Goal: Task Accomplishment & Management: Manage account settings

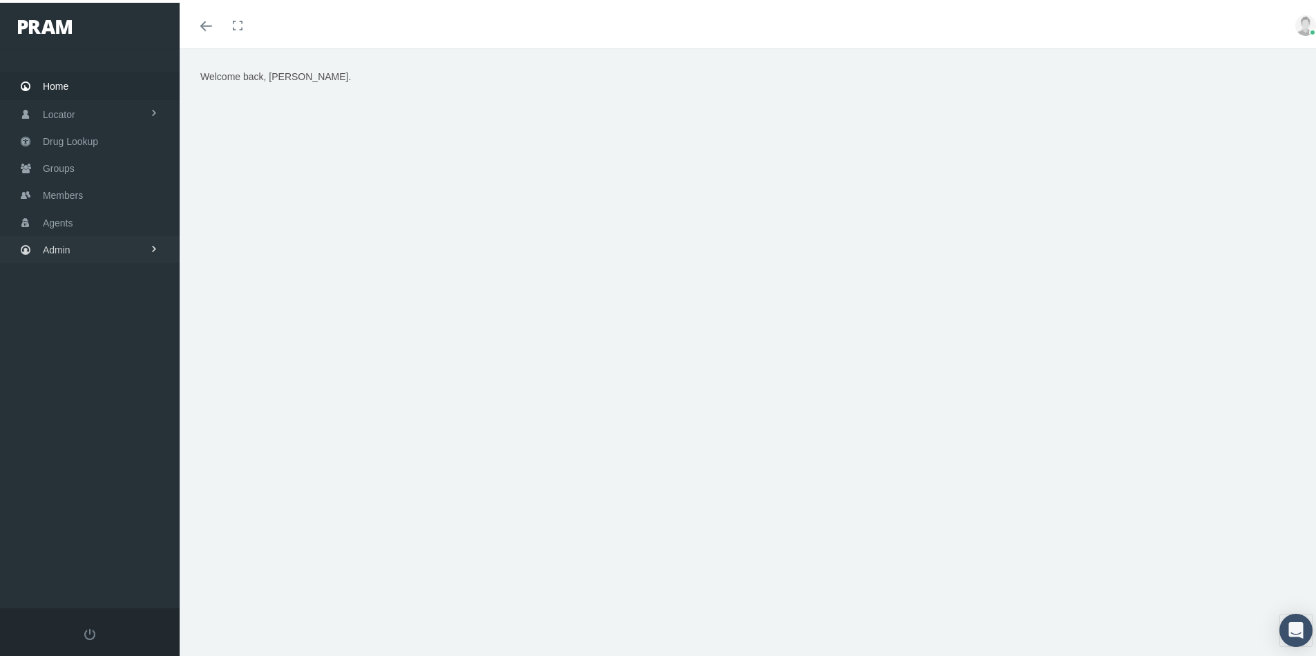
click at [60, 249] on span "Admin" at bounding box center [57, 247] width 28 height 26
click at [75, 458] on span "Company Plans" at bounding box center [91, 454] width 68 height 23
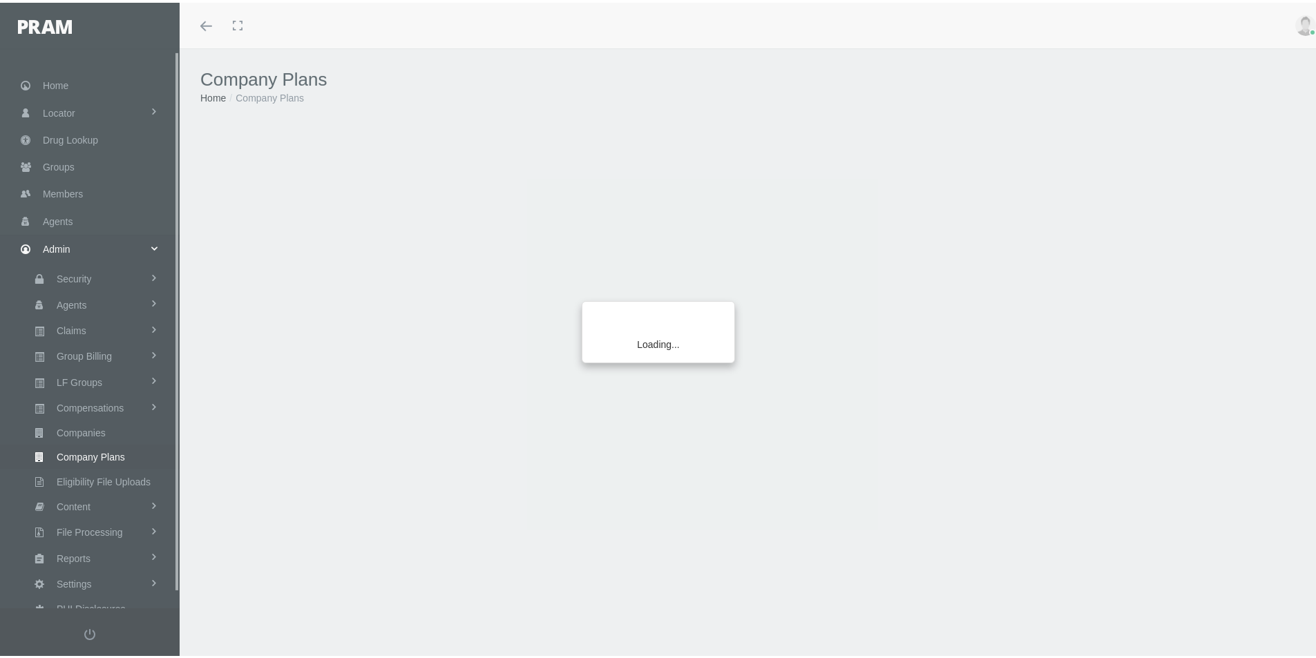
scroll to position [18, 0]
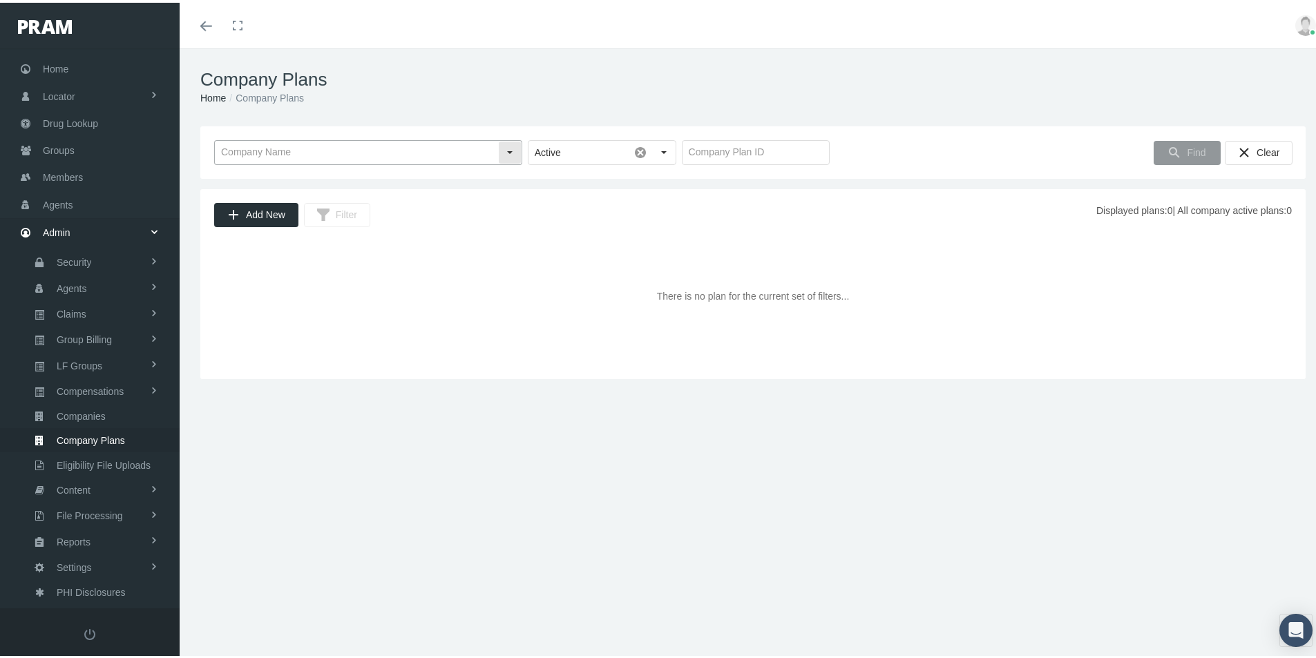
drag, startPoint x: 265, startPoint y: 152, endPoint x: 615, endPoint y: 245, distance: 363.1
click at [265, 151] on input "text" at bounding box center [356, 149] width 283 height 23
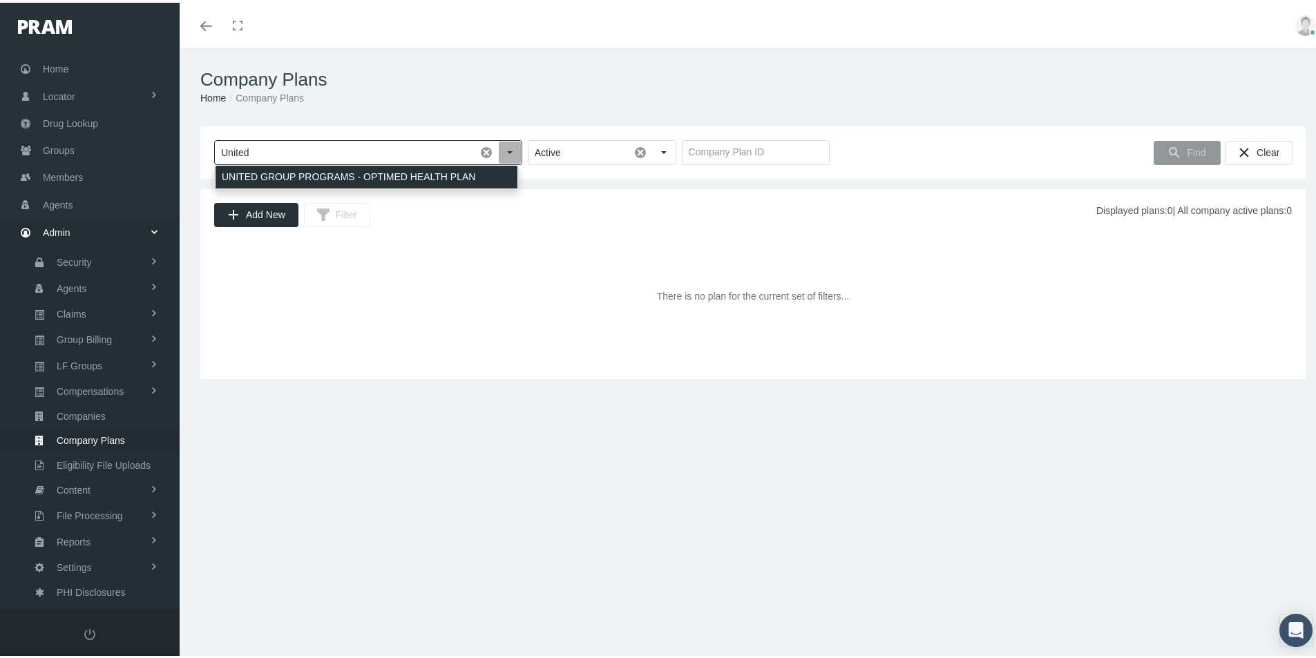
click at [319, 171] on div "UNITED GROUP PROGRAMS - OPTIMED HEALTH PLAN" at bounding box center [367, 174] width 302 height 23
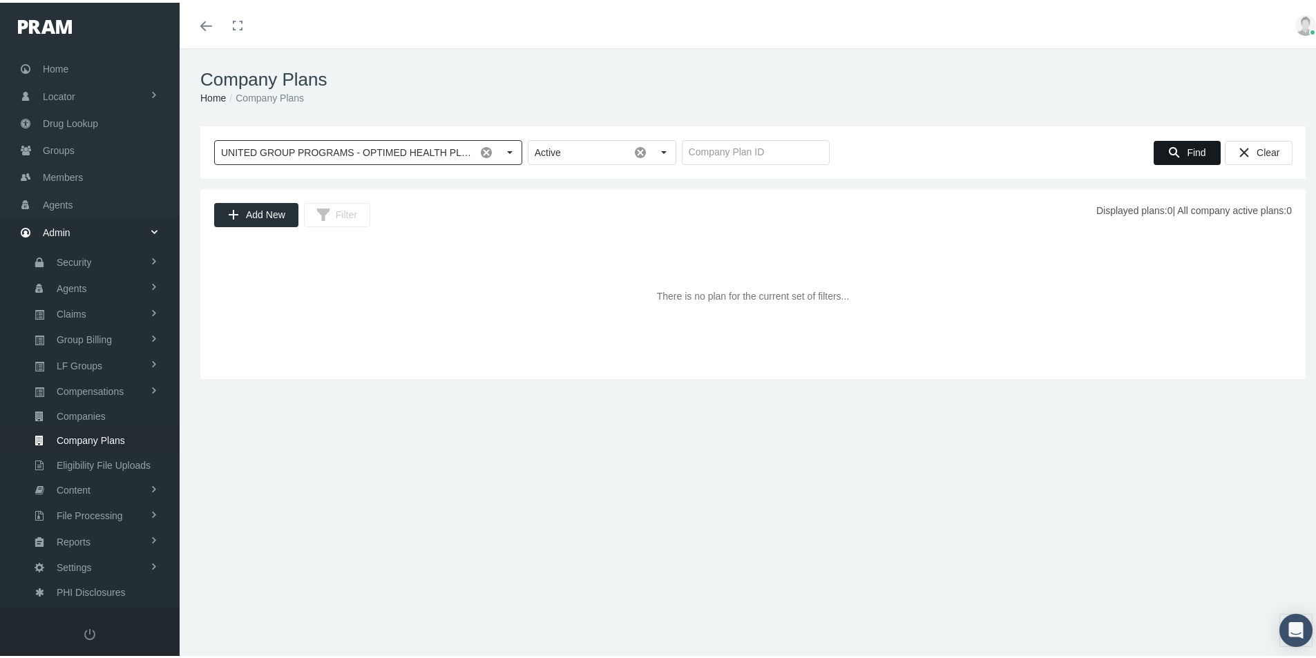
type input "UNITED GROUP PROGRAMS - OPTIMED HEALTH PLAN"
click at [1190, 145] on span "Find" at bounding box center [1196, 149] width 19 height 11
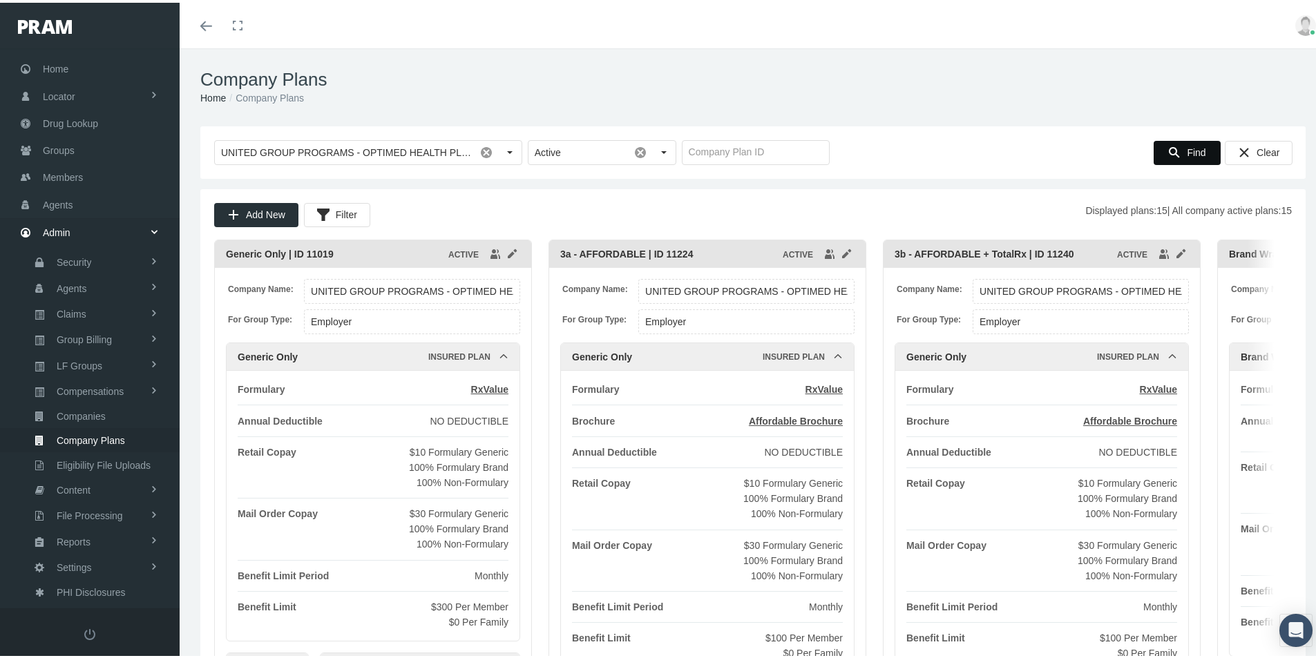
scroll to position [69, 0]
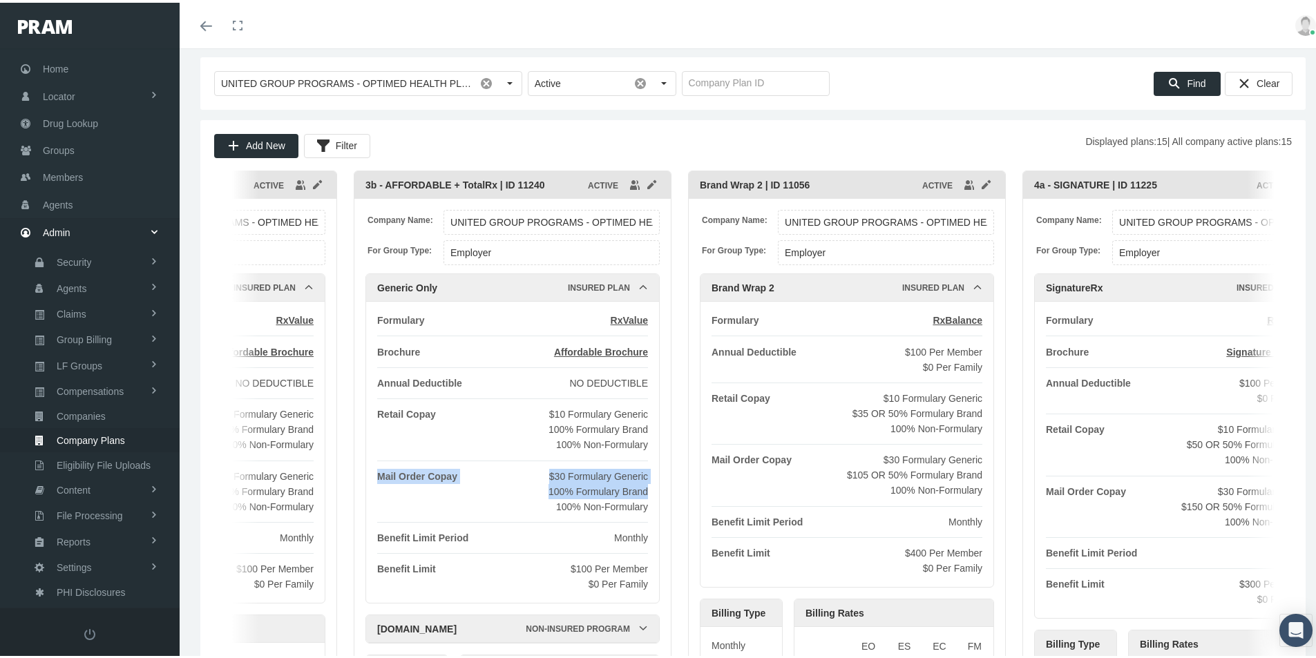
drag, startPoint x: 1170, startPoint y: 526, endPoint x: 653, endPoint y: 495, distance: 517.6
click at [653, 495] on div "Formulary RxValue Brochure Affordable Brochure Annual Deductible NO DEDUCTIBLE …" at bounding box center [512, 449] width 293 height 301
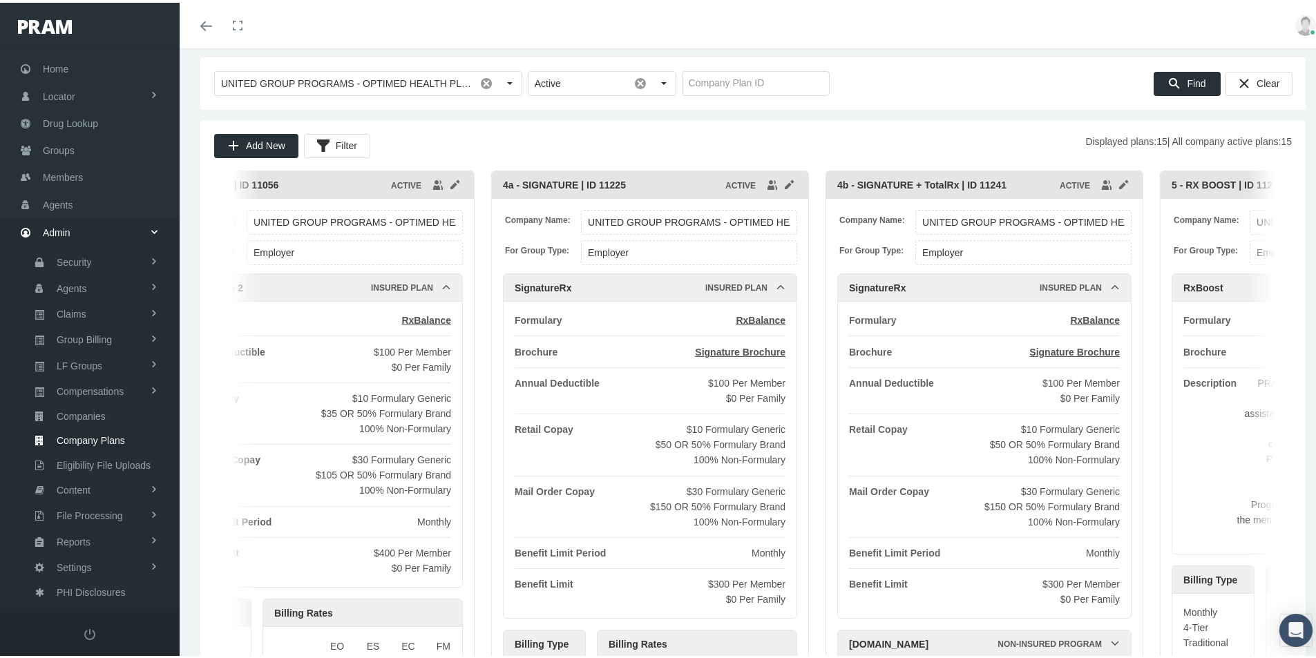
drag, startPoint x: 1220, startPoint y: 504, endPoint x: 678, endPoint y: 483, distance: 542.7
click at [676, 484] on div "$30 Formulary Generic $150 OR 50% Formulary Brand 100% Non-Formulary" at bounding box center [717, 504] width 135 height 46
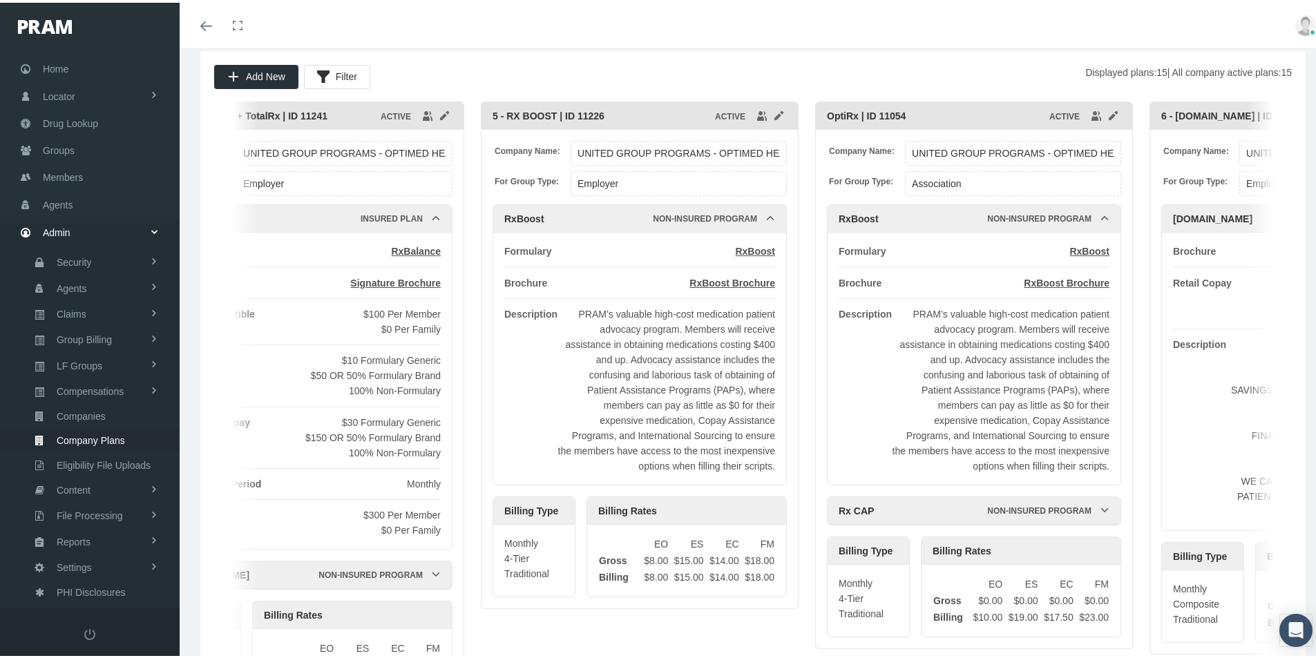
scroll to position [0, 1746]
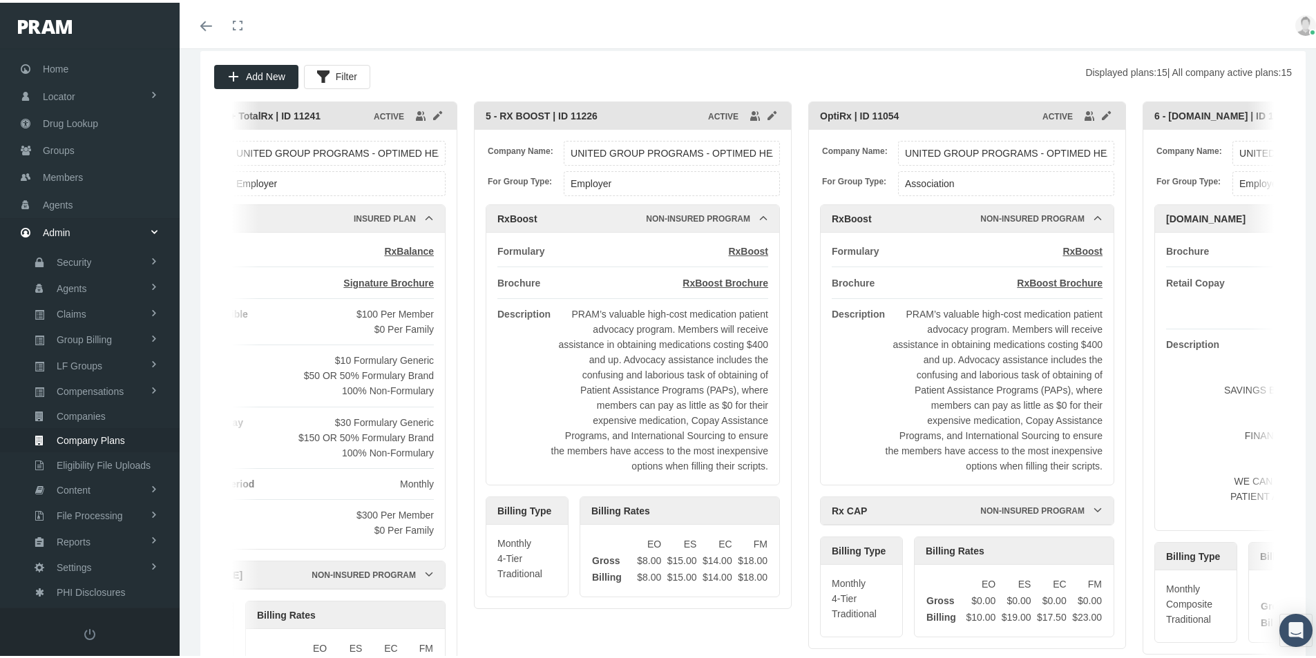
drag, startPoint x: 1206, startPoint y: 467, endPoint x: 533, endPoint y: 448, distance: 673.8
click at [533, 448] on div "Formulary RxBoost Brochure RxBoost Brochure Description PRAM’s valuable high-co…" at bounding box center [632, 356] width 293 height 252
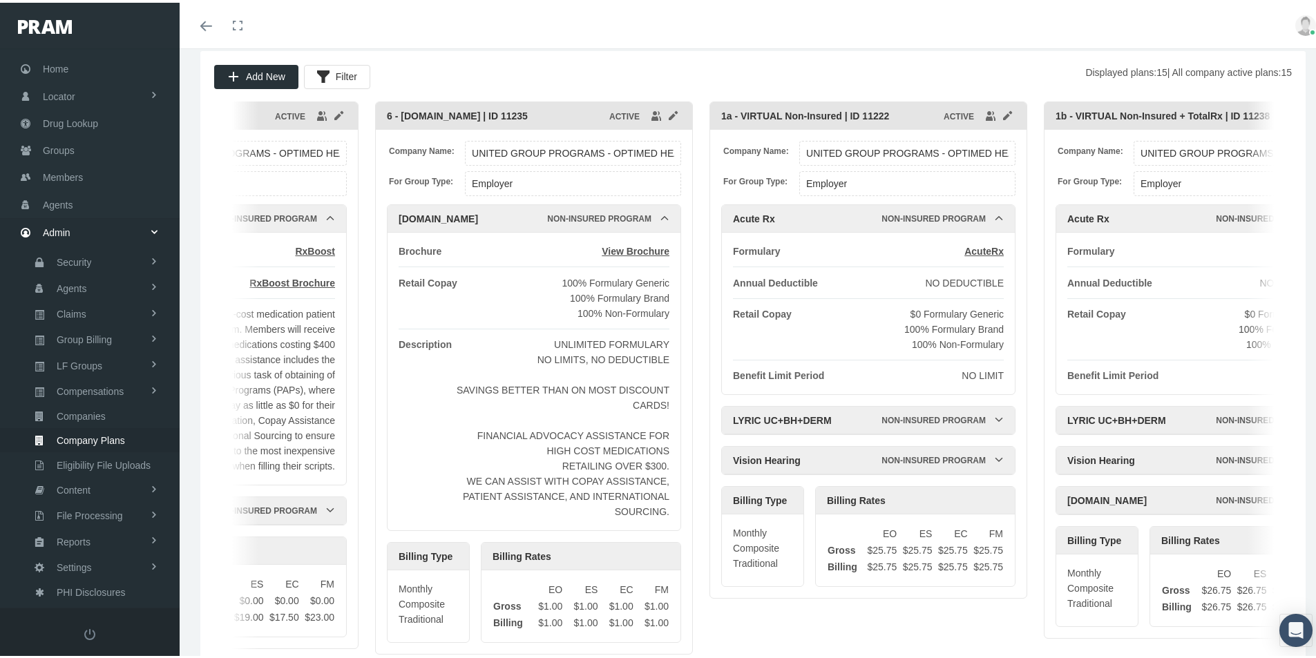
drag, startPoint x: 1188, startPoint y: 485, endPoint x: 428, endPoint y: 453, distance: 761.2
click at [427, 454] on div "Description" at bounding box center [425, 425] width 53 height 182
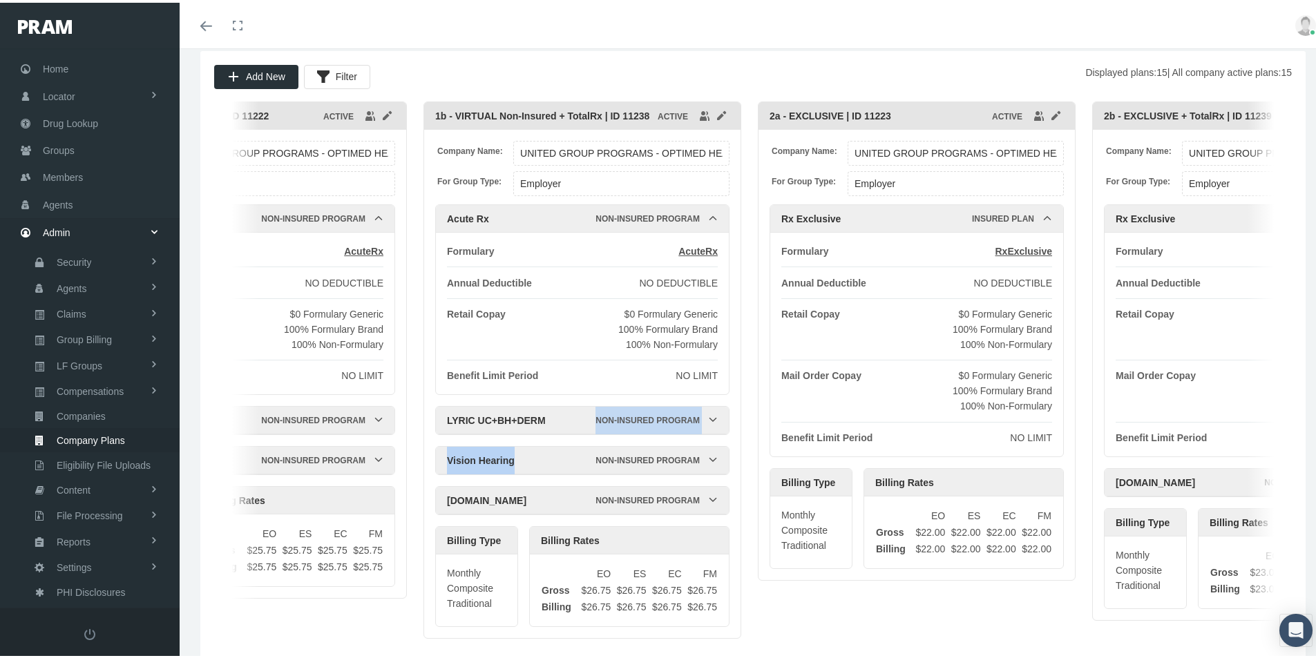
scroll to position [0, 3166]
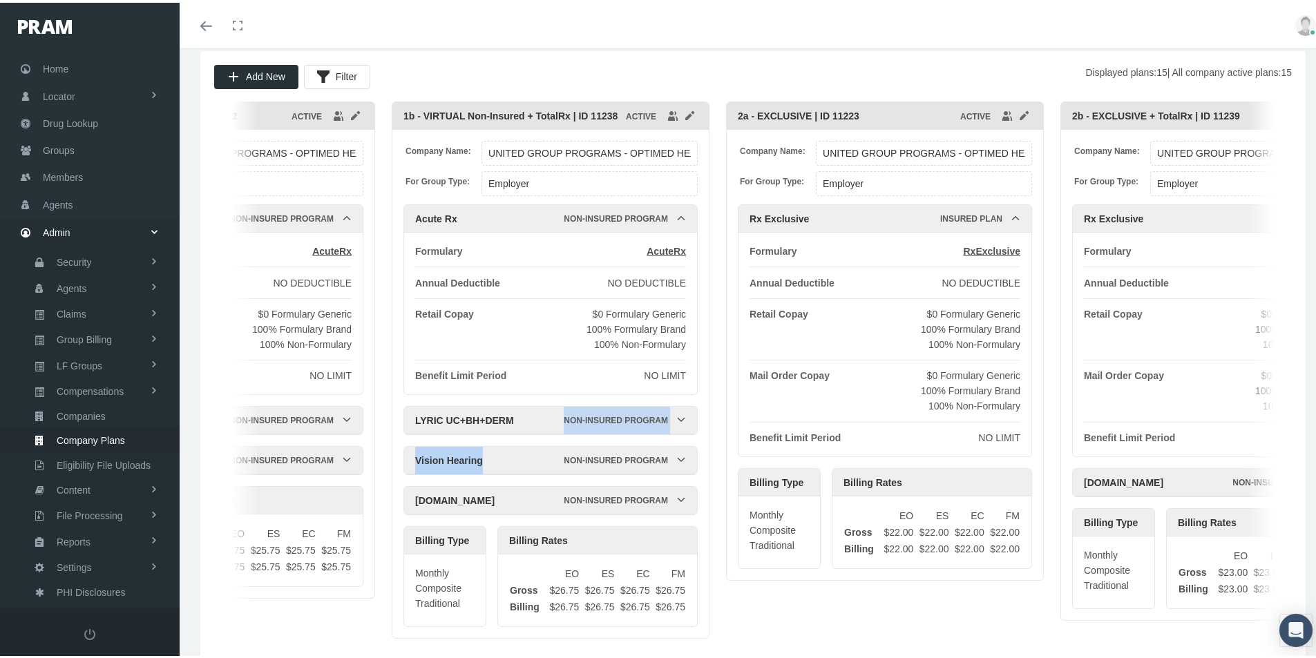
drag, startPoint x: 1161, startPoint y: 464, endPoint x: 510, endPoint y: 408, distance: 653.8
click at [510, 408] on div "Company Name: UNITED GROUP PROGRAMS - OPTIMED HEALTH PLAN For Group Type: Emplo…" at bounding box center [550, 381] width 316 height 508
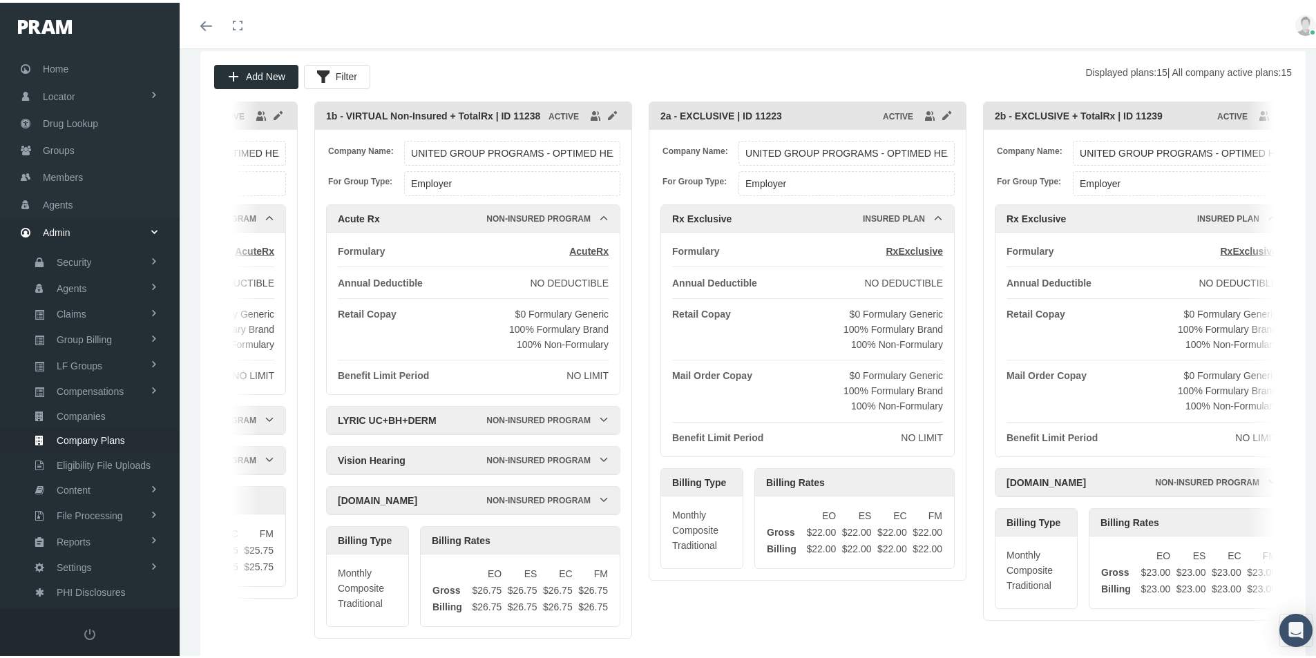
scroll to position [0, 3639]
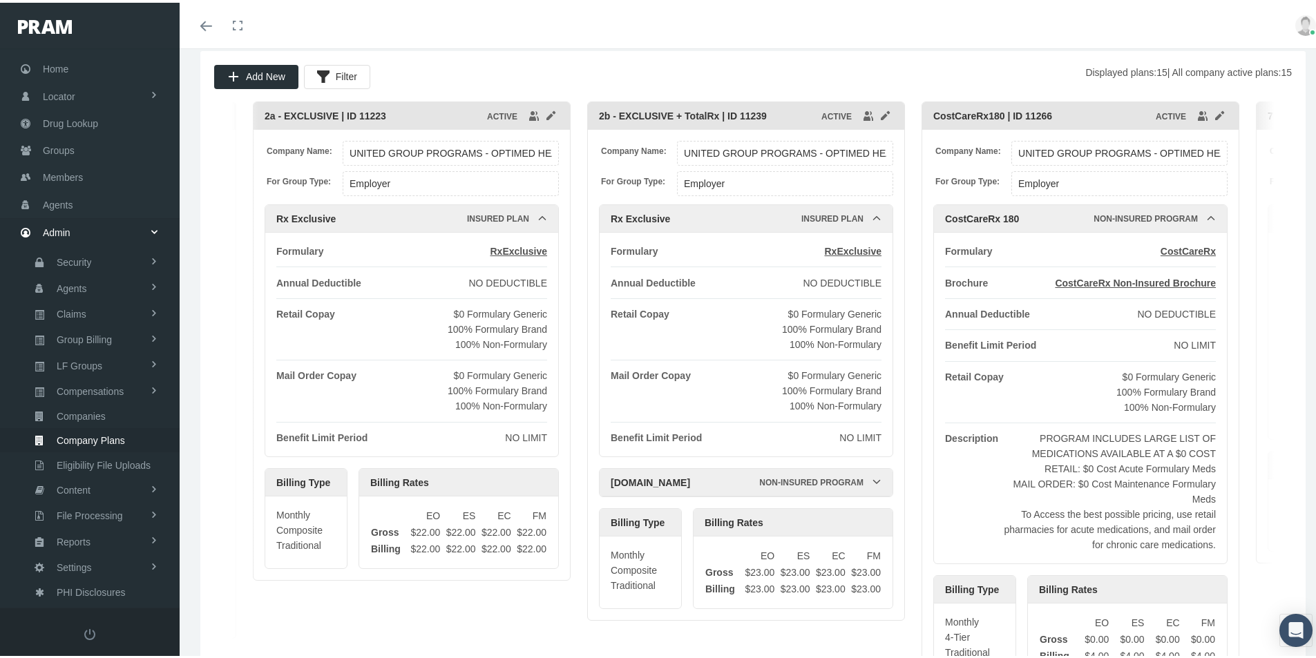
drag, startPoint x: 1214, startPoint y: 463, endPoint x: 741, endPoint y: 446, distance: 473.5
click at [741, 446] on div "Company Name: UNITED GROUP PROGRAMS - OPTIMED HEALTH PLAN For Group Type: Emplo…" at bounding box center [746, 372] width 316 height 490
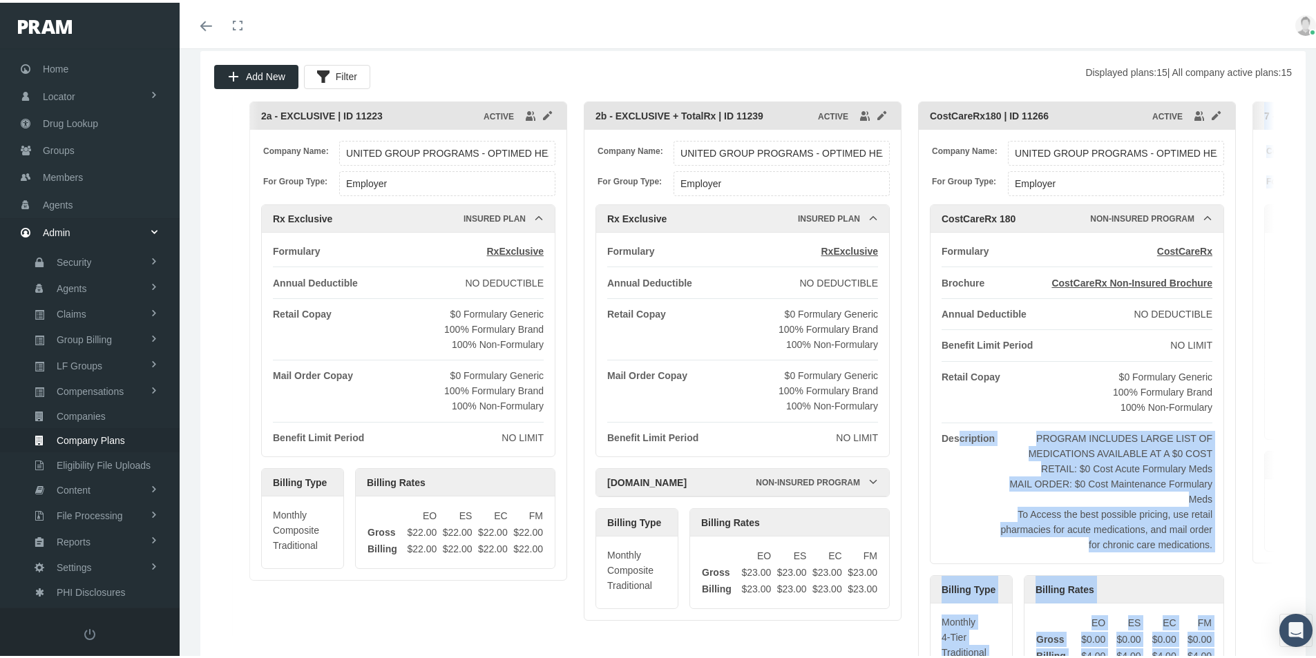
drag, startPoint x: 1286, startPoint y: 477, endPoint x: 937, endPoint y: 468, distance: 349.0
click at [937, 468] on div "Add New Filter Displayed plans: 15 | All company active plans: 15 Generic Only …" at bounding box center [752, 402] width 1105 height 709
click at [1272, 477] on div "Monthly 4-Tier Traditional" at bounding box center [1306, 511] width 82 height 68
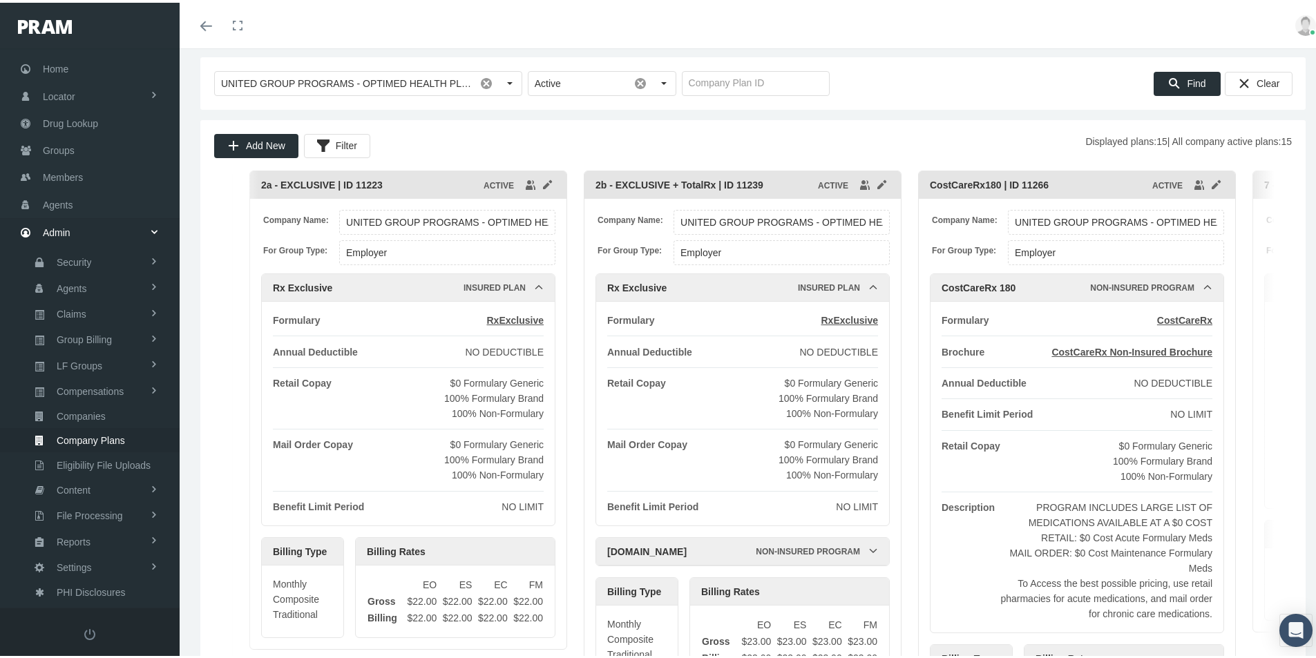
scroll to position [138, 0]
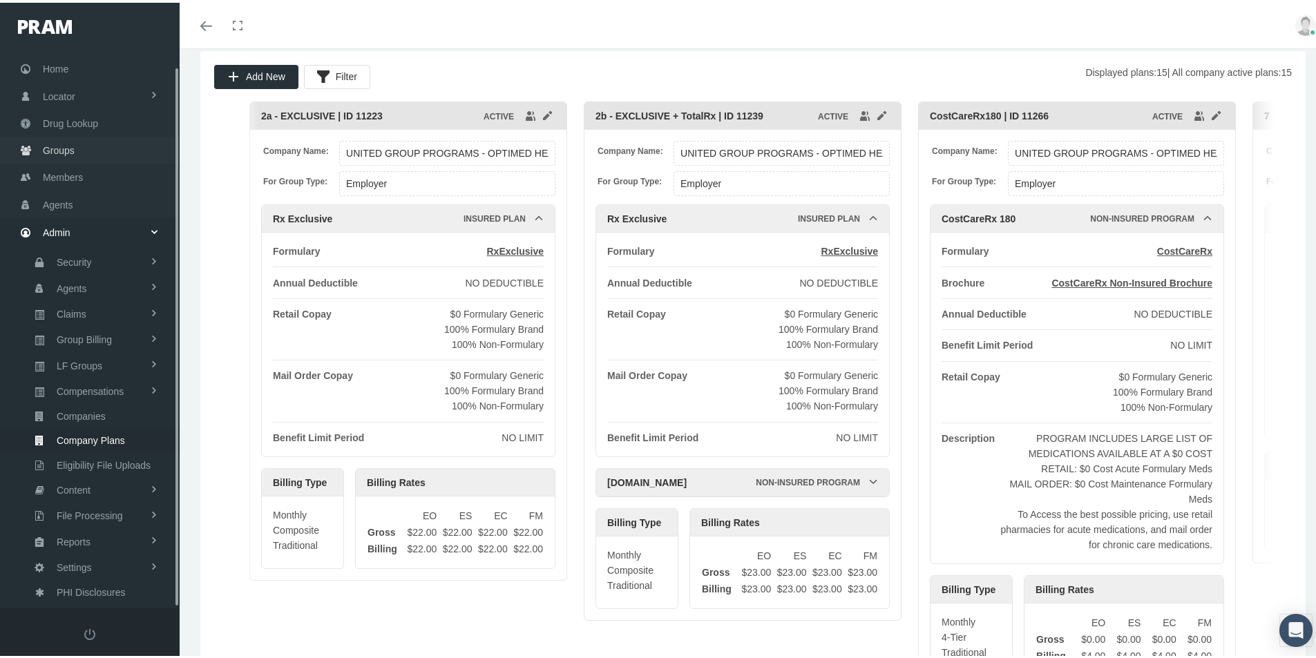
click at [56, 149] on span "Groups" at bounding box center [59, 148] width 32 height 26
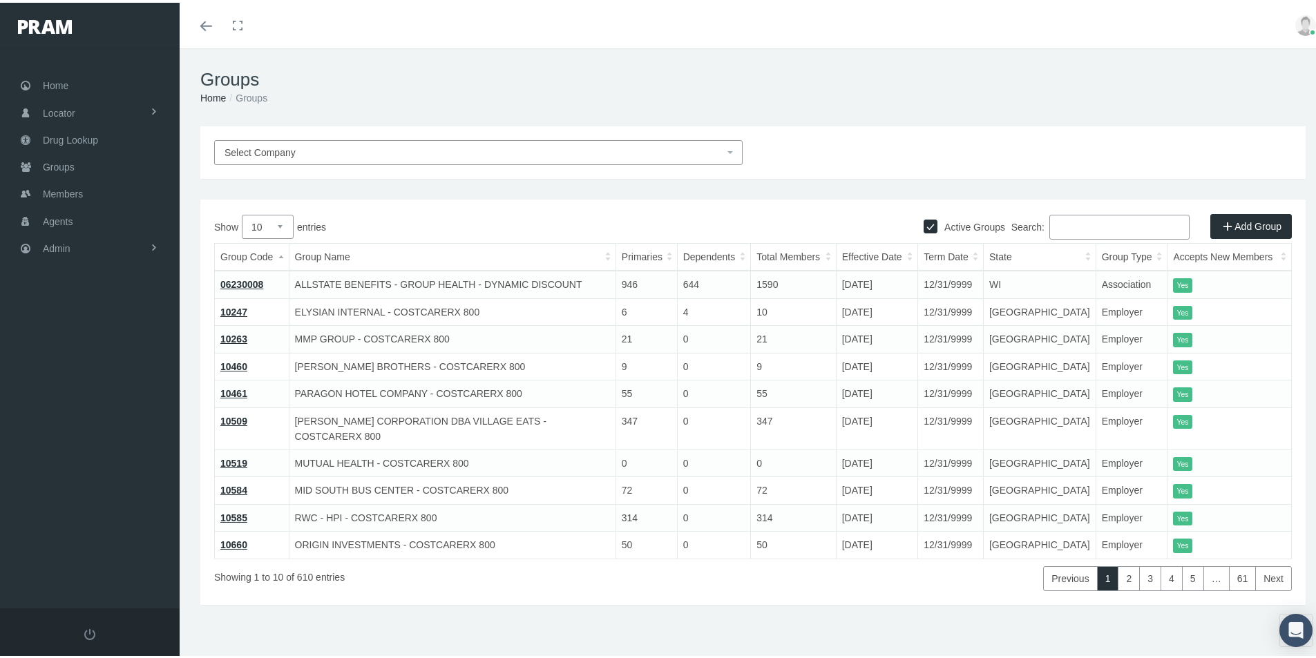
click at [1061, 225] on input "Search:" at bounding box center [1119, 224] width 140 height 25
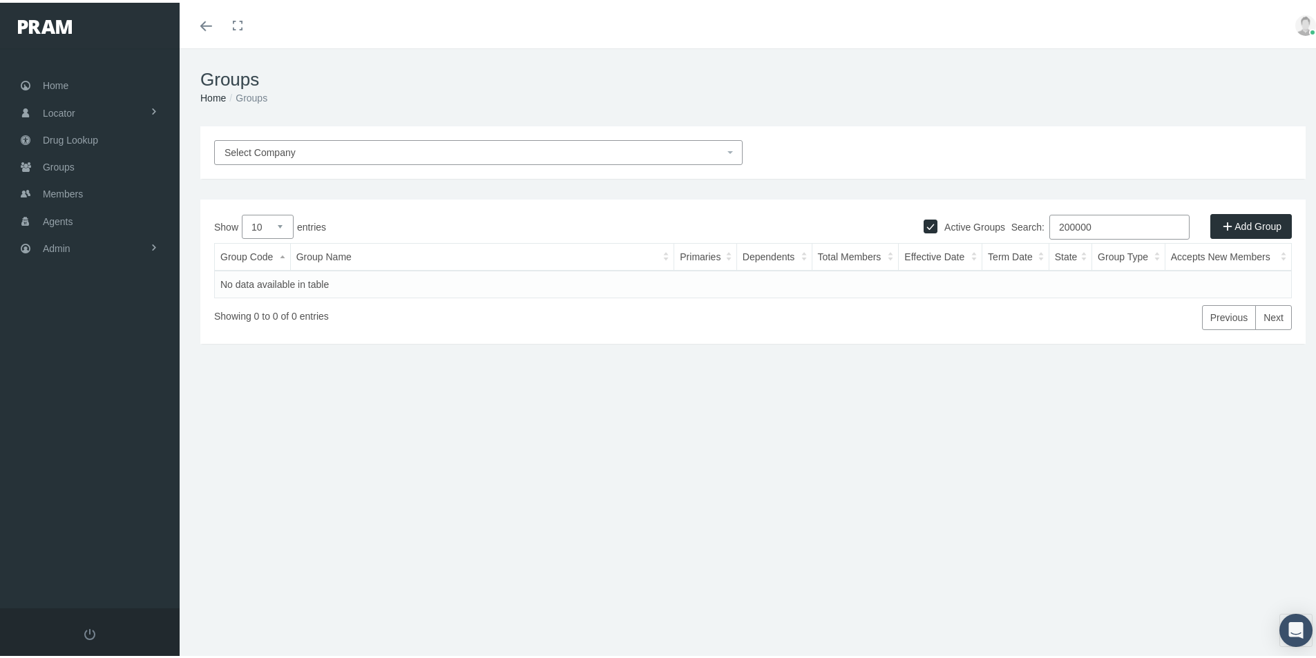
type input "200000"
click at [924, 225] on input "Active Groups" at bounding box center [931, 223] width 14 height 14
click at [1114, 224] on input "200000" at bounding box center [1119, 224] width 140 height 25
click at [924, 224] on input "Active Groups" at bounding box center [931, 223] width 14 height 14
checkbox input "true"
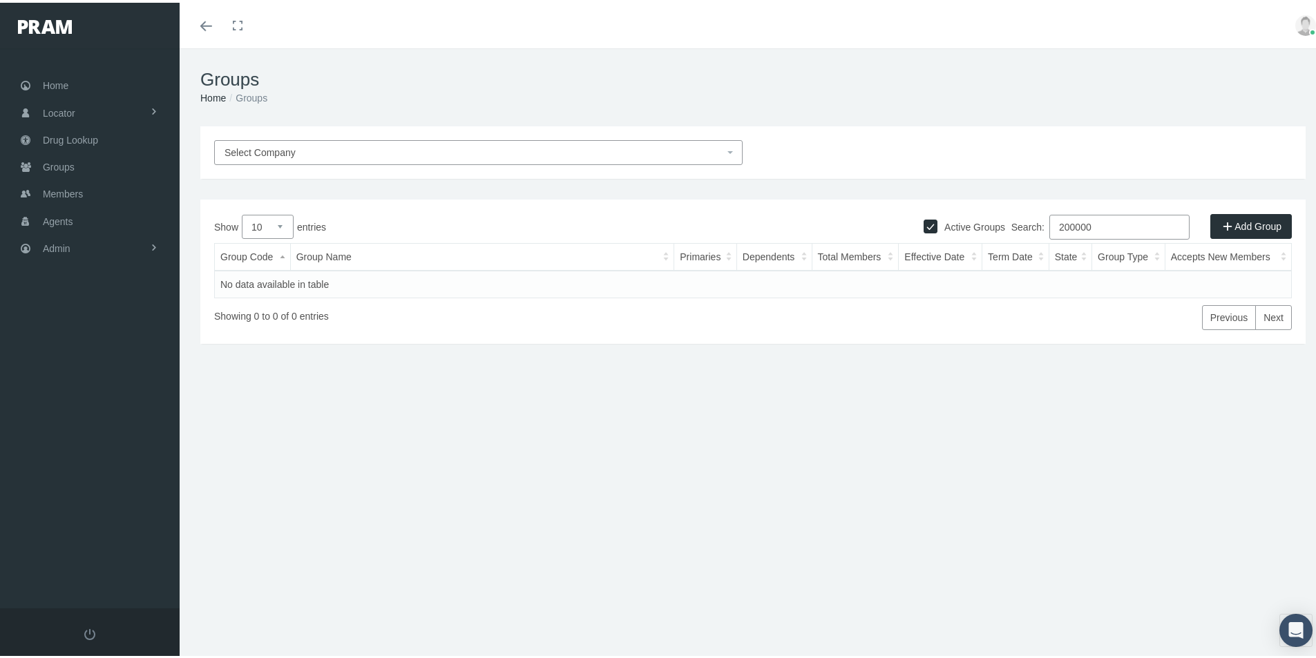
drag, startPoint x: 1089, startPoint y: 225, endPoint x: 977, endPoint y: 243, distance: 112.8
click at [977, 242] on div "Show 10 25 50 100 entries Search: 200000 Group Code Group Name Primaries Depend…" at bounding box center [753, 269] width 1078 height 115
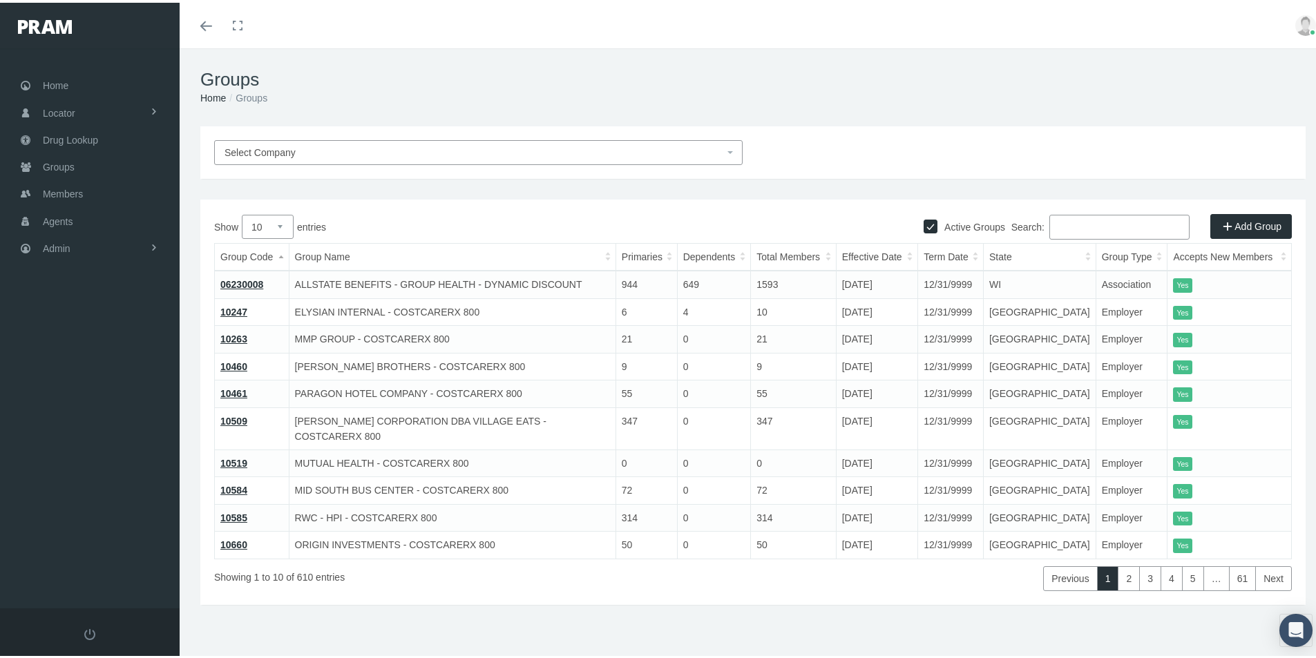
click at [266, 149] on span "Select Company" at bounding box center [260, 149] width 71 height 11
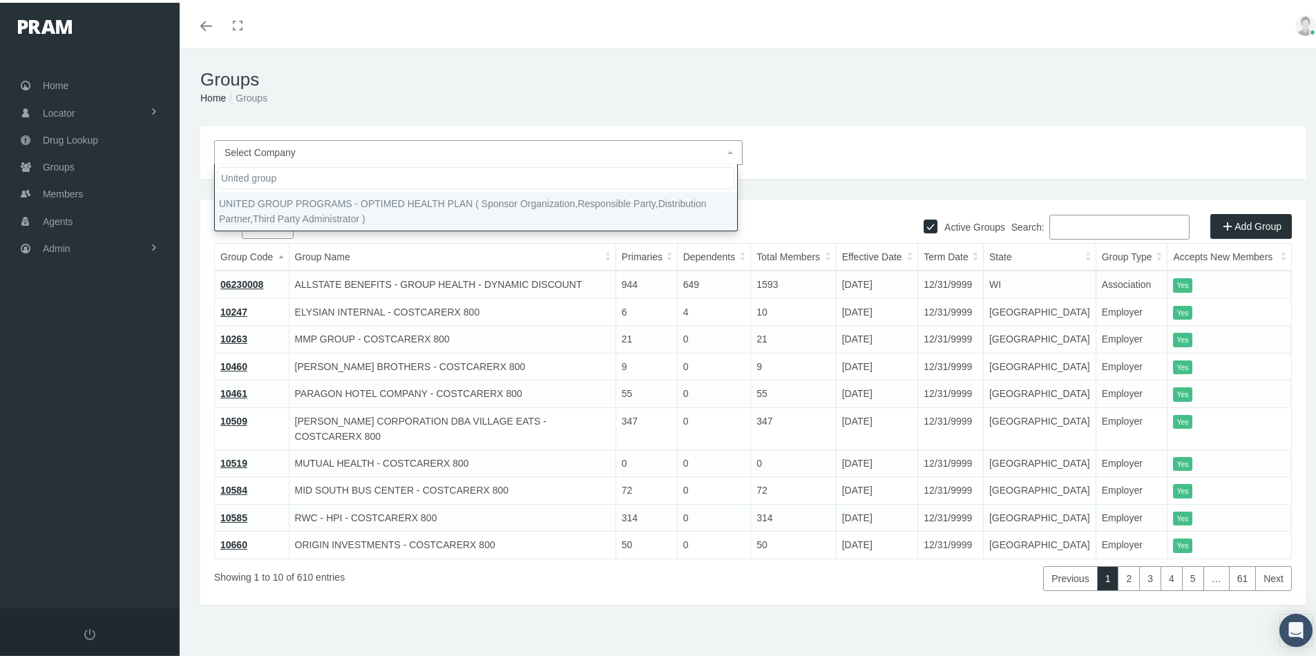
type input "United group"
select select "4875"
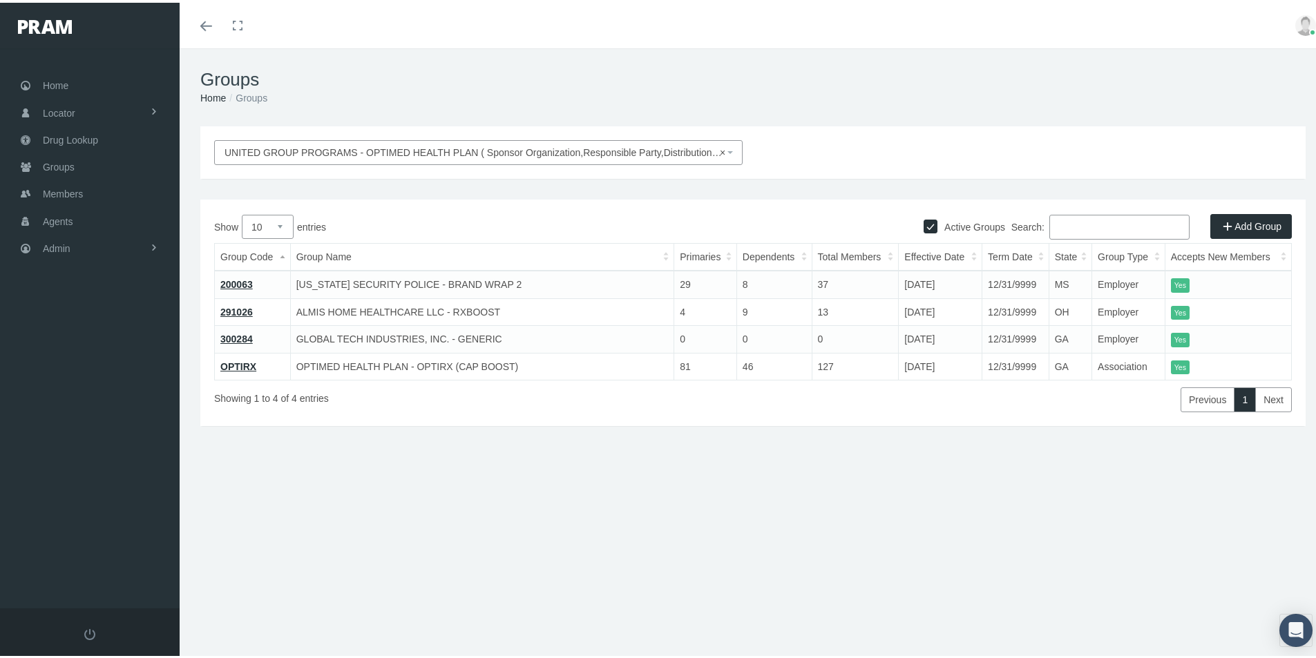
click at [1234, 222] on link "Add Group" at bounding box center [1251, 223] width 82 height 25
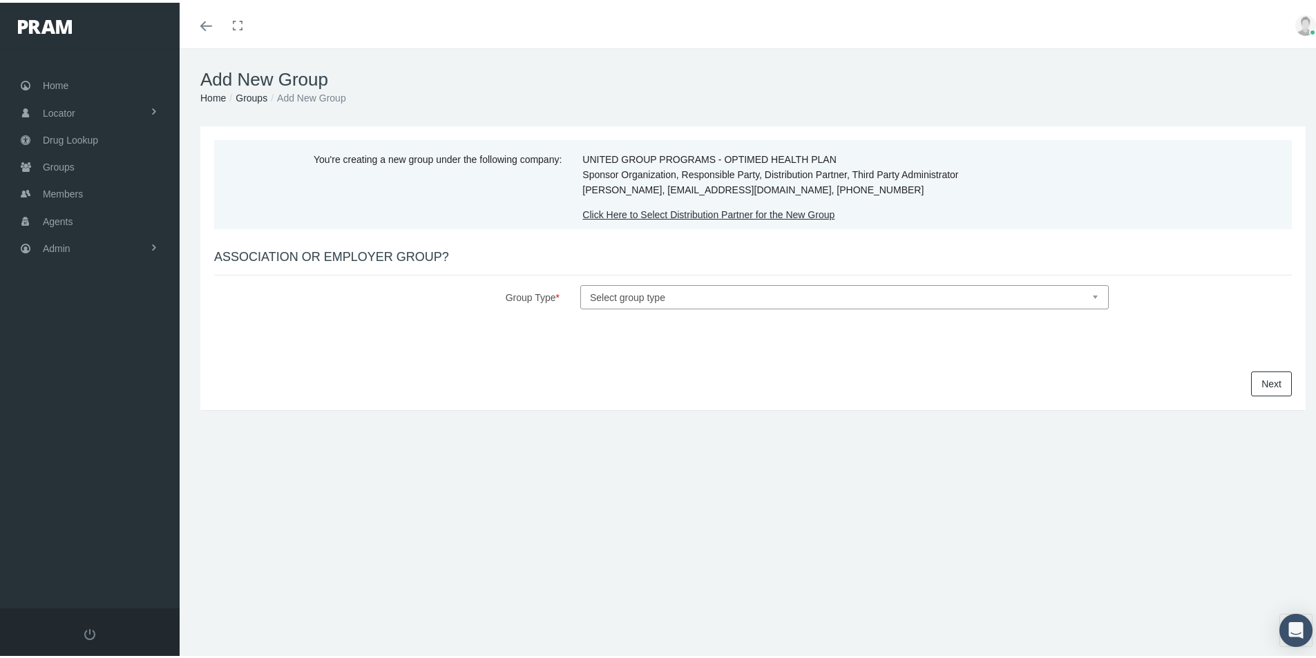
click at [623, 295] on select "Select group type Association Employer" at bounding box center [844, 295] width 528 height 24
select select "1"
click at [580, 283] on select "Select group type Association Employer" at bounding box center [844, 295] width 528 height 24
click at [1252, 382] on link "Next" at bounding box center [1271, 381] width 41 height 25
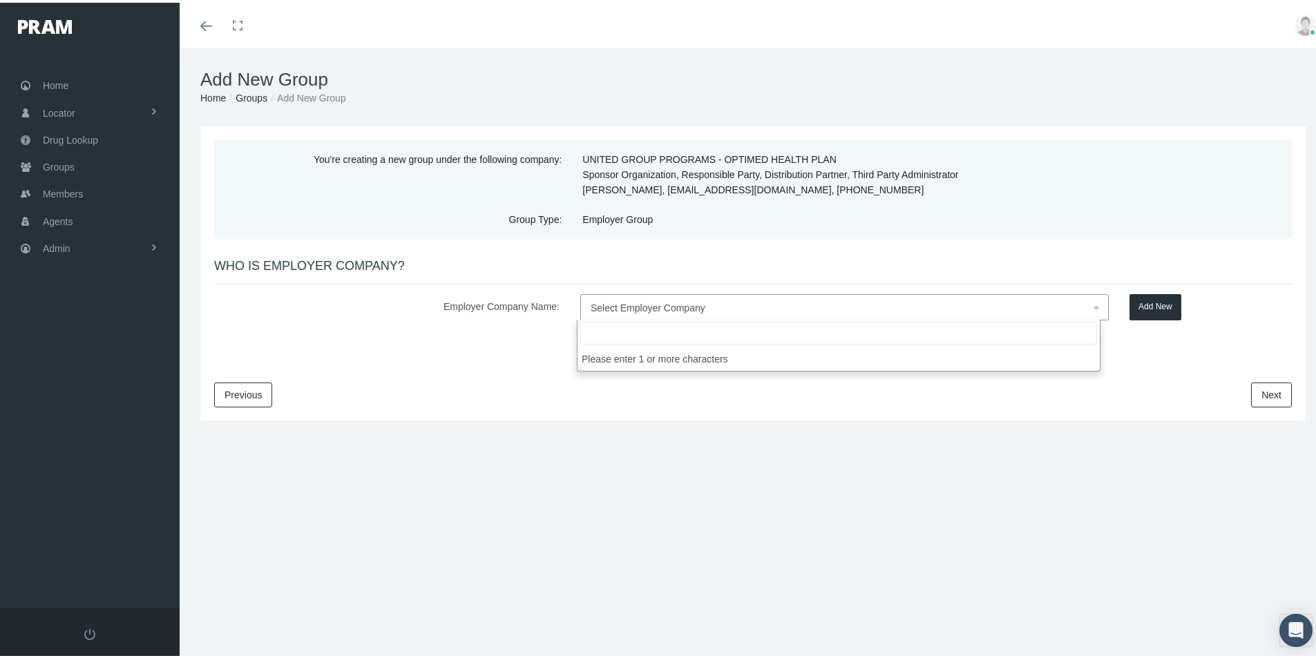
click at [622, 306] on span "Select Employer Company" at bounding box center [648, 305] width 115 height 11
type input "Momex Investments"
click at [1140, 307] on button "Add New" at bounding box center [1155, 305] width 52 height 26
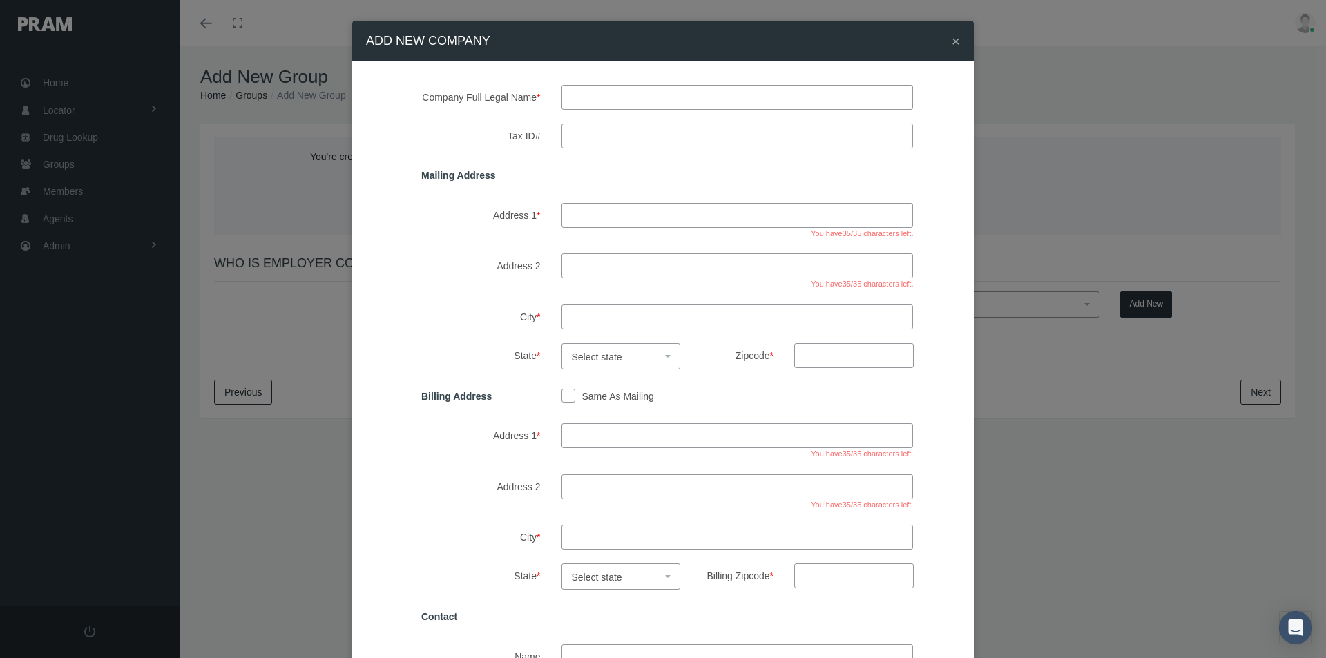
click at [582, 97] on input "text" at bounding box center [738, 97] width 352 height 25
type input "Momex Investments"
click at [576, 133] on input "Tax ID#" at bounding box center [738, 136] width 352 height 25
type input "84-3011260"
drag, startPoint x: 571, startPoint y: 211, endPoint x: 601, endPoint y: 224, distance: 32.2
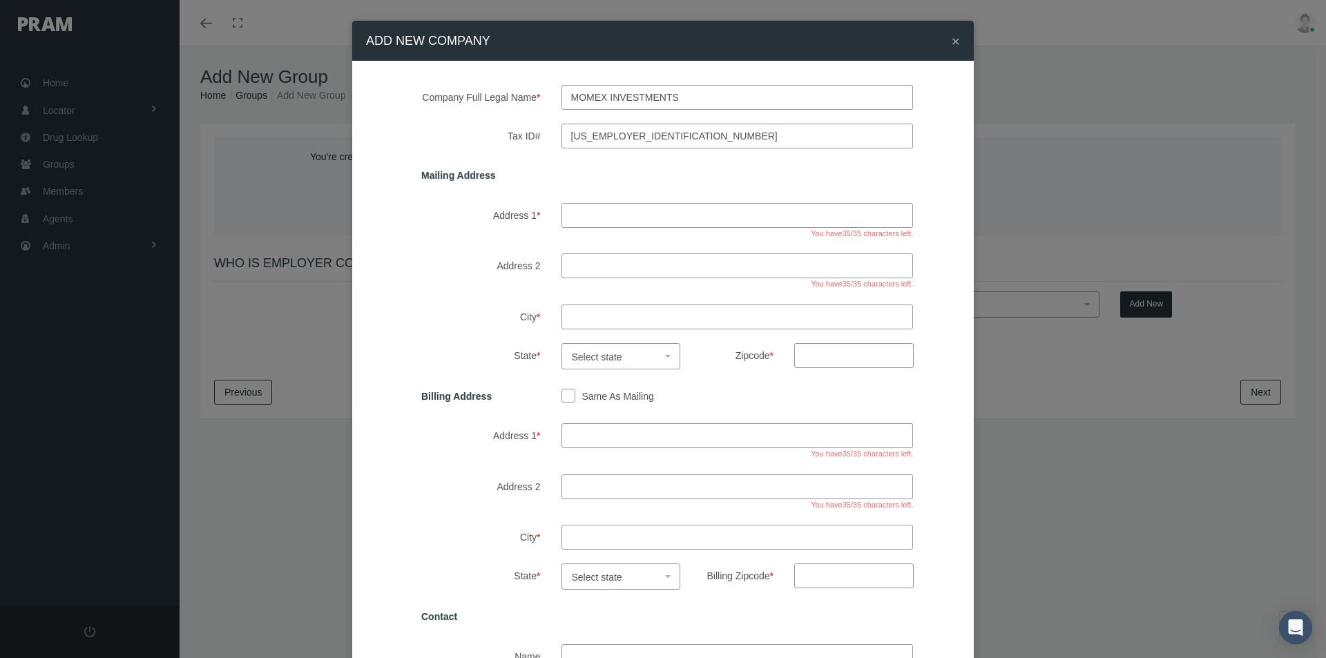
click at [571, 211] on input "Address 1 *" at bounding box center [738, 215] width 352 height 25
type input "798 SW Main blvd"
click at [593, 320] on input "City *" at bounding box center [738, 317] width 352 height 25
type input "lake city"
click at [619, 354] on span "Select state" at bounding box center [617, 357] width 90 height 18
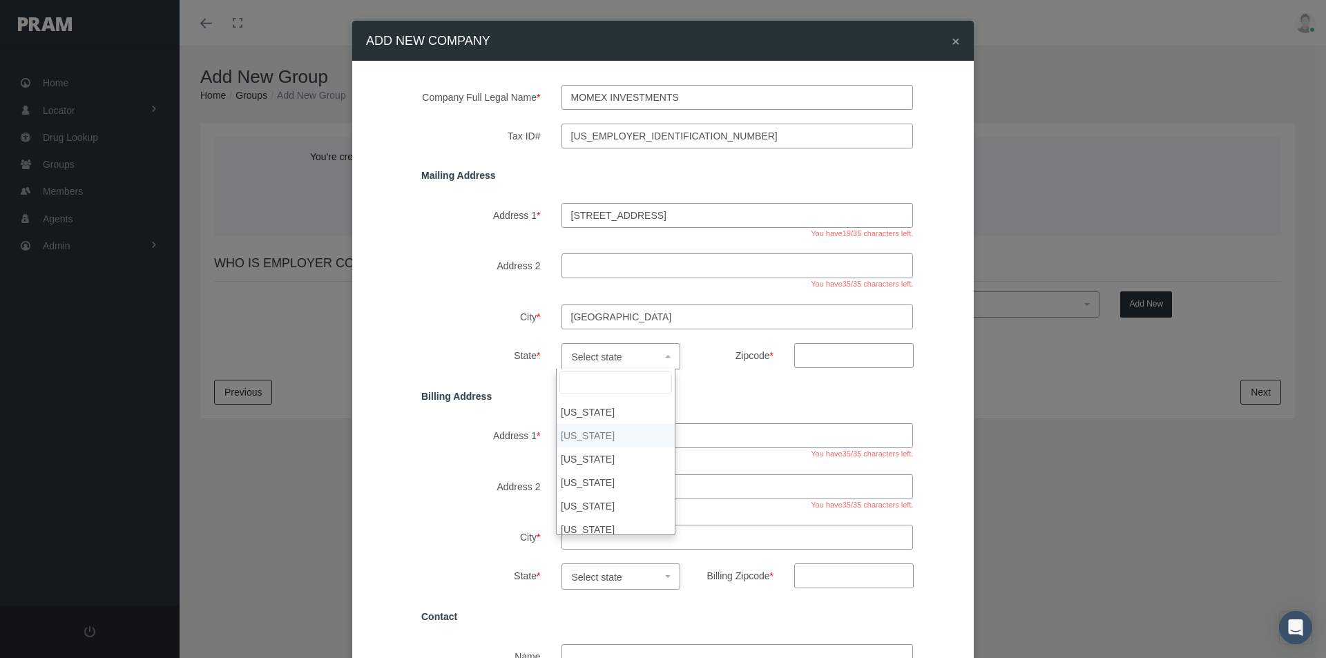
scroll to position [138, 0]
select select "FL"
click at [814, 356] on input "Zipcode *" at bounding box center [854, 355] width 120 height 25
type input "32025"
click at [563, 396] on input "Same As Mailing" at bounding box center [569, 395] width 14 height 14
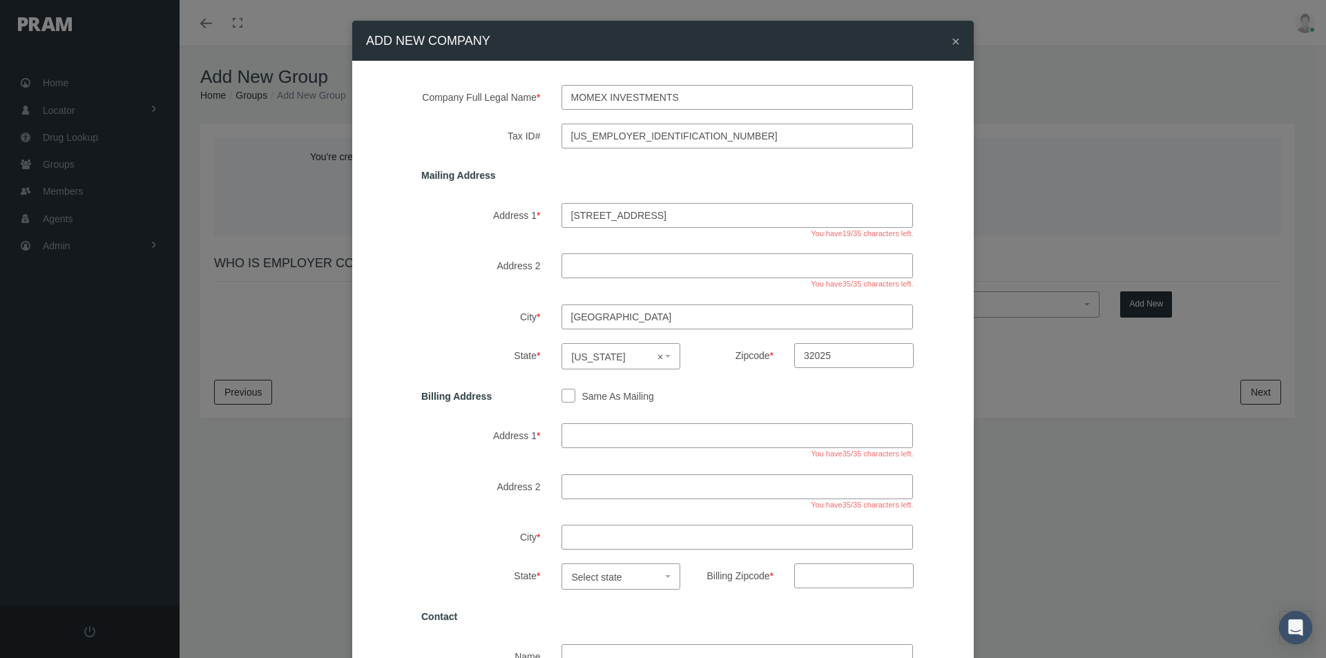
checkbox input "true"
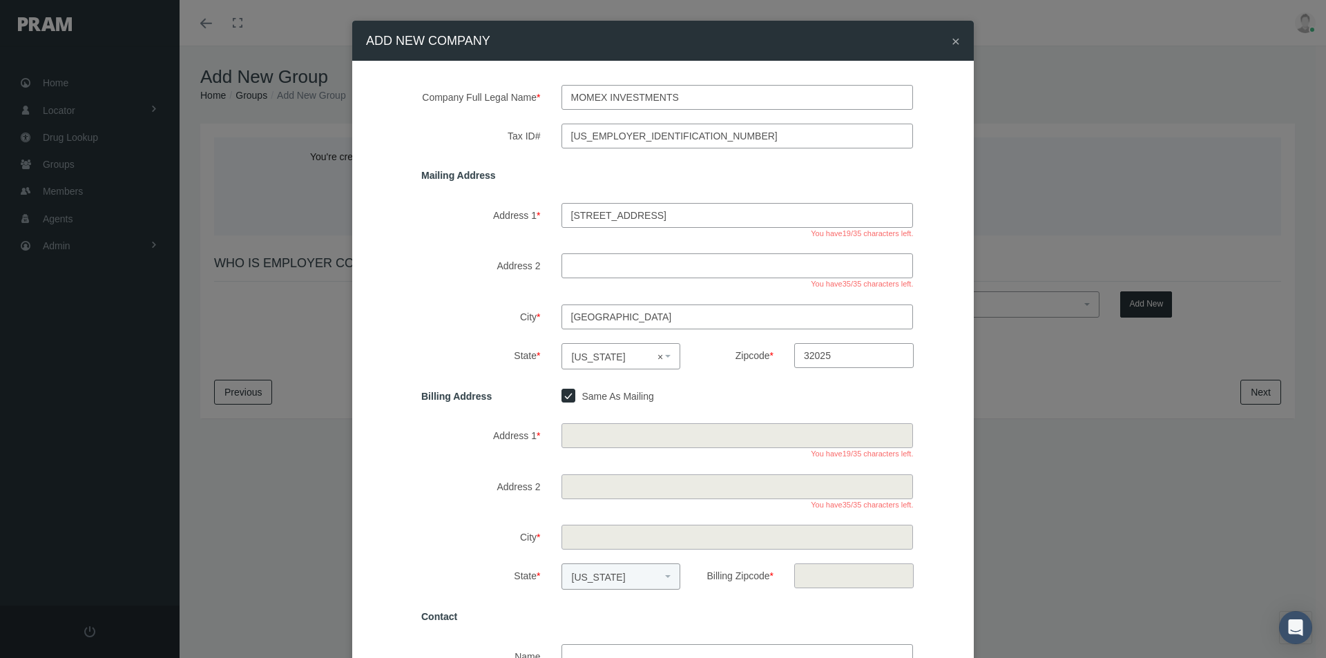
type input "798 SW Main blvd"
type input "lake city"
select select "FL"
type input "32025"
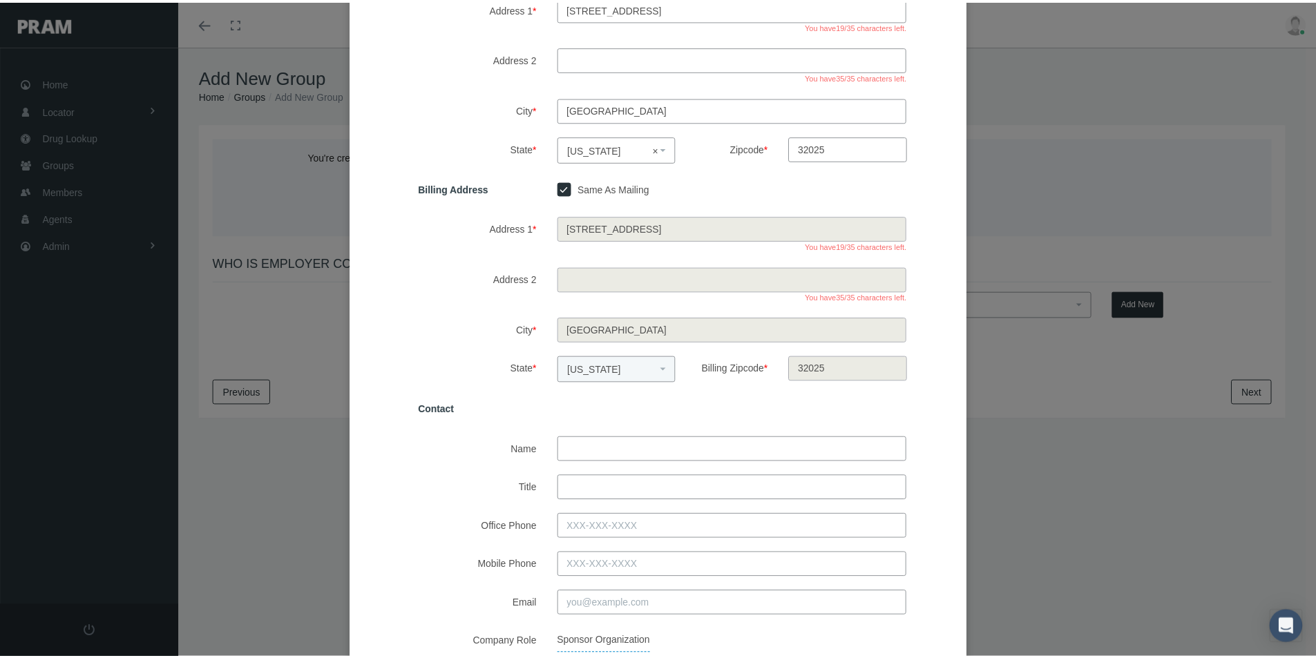
scroll to position [276, 0]
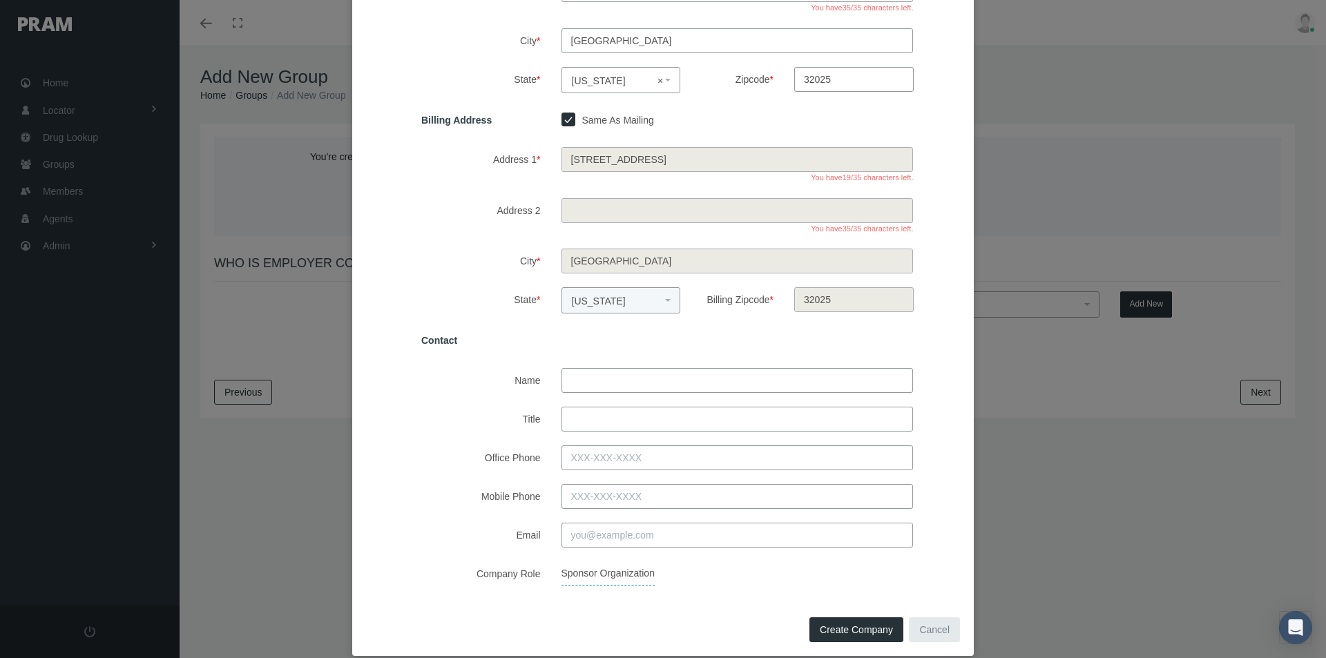
click at [580, 381] on input "Name" at bounding box center [738, 380] width 352 height 25
type input "MaryKate Ellis"
click at [580, 415] on input "Title" at bounding box center [738, 419] width 352 height 25
type input "Dire of Operations"
click at [581, 458] on input "Office Phone" at bounding box center [738, 458] width 352 height 25
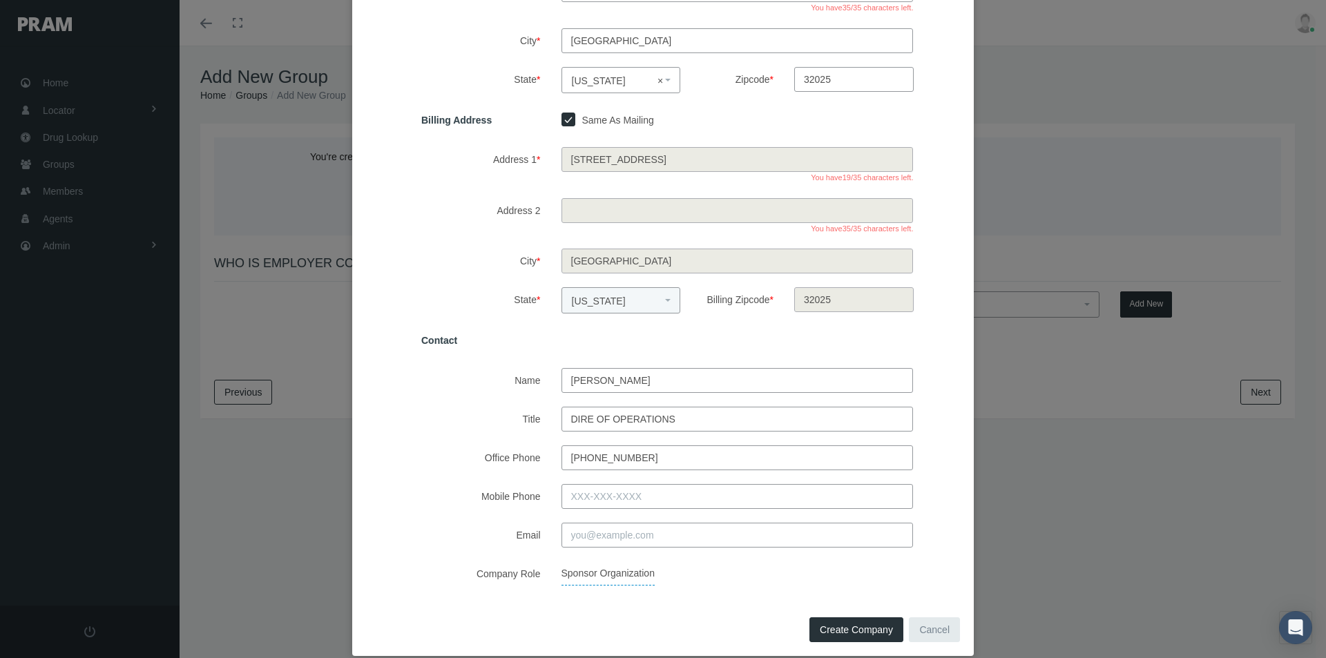
type input "800-482-8770"
drag, startPoint x: 575, startPoint y: 537, endPoint x: 609, endPoint y: 535, distance: 33.9
click at [575, 537] on input "Email" at bounding box center [738, 535] width 352 height 25
type input "mellis@ugpinc.com"
click at [832, 633] on span "Create Company" at bounding box center [856, 629] width 73 height 11
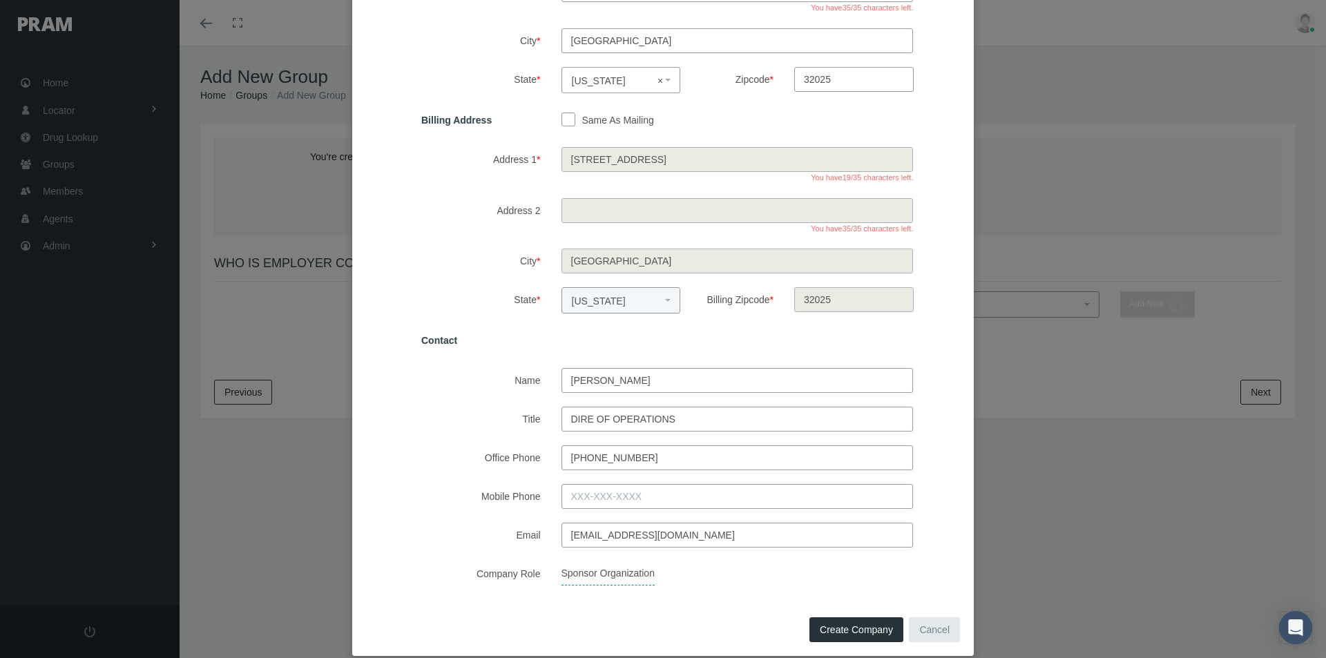
select select
checkbox input "false"
select select
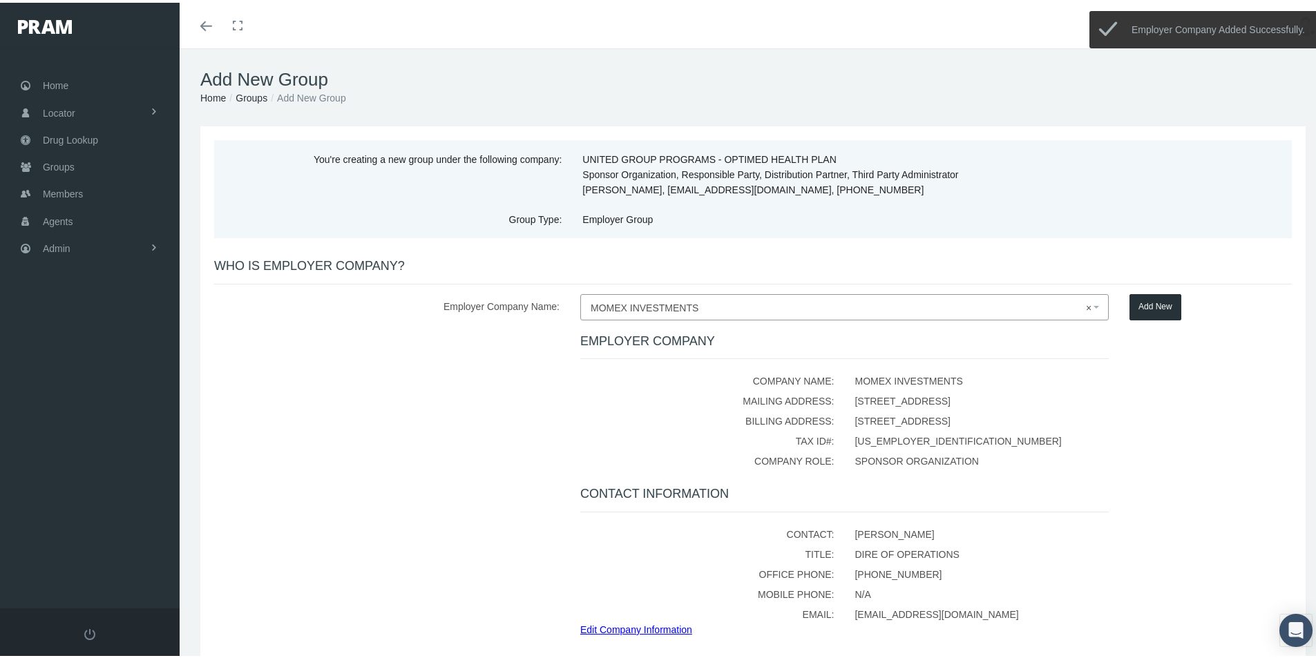
scroll to position [120, 0]
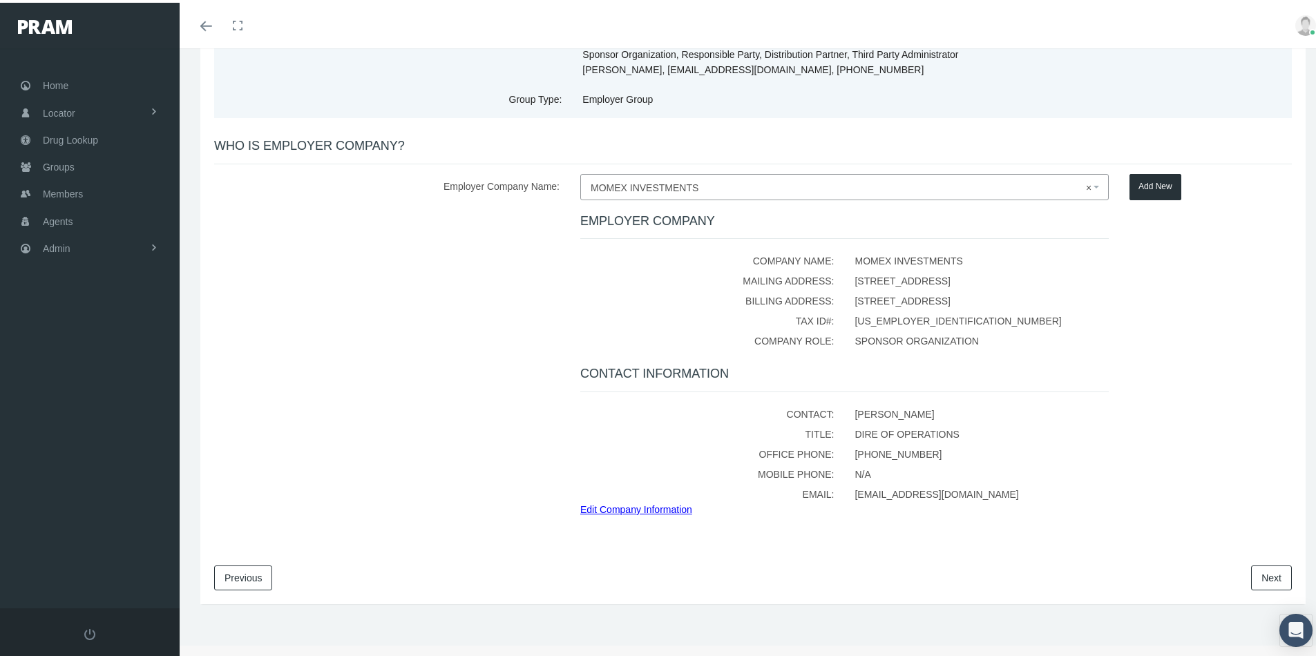
click at [1261, 577] on link "Next" at bounding box center [1271, 575] width 41 height 25
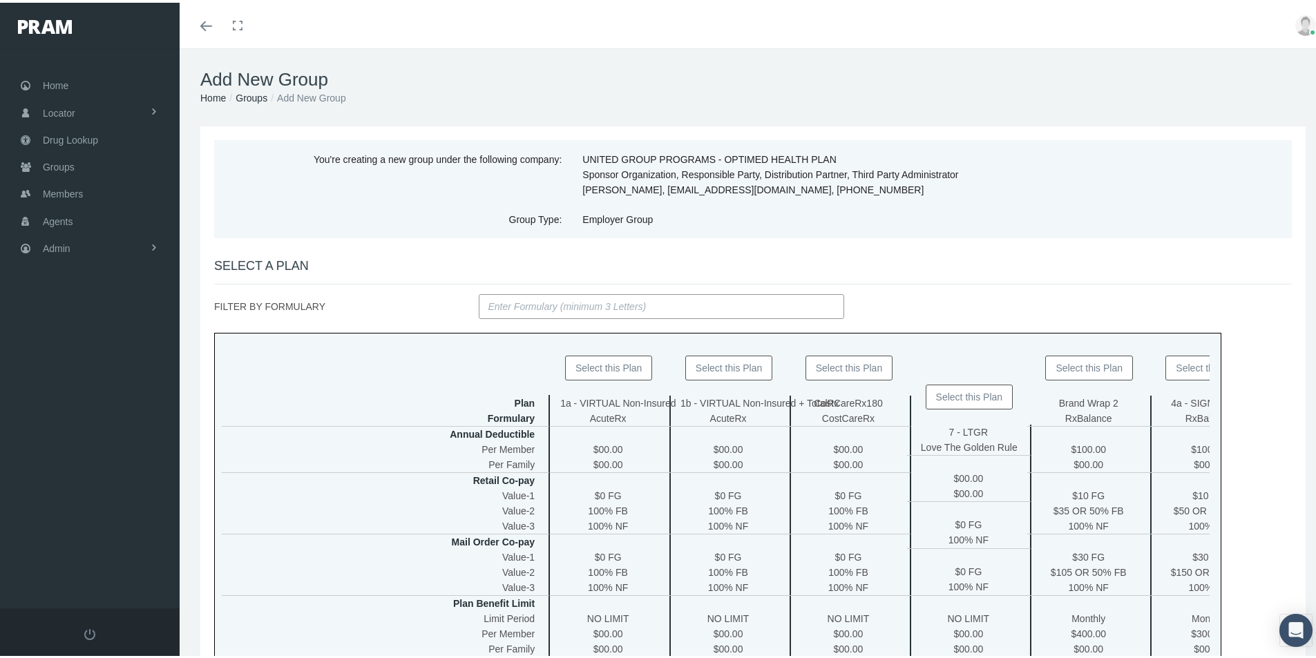
click at [842, 363] on button "Select this Plan" at bounding box center [849, 365] width 88 height 25
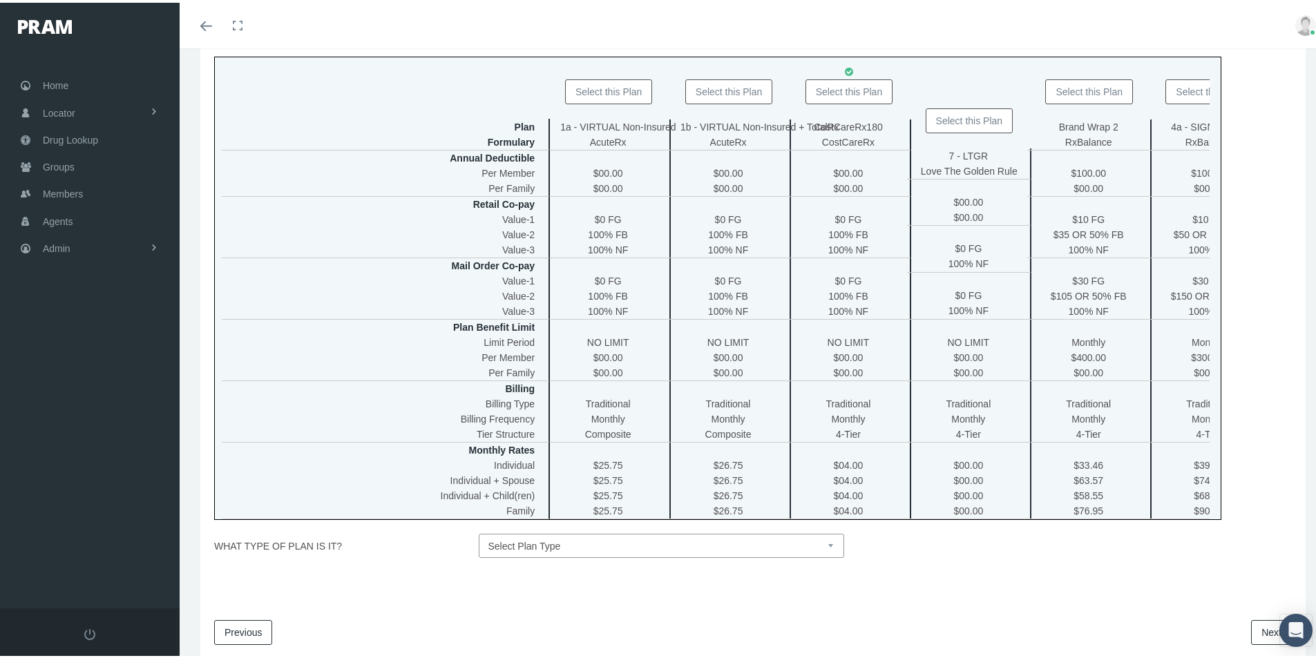
scroll to position [341, 0]
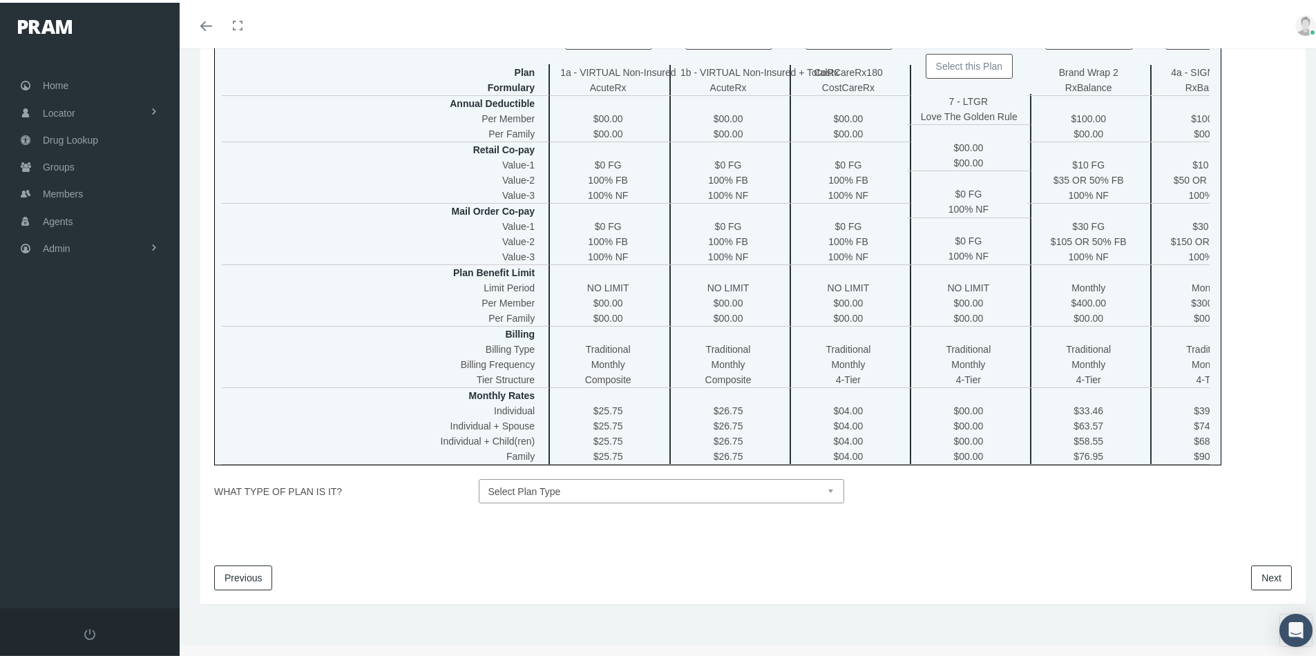
click at [826, 491] on select "Select Plan Type Insured Lyric Lean Unknown" at bounding box center [662, 489] width 366 height 24
click at [479, 477] on select "Select Plan Type Insured Lyric Lean Unknown" at bounding box center [662, 489] width 366 height 24
click at [824, 488] on select "Select Plan Type Insured Lyric Lean Unknown" at bounding box center [662, 489] width 366 height 24
select select "0"
click at [479, 477] on select "Select Plan Type Insured Lyric Lean Unknown" at bounding box center [662, 489] width 366 height 24
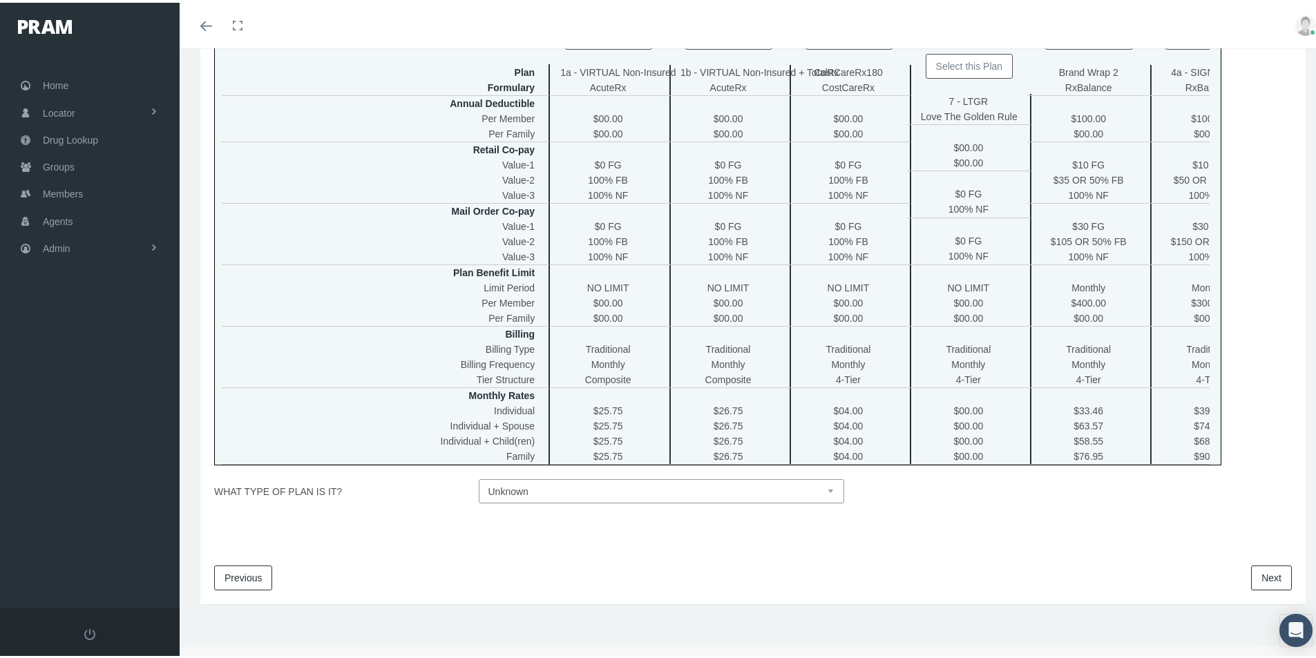
click at [1262, 575] on link "Next" at bounding box center [1271, 575] width 41 height 25
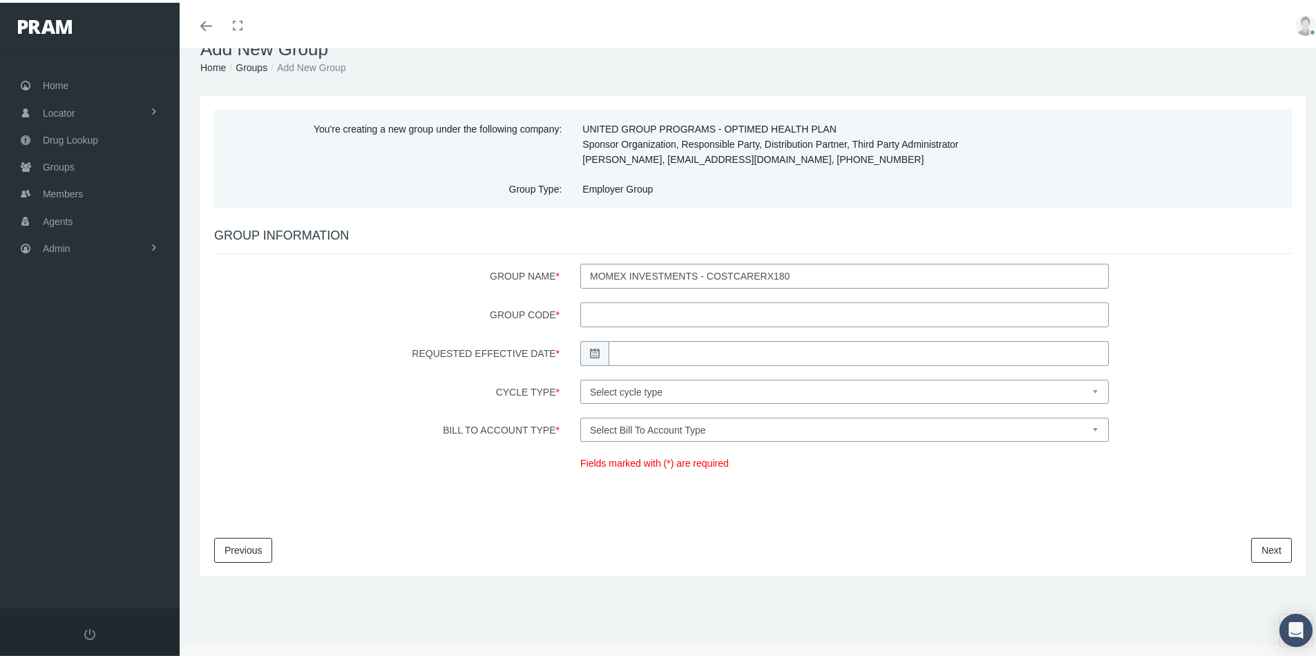
scroll to position [0, 0]
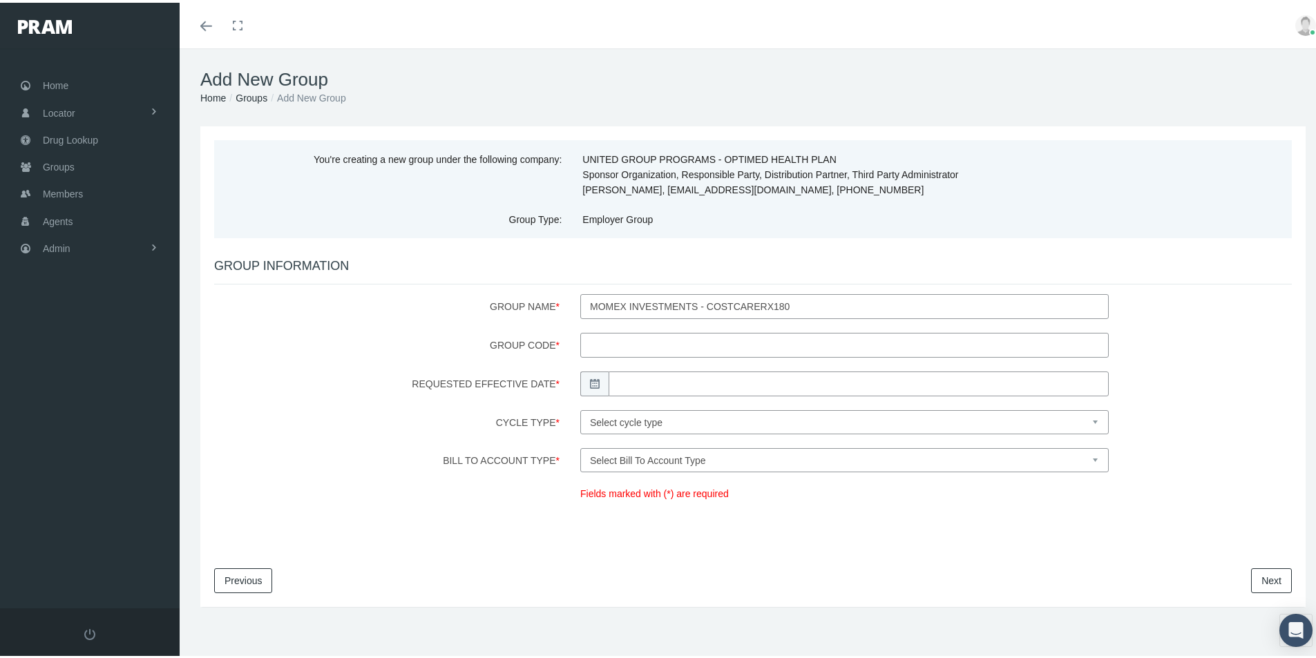
click at [598, 340] on input "Group Code *" at bounding box center [844, 342] width 528 height 25
type input "200000"
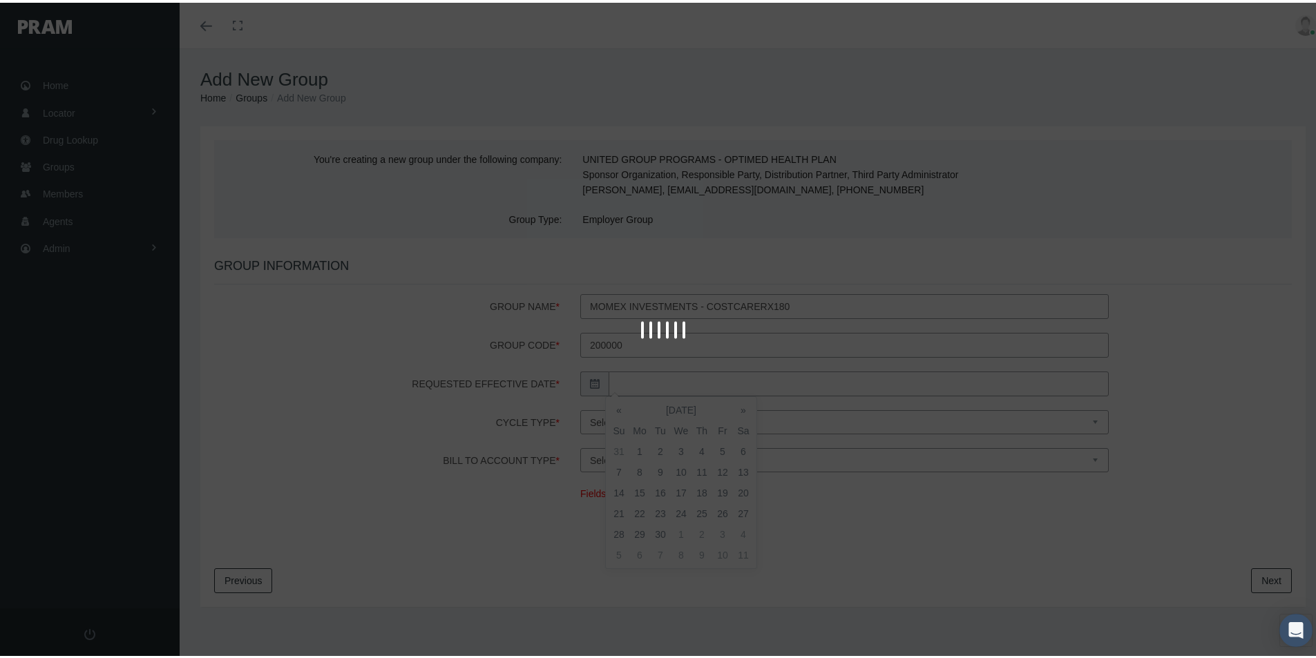
click at [631, 378] on body "Toggle Fullscreen Toggle navigation Toggle menubar Toggle fullscreen Profile Lo…" at bounding box center [663, 329] width 1326 height 658
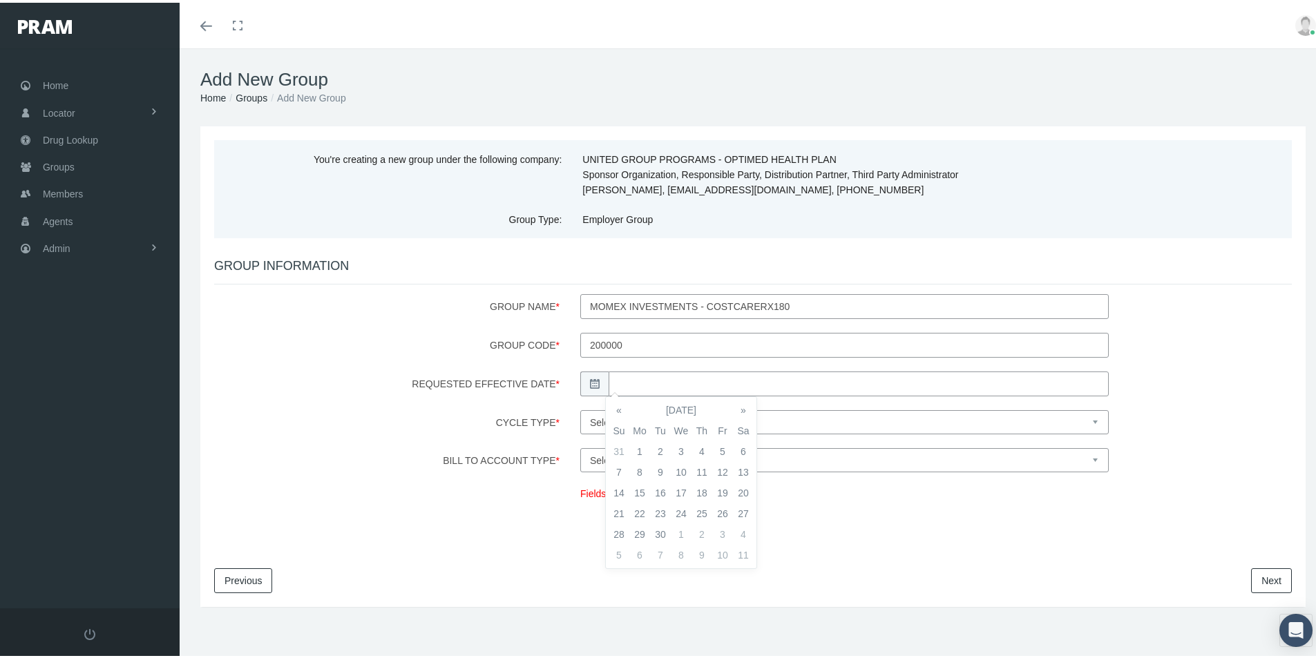
click at [639, 447] on td "1" at bounding box center [639, 449] width 21 height 21
click at [680, 527] on td "1" at bounding box center [681, 532] width 21 height 21
type input "10/01/2025"
click at [772, 415] on select "Select cycle type First of the Month Any Day of the Month First and Fifteenth o…" at bounding box center [844, 420] width 528 height 24
select select "1"
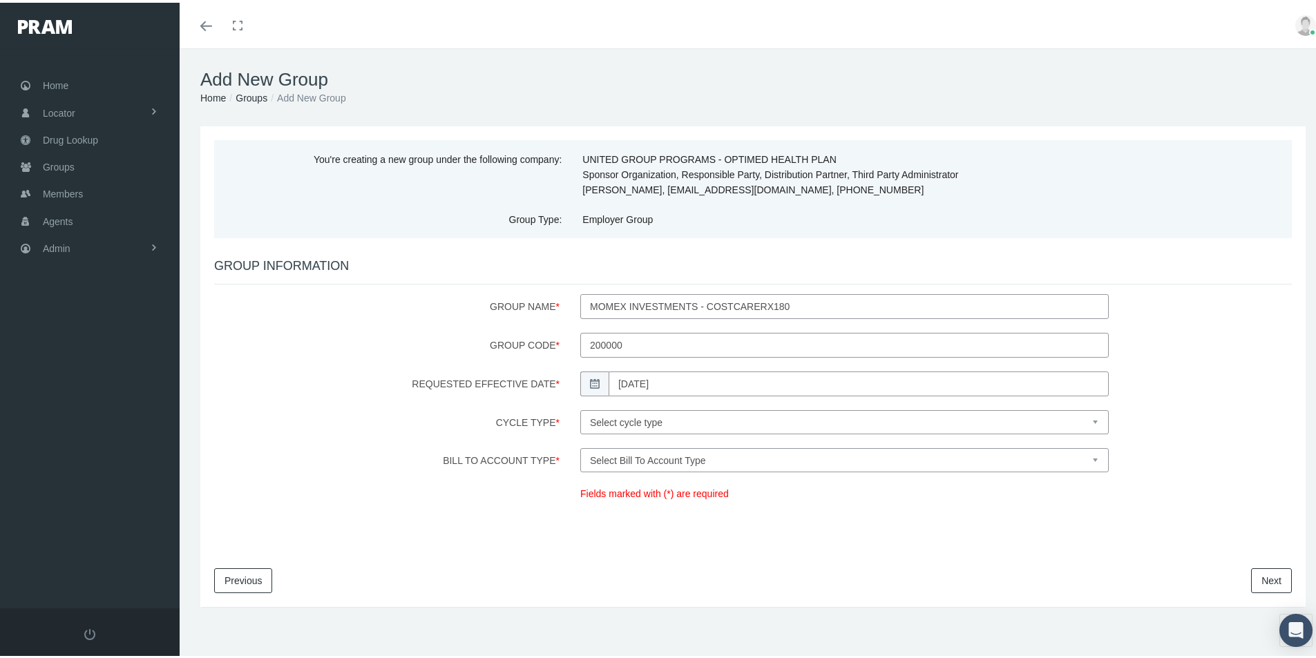
click at [580, 408] on select "Select cycle type First of the Month Any Day of the Month First and Fifteenth o…" at bounding box center [844, 420] width 528 height 24
click at [640, 459] on select "Select Bill To Account Type Company Member" at bounding box center [844, 458] width 528 height 24
select select "1"
click at [580, 446] on select "Select Bill To Account Type Company Member" at bounding box center [844, 458] width 528 height 24
click at [1252, 575] on link "Next" at bounding box center [1271, 578] width 41 height 25
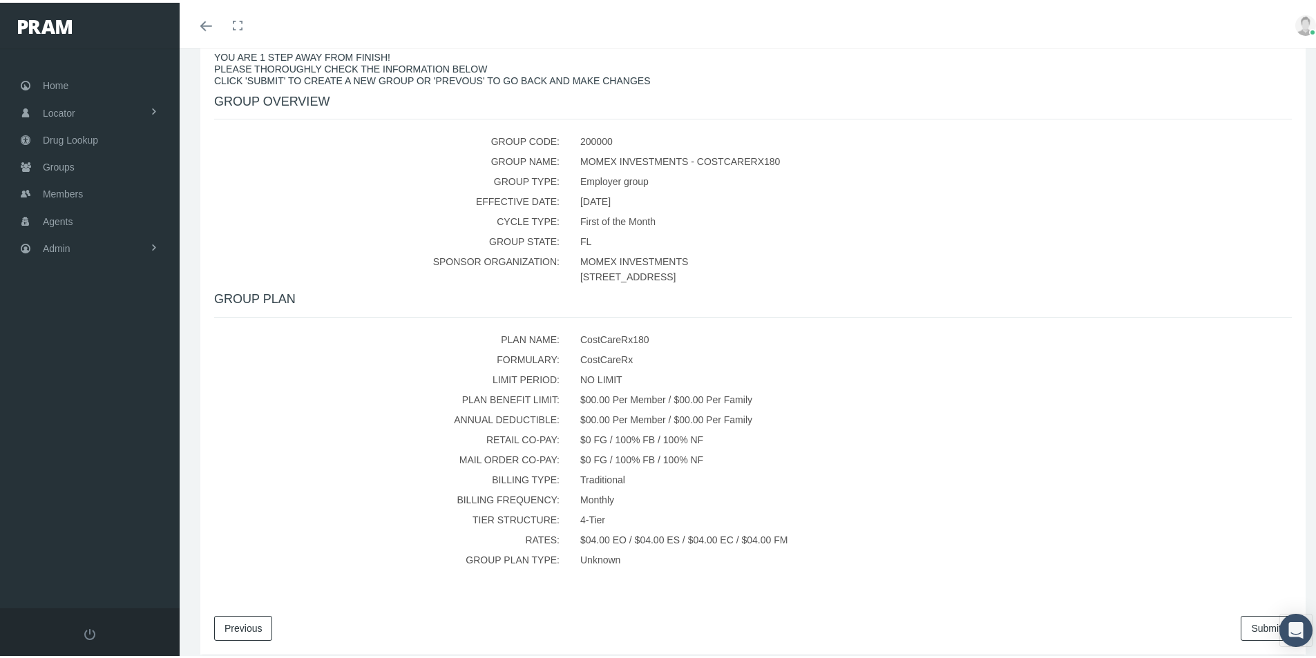
scroll to position [258, 0]
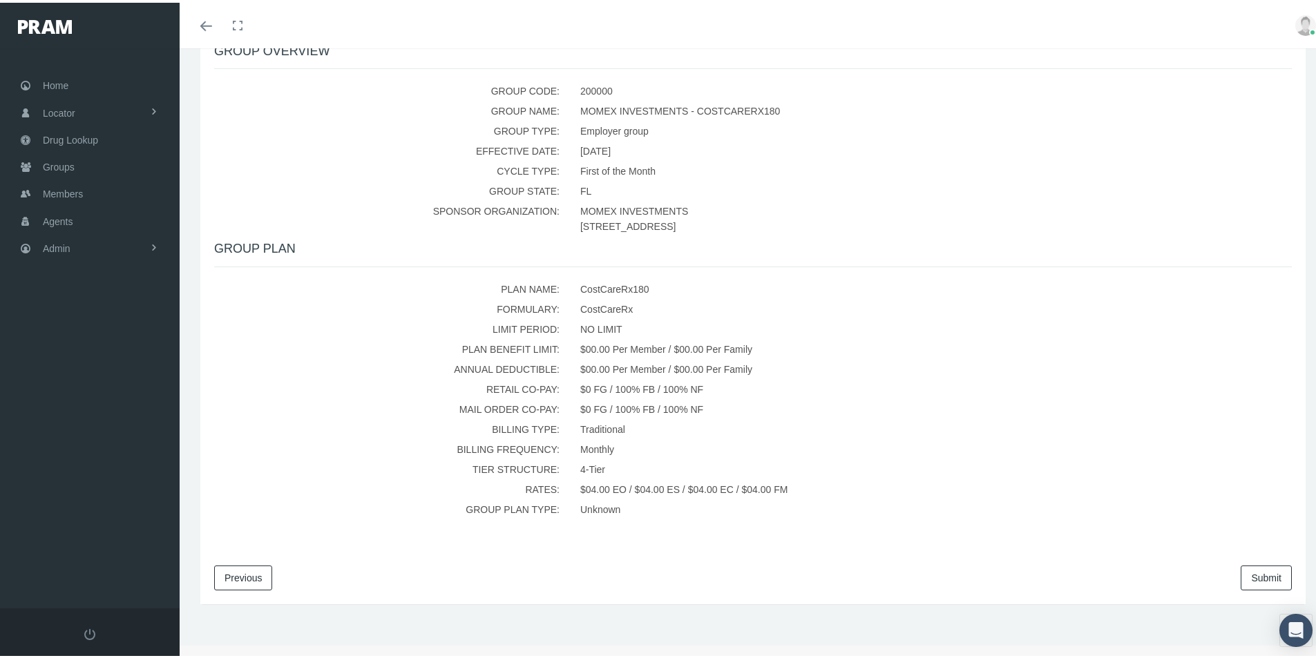
click at [1261, 575] on link "Submit" at bounding box center [1266, 575] width 51 height 25
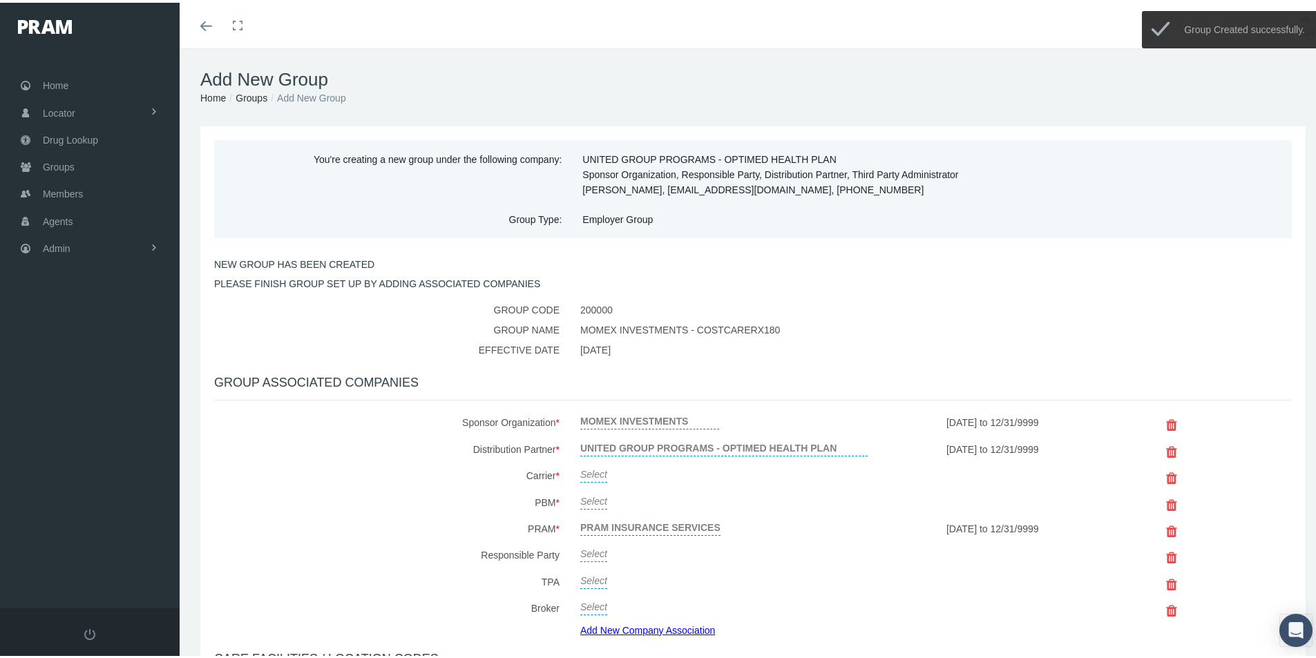
scroll to position [69, 0]
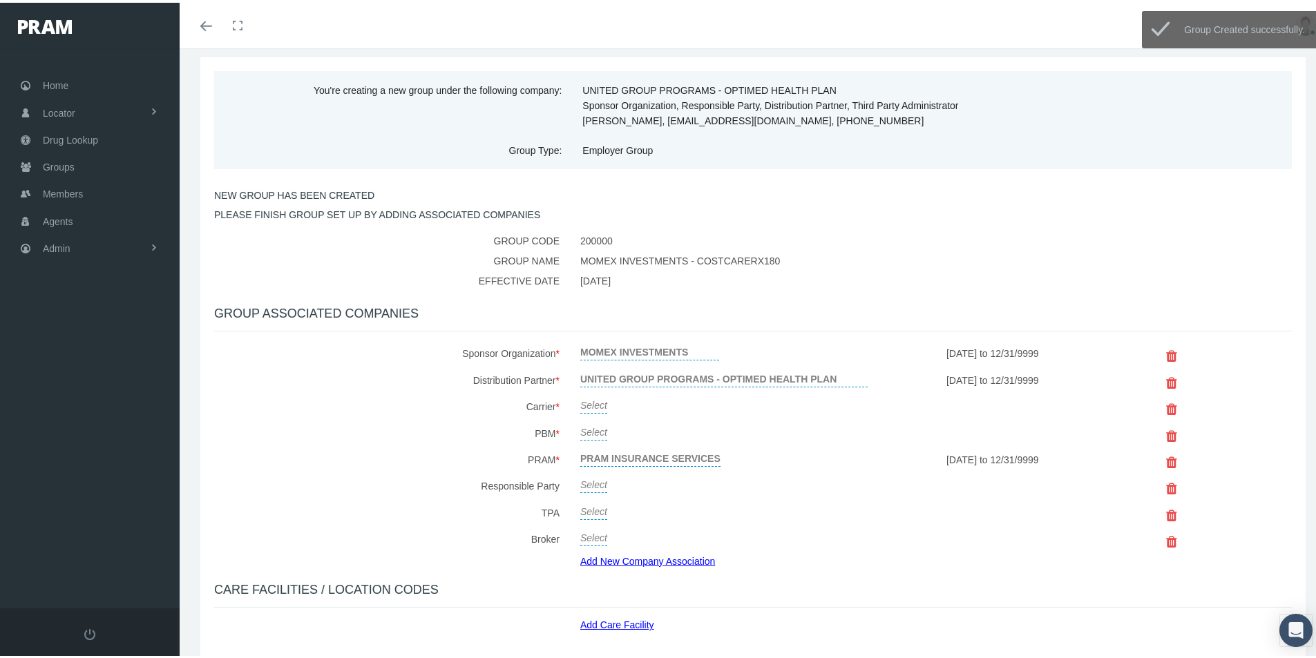
click at [591, 403] on link "Select" at bounding box center [593, 401] width 27 height 19
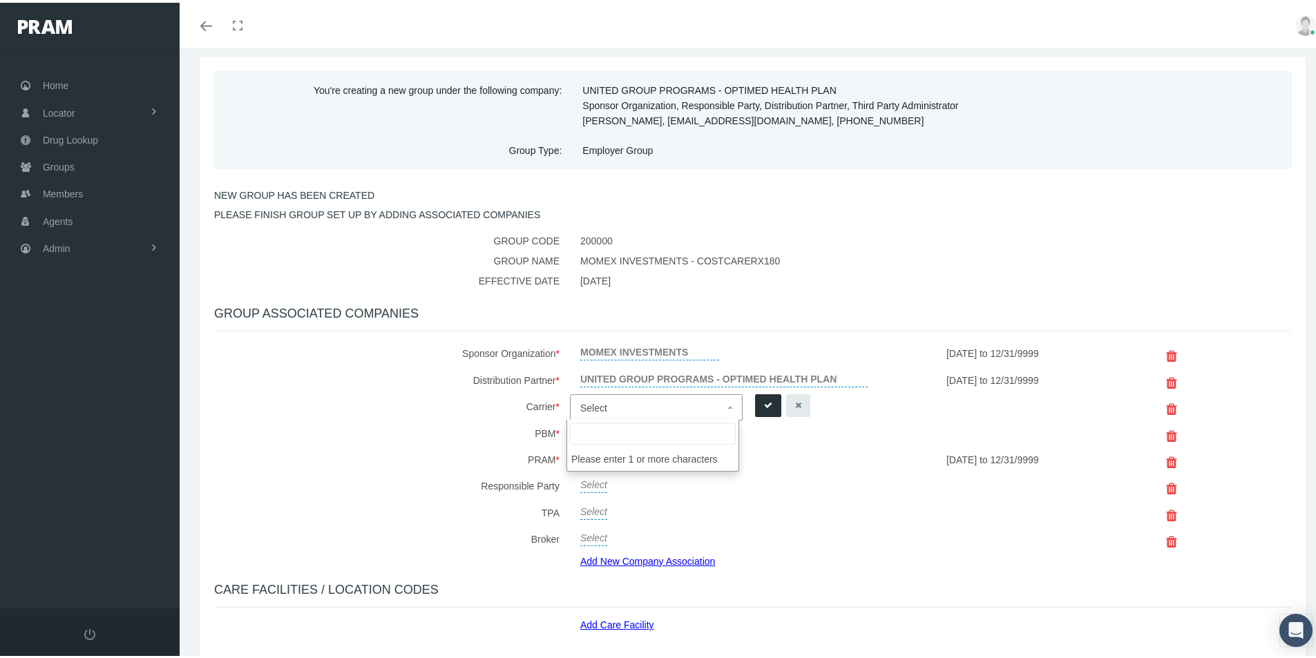
click at [593, 408] on span "Select" at bounding box center [593, 405] width 27 height 11
type input "Pram"
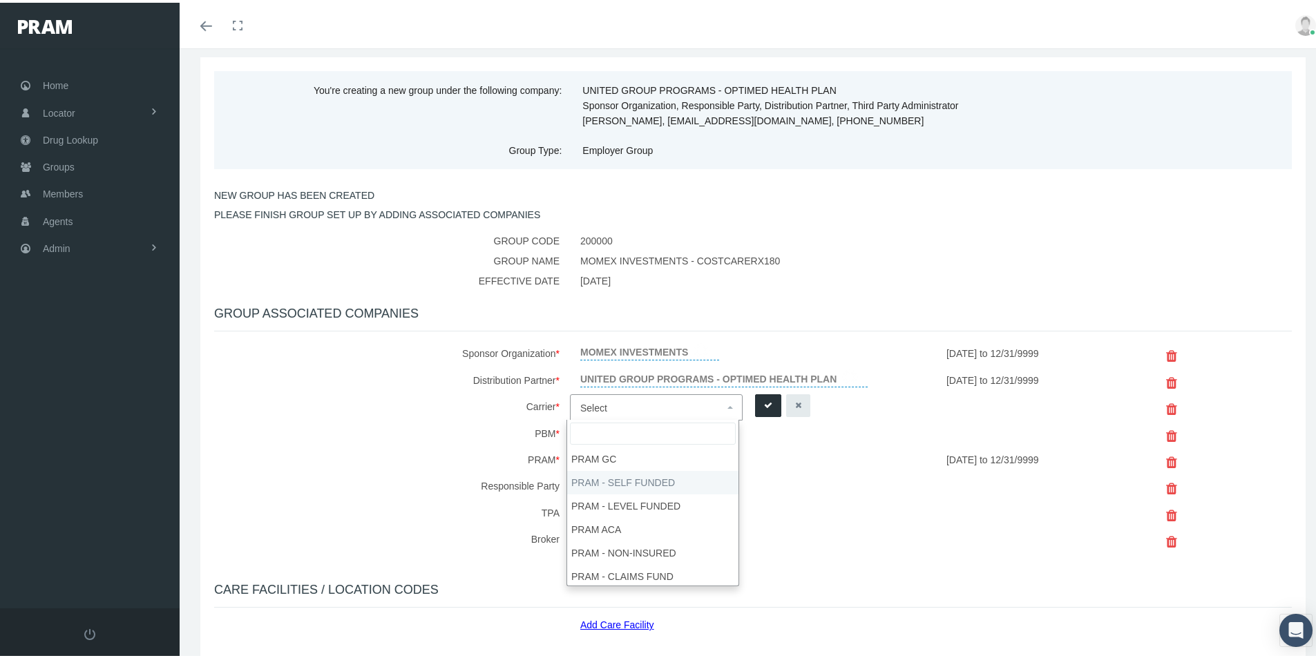
click at [878, 528] on div "Select" at bounding box center [753, 537] width 366 height 26
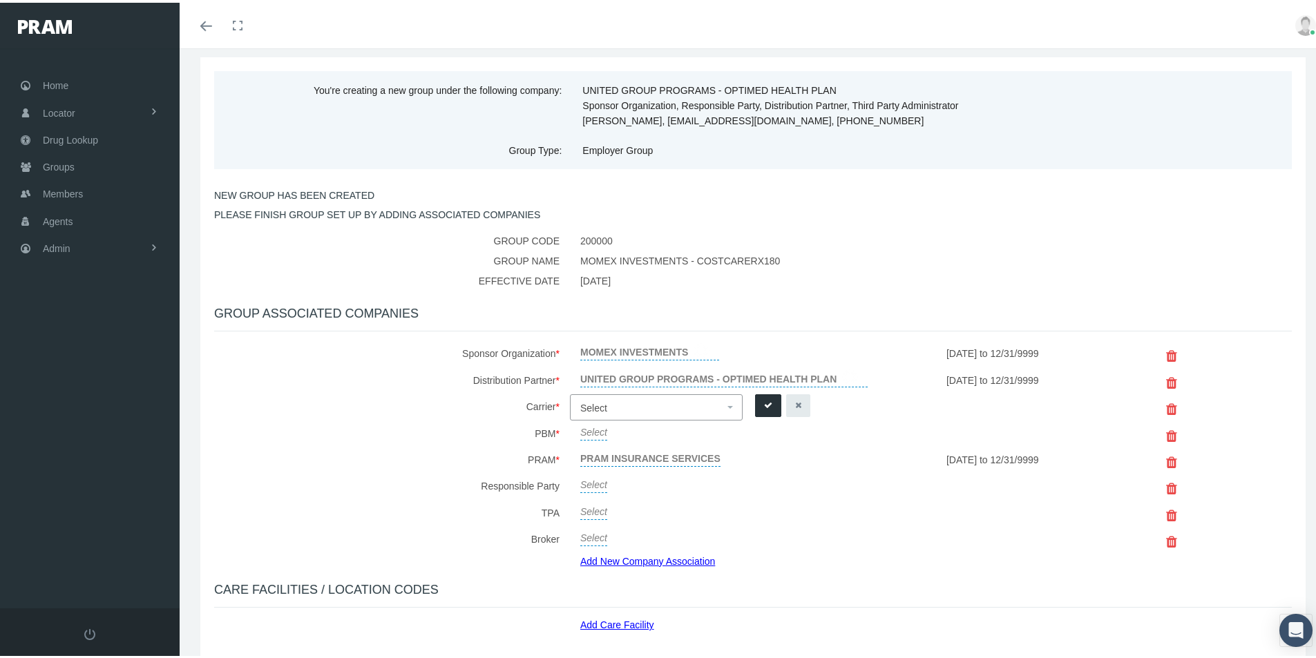
click at [631, 403] on span "Select" at bounding box center [652, 406] width 144 height 18
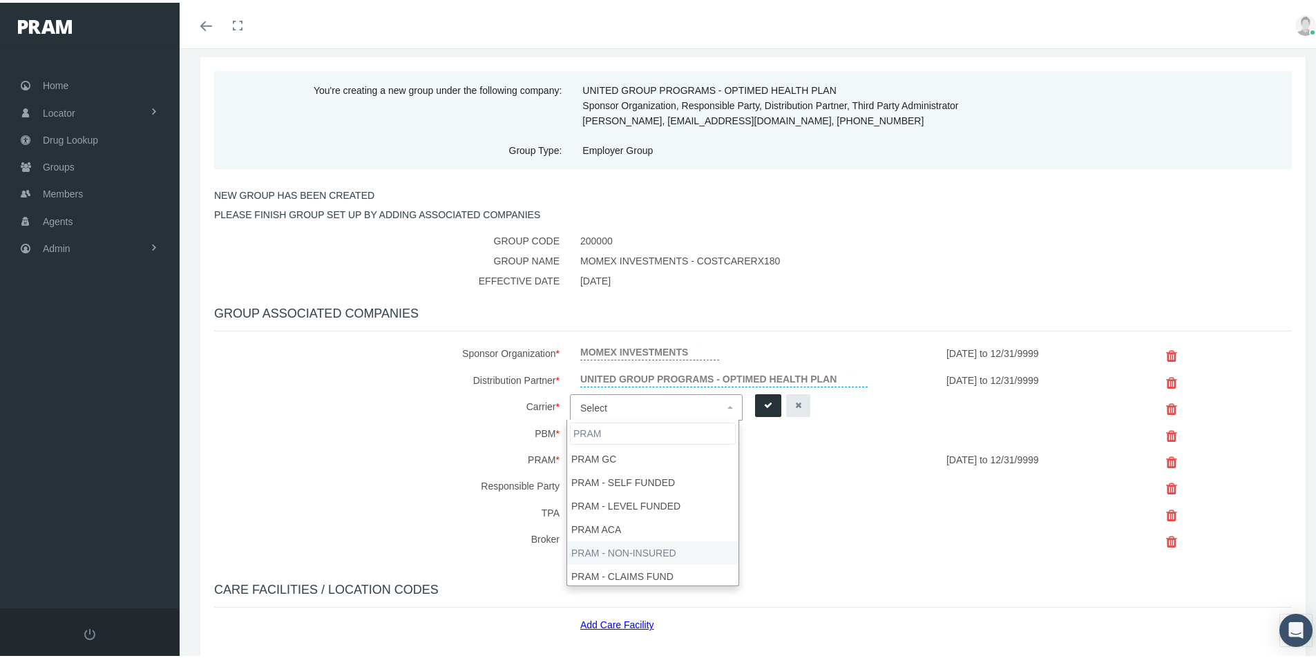
type input "PRAM"
select select "9068"
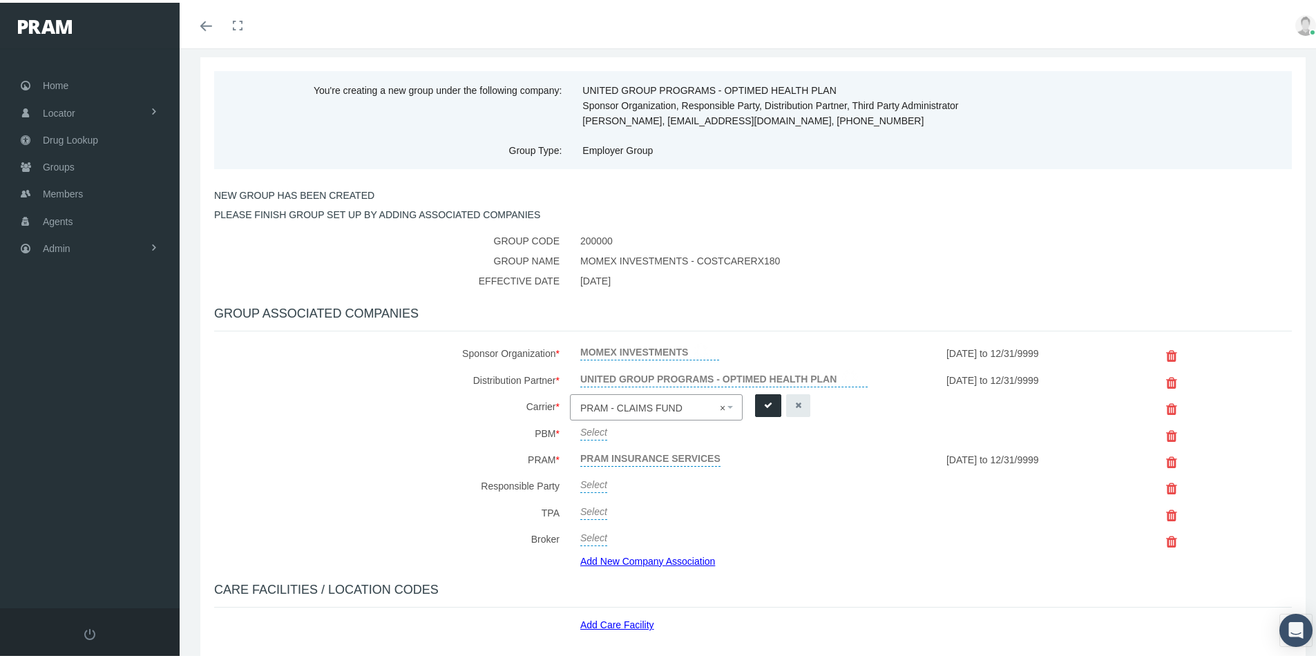
click at [764, 401] on icon "submit" at bounding box center [768, 403] width 8 height 13
click at [591, 429] on link "Select" at bounding box center [593, 428] width 27 height 19
click at [598, 430] on span "Select" at bounding box center [593, 432] width 27 height 11
type input "RxEDO"
select select "49"
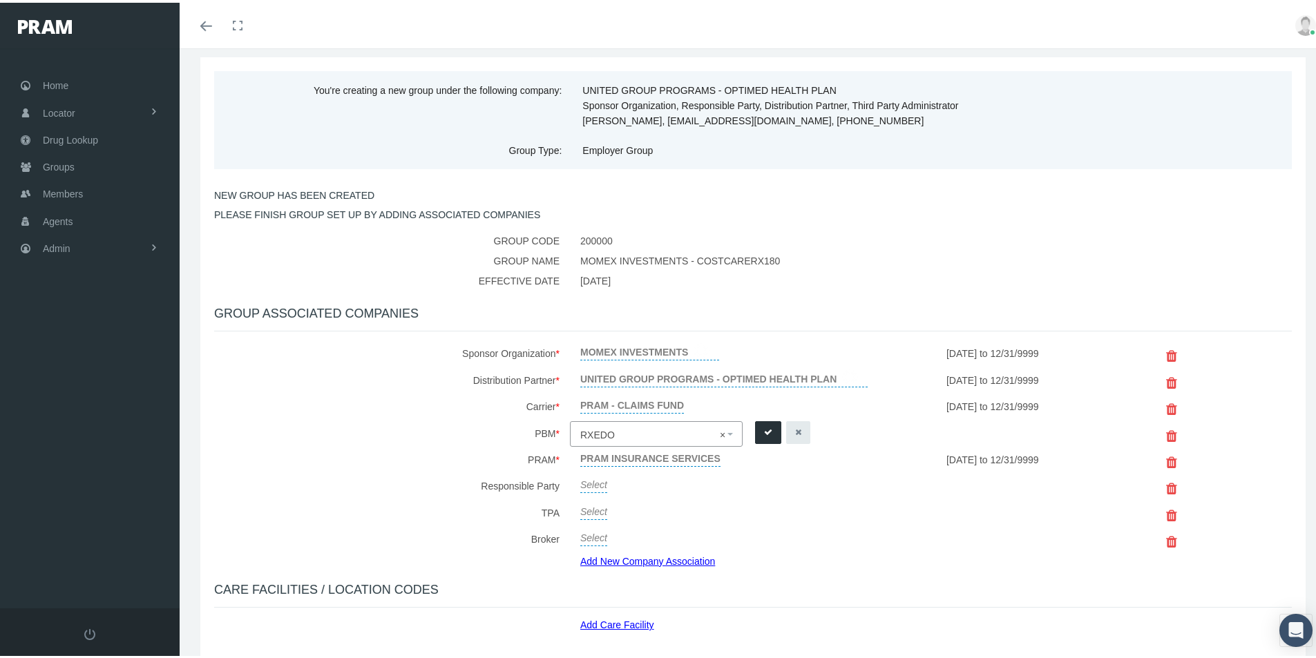
click at [764, 428] on icon "submit" at bounding box center [768, 429] width 8 height 13
click at [591, 484] on link "Select" at bounding box center [593, 480] width 27 height 19
click at [595, 488] on span "Select" at bounding box center [593, 484] width 27 height 11
type input "United"
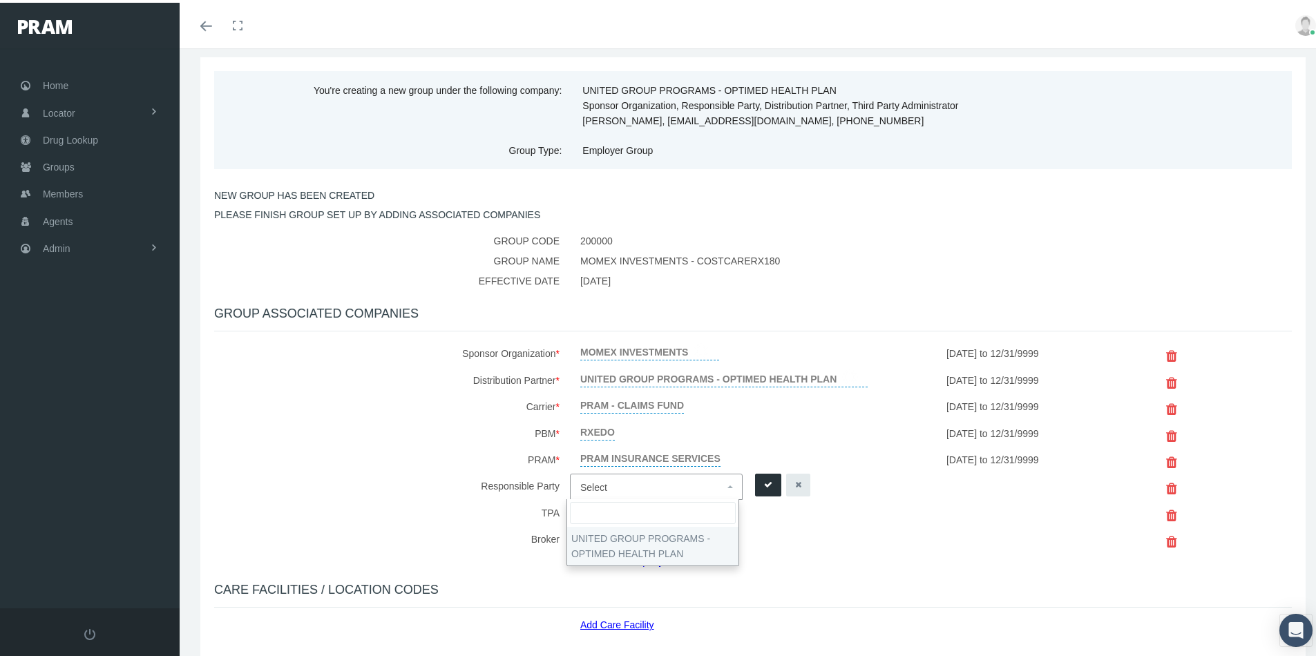
select select "4875"
click at [764, 481] on icon "submit" at bounding box center [768, 482] width 8 height 13
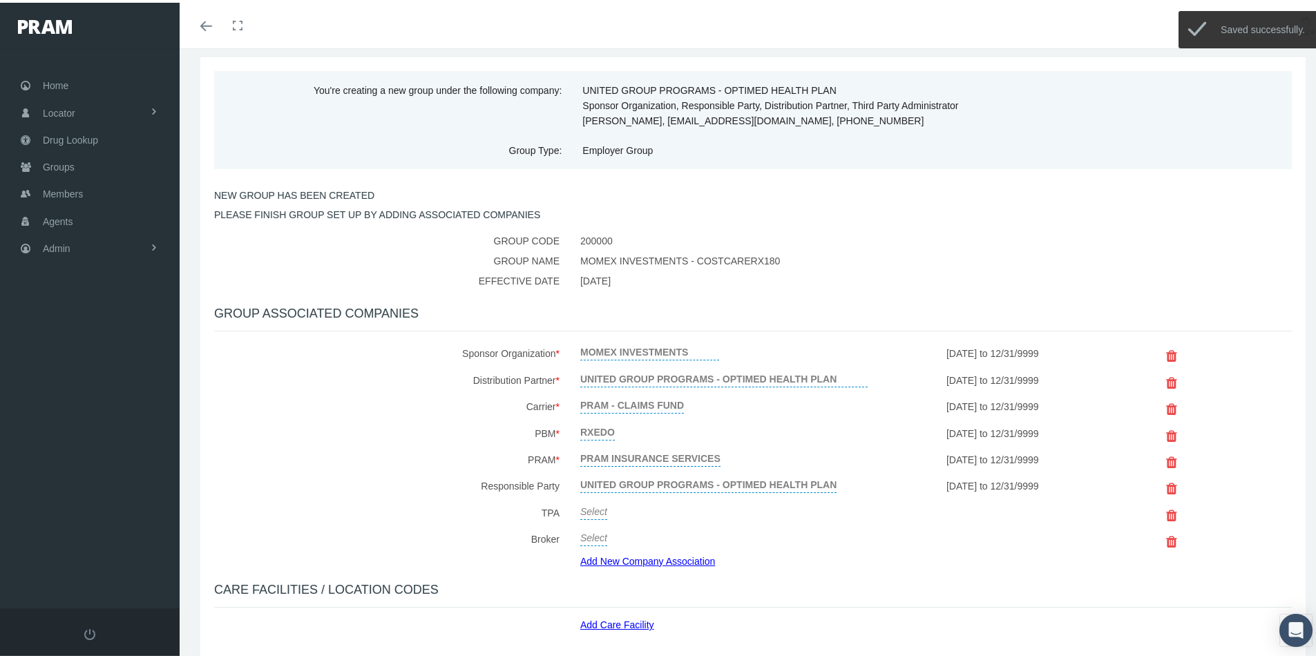
click at [586, 510] on link "Select" at bounding box center [593, 507] width 27 height 19
click at [602, 514] on span "Select" at bounding box center [593, 511] width 27 height 11
type input "United"
drag, startPoint x: 602, startPoint y: 569, endPoint x: 616, endPoint y: 564, distance: 15.5
select select "4875"
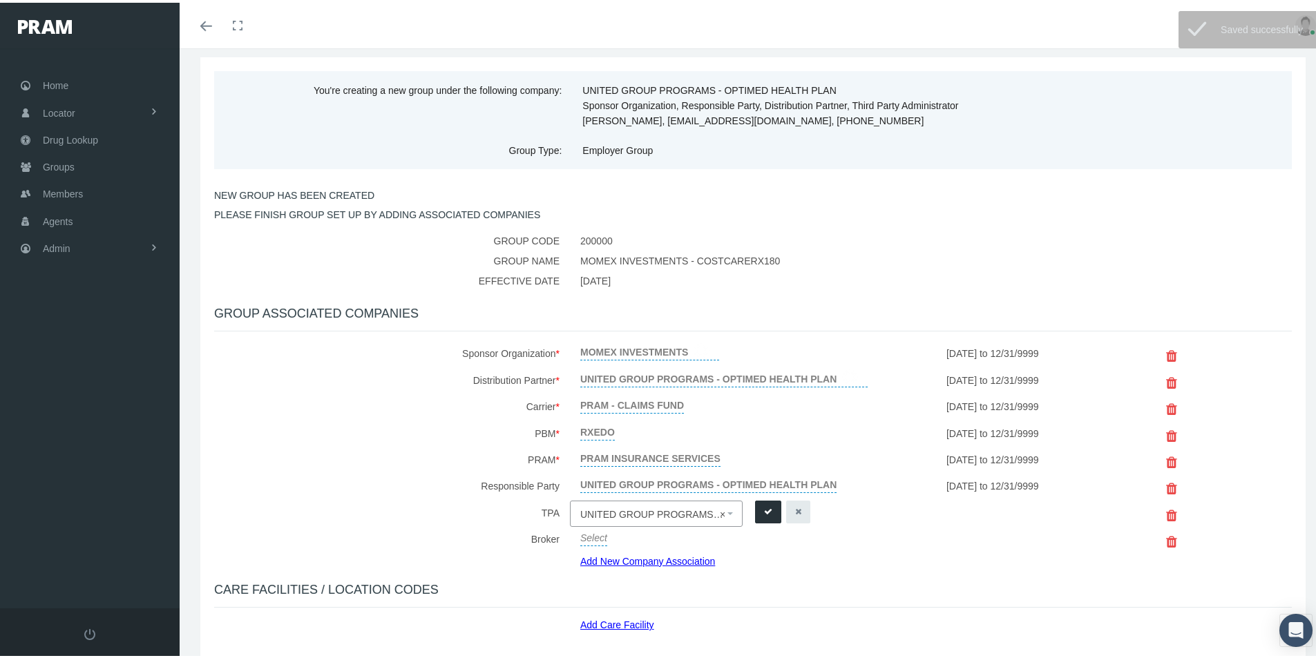
click at [764, 508] on icon "submit" at bounding box center [768, 509] width 8 height 13
click at [592, 537] on link "Select" at bounding box center [593, 533] width 27 height 19
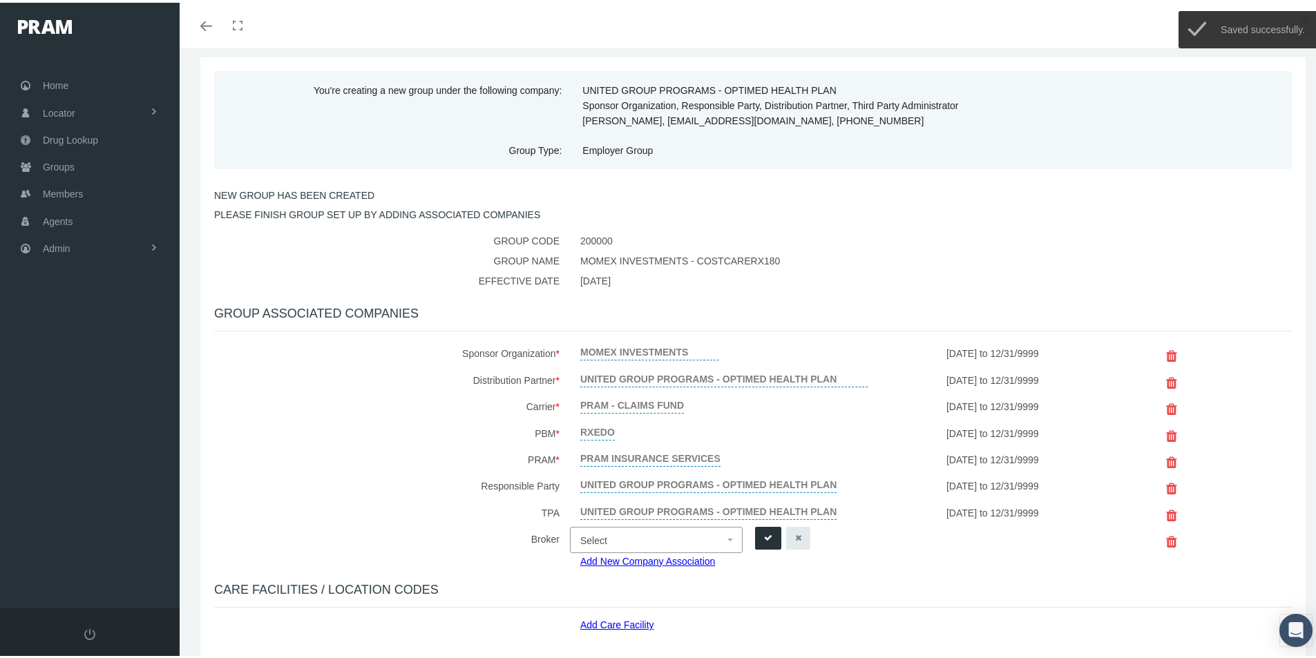
click at [595, 538] on span "Select" at bounding box center [593, 538] width 27 height 11
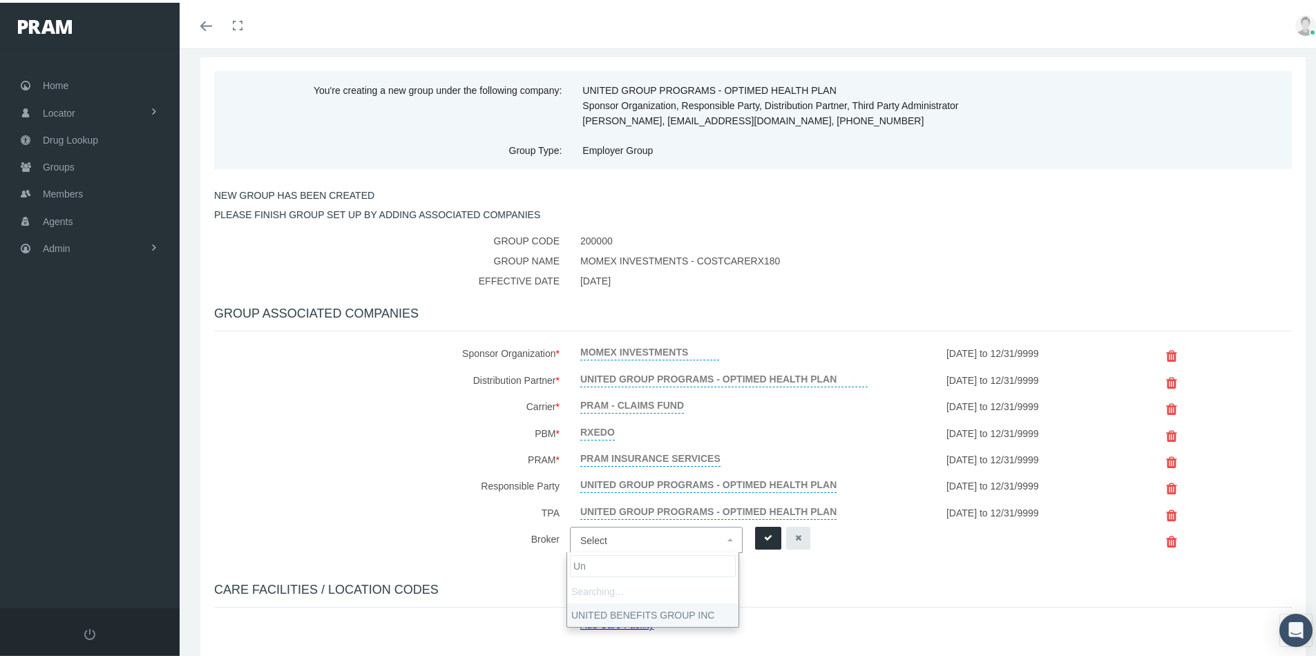
type input "U"
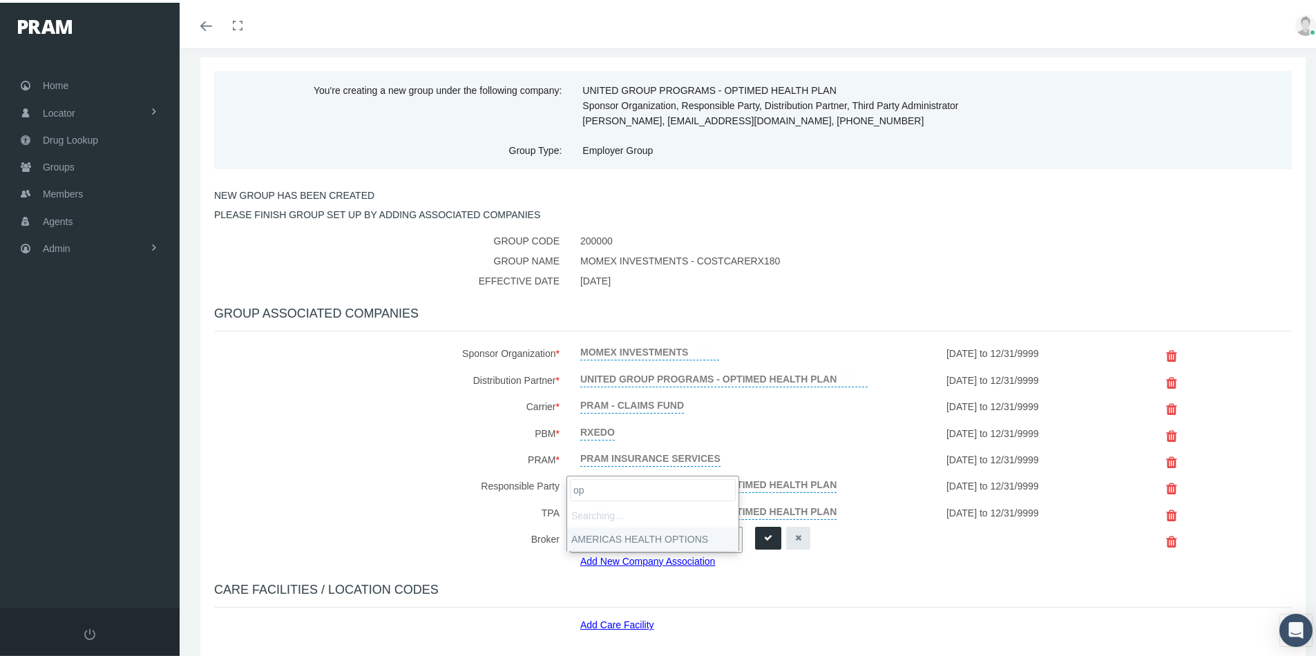
type input "o"
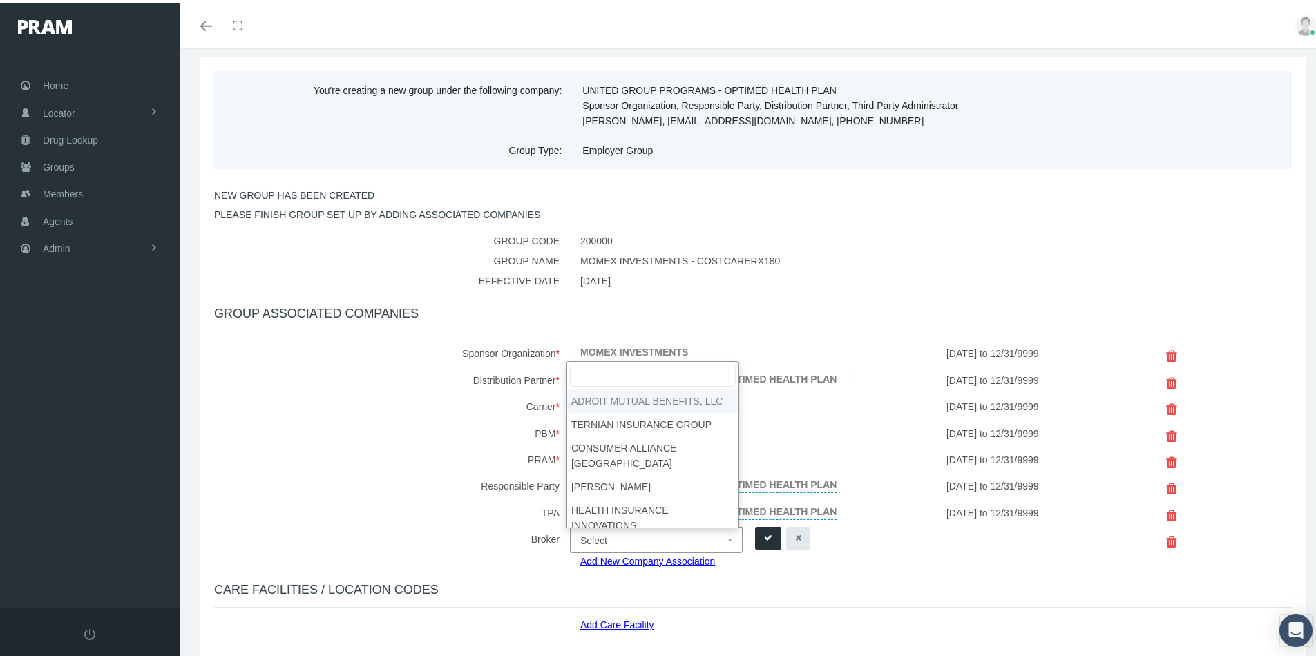
click at [887, 561] on div "Add New Company Association" at bounding box center [753, 558] width 366 height 15
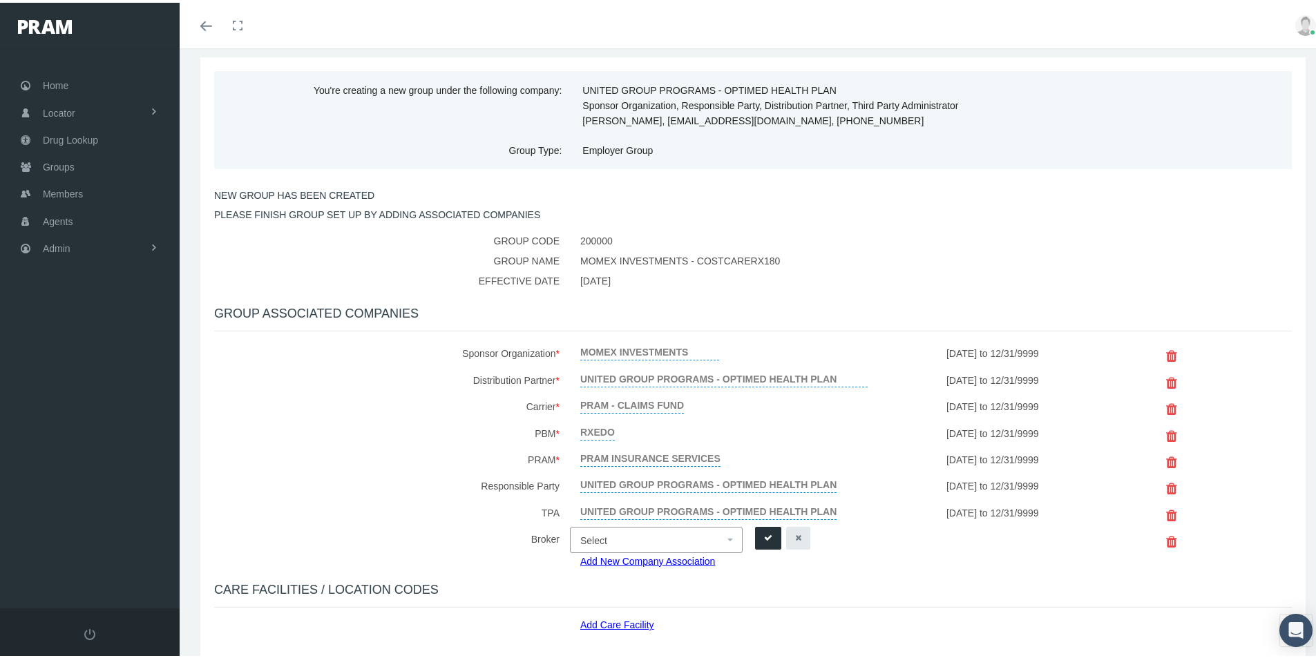
click at [796, 533] on icon "button" at bounding box center [798, 535] width 6 height 13
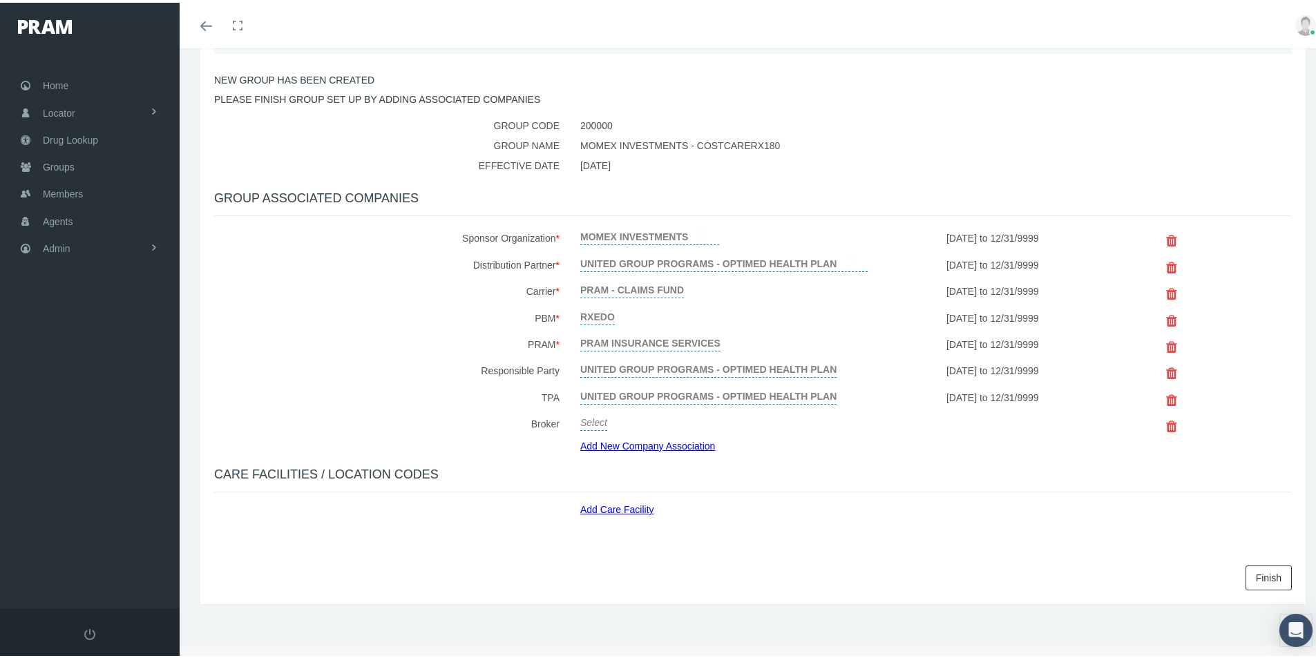
click at [613, 506] on link "Add Care Facility" at bounding box center [622, 505] width 84 height 16
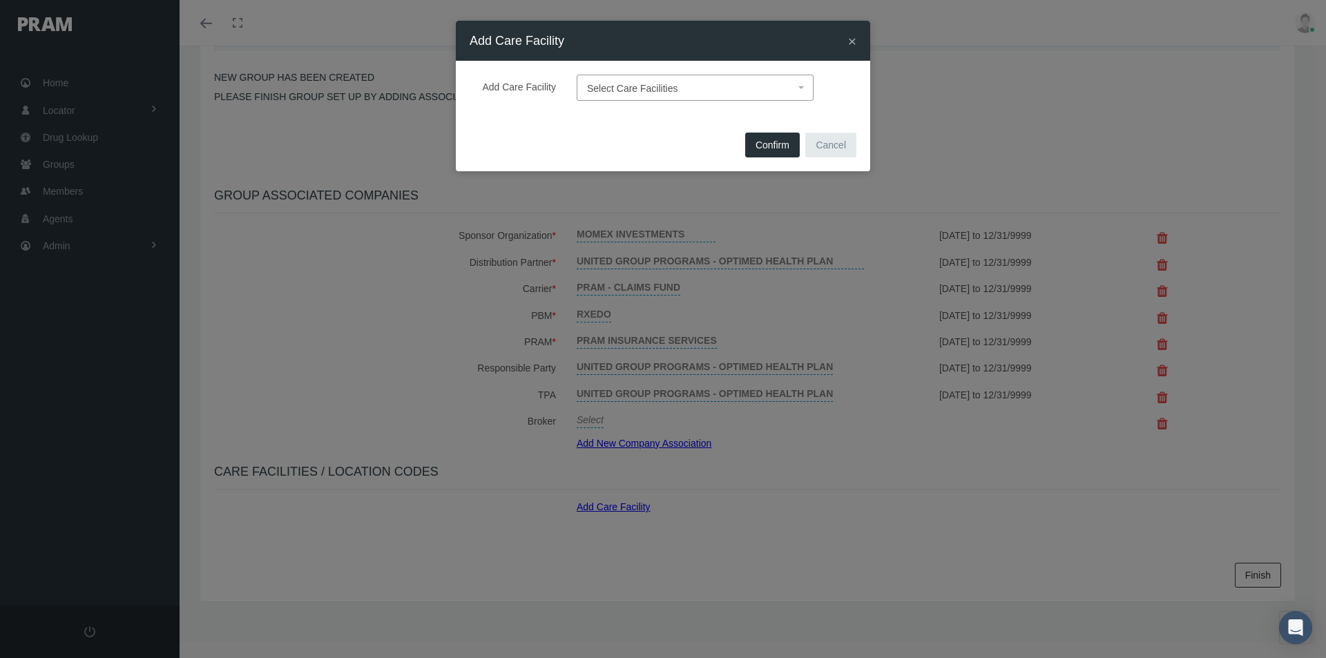
click at [603, 92] on span "Select Care Facilities" at bounding box center [632, 88] width 91 height 11
type input "def"
select select "1905"
click at [764, 146] on span "Confirm" at bounding box center [773, 145] width 34 height 11
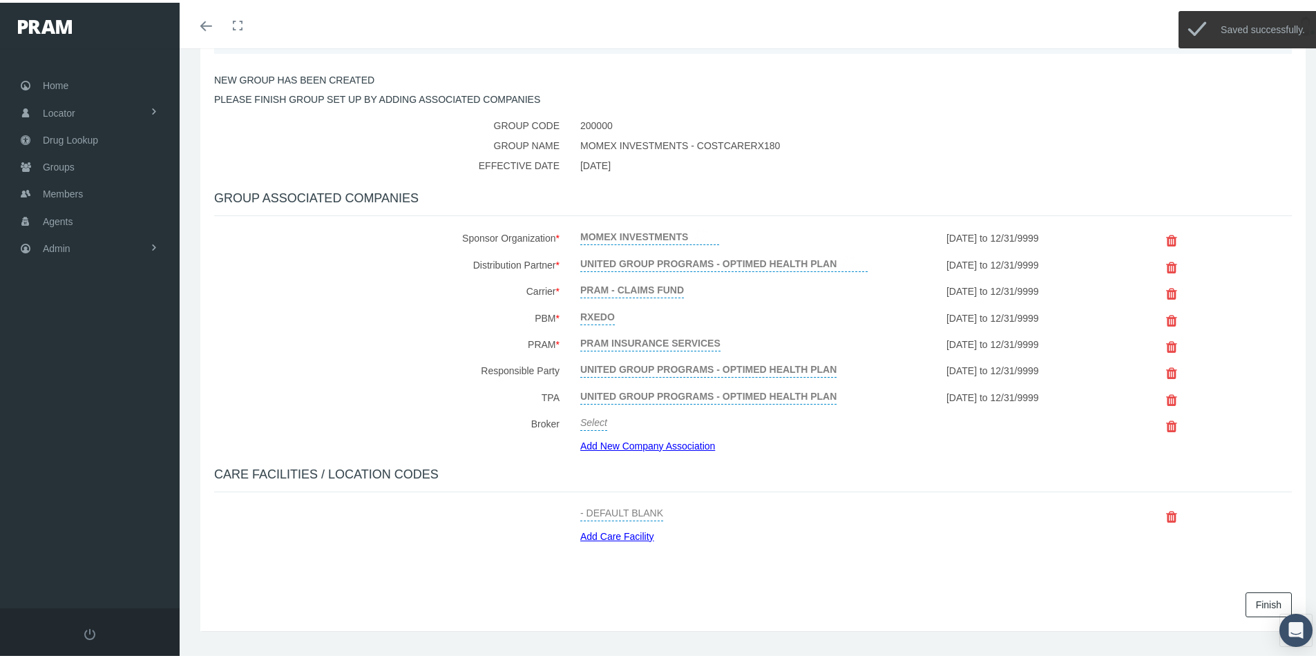
click at [1254, 603] on link "Finish" at bounding box center [1268, 602] width 46 height 25
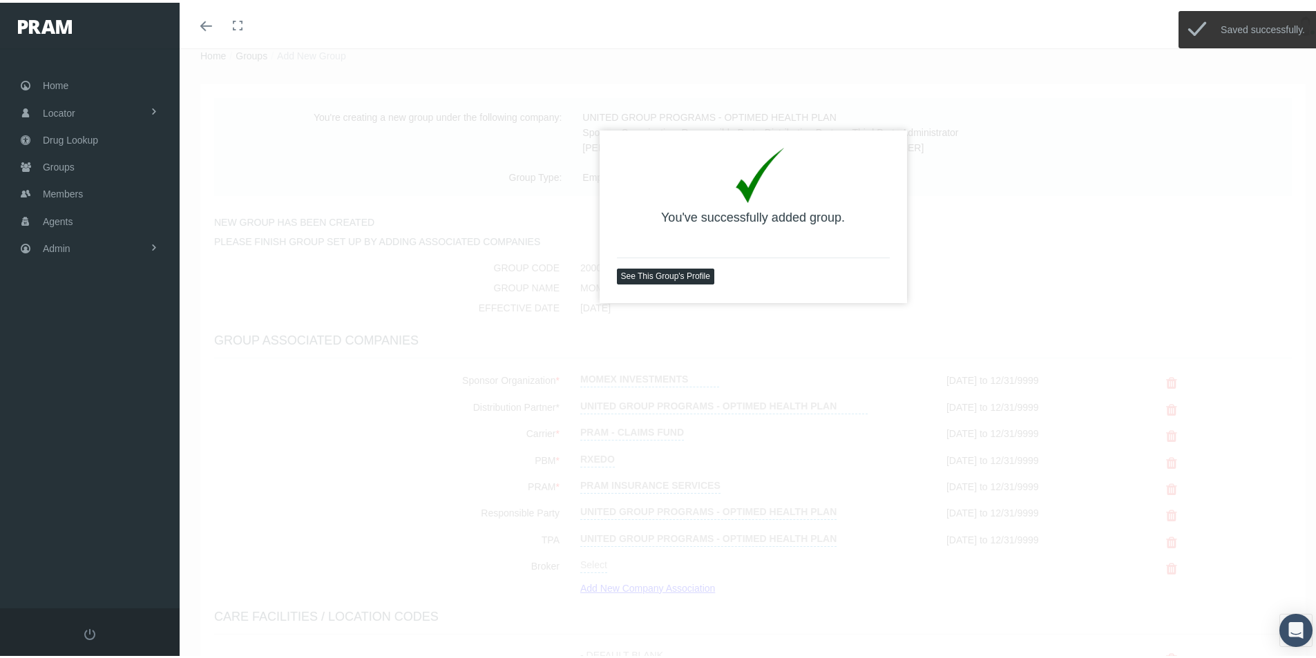
scroll to position [46, 0]
click at [653, 267] on link "See This Group's Profile" at bounding box center [665, 270] width 97 height 16
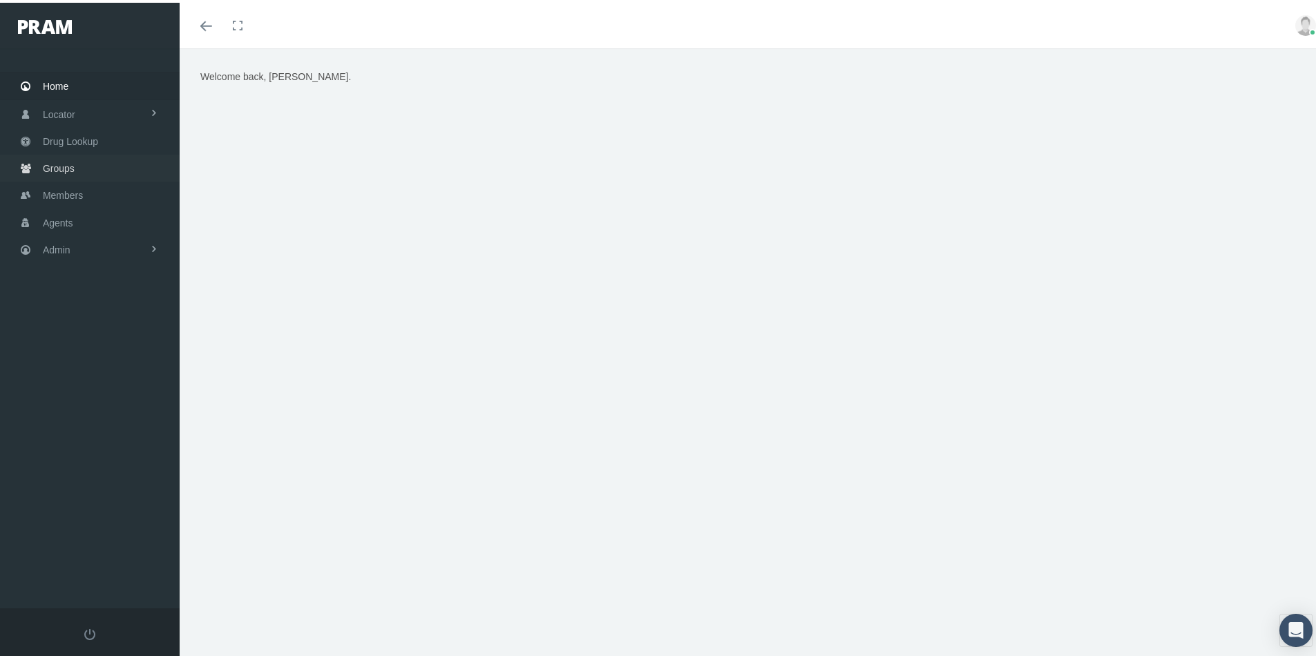
click at [51, 162] on span "Groups" at bounding box center [59, 166] width 32 height 26
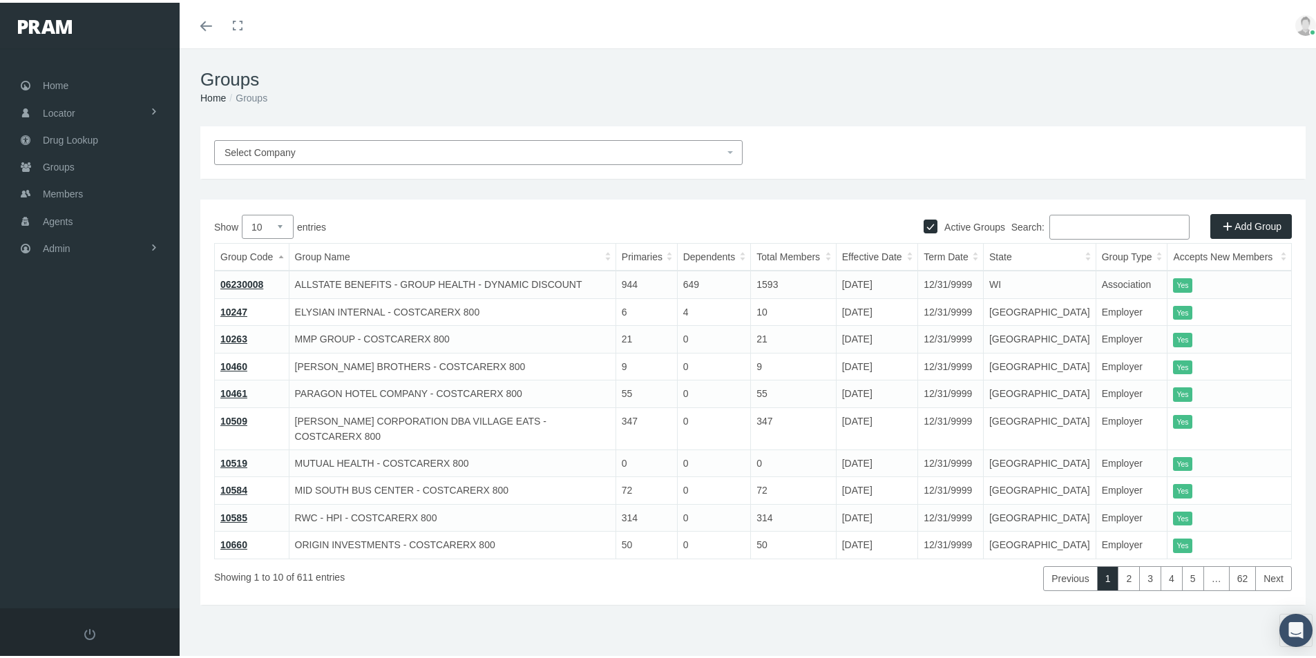
click at [236, 309] on link "10247" at bounding box center [233, 309] width 27 height 11
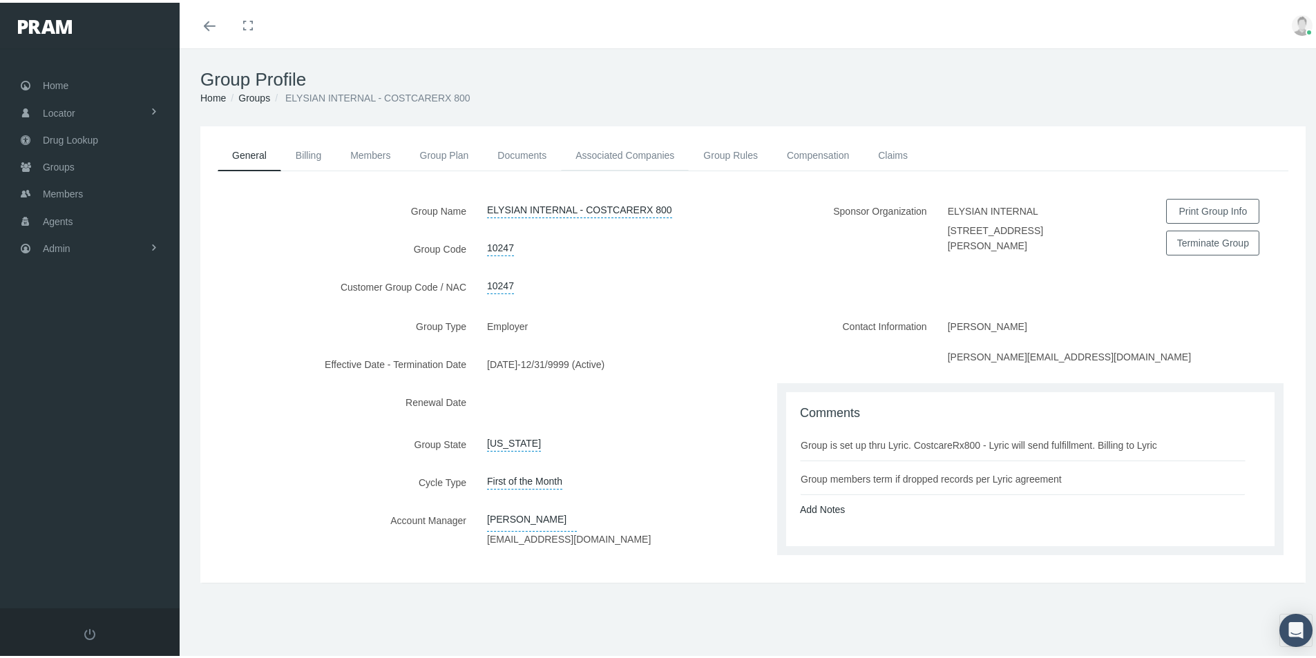
click at [641, 153] on link "Associated Companies" at bounding box center [625, 152] width 128 height 30
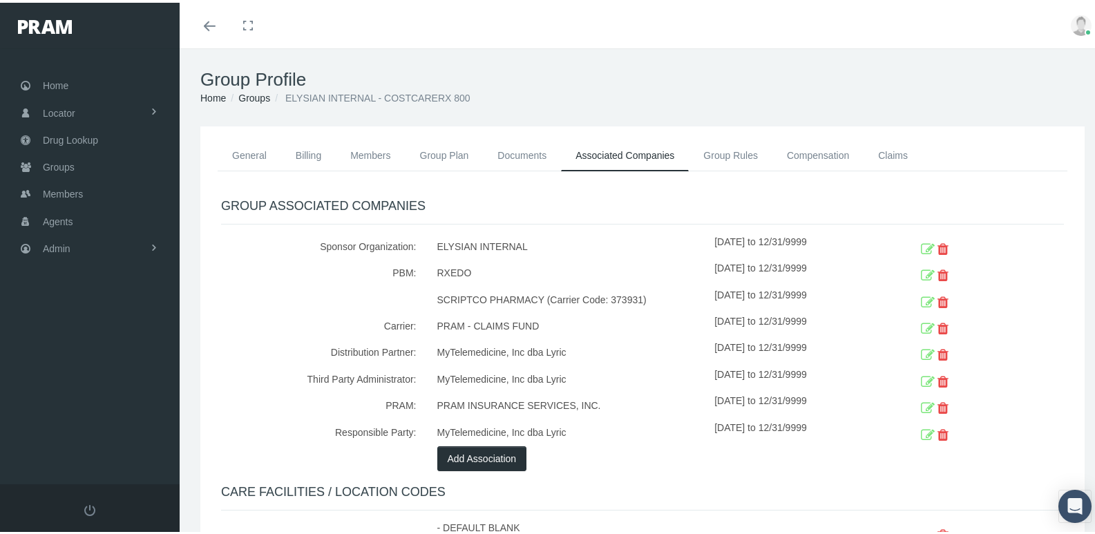
click at [569, 500] on div "GROUP ASSOCIATED COMPANIES Sponsor Organization: ELYSIAN INTERNAL [DATE] to 12/…" at bounding box center [642, 382] width 843 height 372
click at [248, 153] on link "General" at bounding box center [250, 152] width 64 height 30
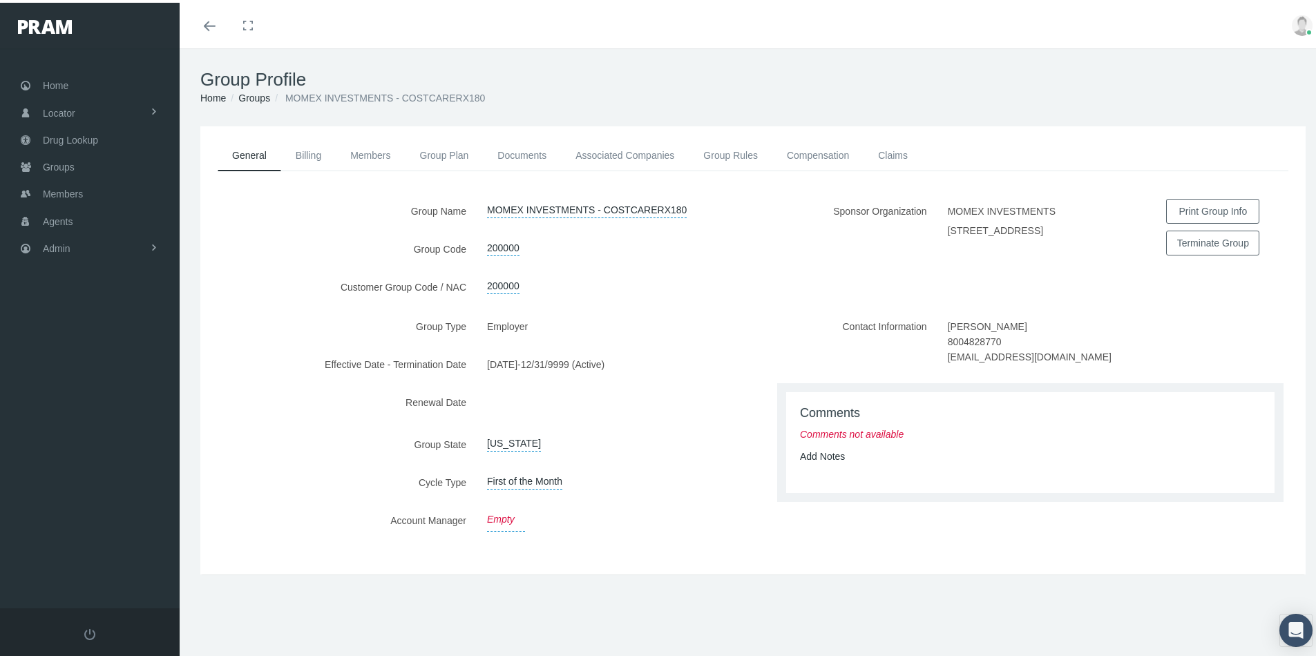
click at [504, 512] on link "Empty" at bounding box center [506, 517] width 38 height 23
click at [537, 515] on span "Select" at bounding box center [521, 519] width 69 height 18
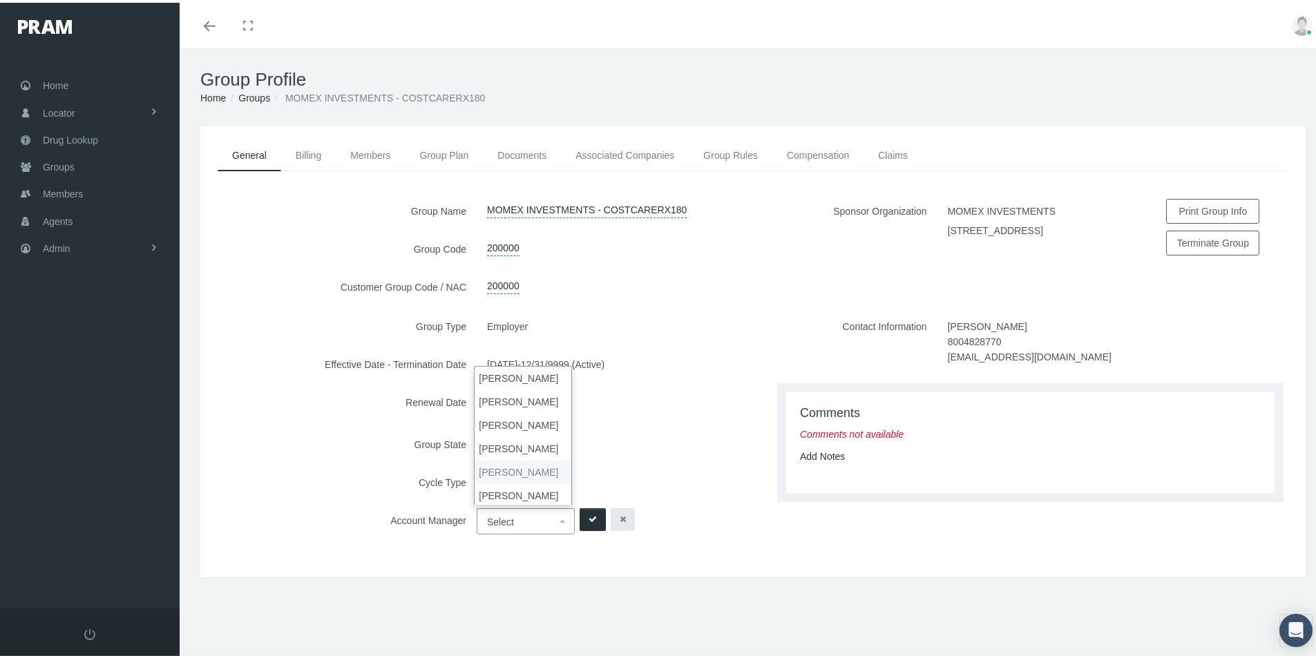
select select "3"
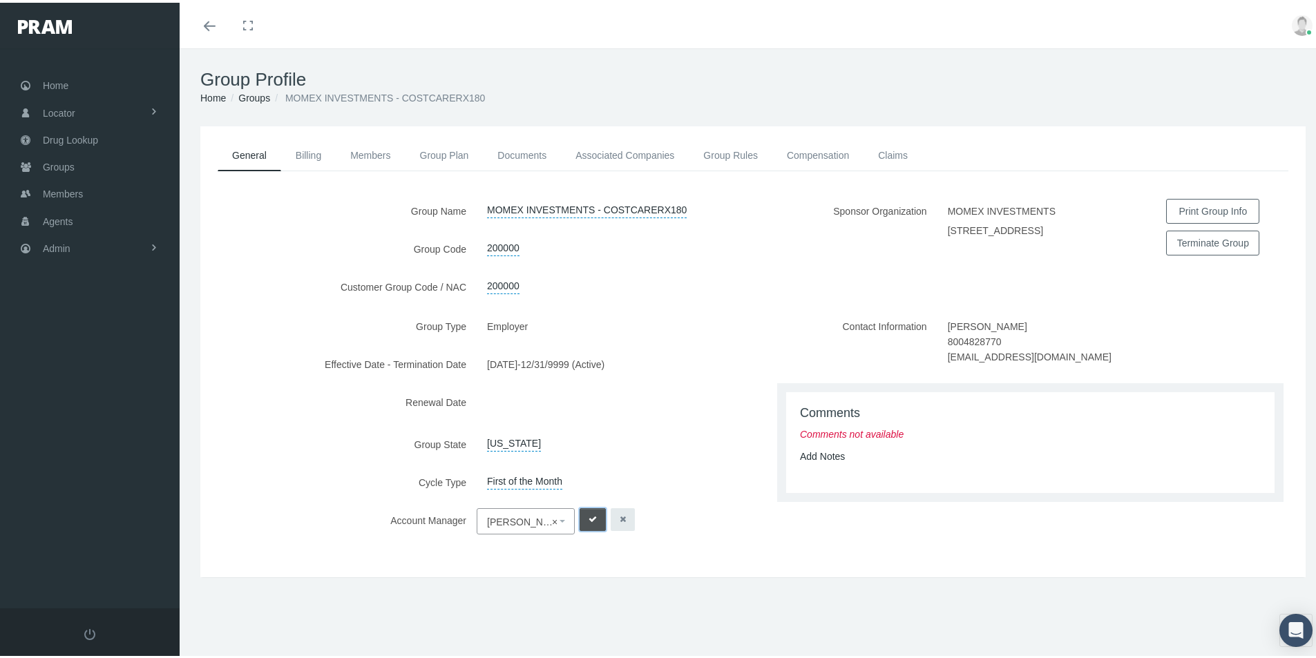
click at [589, 513] on icon "submit" at bounding box center [593, 516] width 8 height 13
click at [816, 455] on link "Add Notes" at bounding box center [822, 453] width 45 height 11
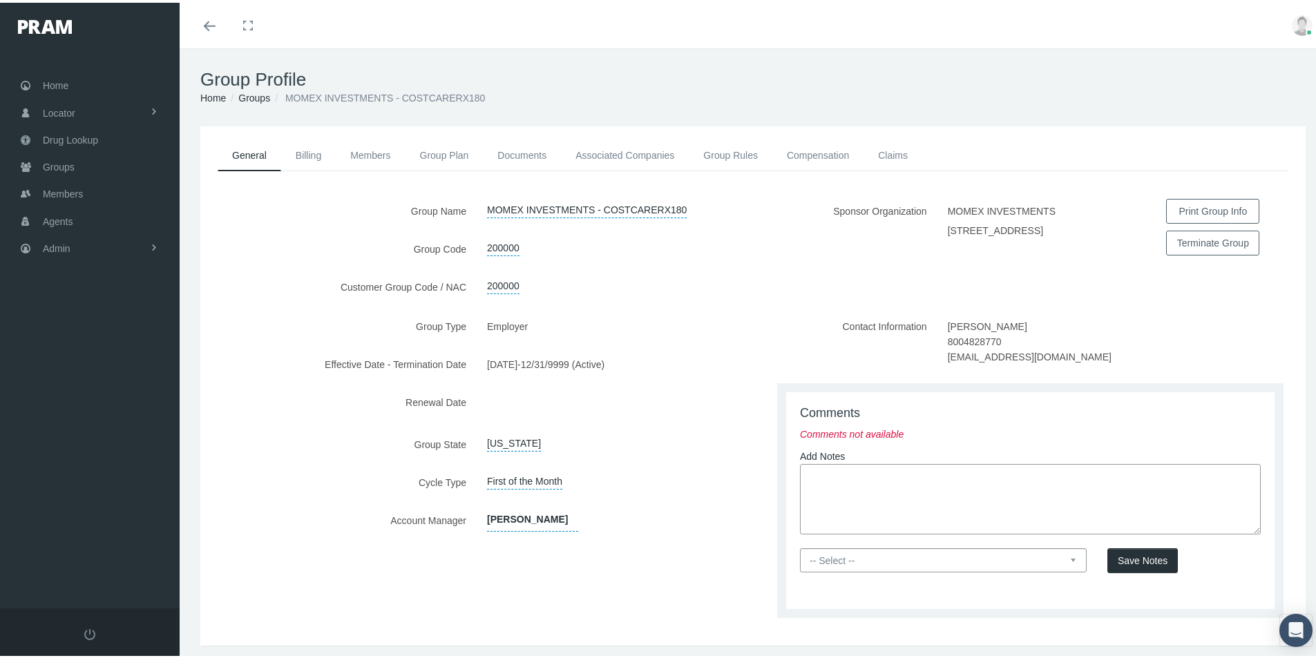
click at [813, 472] on textarea at bounding box center [1030, 496] width 461 height 70
type textarea "Group is set up thru OptiMed - [PERSON_NAME] Health - CostCareRx800 - OptiMed w…"
click at [1065, 555] on select "-- Select -- PRAM Only Everyone" at bounding box center [943, 558] width 287 height 24
select select "0"
click at [800, 546] on select "-- Select -- PRAM Only Everyone" at bounding box center [943, 558] width 287 height 24
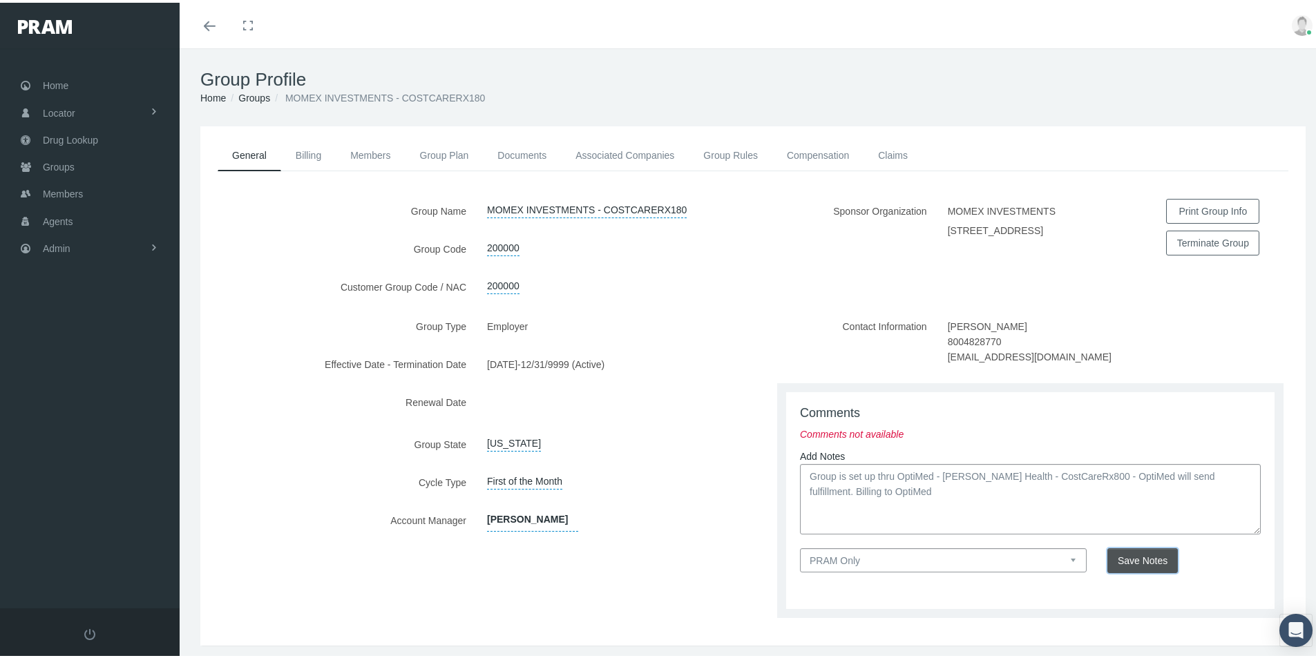
click at [1125, 560] on span "Save Notes" at bounding box center [1143, 558] width 50 height 11
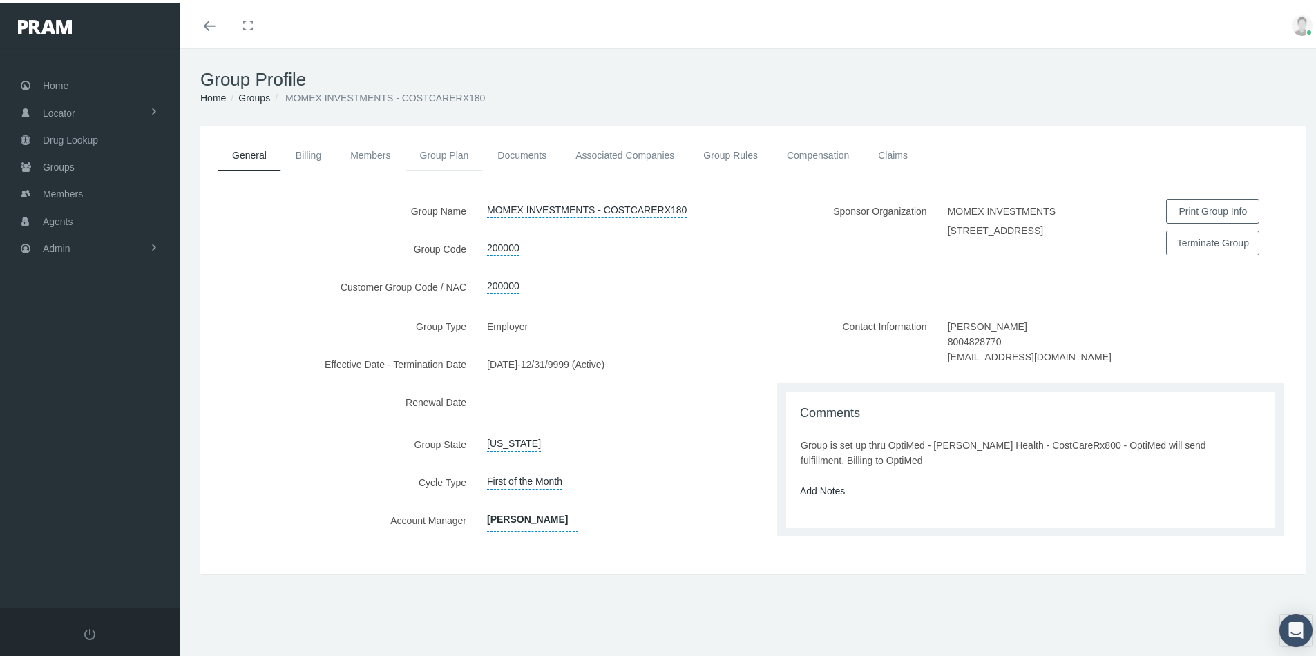
click at [439, 154] on link "Group Plan" at bounding box center [444, 152] width 78 height 30
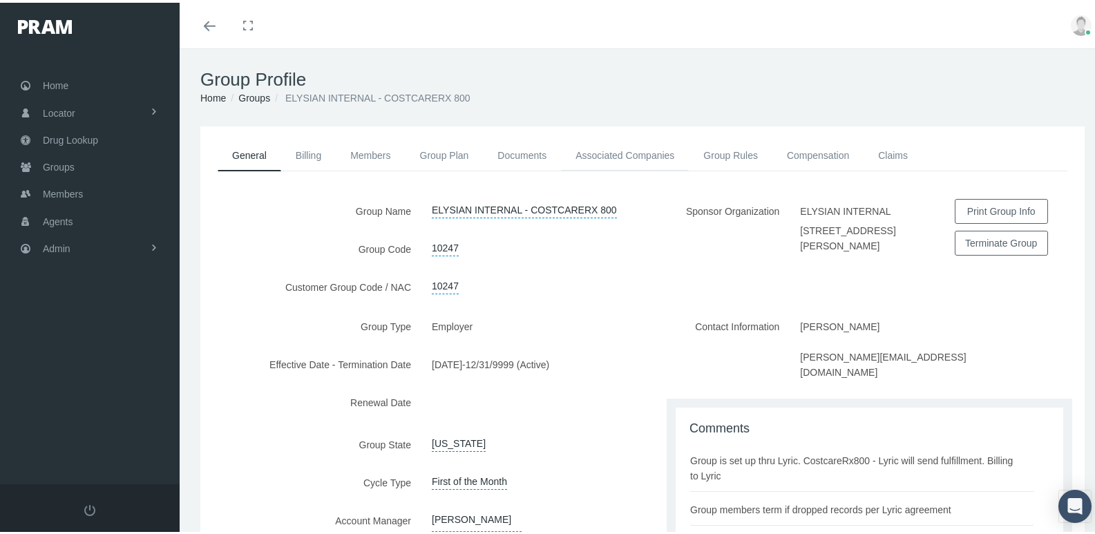
click at [611, 154] on link "Associated Companies" at bounding box center [625, 152] width 128 height 30
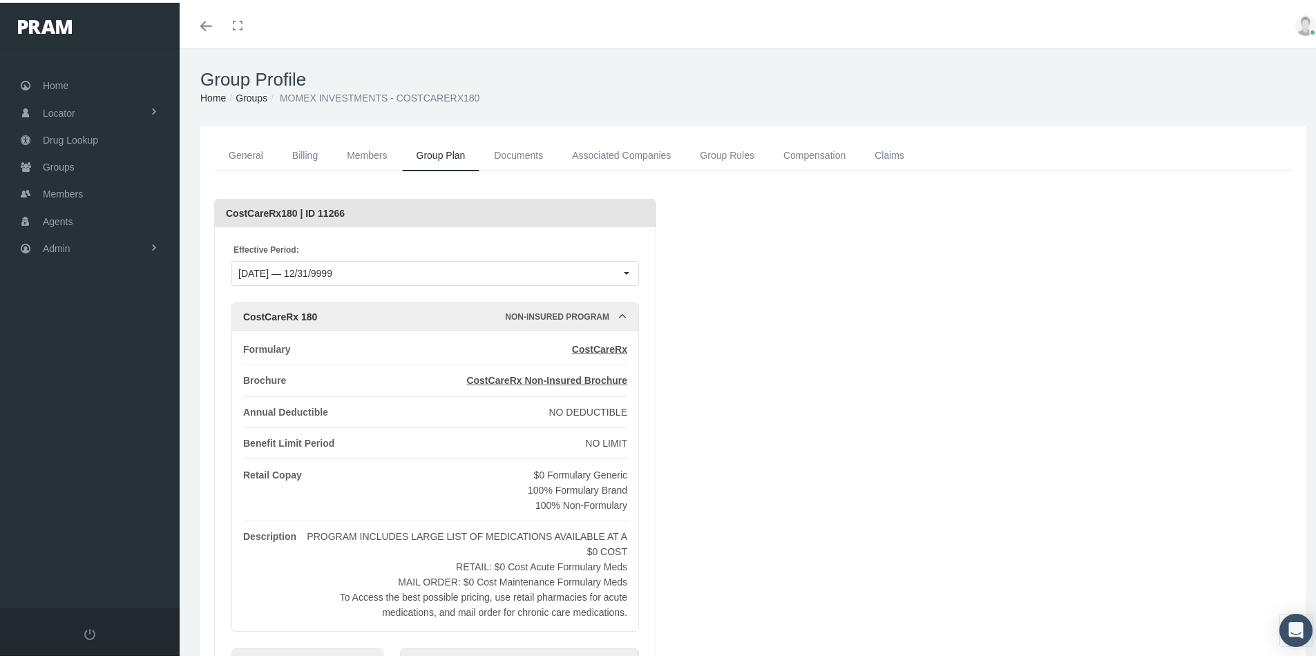
click at [601, 153] on link "Associated Companies" at bounding box center [621, 152] width 128 height 31
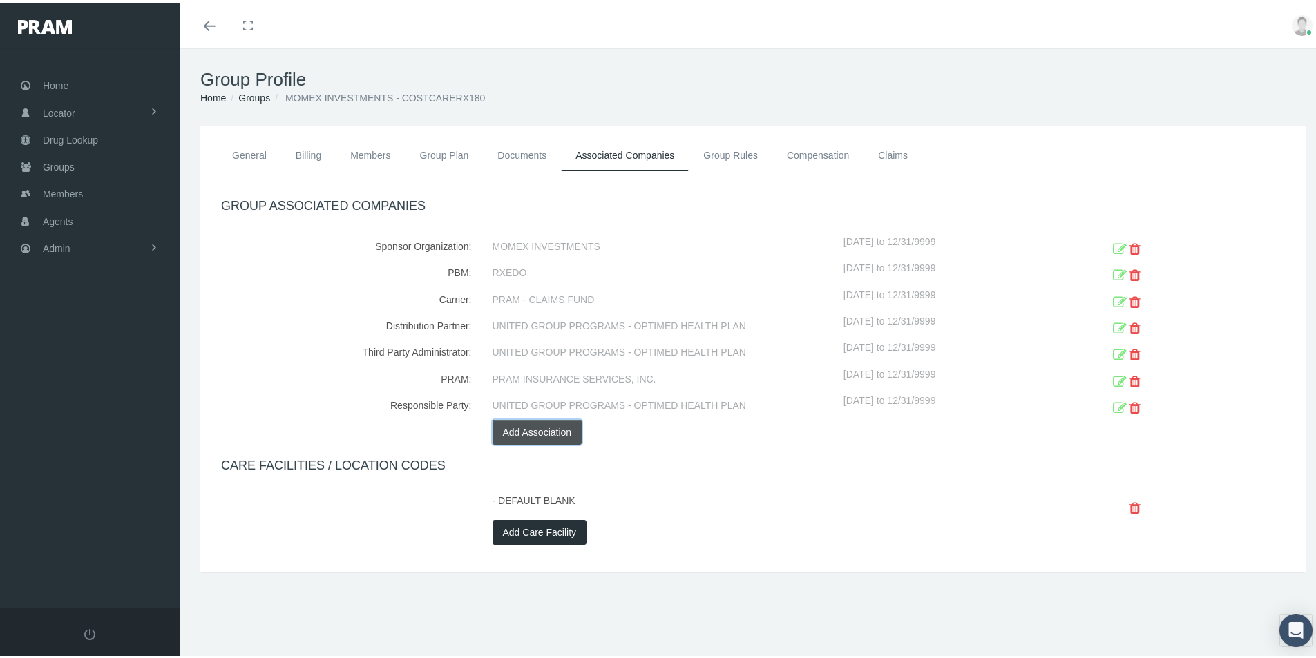
click at [519, 430] on button "Add Association" at bounding box center [538, 429] width 90 height 25
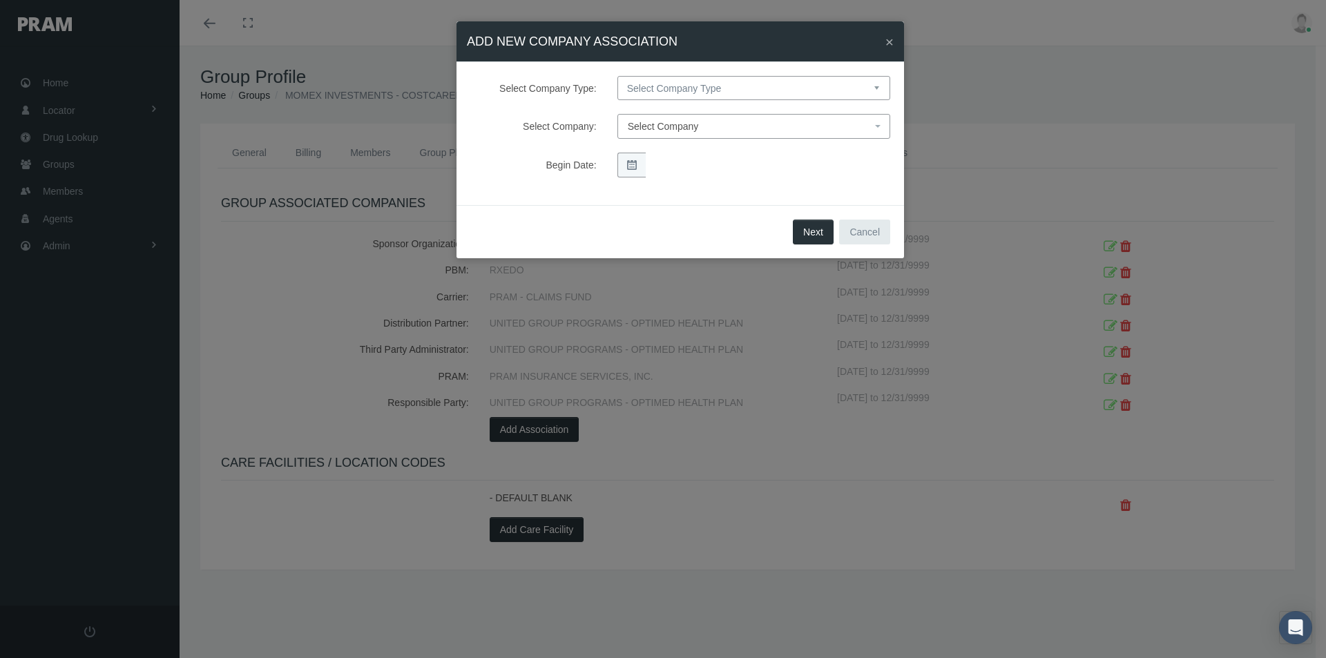
click at [656, 89] on select "Select Company Type Sponsor Organization Broker PBM Carrier Reinsurer Distribut…" at bounding box center [754, 88] width 273 height 24
select select "3"
click at [618, 76] on select "Select Company Type Sponsor Organization Broker PBM Carrier Reinsurer Distribut…" at bounding box center [754, 88] width 273 height 24
select select
click at [671, 129] on span "Select Company" at bounding box center [663, 126] width 71 height 11
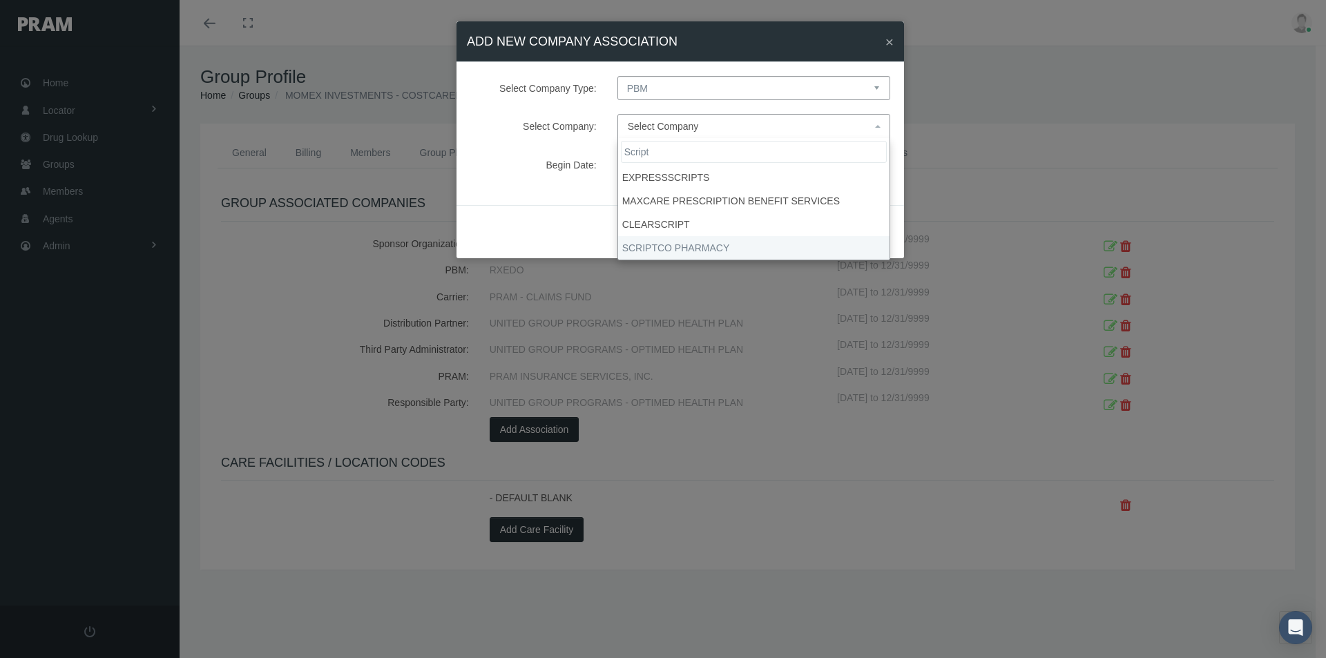
type input "Script"
select select "9082"
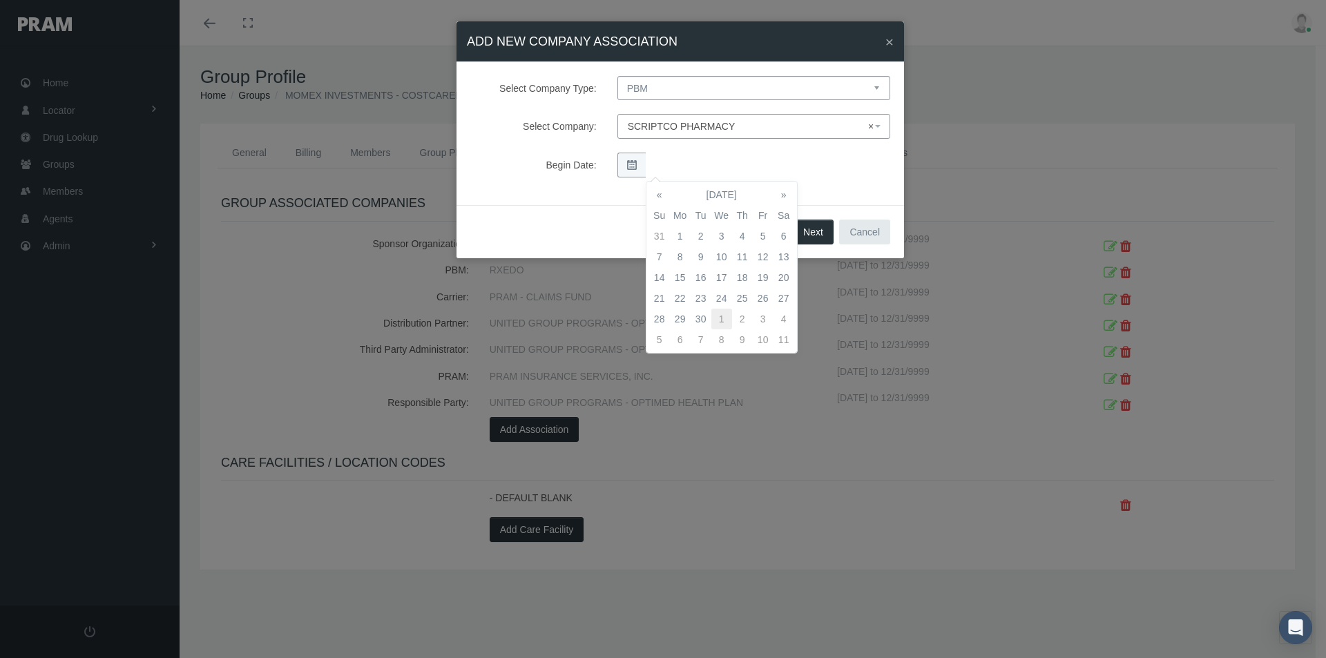
click at [722, 317] on td "1" at bounding box center [721, 319] width 21 height 21
click at [837, 163] on div "Begin Date:" at bounding box center [680, 165] width 441 height 25
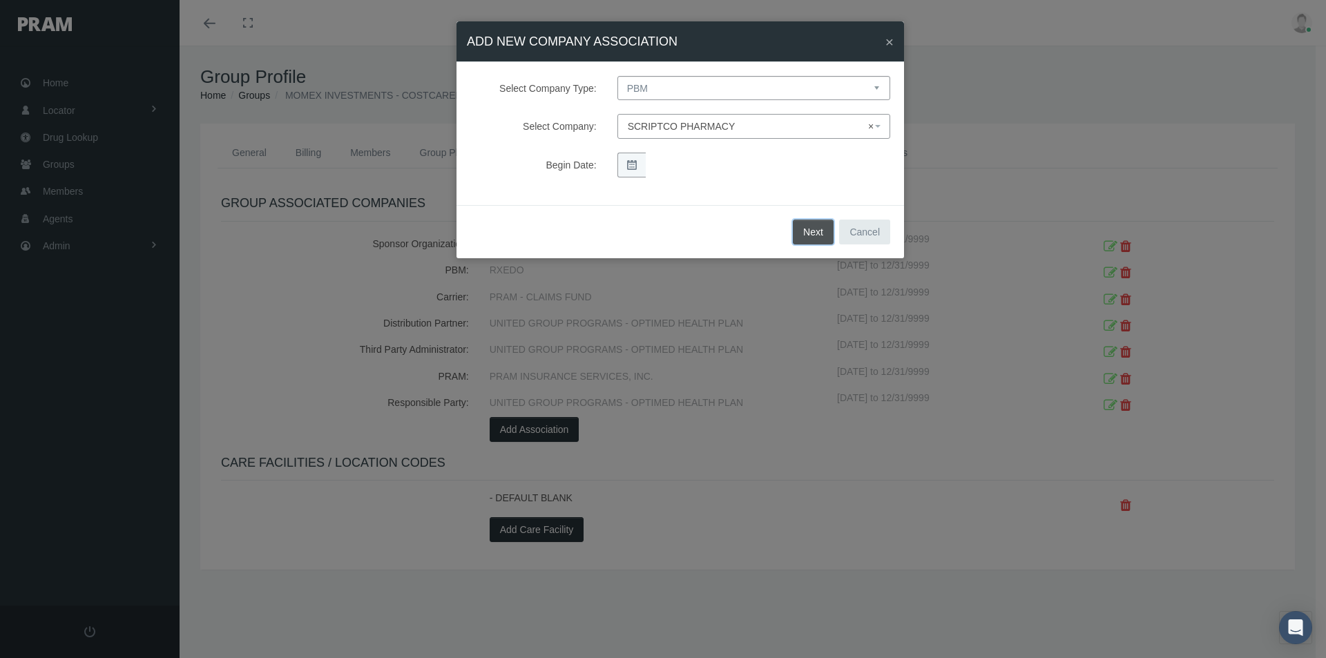
click at [806, 231] on button "Next" at bounding box center [813, 232] width 41 height 25
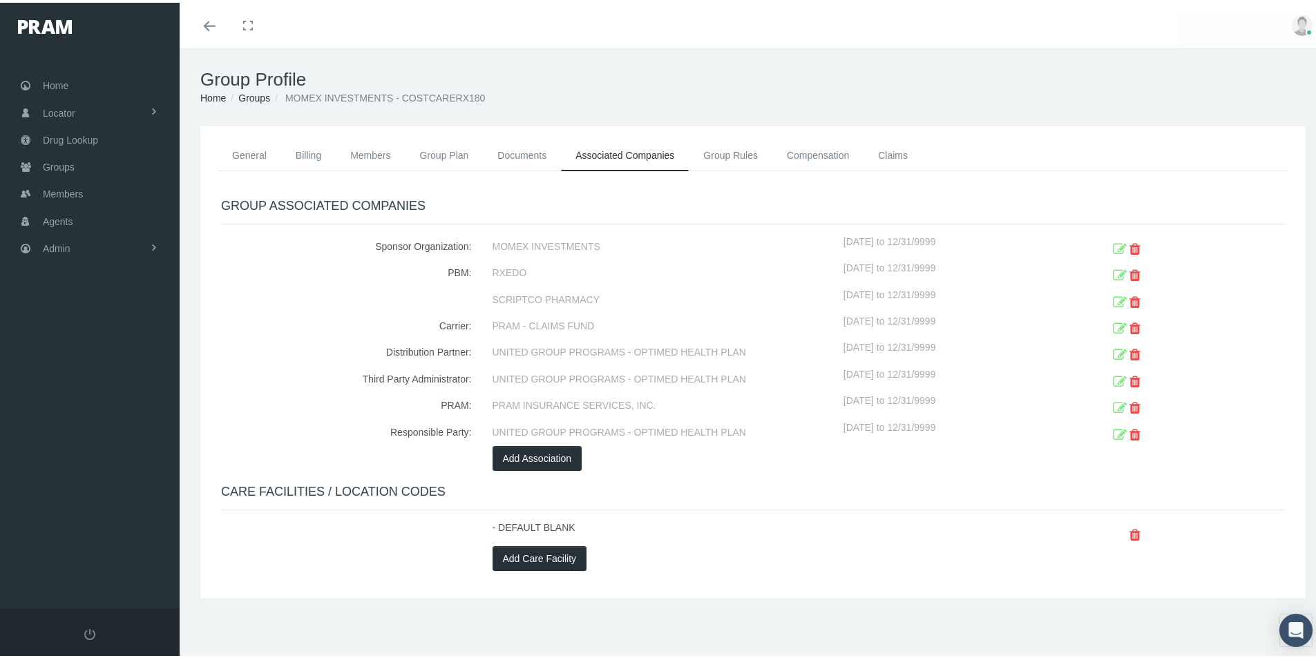
click at [1113, 298] on icon at bounding box center [1120, 299] width 14 height 21
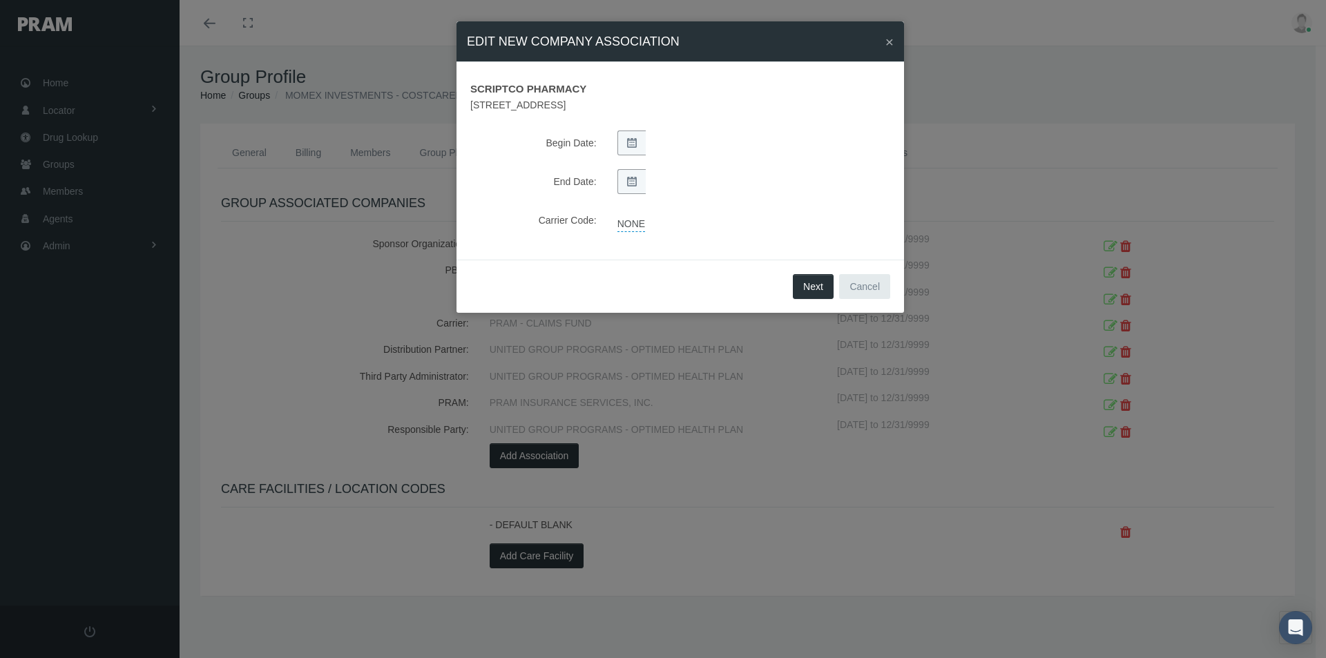
click at [627, 223] on link "NONE" at bounding box center [632, 222] width 28 height 19
select select "1"
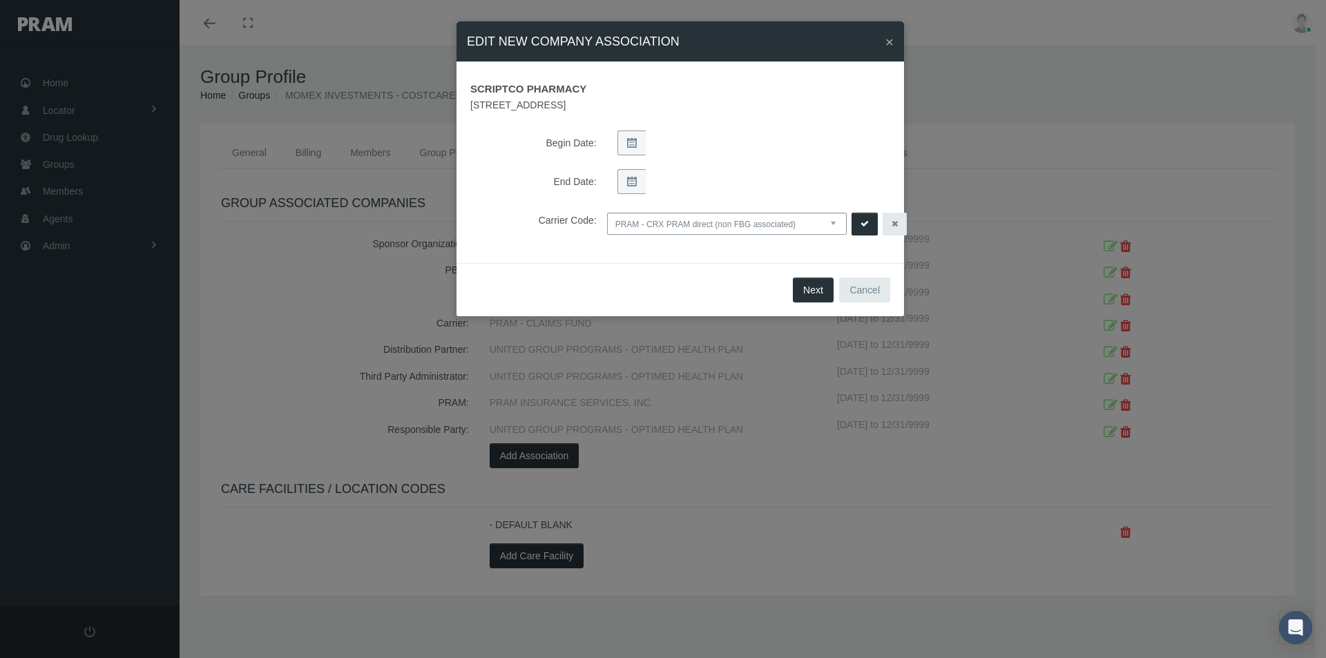
click at [834, 225] on select "NONE PRAM - CRX PRAM direct (non FBG associated) FBGPRAM - CRX CHC Business - g…" at bounding box center [727, 224] width 240 height 22
click at [863, 225] on icon "submit" at bounding box center [865, 224] width 8 height 13
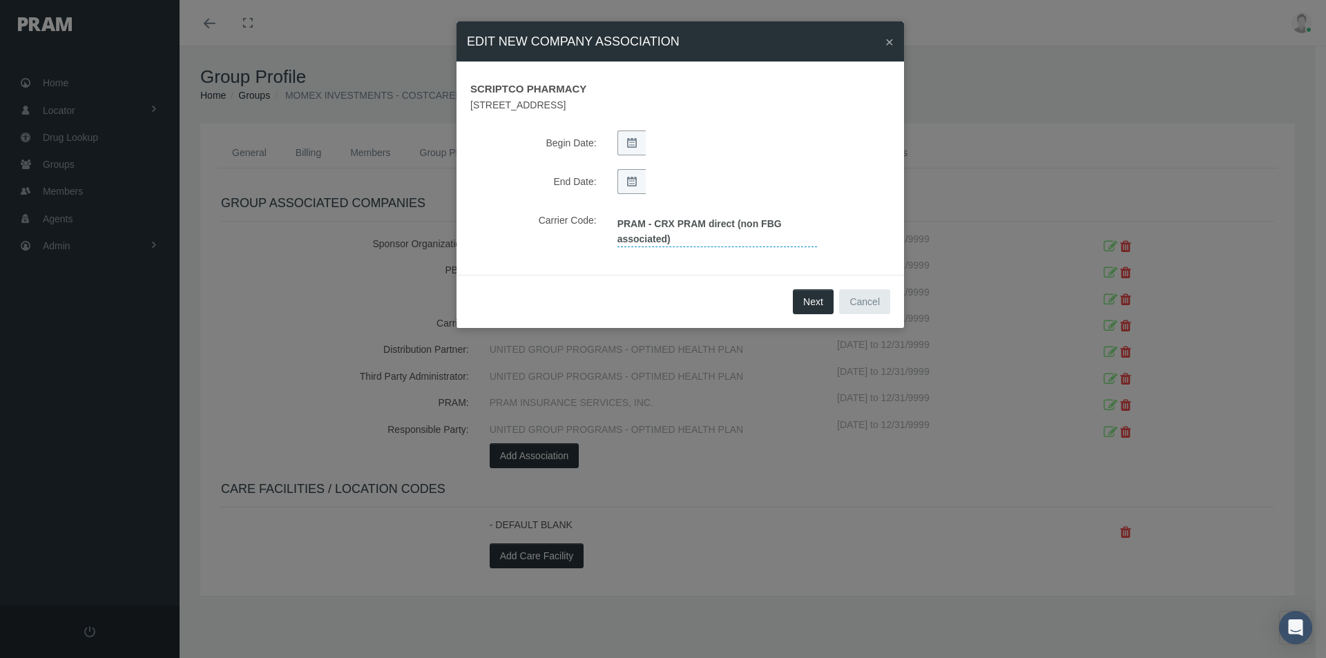
click at [680, 223] on link "PRAM - CRX PRAM direct (non FBG associated)" at bounding box center [718, 230] width 200 height 35
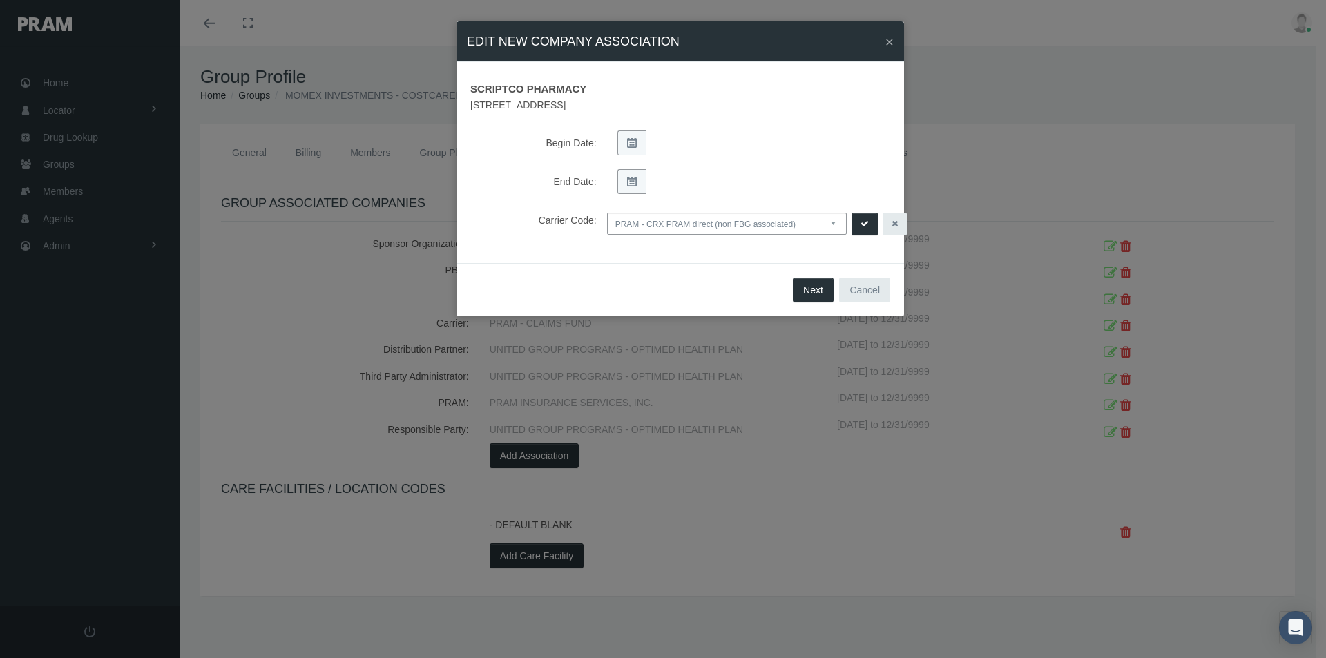
click at [832, 222] on select "NONE PRAM - CRX PRAM direct (non FBG associated) FBGPRAM - CRX CHC Business - g…" at bounding box center [727, 224] width 240 height 22
select select "0"
click at [607, 213] on select "NONE PRAM - CRX PRAM direct (non FBG associated) FBGPRAM - CRX CHC Business - g…" at bounding box center [727, 224] width 240 height 22
click at [814, 292] on button "Next" at bounding box center [813, 290] width 41 height 25
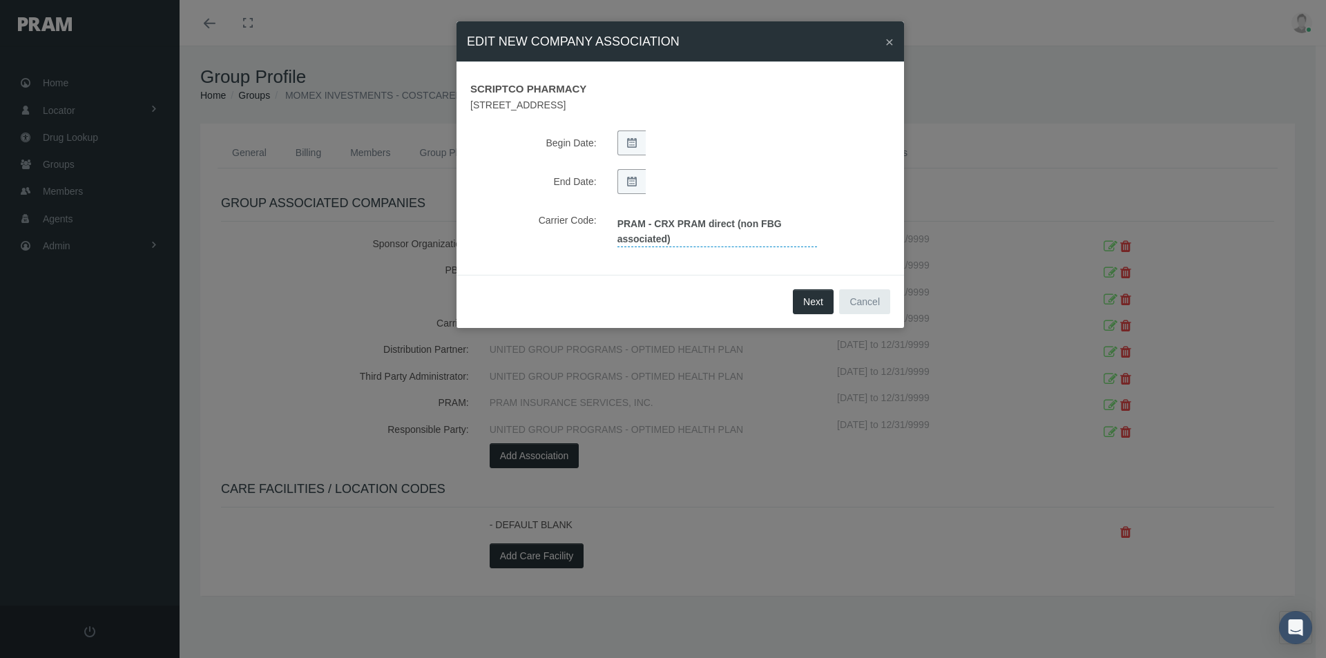
click at [752, 233] on link "PRAM - CRX PRAM direct (non FBG associated)" at bounding box center [718, 230] width 200 height 35
select select "1"
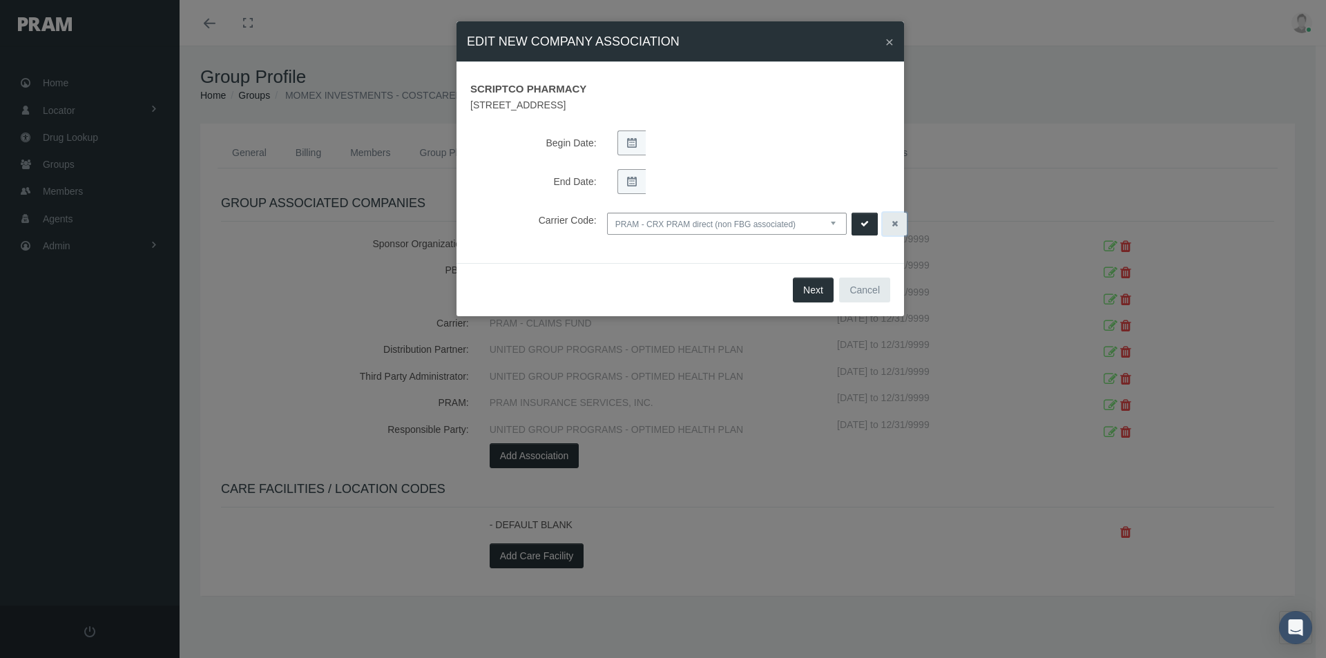
click at [892, 222] on icon "button" at bounding box center [895, 224] width 6 height 13
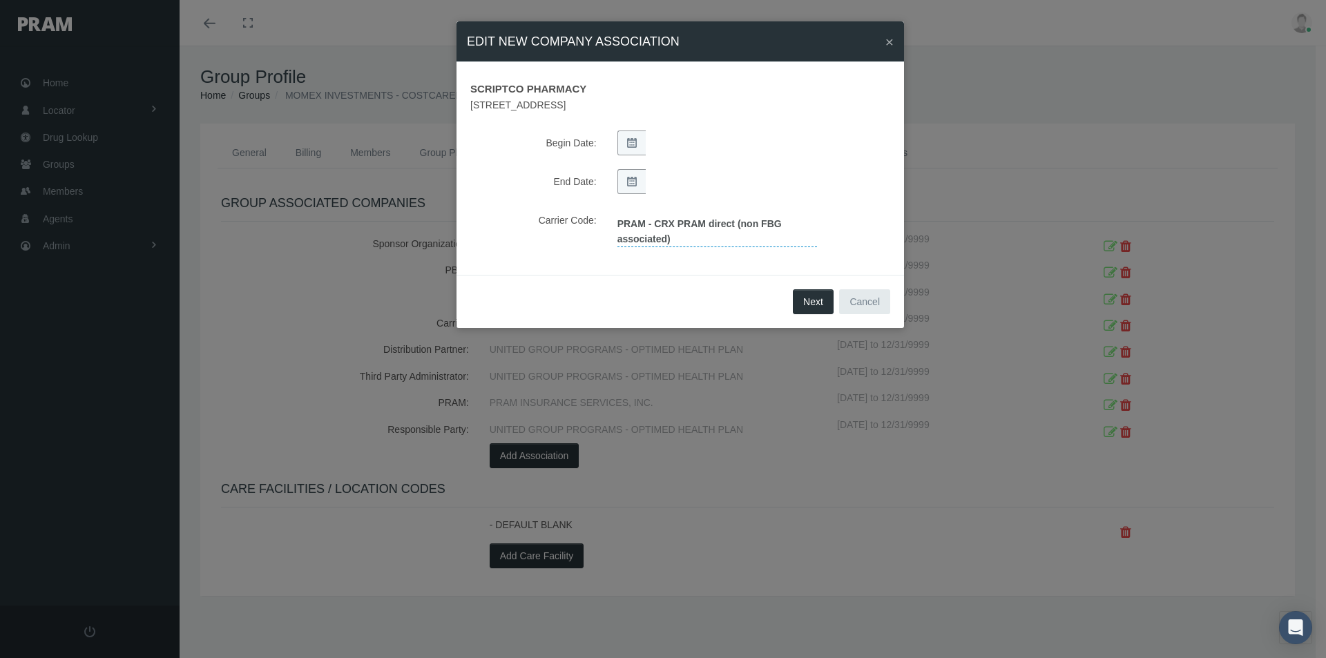
click at [753, 231] on link "PRAM - CRX PRAM direct (non FBG associated)" at bounding box center [718, 230] width 200 height 35
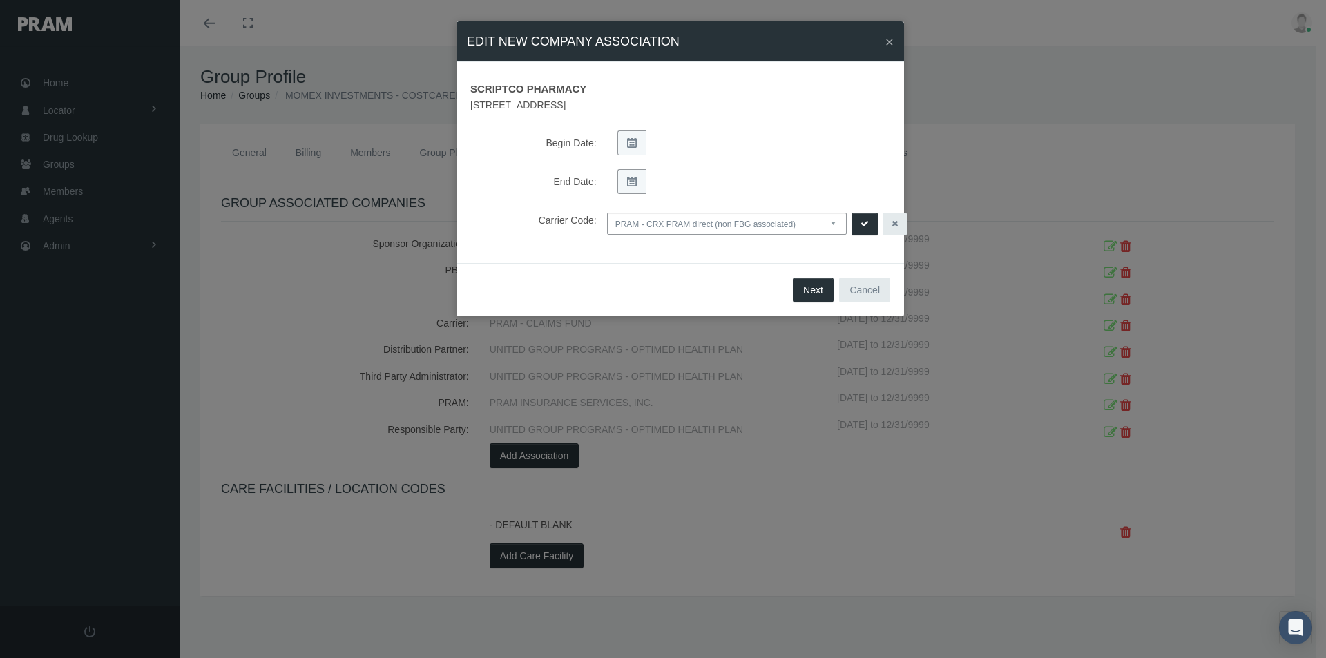
click at [831, 224] on select "NONE PRAM - CRX PRAM direct (non FBG associated) FBGPRAM - CRX CHC Business - g…" at bounding box center [727, 224] width 240 height 22
select select "0"
click at [607, 213] on select "NONE PRAM - CRX PRAM direct (non FBG associated) FBGPRAM - CRX CHC Business - g…" at bounding box center [727, 224] width 240 height 22
click at [861, 225] on icon "submit" at bounding box center [865, 224] width 8 height 13
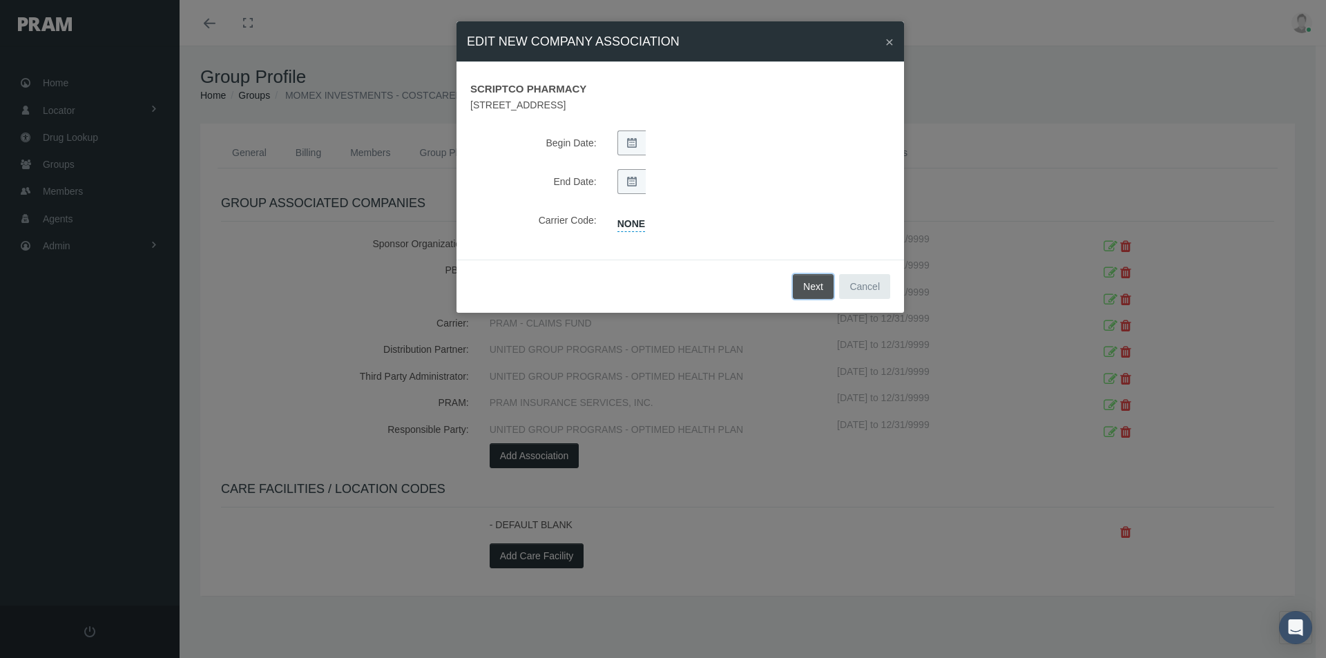
click at [811, 288] on button "Next" at bounding box center [813, 286] width 41 height 25
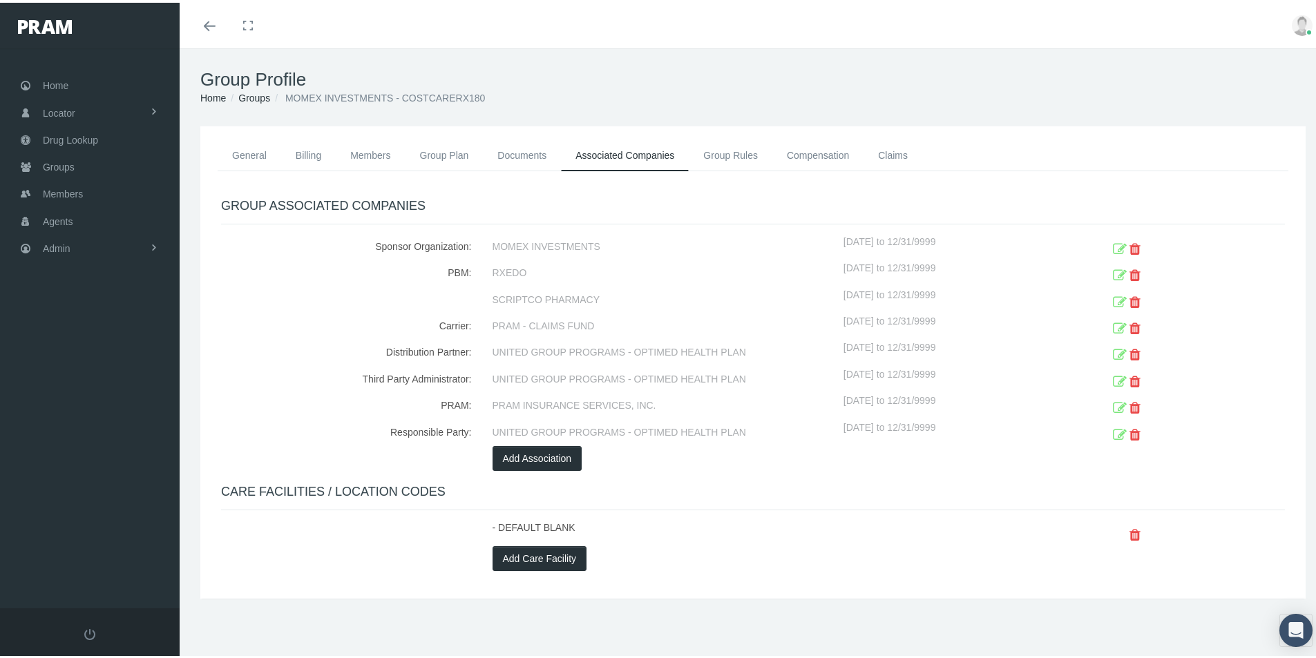
click at [1113, 298] on icon at bounding box center [1120, 299] width 14 height 21
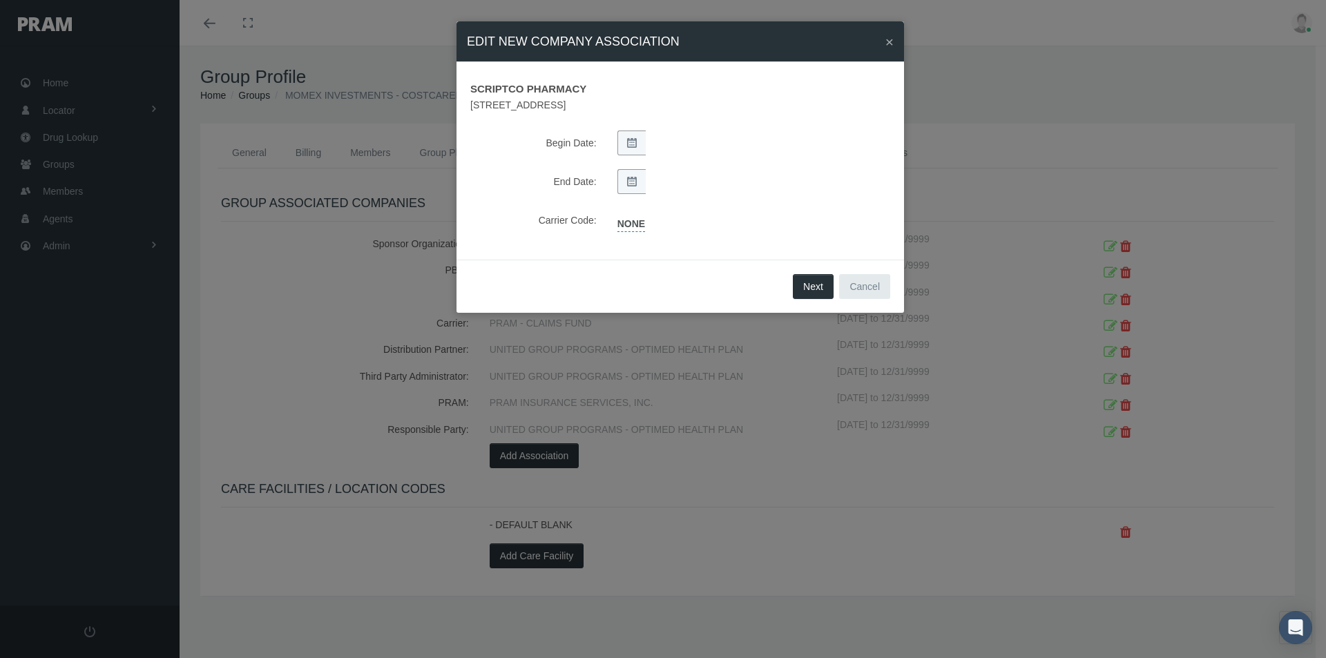
click at [631, 226] on link "NONE" at bounding box center [632, 222] width 28 height 19
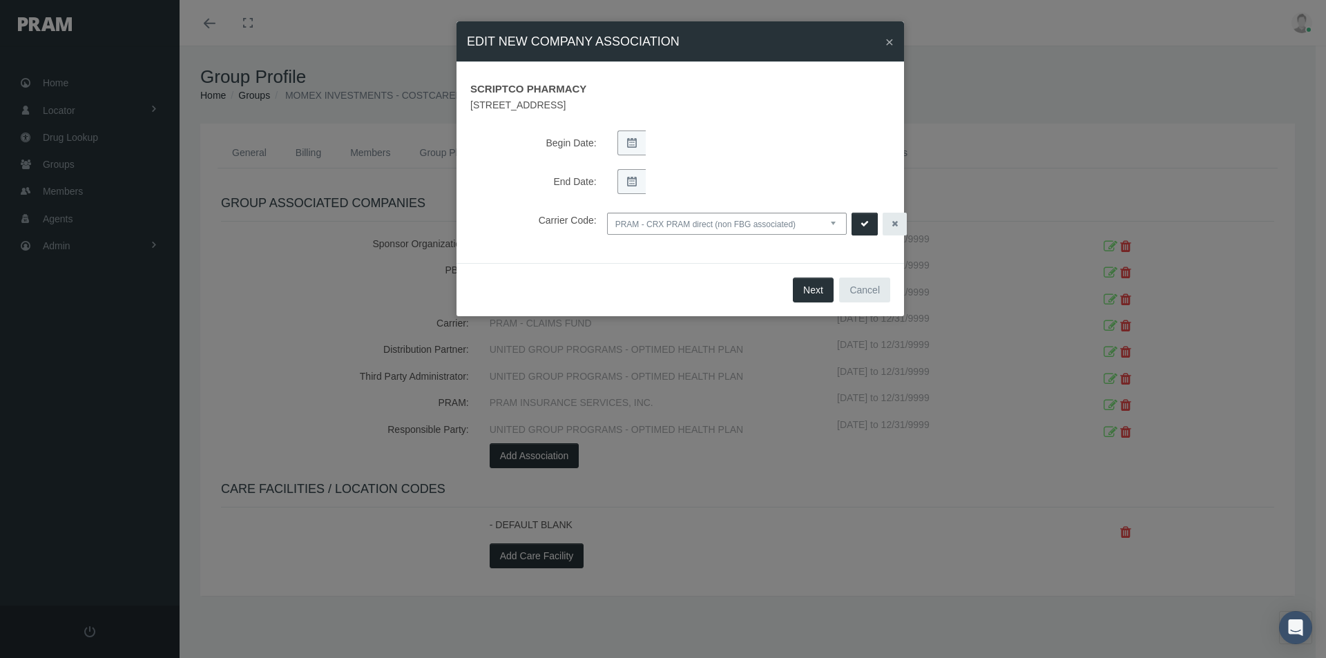
click at [837, 224] on select "NONE PRAM - CRX PRAM direct (non FBG associated) FBGPRAM - CRX CHC Business - g…" at bounding box center [727, 224] width 240 height 22
select select "0"
click at [607, 213] on select "NONE PRAM - CRX PRAM direct (non FBG associated) FBGPRAM - CRX CHC Business - g…" at bounding box center [727, 224] width 240 height 22
click at [861, 221] on icon "submit" at bounding box center [865, 224] width 8 height 13
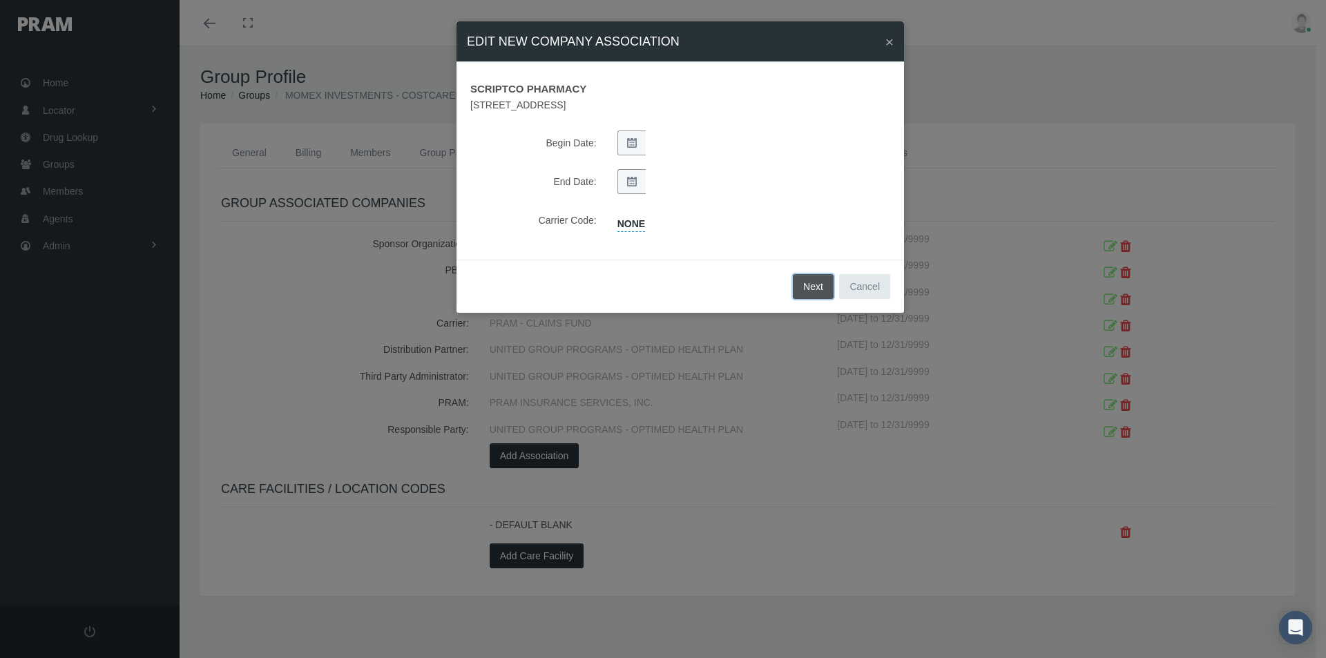
click at [807, 284] on span "Next" at bounding box center [813, 286] width 20 height 11
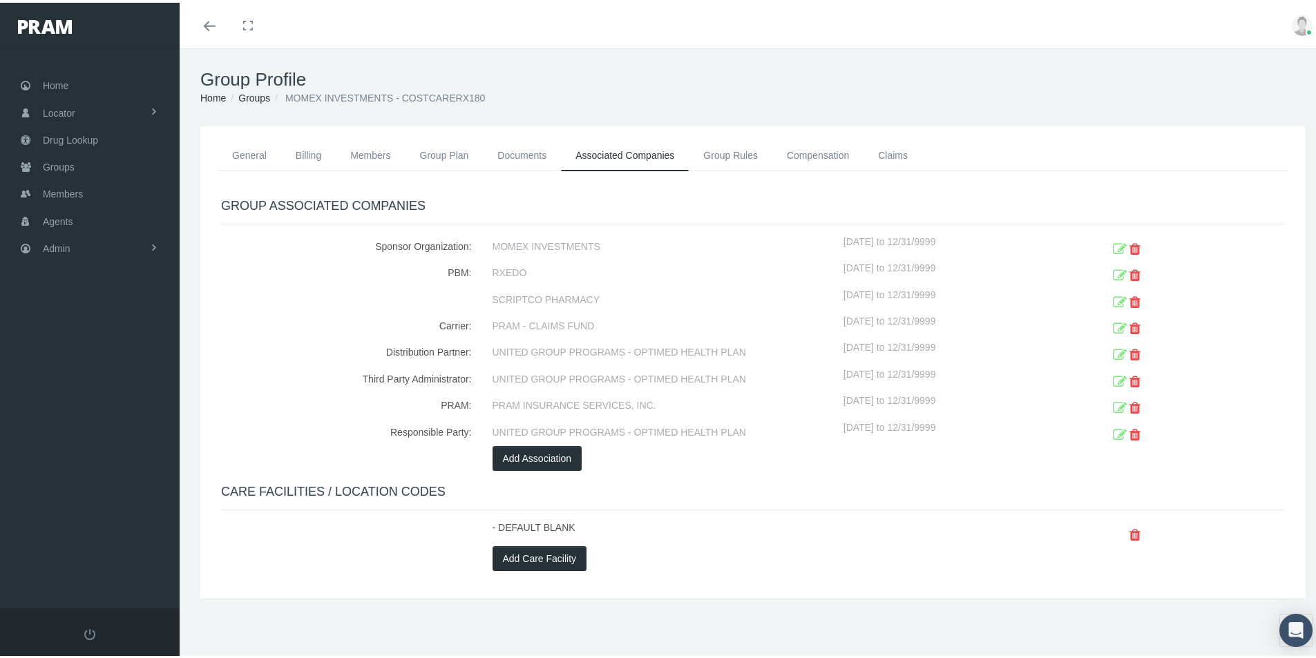
click at [1113, 298] on icon at bounding box center [1120, 299] width 14 height 21
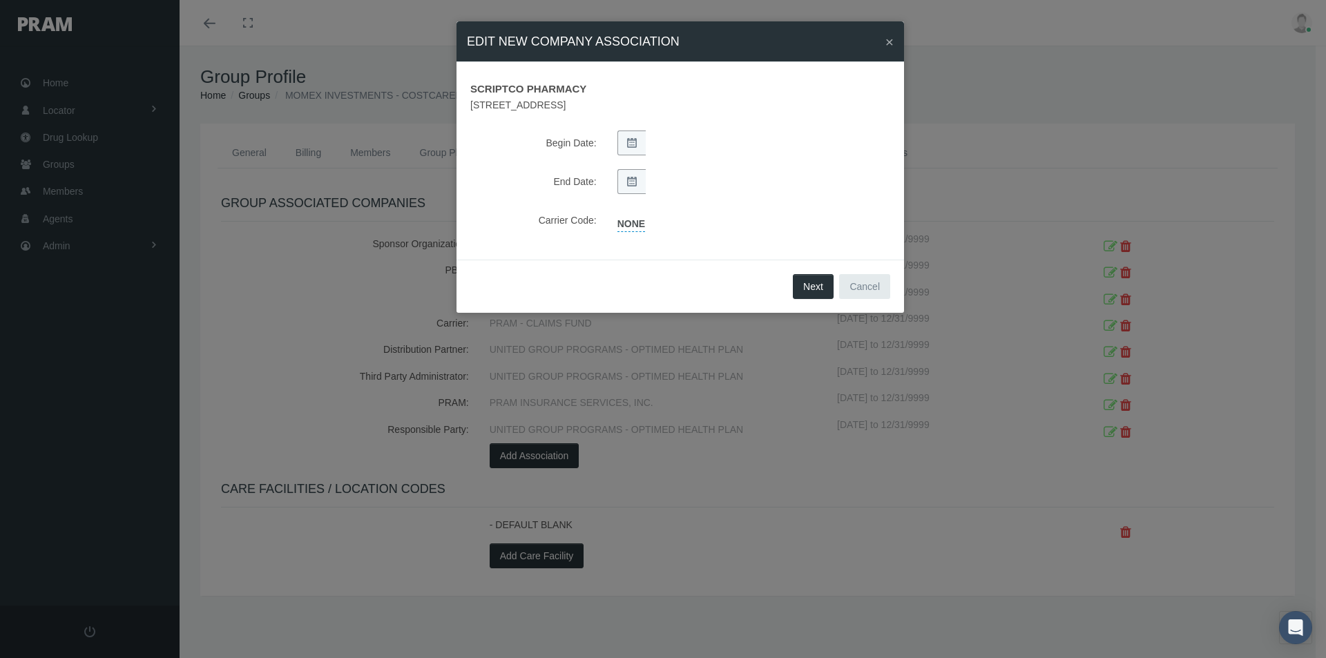
click at [641, 222] on link "NONE" at bounding box center [632, 222] width 28 height 19
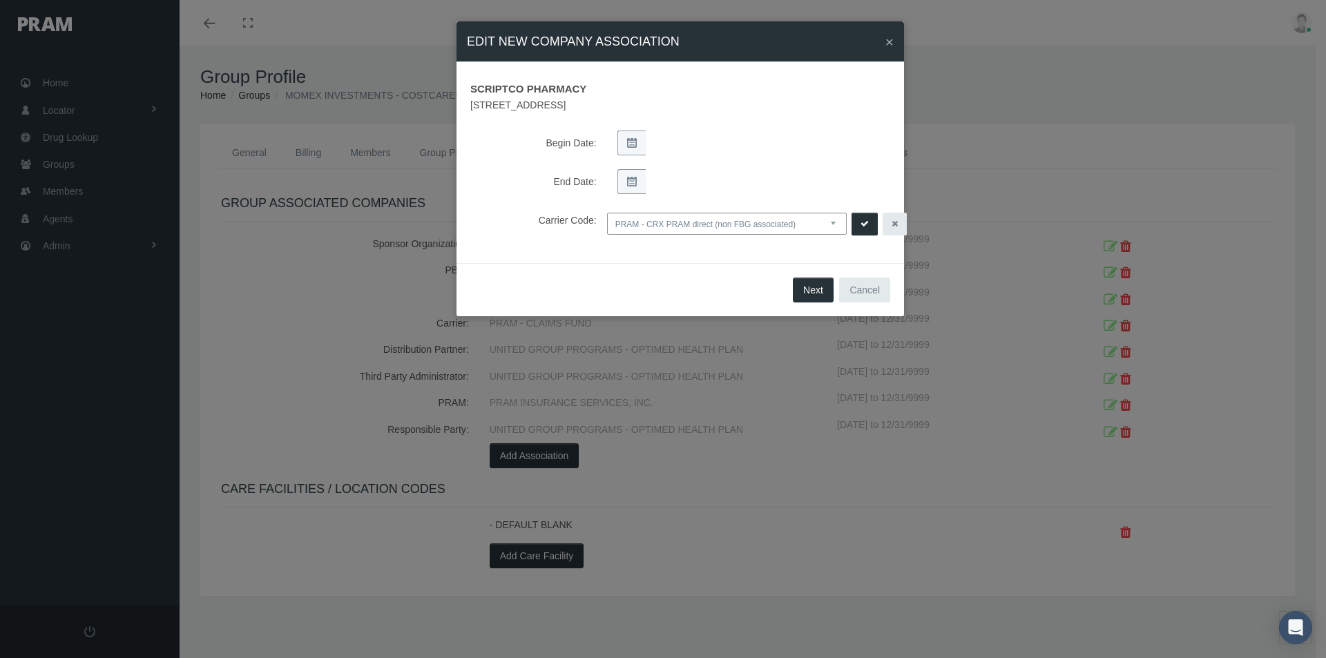
click at [837, 222] on select "NONE PRAM - CRX PRAM direct (non FBG associated) FBGPRAM - CRX CHC Business - g…" at bounding box center [727, 224] width 240 height 22
select select "0"
click at [607, 213] on select "NONE PRAM - CRX PRAM direct (non FBG associated) FBGPRAM - CRX CHC Business - g…" at bounding box center [727, 224] width 240 height 22
click at [862, 225] on icon "submit" at bounding box center [865, 224] width 8 height 13
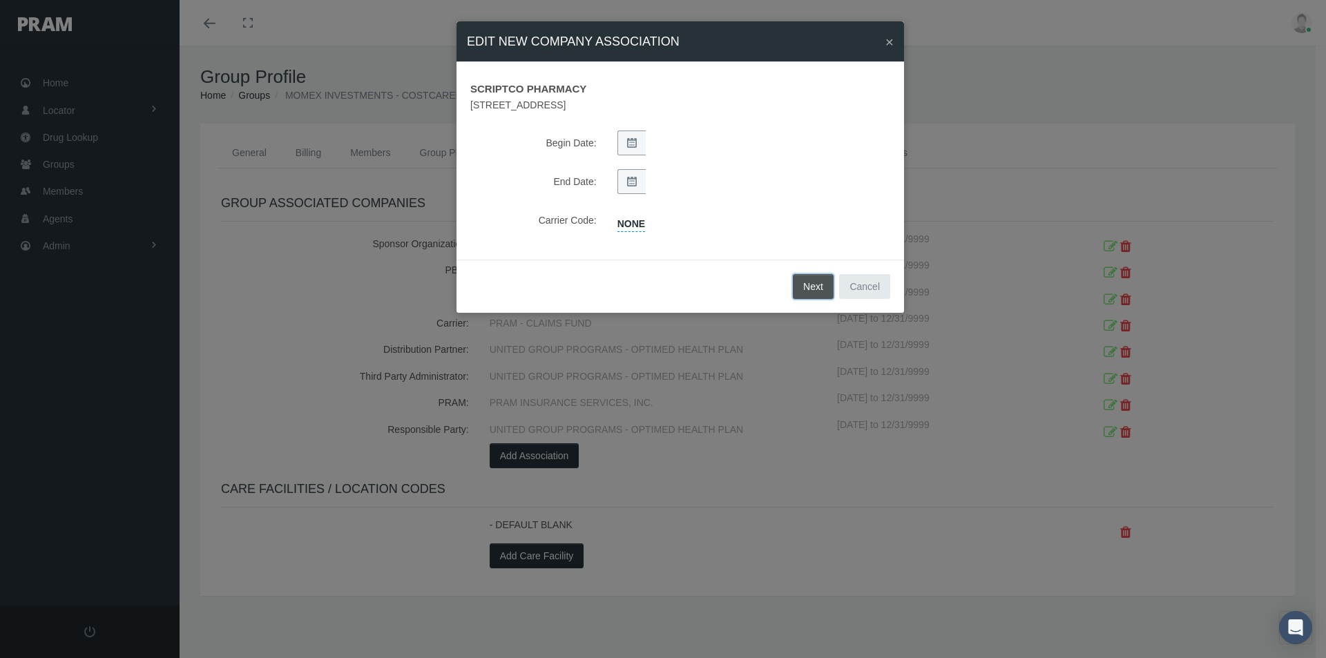
click at [815, 287] on span "Next" at bounding box center [813, 286] width 20 height 11
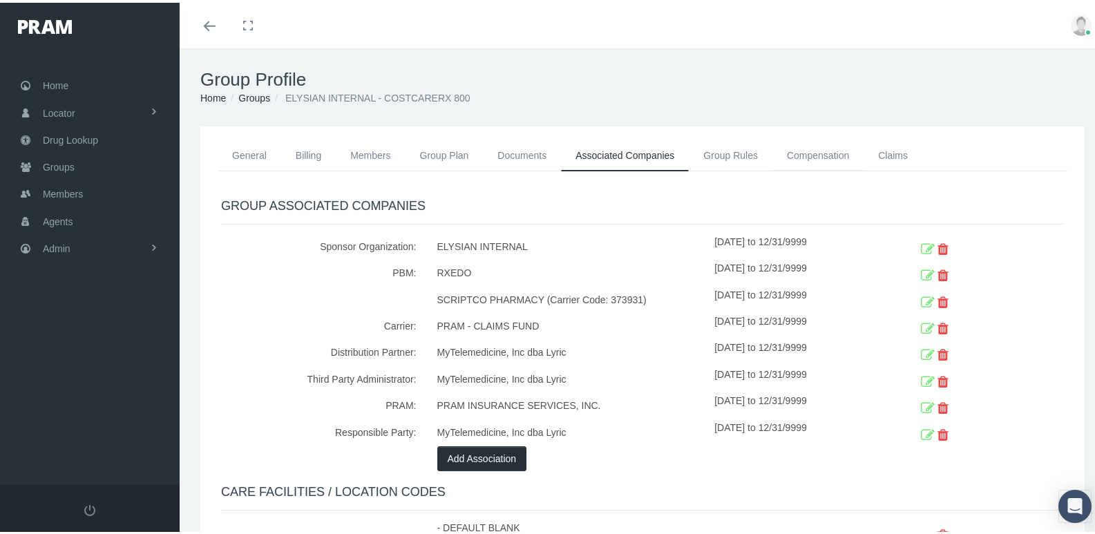
click at [808, 148] on link "Compensation" at bounding box center [817, 152] width 91 height 30
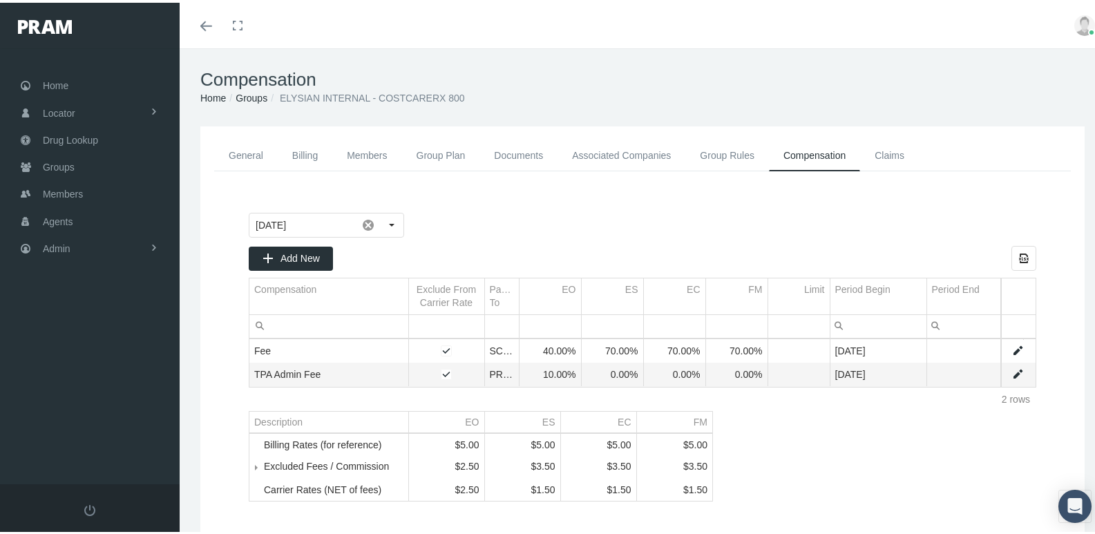
click at [803, 477] on div "[DATE] Add New Export all data to Excel Compensation Exclude From Carrier Rate …" at bounding box center [642, 354] width 815 height 316
click at [256, 95] on link "Groups" at bounding box center [252, 95] width 32 height 11
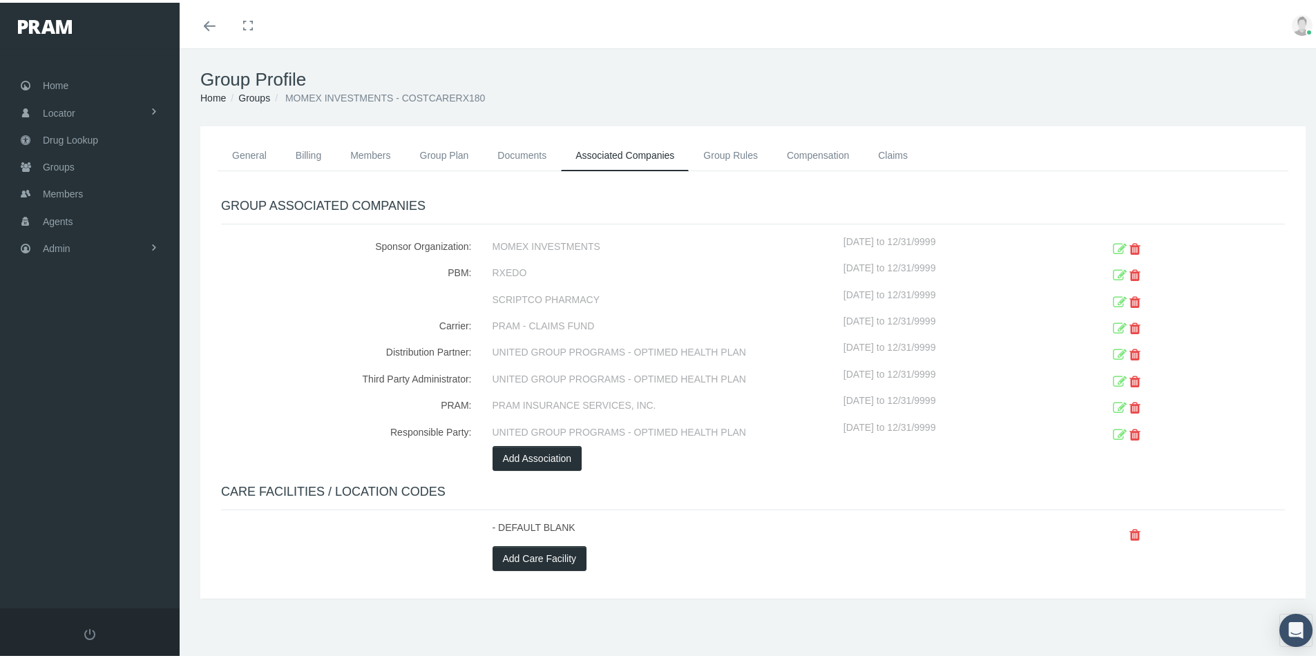
click at [1113, 298] on icon at bounding box center [1120, 299] width 14 height 21
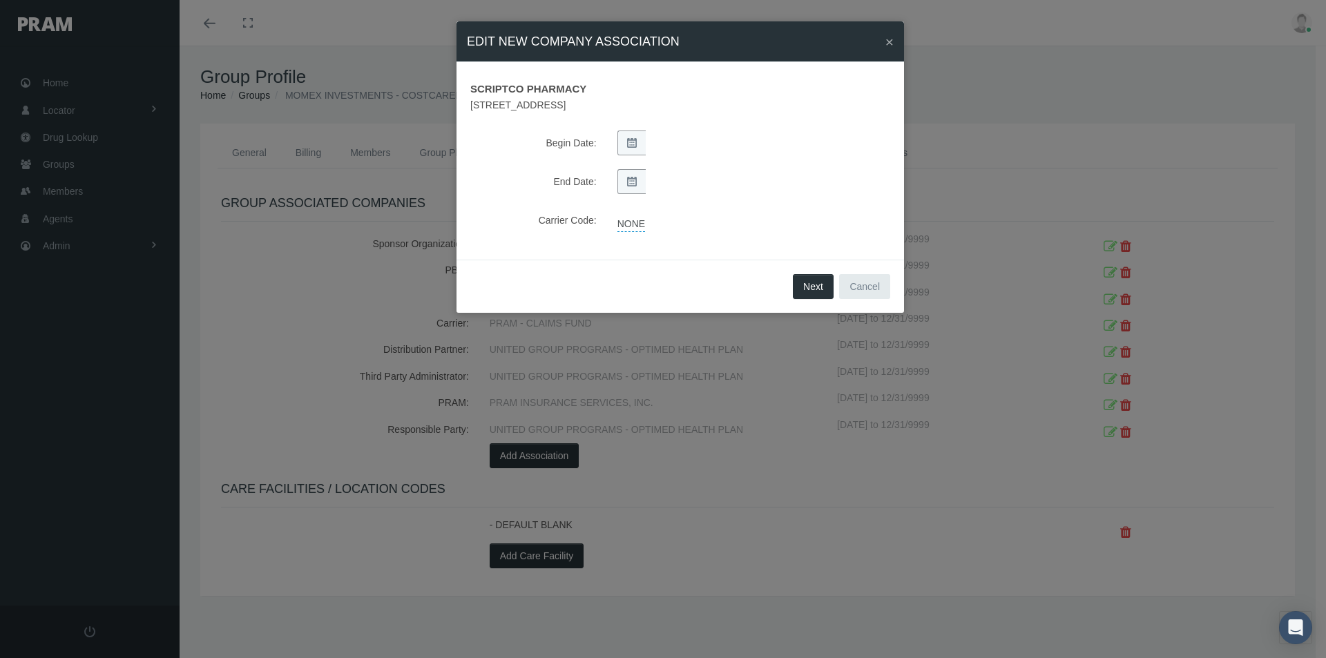
click at [633, 222] on link "NONE" at bounding box center [632, 222] width 28 height 19
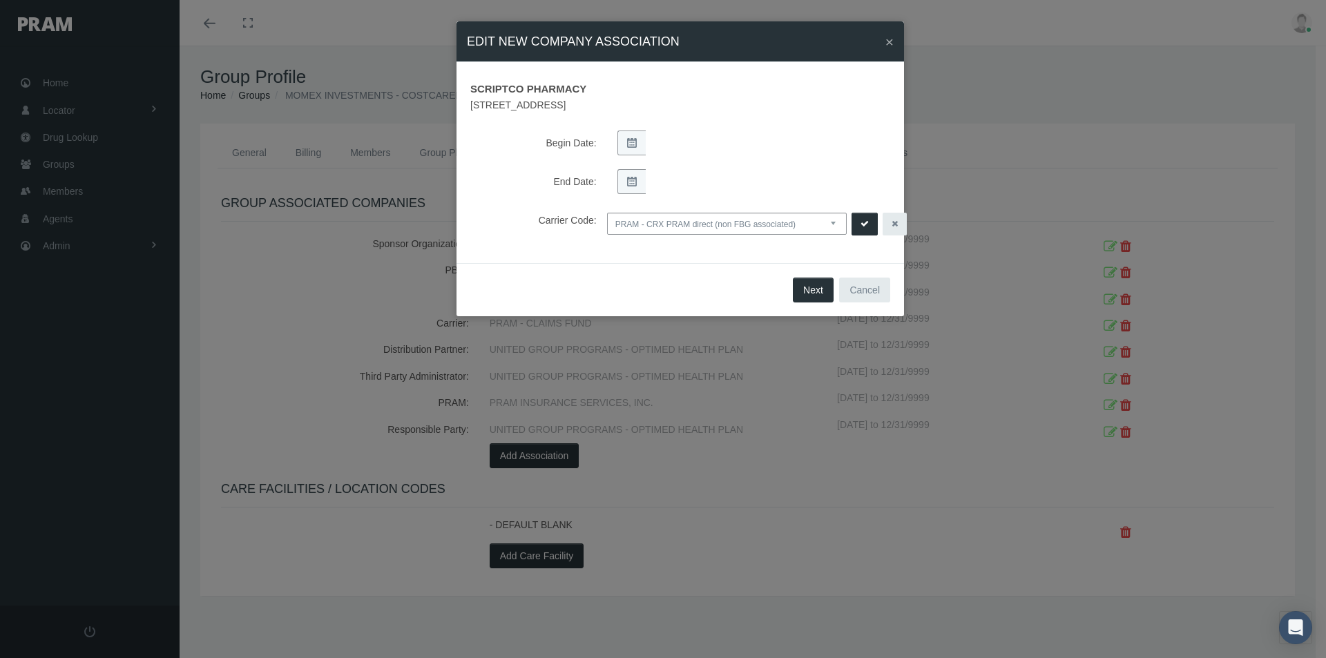
click at [836, 225] on select "NONE PRAM - CRX PRAM direct (non FBG associated) FBGPRAM - CRX CHC Business - g…" at bounding box center [727, 224] width 240 height 22
select select "14"
click at [607, 213] on select "NONE PRAM - CRX PRAM direct (non FBG associated) FBGPRAM - CRX CHC Business - g…" at bounding box center [727, 224] width 240 height 22
click at [869, 222] on button "submit" at bounding box center [865, 224] width 26 height 23
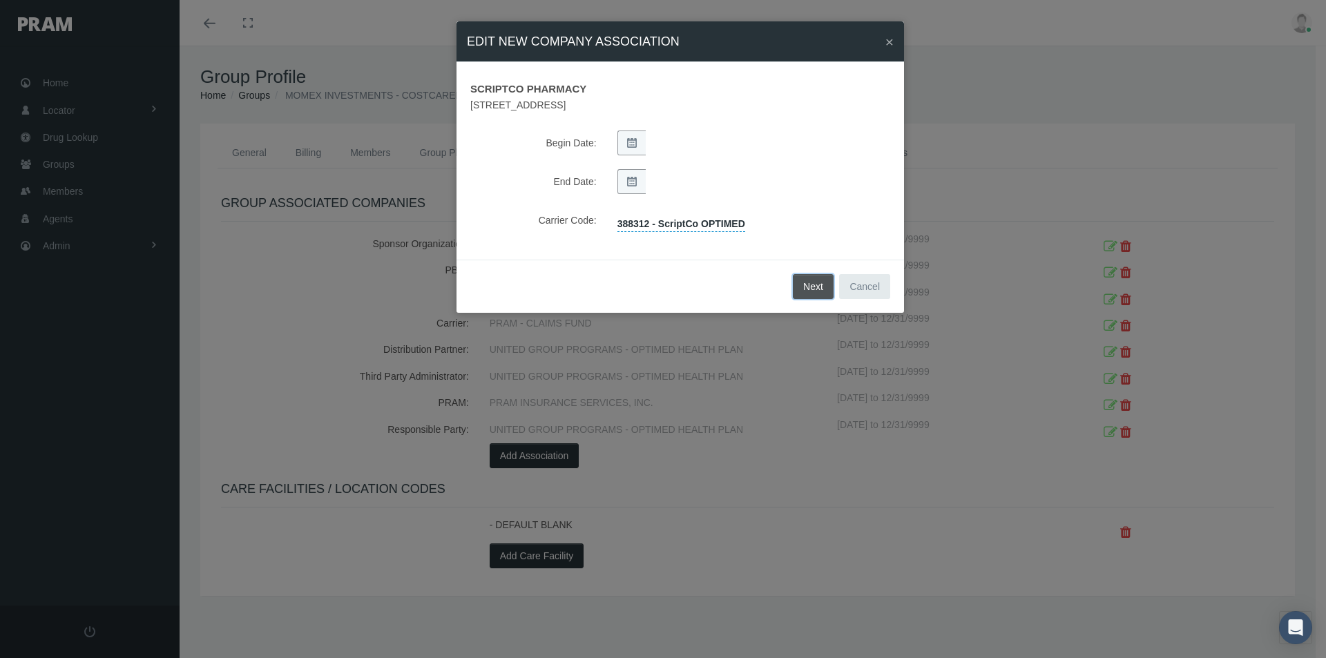
click at [812, 285] on button "Next" at bounding box center [813, 286] width 41 height 25
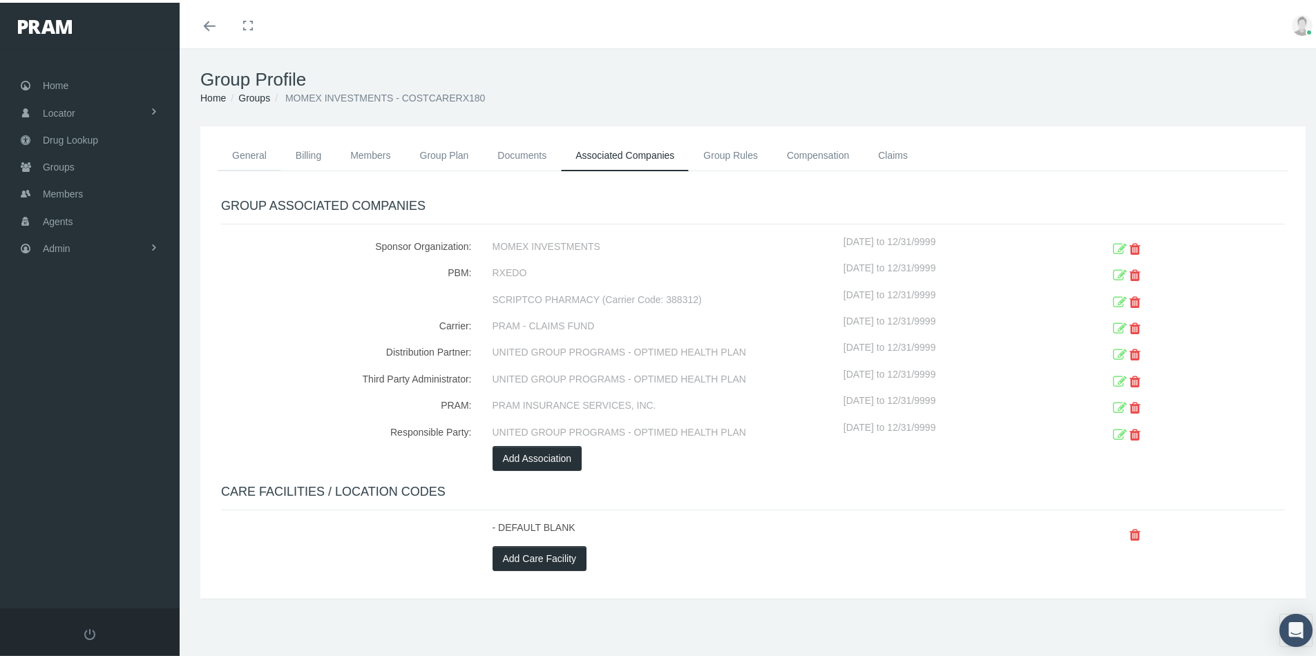
click at [249, 154] on link "General" at bounding box center [250, 152] width 64 height 30
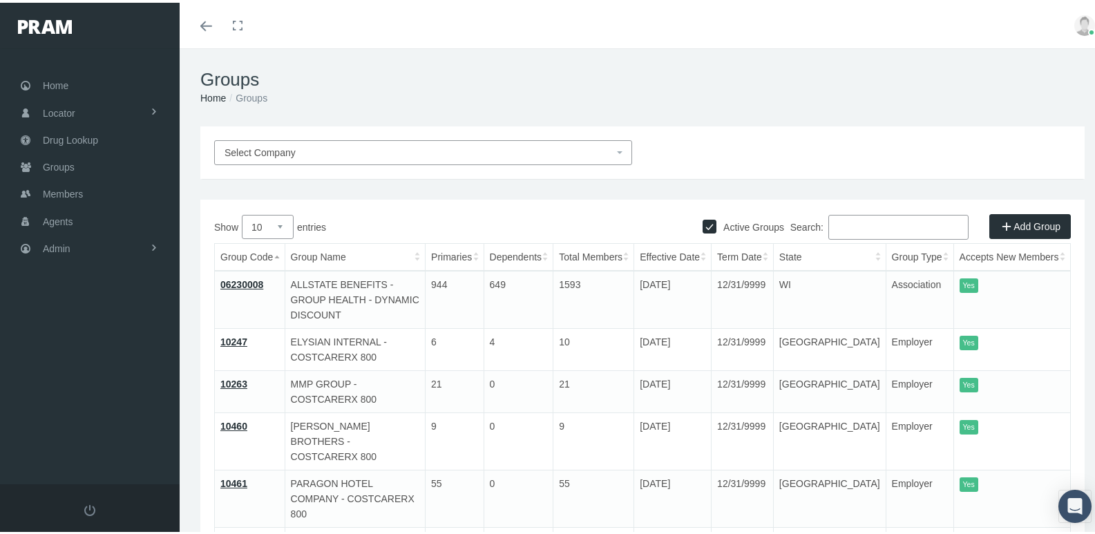
click at [843, 226] on input "Search:" at bounding box center [898, 224] width 140 height 25
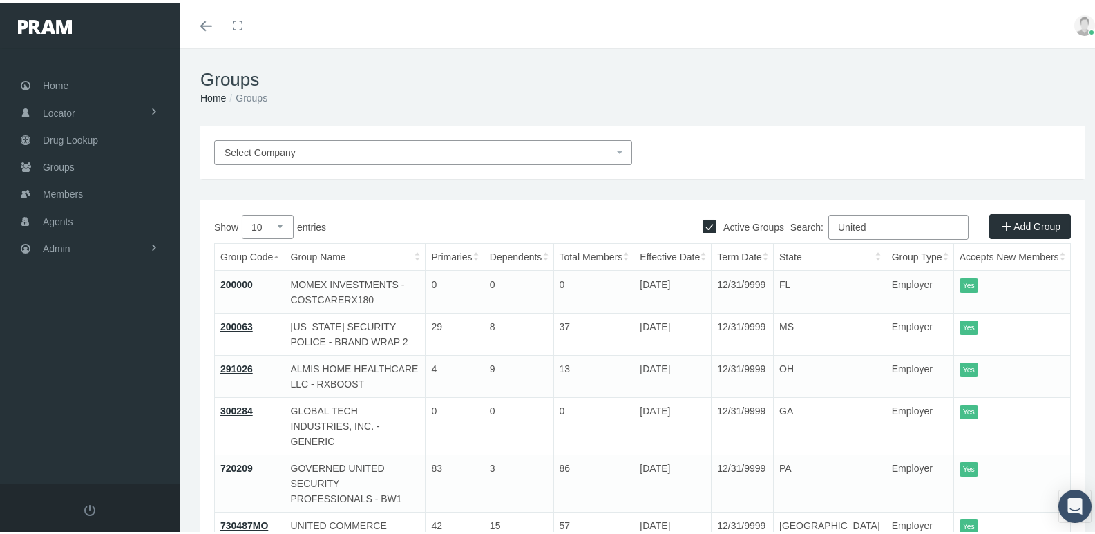
type input "United"
click at [230, 323] on link "200063" at bounding box center [236, 323] width 32 height 11
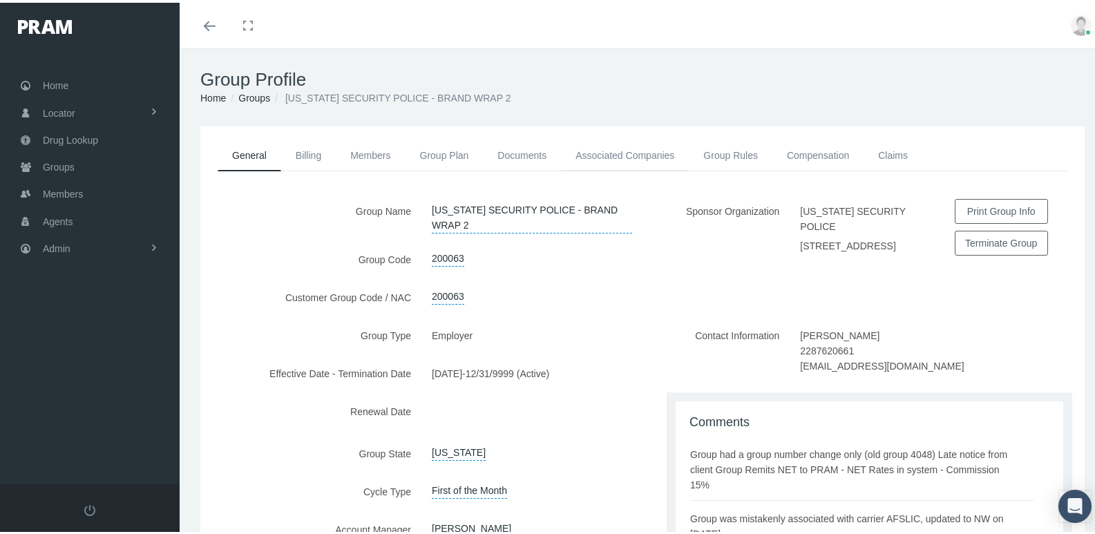
click at [634, 148] on link "Associated Companies" at bounding box center [625, 152] width 128 height 30
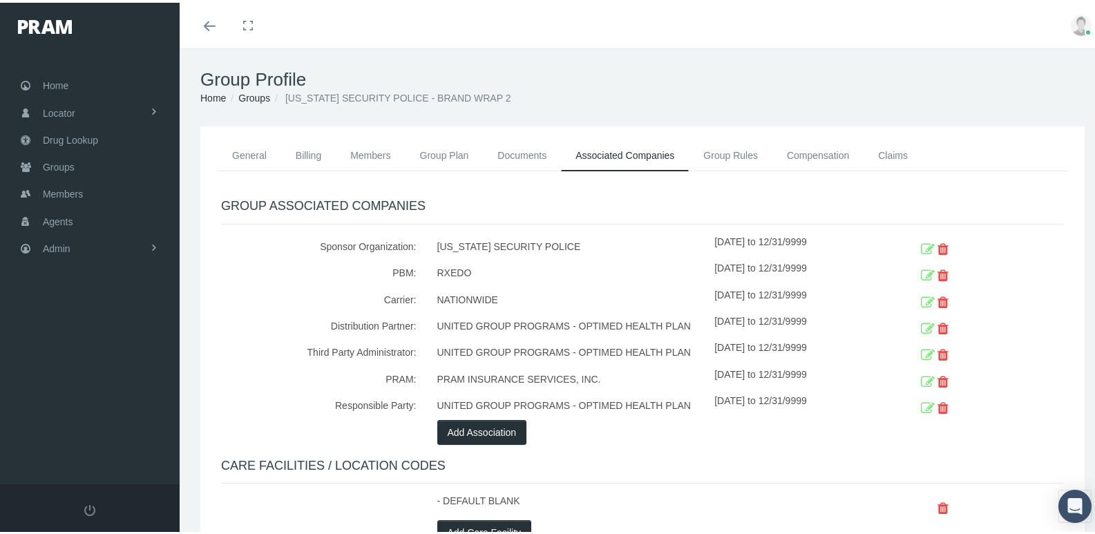
click at [562, 472] on div "GROUP ASSOCIATED COMPANIES Sponsor Organization: MISSISSIPPI SECURITY POLICE 11…" at bounding box center [642, 369] width 843 height 346
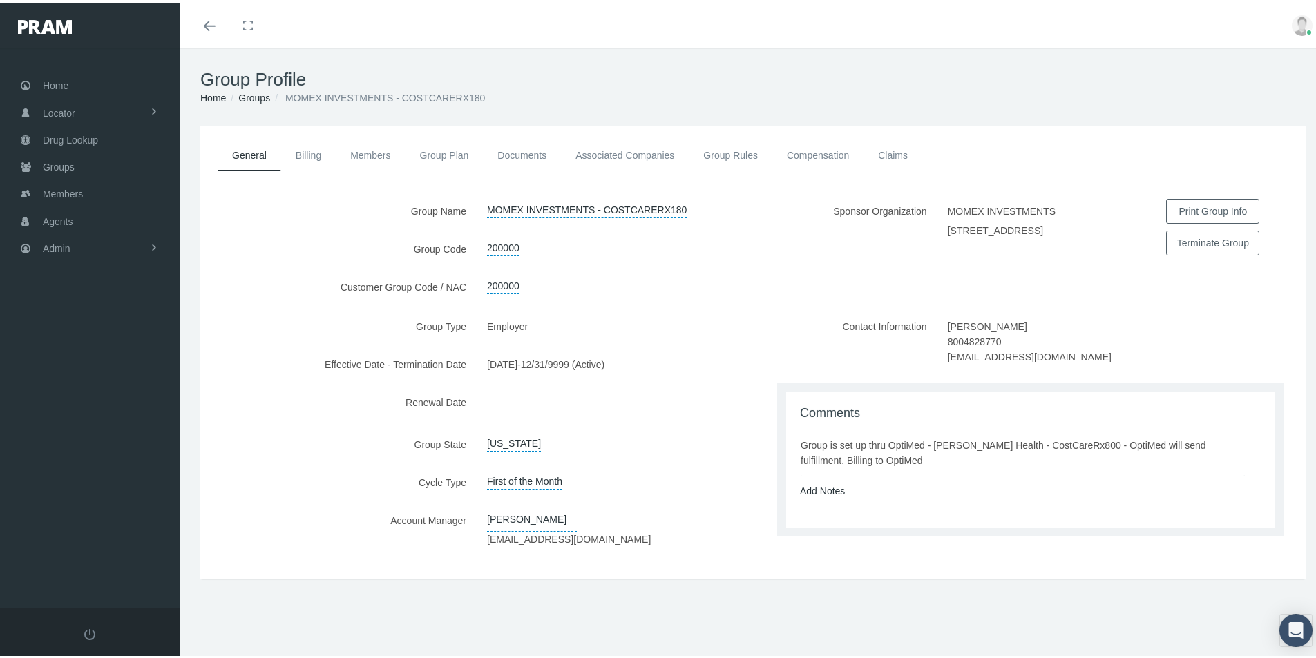
click at [580, 600] on div "General Billing Members Group Plan Documents Associated Companies Enrollment Hi…" at bounding box center [753, 371] width 1147 height 495
click at [807, 157] on link "Compensation" at bounding box center [817, 152] width 91 height 30
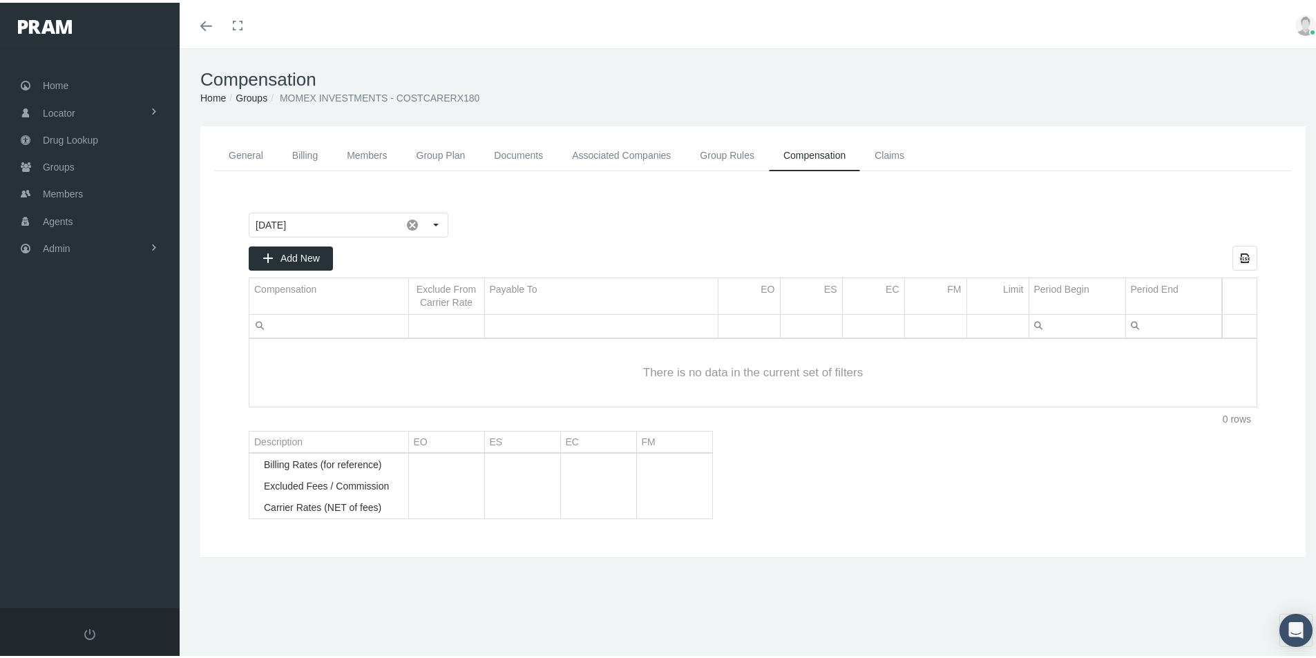
click at [609, 149] on link "Associated Companies" at bounding box center [621, 152] width 128 height 31
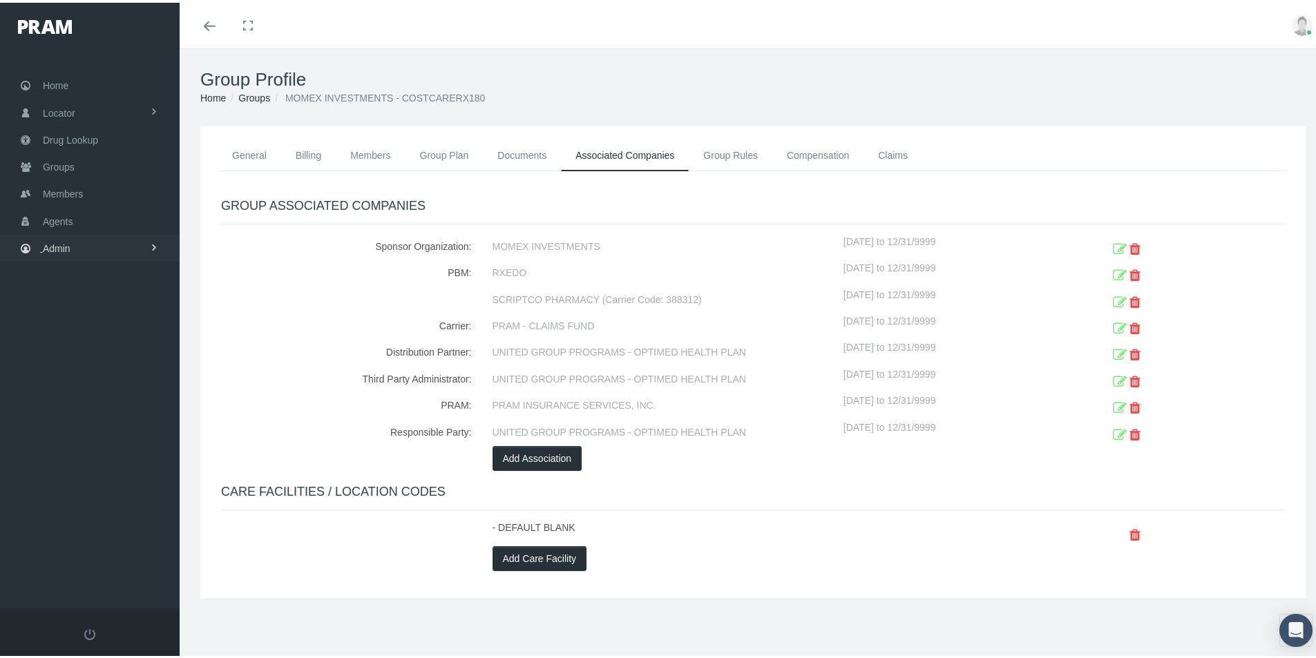
click at [47, 247] on span "Admin" at bounding box center [57, 246] width 28 height 26
click at [79, 477] on span "Eligibility File Uploads" at bounding box center [104, 478] width 94 height 23
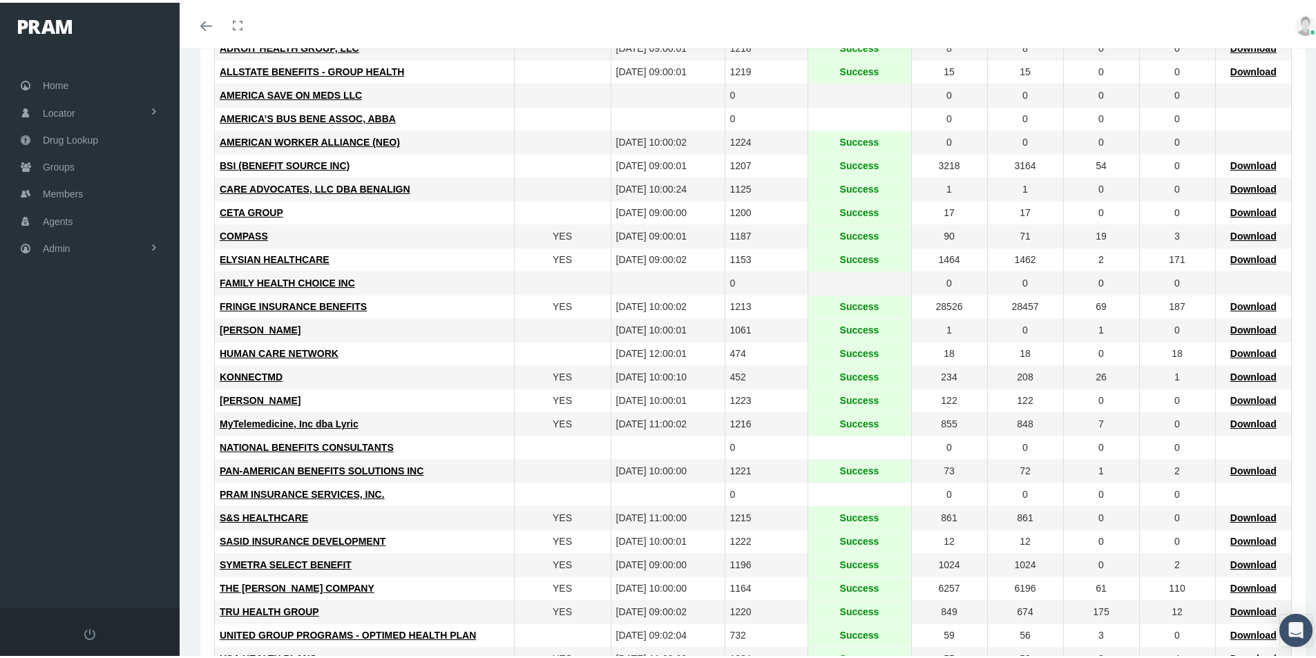
scroll to position [276, 0]
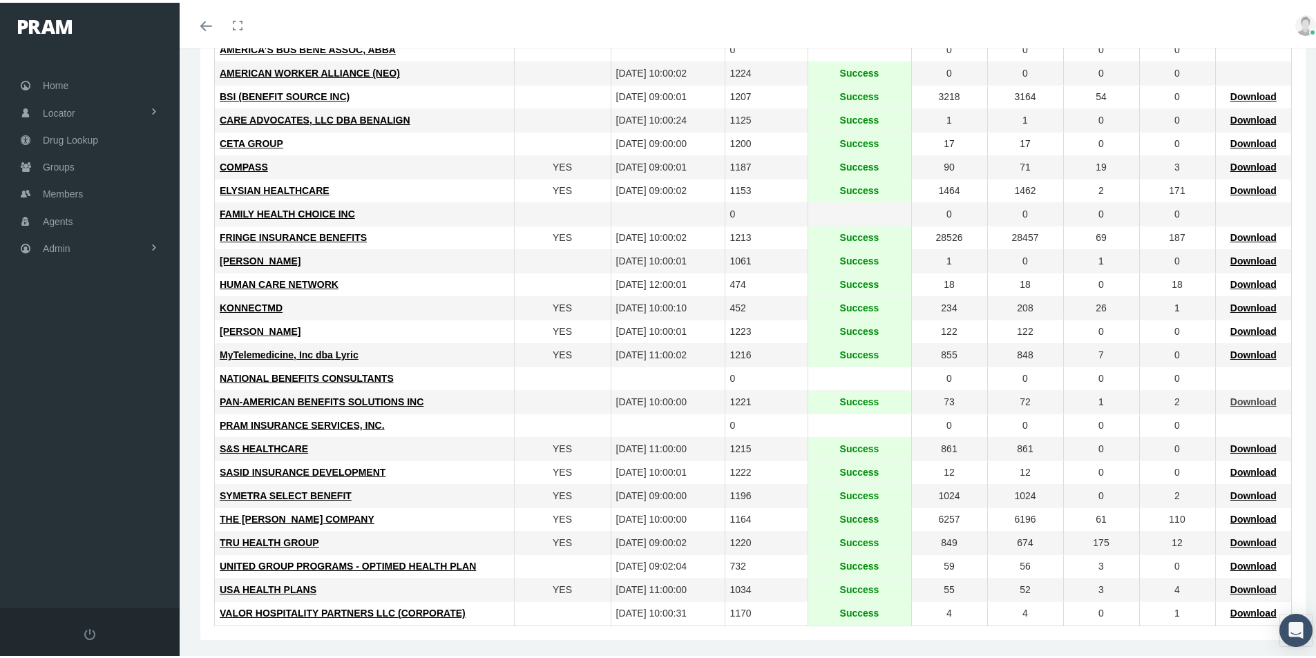
click at [1234, 399] on span "Download" at bounding box center [1253, 399] width 46 height 11
drag, startPoint x: 460, startPoint y: 630, endPoint x: 346, endPoint y: 625, distance: 114.1
click at [460, 630] on div "Add Setting Export all data to Excel Company Check Absent Mbrs Last Upload On F…" at bounding box center [752, 242] width 1105 height 790
click at [428, 23] on div "Toggle menubar Toggle fullscreen Profile Logout" at bounding box center [753, 23] width 1126 height 46
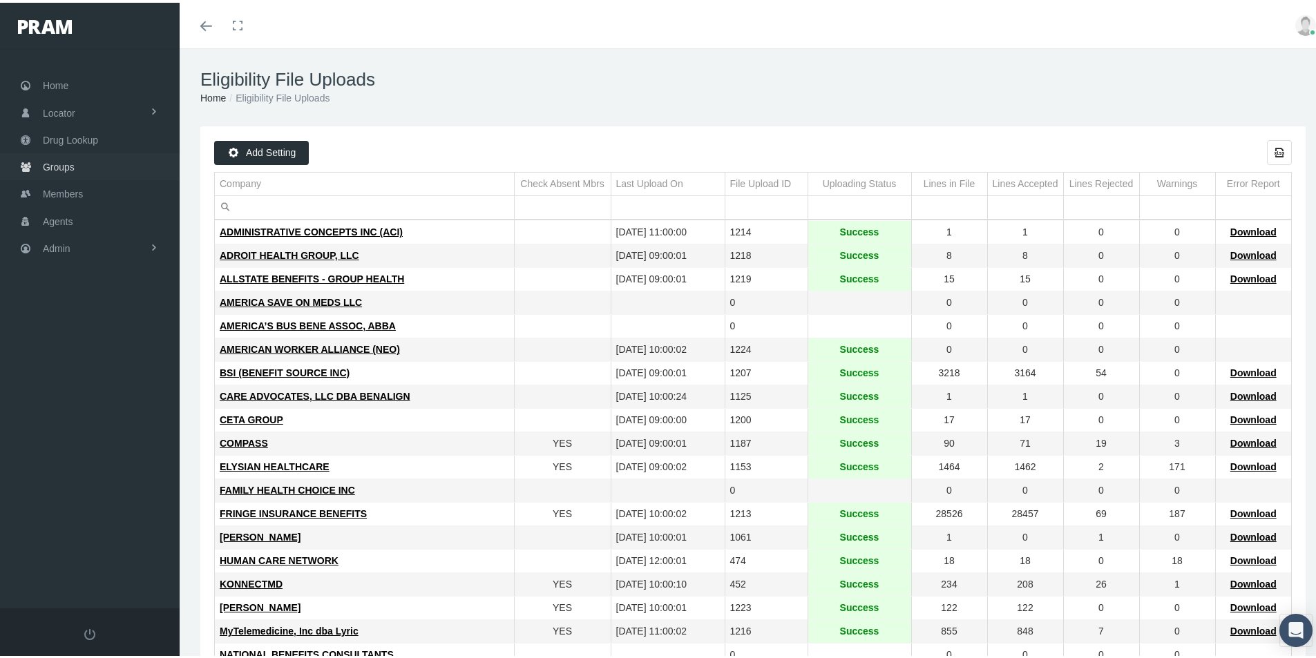
click at [65, 166] on span "Groups" at bounding box center [59, 164] width 32 height 26
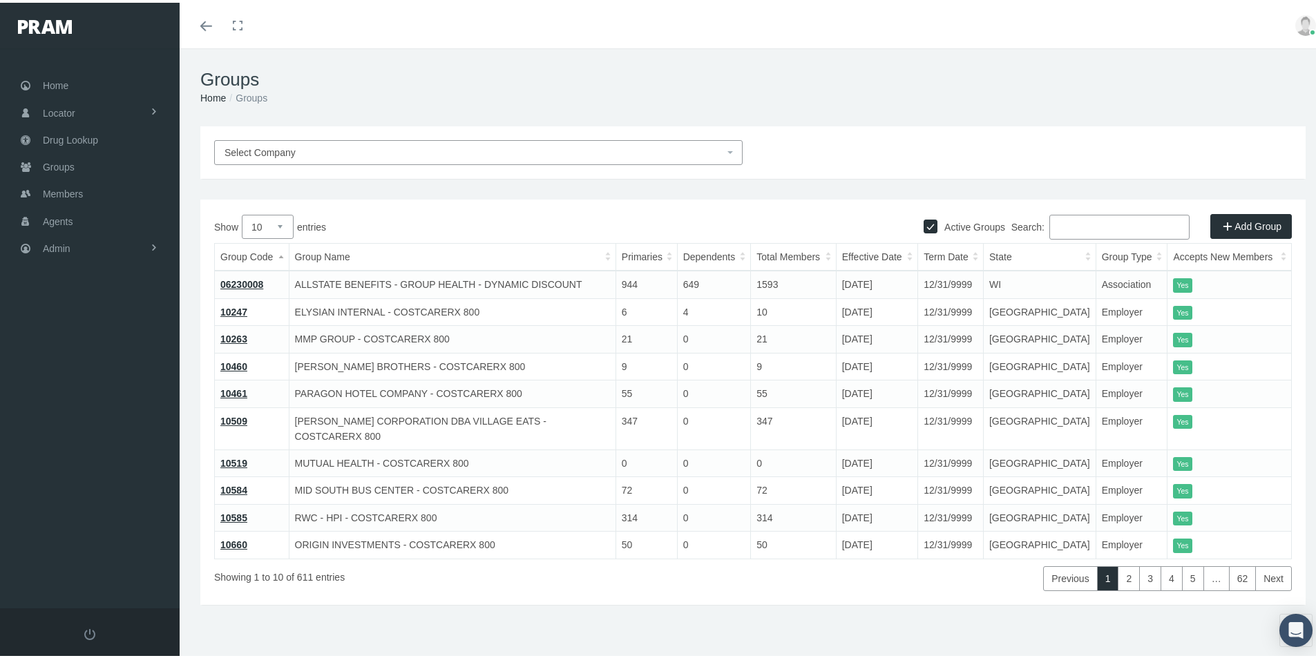
click at [1081, 220] on input "Search:" at bounding box center [1119, 224] width 140 height 25
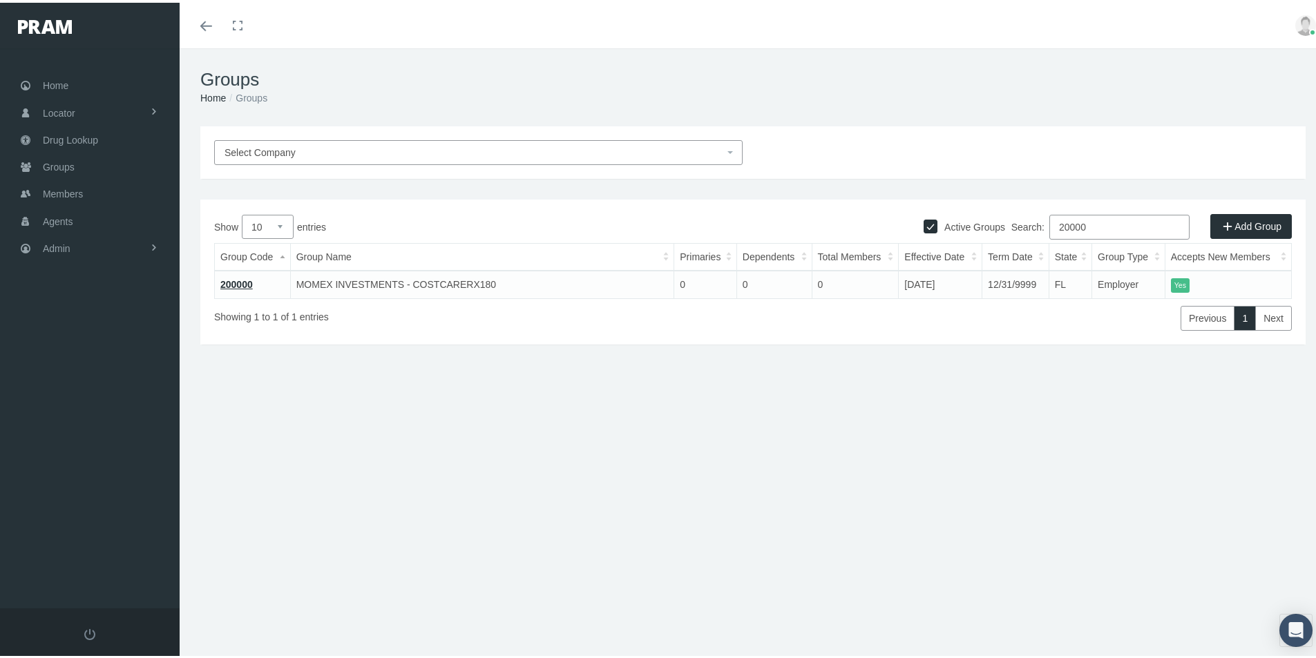
type input "20000"
click at [238, 279] on link "200000" at bounding box center [236, 281] width 32 height 11
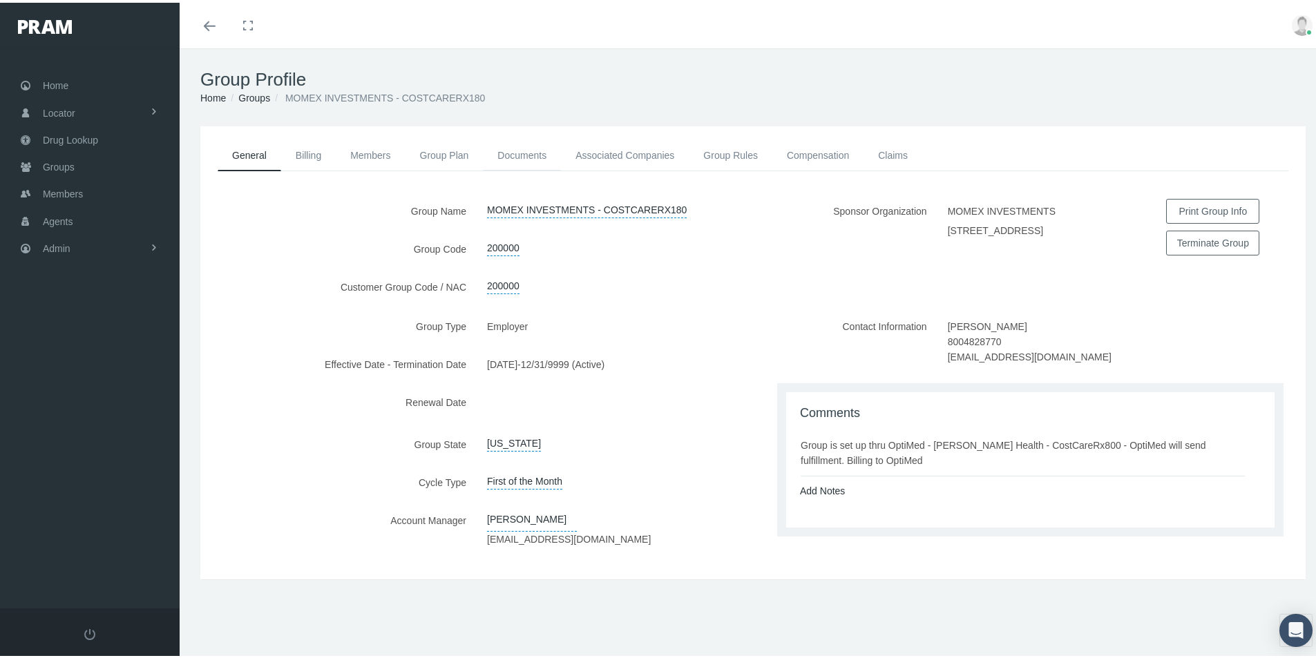
click at [515, 150] on link "Documents" at bounding box center [522, 152] width 78 height 30
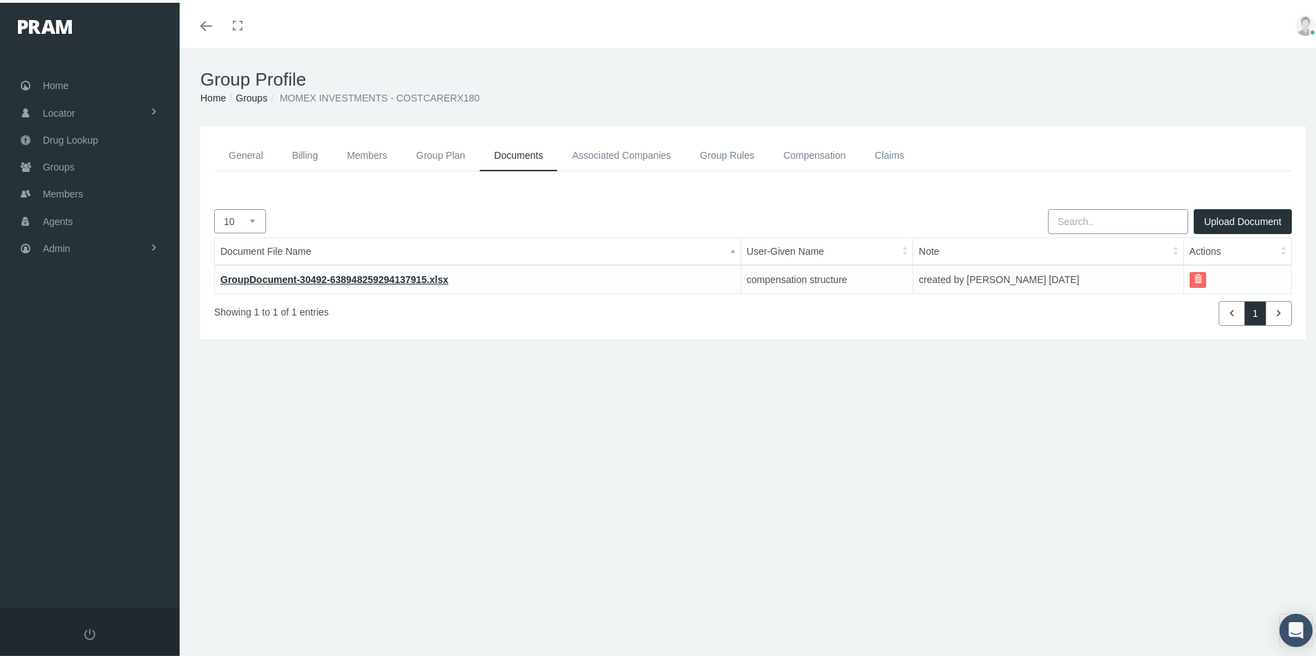
click at [718, 153] on link "Group Rules" at bounding box center [727, 152] width 84 height 31
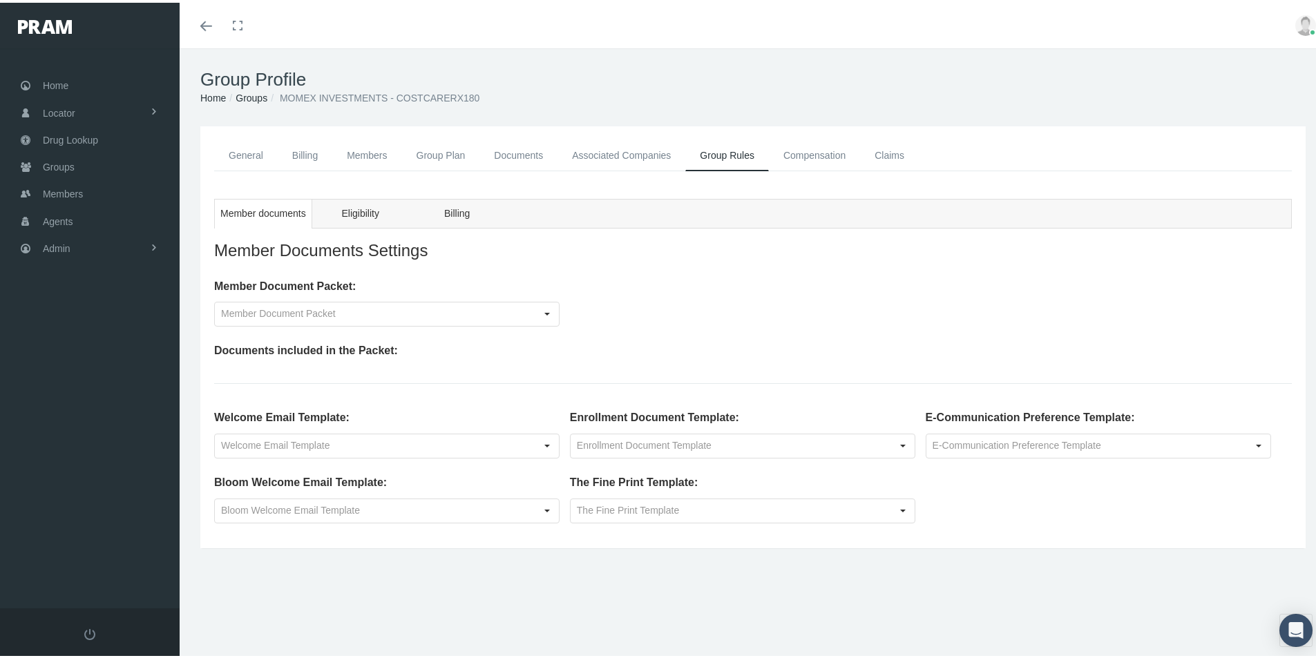
click at [631, 586] on div "General Billing Members Group Plan Documents Associated Companies Enrollment Hi…" at bounding box center [753, 355] width 1147 height 463
drag, startPoint x: 803, startPoint y: 152, endPoint x: 806, endPoint y: 362, distance: 210.0
click at [802, 152] on link "Compensation" at bounding box center [814, 152] width 91 height 31
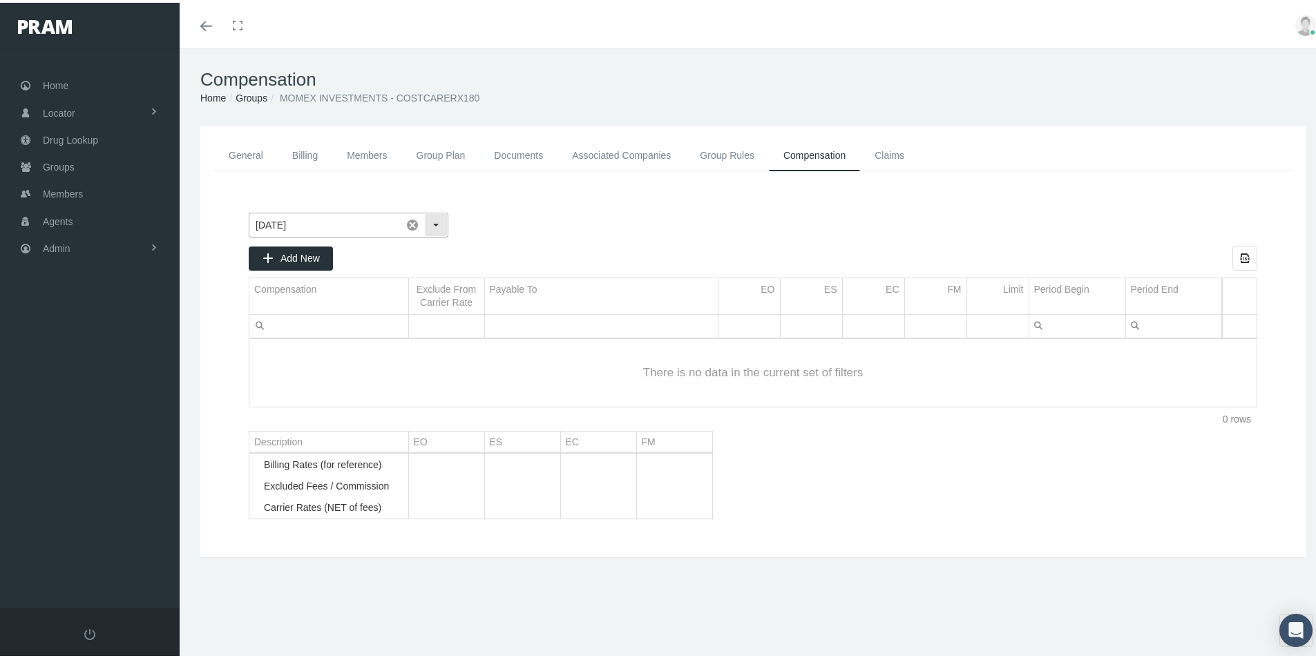
click at [437, 225] on div "Select" at bounding box center [436, 222] width 22 height 22
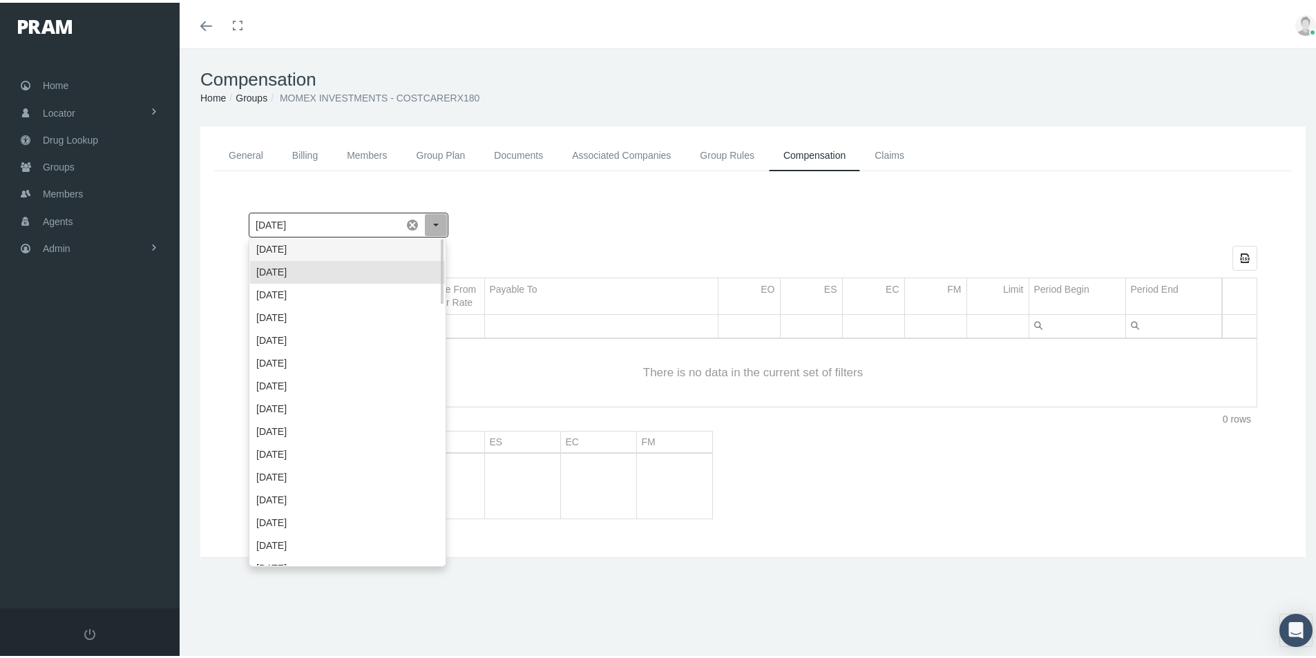
click at [287, 249] on div "October 2025" at bounding box center [347, 247] width 195 height 23
type input "October 2025"
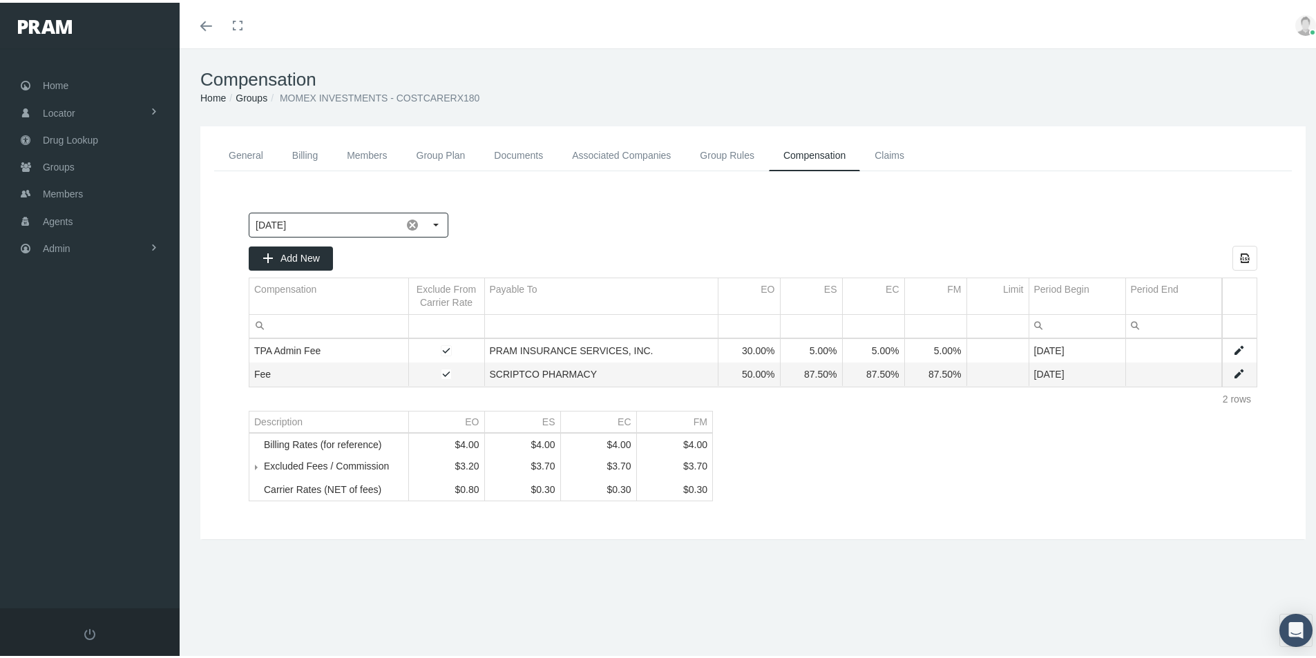
click at [241, 155] on link "General" at bounding box center [246, 152] width 64 height 31
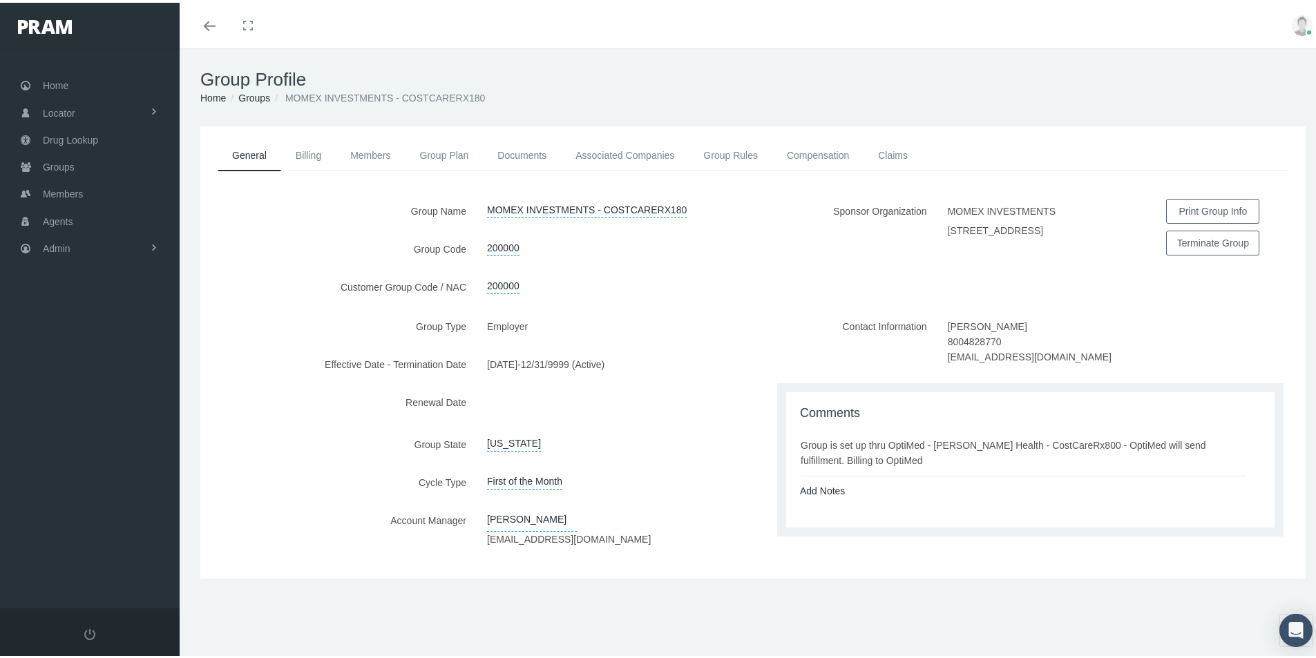
click at [215, 346] on div "Group Type Employer Effective Date - Termination Date [DATE] - 12/31/9999 (Acti…" at bounding box center [476, 437] width 553 height 251
click at [560, 627] on div "Group Profile Home Groups MOMEX INVESTMENTS - COSTCARERX180 General Billing Mem…" at bounding box center [753, 360] width 1147 height 628
click at [51, 243] on span "Admin" at bounding box center [57, 246] width 28 height 26
click at [77, 354] on span "Group Billing" at bounding box center [84, 352] width 55 height 23
click at [85, 459] on span "Payments" at bounding box center [75, 453] width 43 height 23
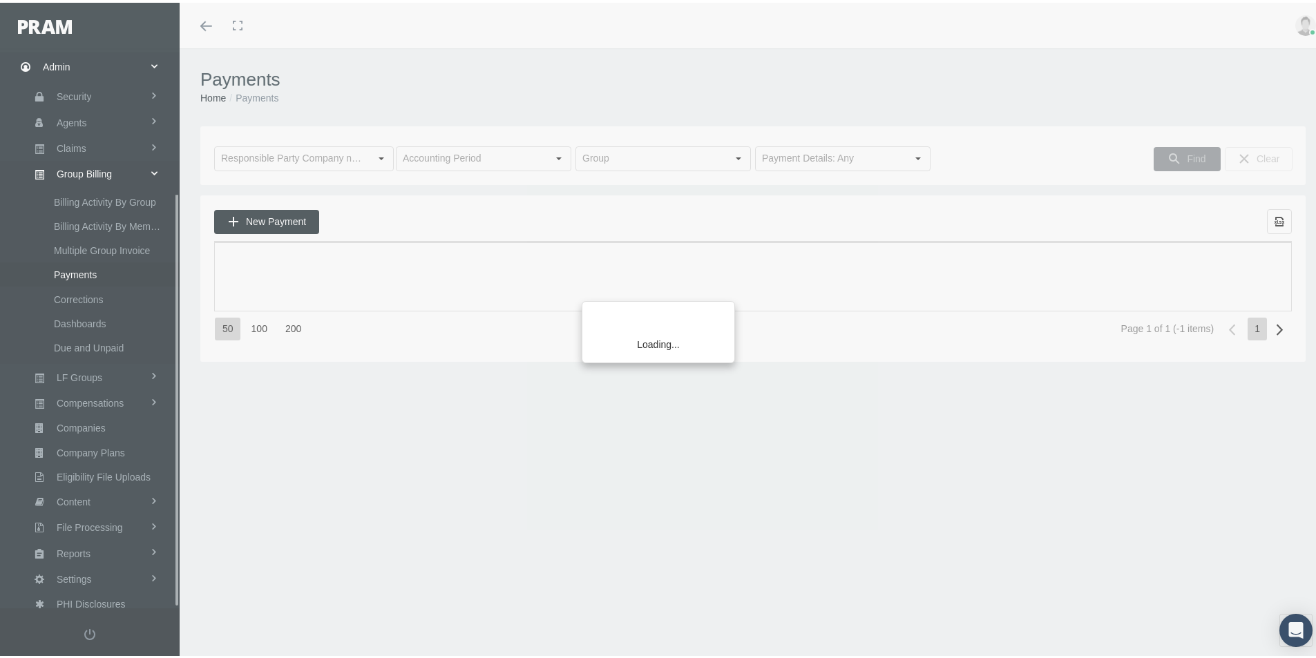
scroll to position [196, 0]
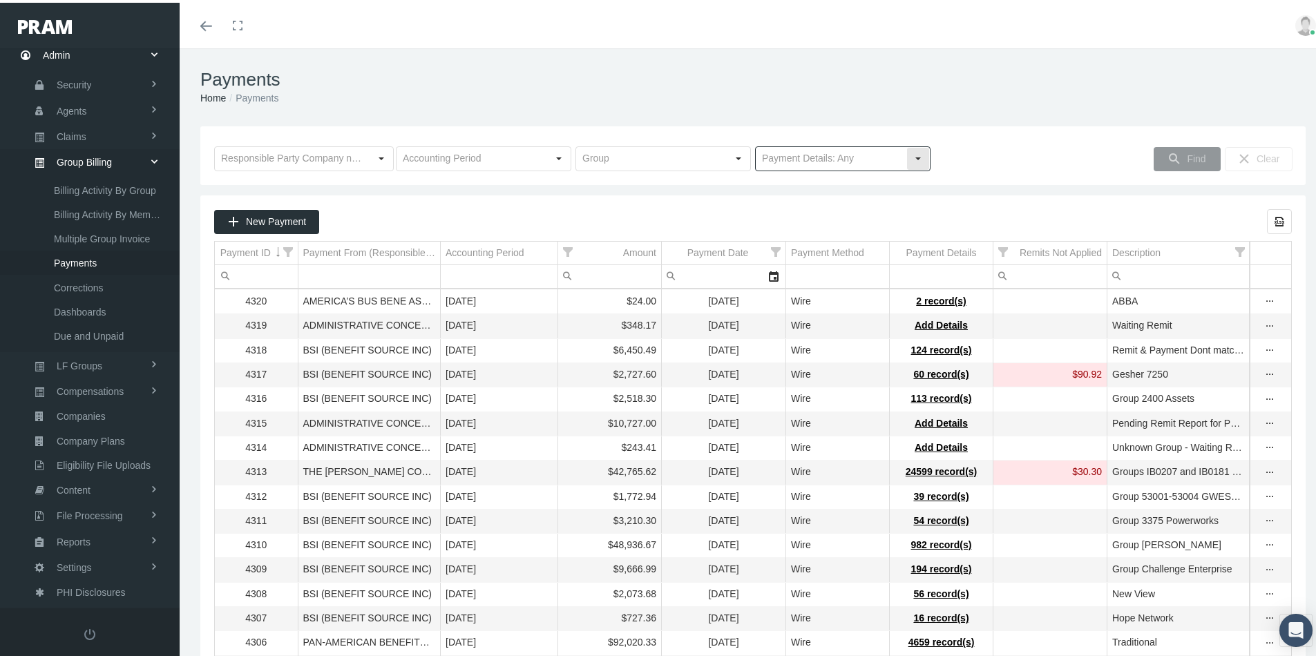
click at [912, 153] on div "Select" at bounding box center [918, 156] width 22 height 22
click at [814, 200] on div "No Payment Details" at bounding box center [837, 204] width 171 height 23
type input "No Payment Details"
click at [1189, 151] on span "Find" at bounding box center [1196, 156] width 19 height 11
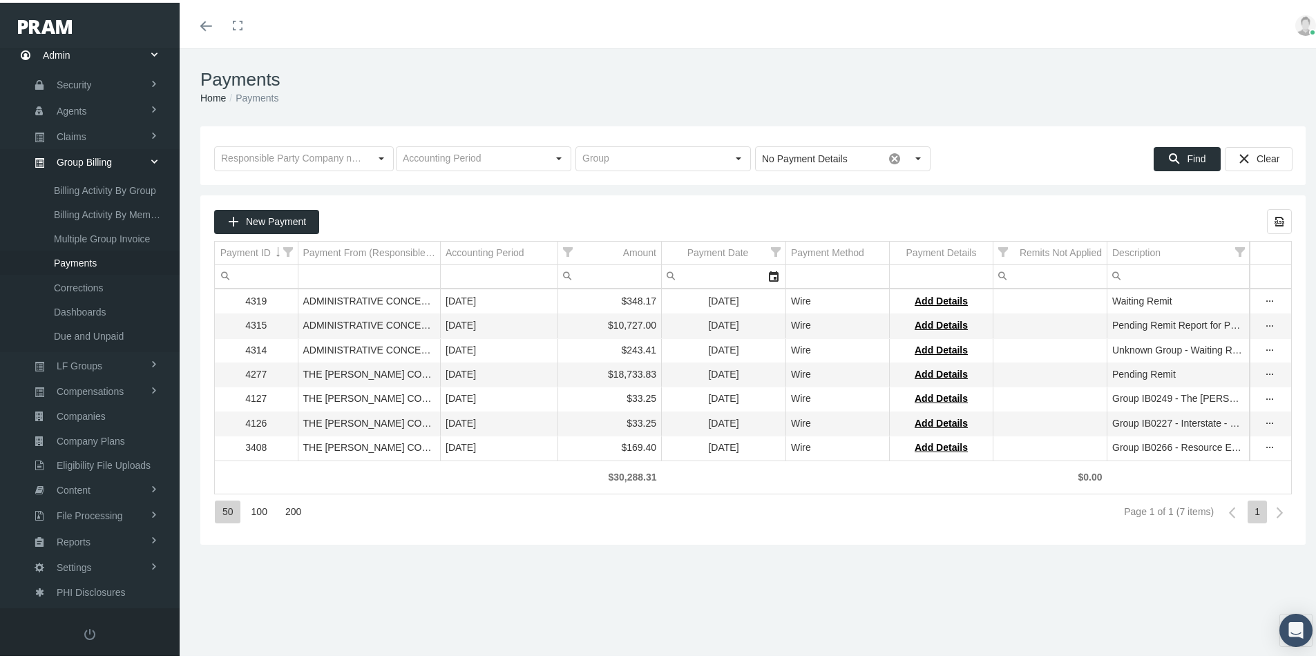
click at [635, 589] on div "Payments Home Payments Loading... No Payment Details Pull down to refresh... Re…" at bounding box center [753, 360] width 1147 height 628
click at [369, 193] on div "No Payment Details Pull down to refresh... Release to refresh... Refreshing... …" at bounding box center [753, 333] width 1147 height 419
drag, startPoint x: 532, startPoint y: 179, endPoint x: -459, endPoint y: 128, distance: 992.5
click at [0, 128] on html "Toggle Fullscreen Toggle navigation Toggle menubar Toggle fullscreen Profile Lo…" at bounding box center [663, 329] width 1326 height 658
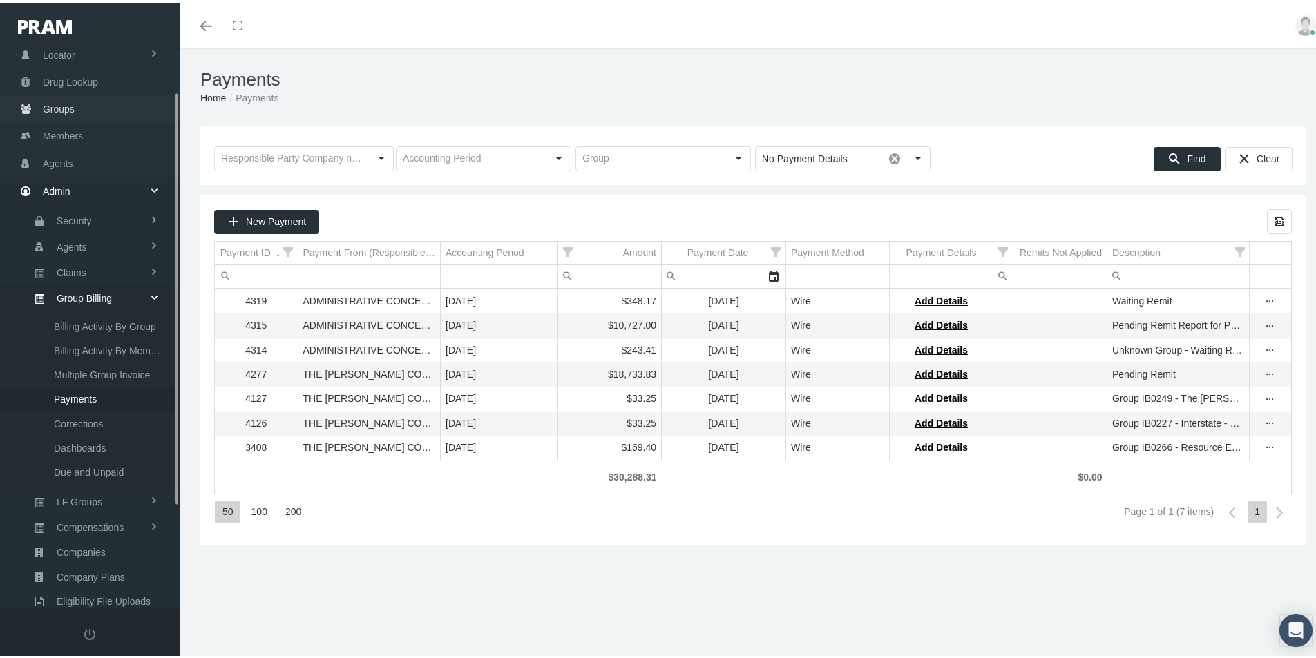
click at [49, 107] on span "Groups" at bounding box center [59, 106] width 32 height 26
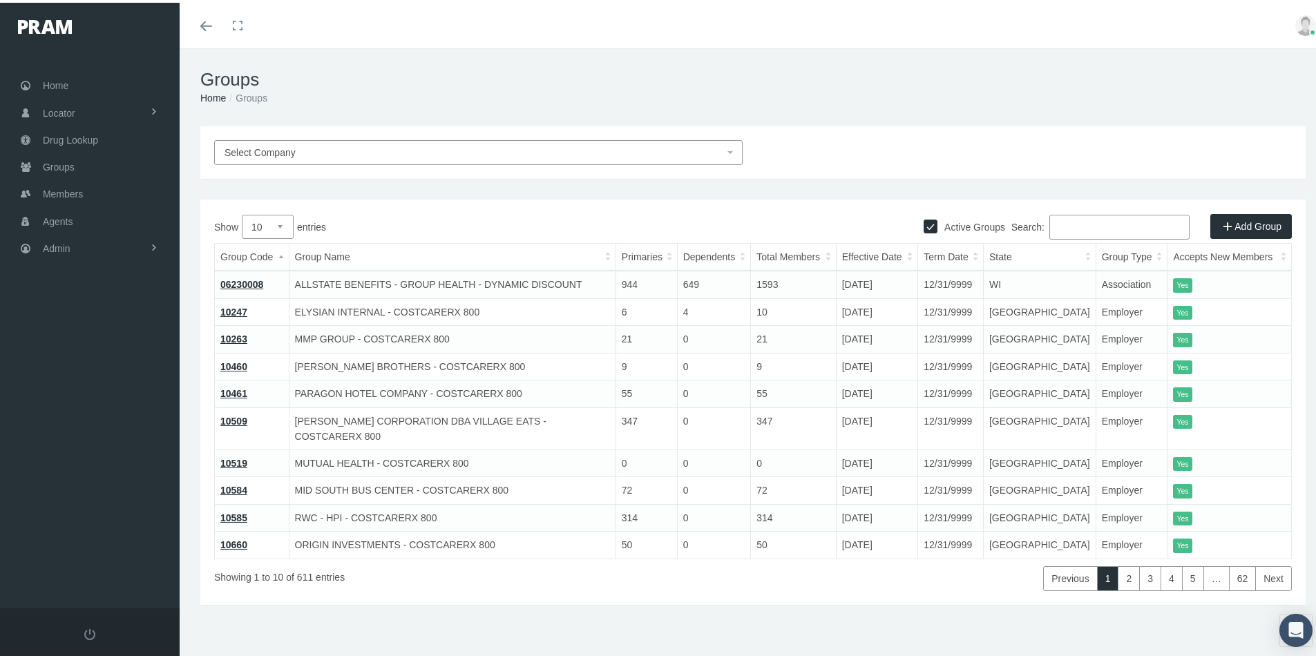
click at [1064, 225] on input "Search:" at bounding box center [1119, 224] width 140 height 25
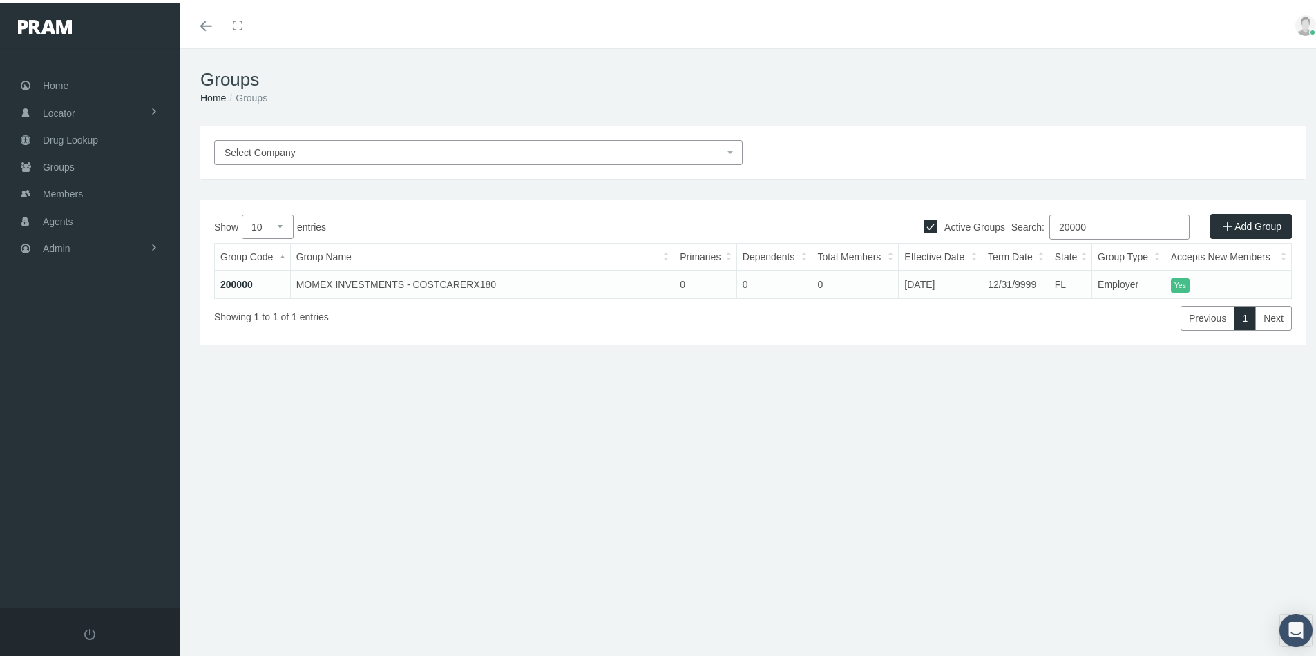
type input "20000"
drag, startPoint x: 234, startPoint y: 281, endPoint x: 225, endPoint y: 289, distance: 12.3
click at [234, 280] on link "200000" at bounding box center [236, 281] width 32 height 11
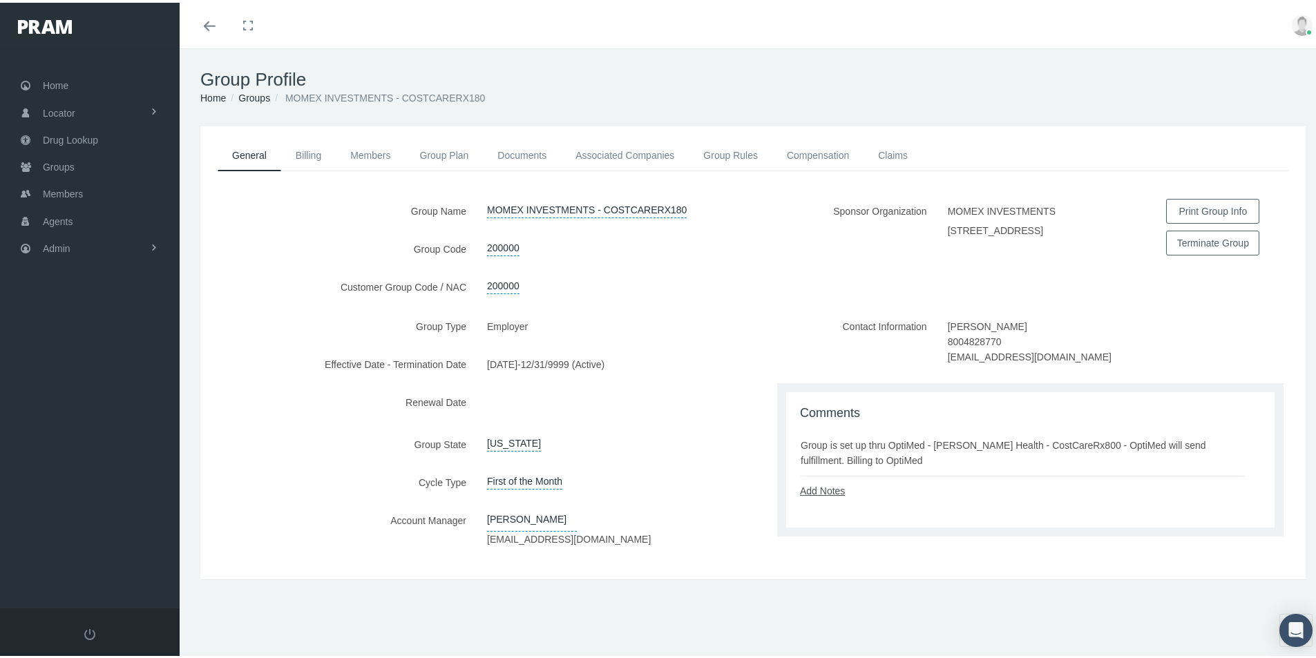
click at [822, 490] on link "Add Notes" at bounding box center [822, 488] width 45 height 11
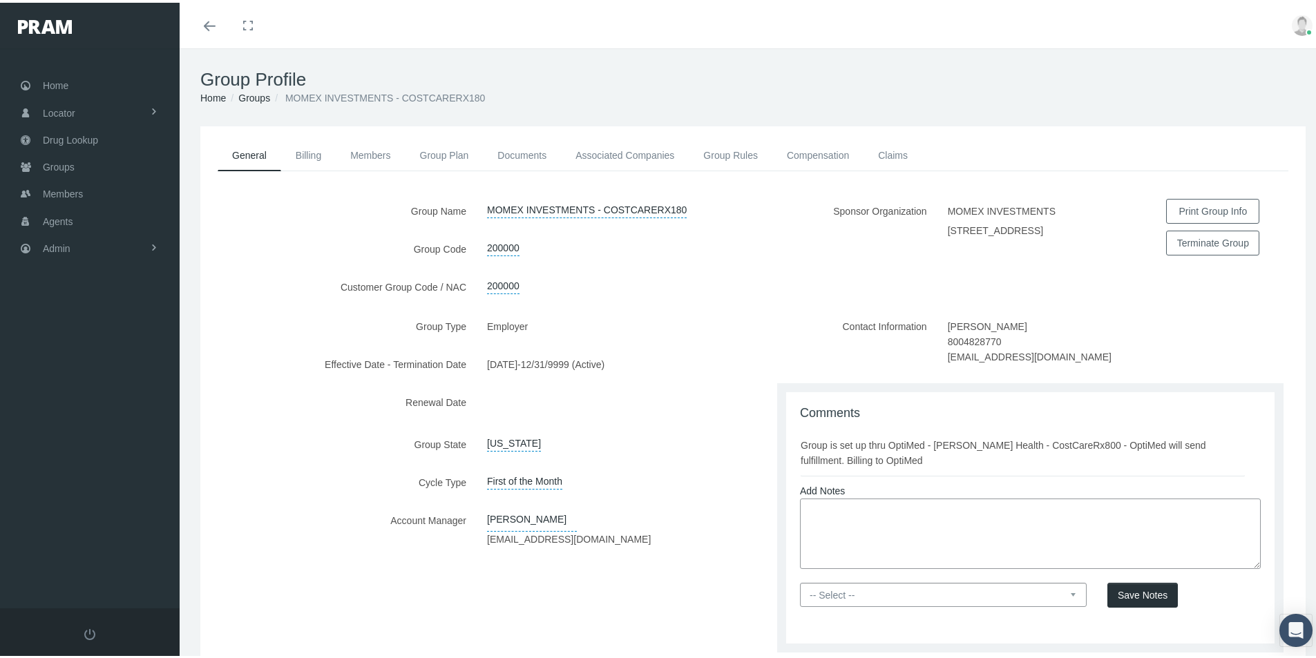
click at [813, 504] on textarea at bounding box center [1030, 531] width 461 height 70
click at [908, 534] on textarea "Scriptco code = OptiMed180" at bounding box center [1030, 531] width 461 height 70
type textarea "Scriptco code = OptiMed180"
click at [1062, 590] on select "-- Select -- PRAM Only Everyone" at bounding box center [943, 592] width 287 height 24
select select "0"
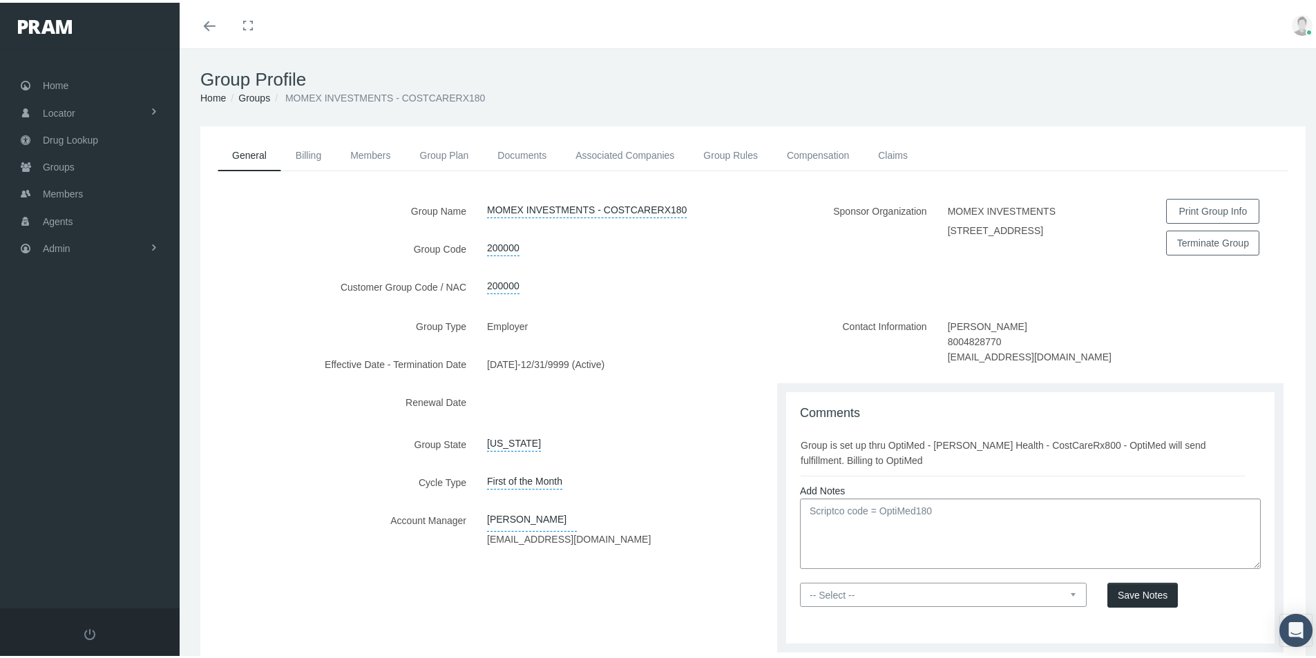
click at [800, 580] on select "-- Select -- PRAM Only Everyone" at bounding box center [943, 592] width 287 height 24
click at [1119, 591] on span "Save Notes" at bounding box center [1143, 592] width 50 height 11
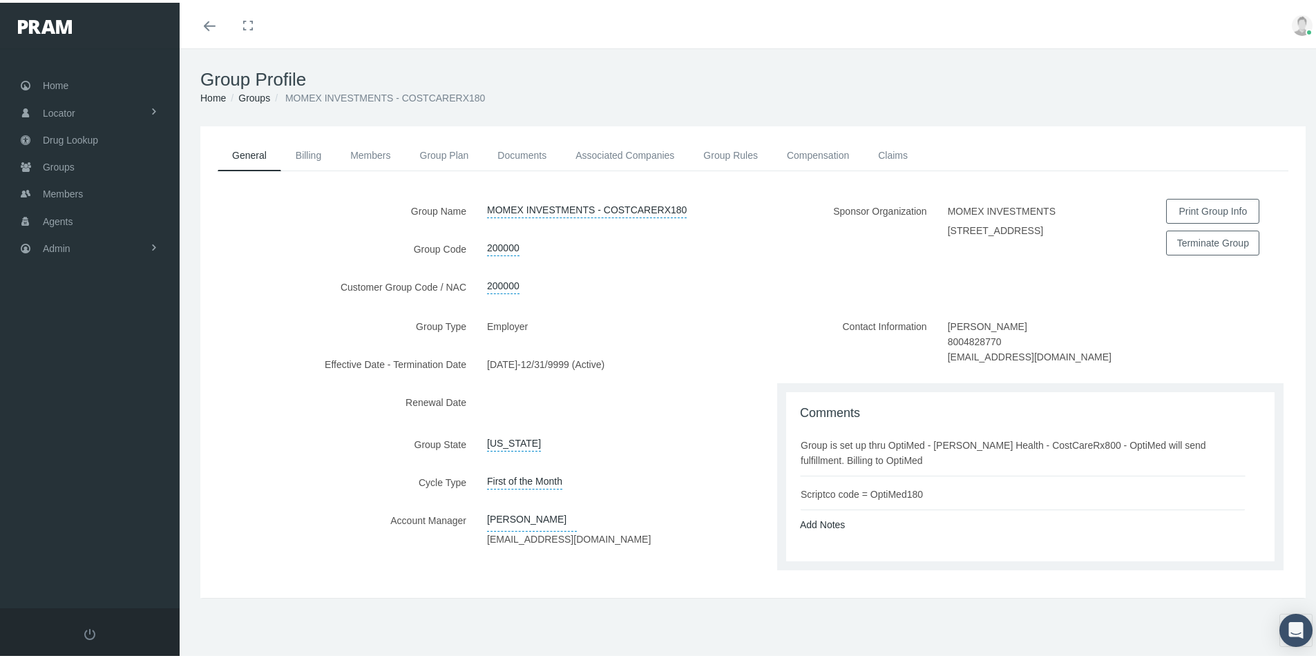
click at [628, 573] on div "Group Type Employer Effective Date - Termination Date 10/01/2025 - 12/31/9999 (…" at bounding box center [476, 447] width 553 height 270
drag, startPoint x: 60, startPoint y: 247, endPoint x: 72, endPoint y: 252, distance: 13.0
click at [60, 246] on span "Admin" at bounding box center [57, 246] width 28 height 26
click at [59, 160] on span "Groups" at bounding box center [59, 164] width 32 height 26
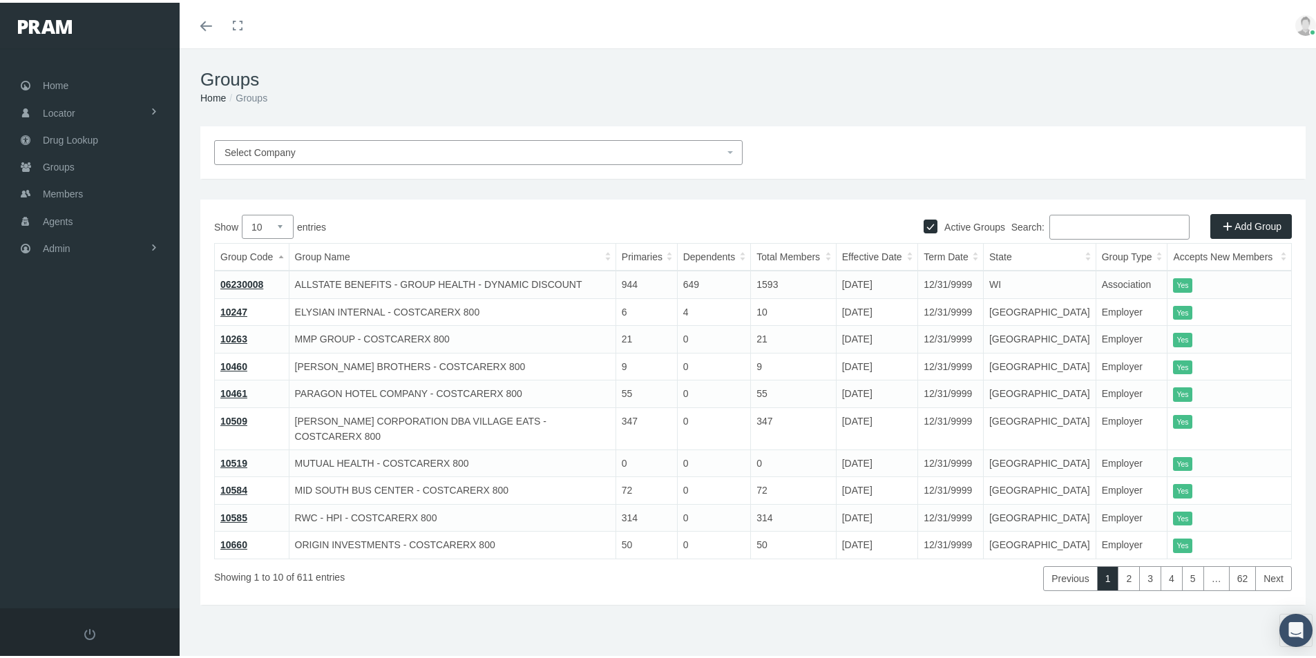
click at [267, 151] on span "Select Company" at bounding box center [260, 149] width 71 height 11
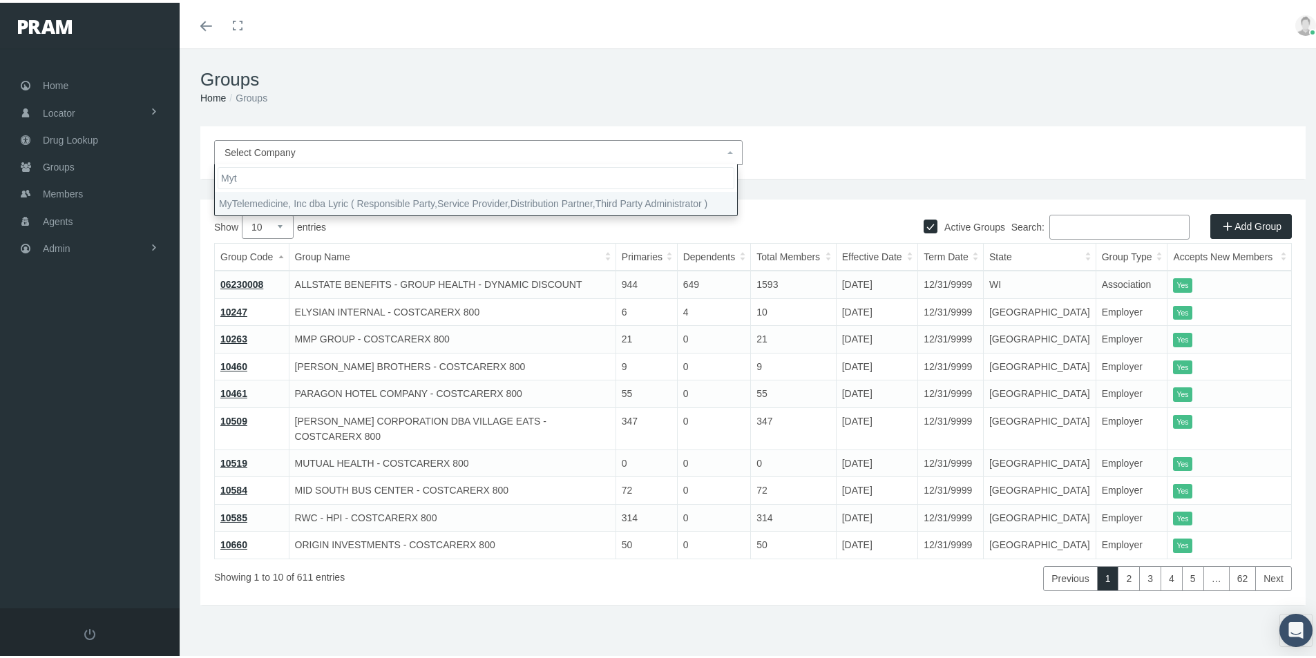
type input "Myt"
select select "9146"
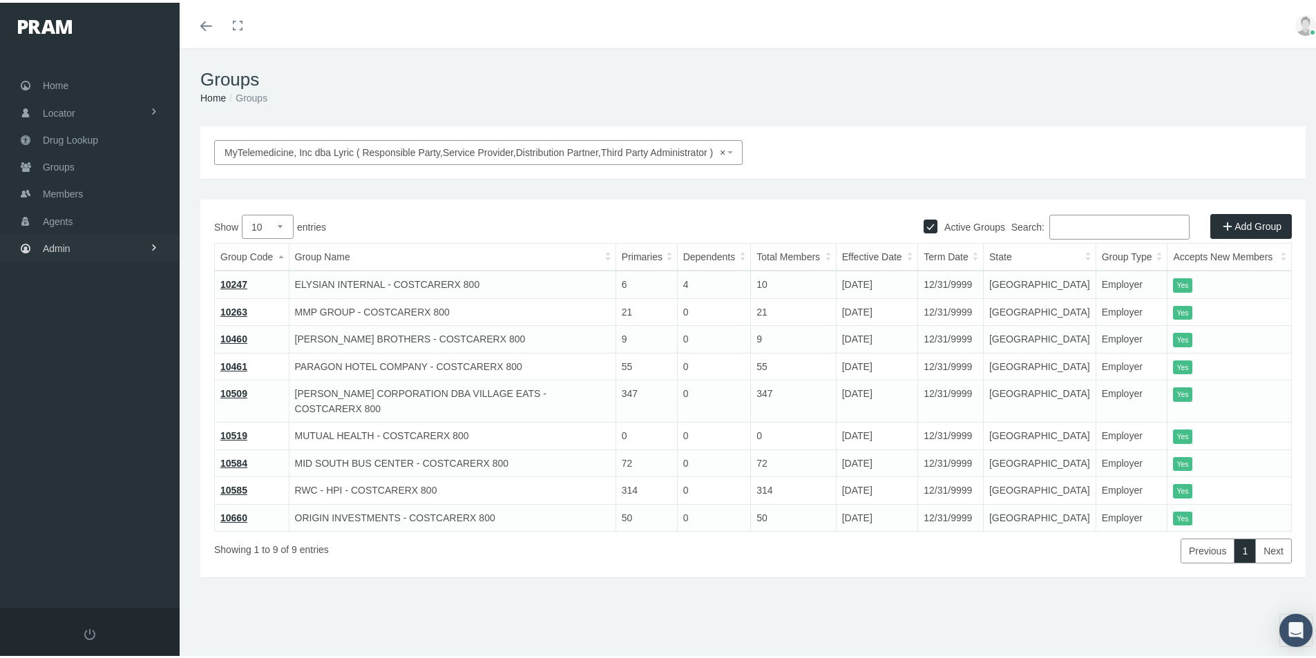
click at [64, 244] on span "Admin" at bounding box center [57, 246] width 28 height 26
click at [87, 477] on span "Eligibility File Uploads" at bounding box center [104, 478] width 94 height 23
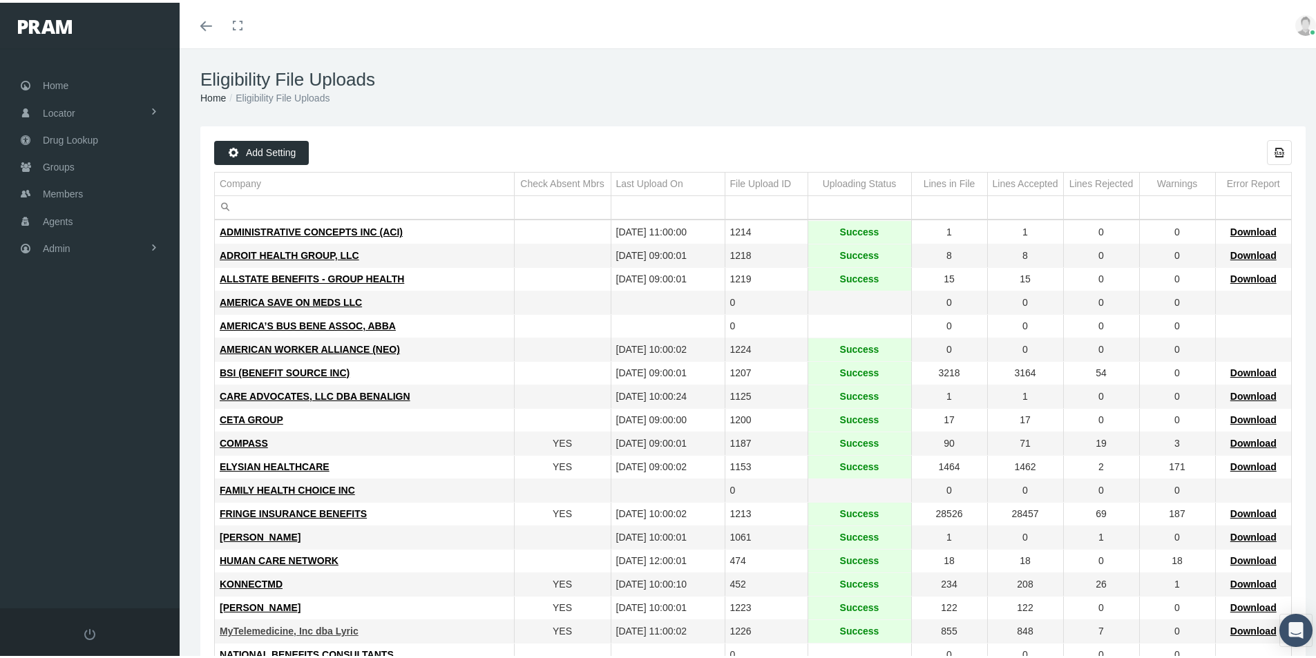
click at [283, 627] on span "MyTelemedicine, Inc dba Lyric" at bounding box center [289, 628] width 139 height 11
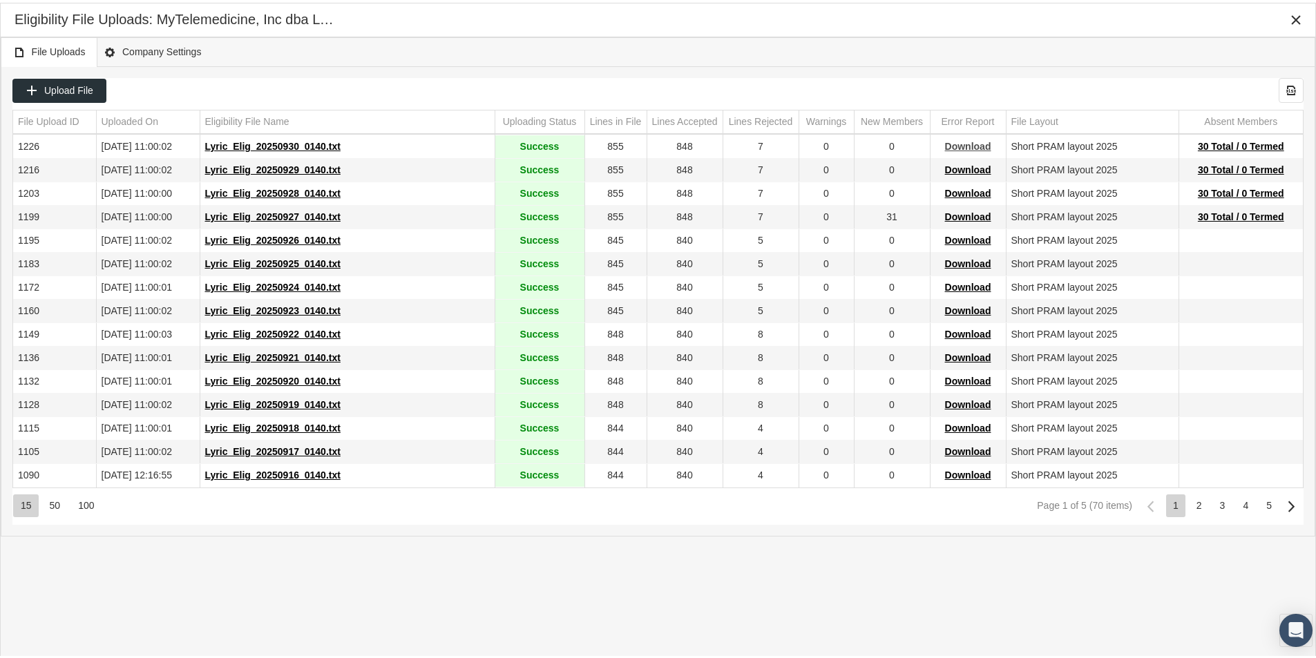
click at [963, 141] on span "Download" at bounding box center [968, 143] width 46 height 11
click at [1220, 144] on span "30 Total / 0 Termed" at bounding box center [1241, 143] width 86 height 11
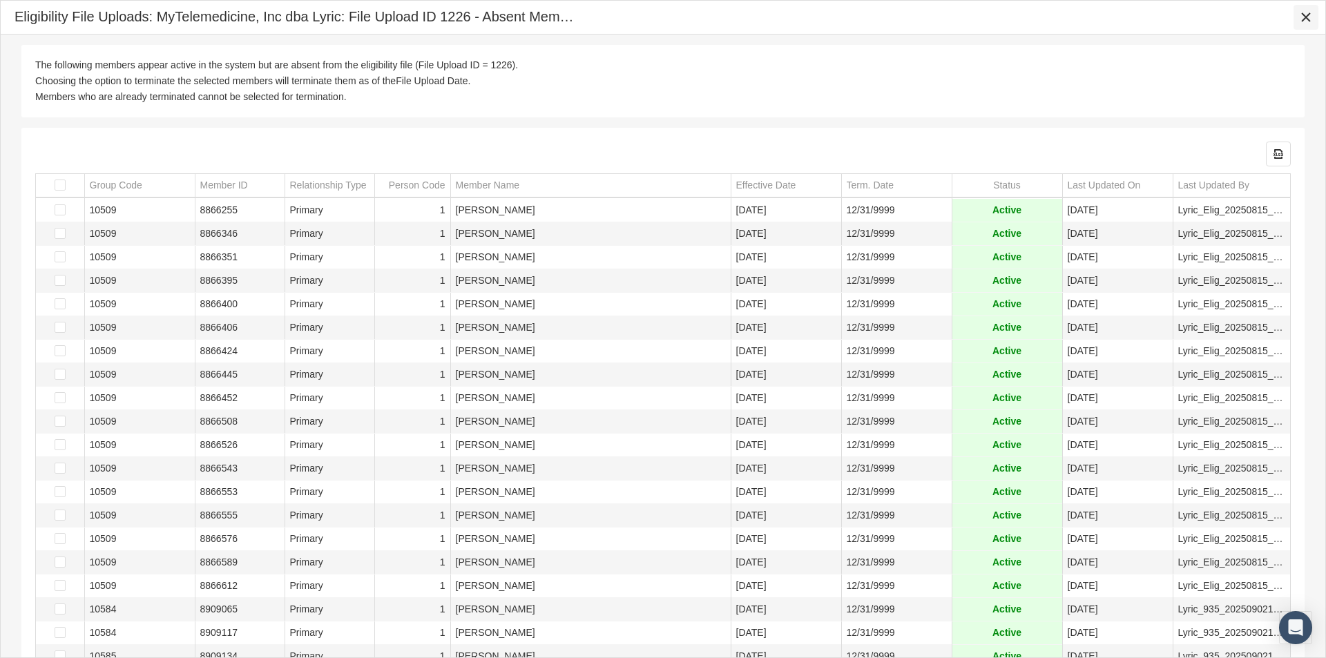
click at [1308, 13] on icon "Close" at bounding box center [1306, 17] width 12 height 12
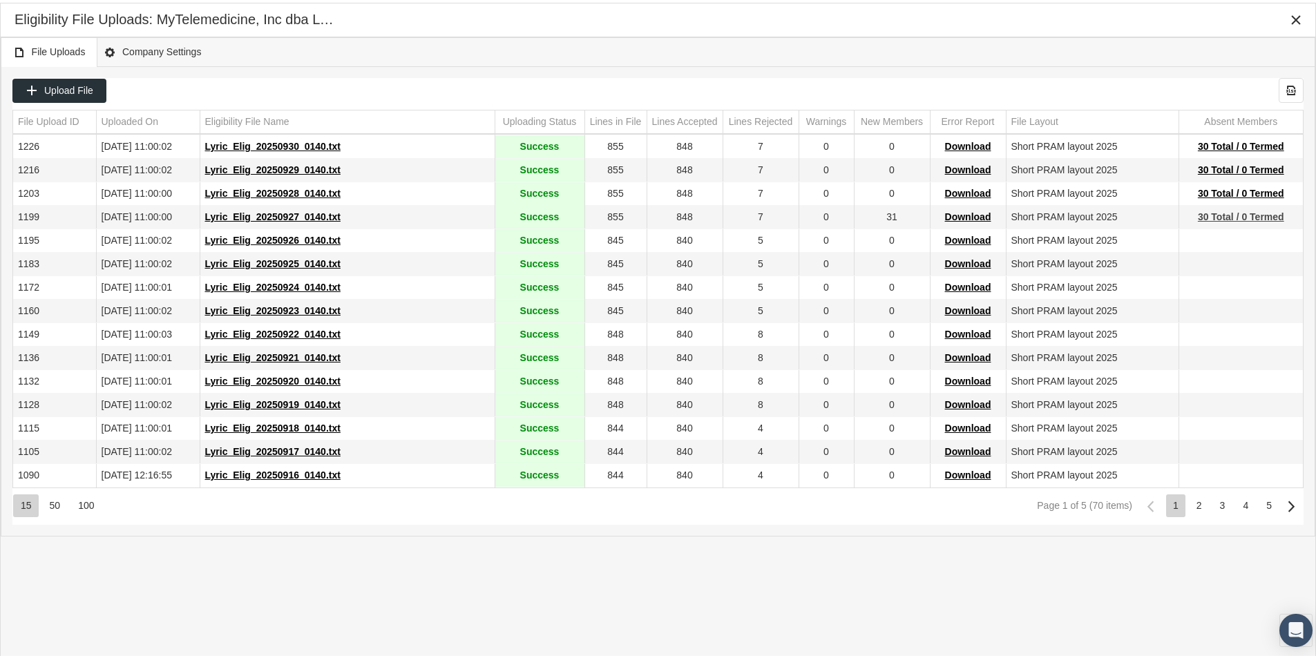
click at [1221, 214] on span "30 Total / 0 Termed" at bounding box center [1241, 214] width 86 height 11
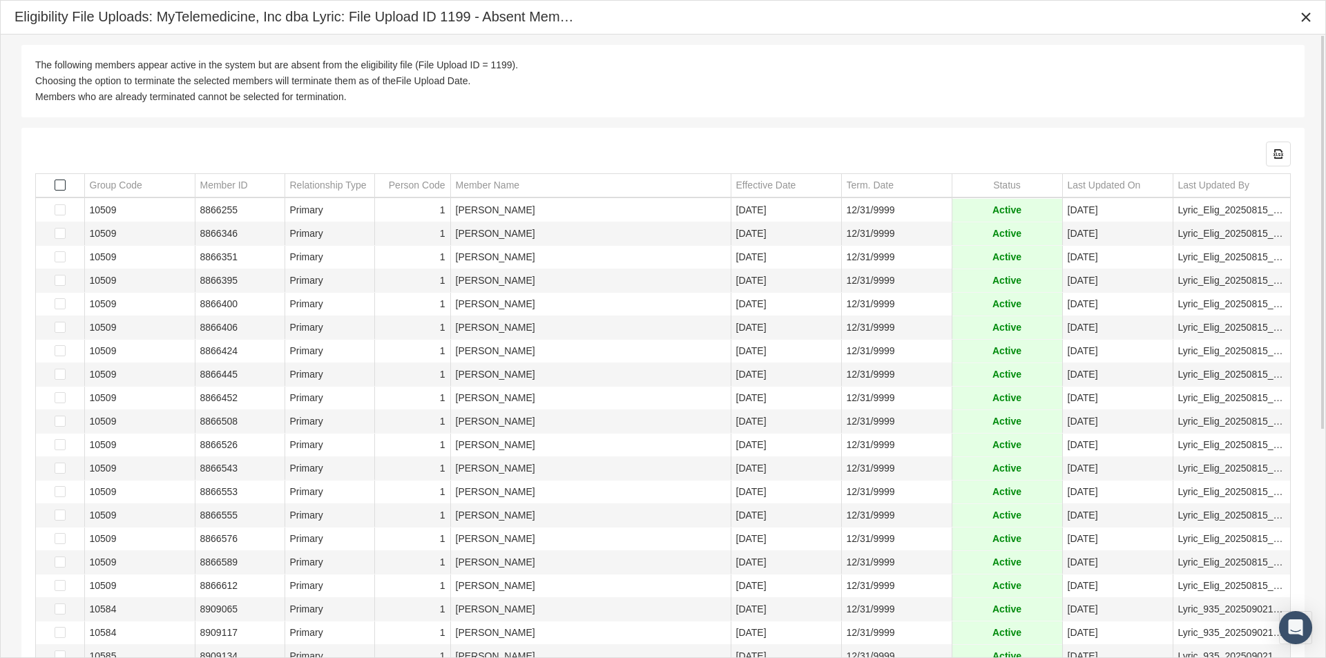
click at [58, 182] on span "Select all" at bounding box center [60, 185] width 11 height 11
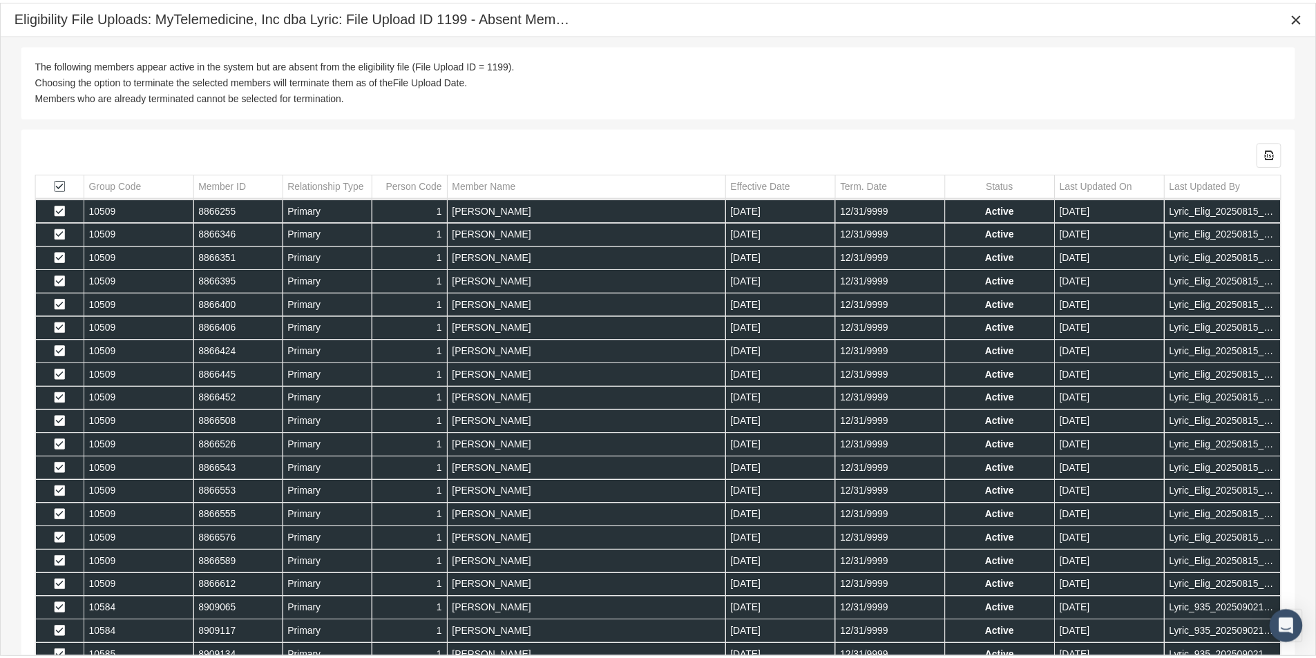
scroll to position [345, 0]
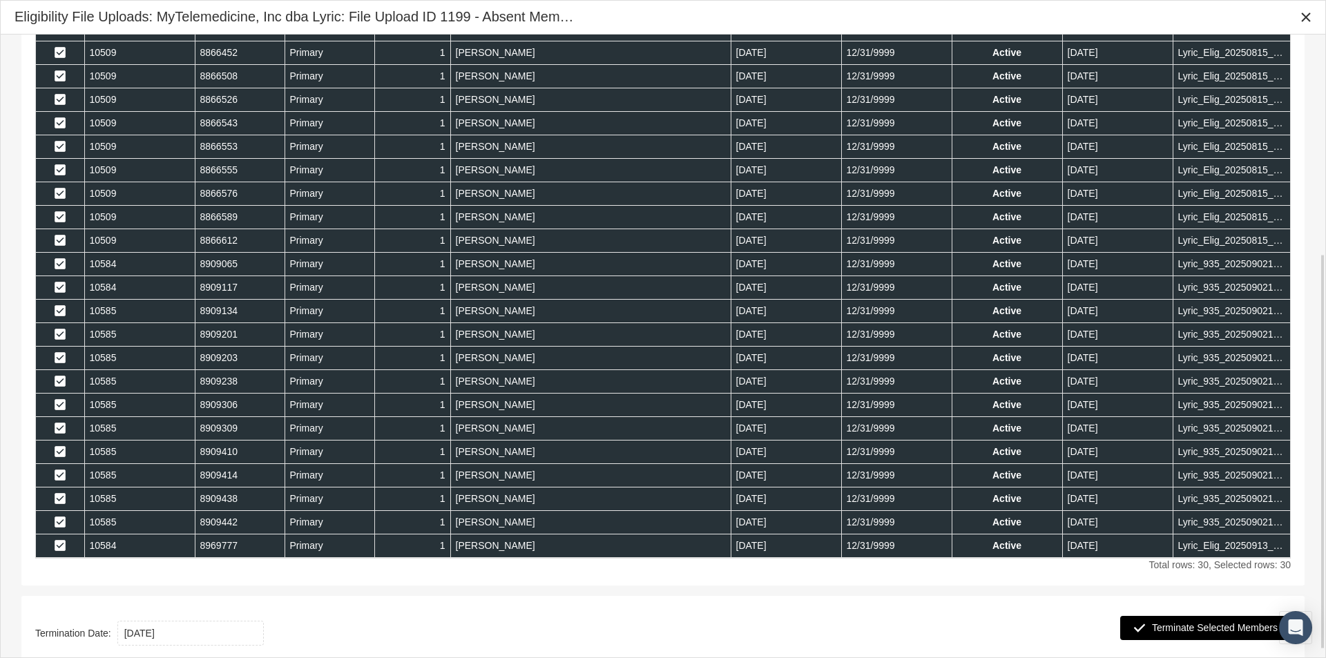
click at [1198, 631] on span "Terminate Selected Members" at bounding box center [1215, 627] width 126 height 11
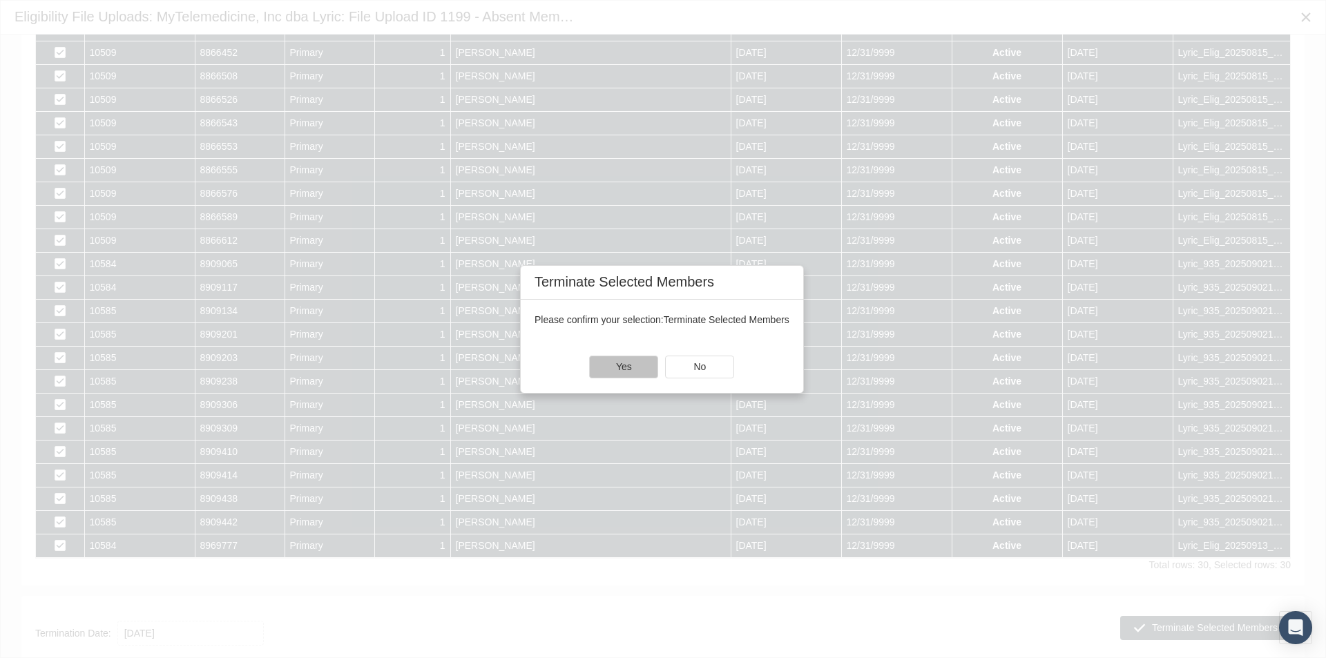
click at [632, 365] on div "Yes" at bounding box center [624, 366] width 68 height 21
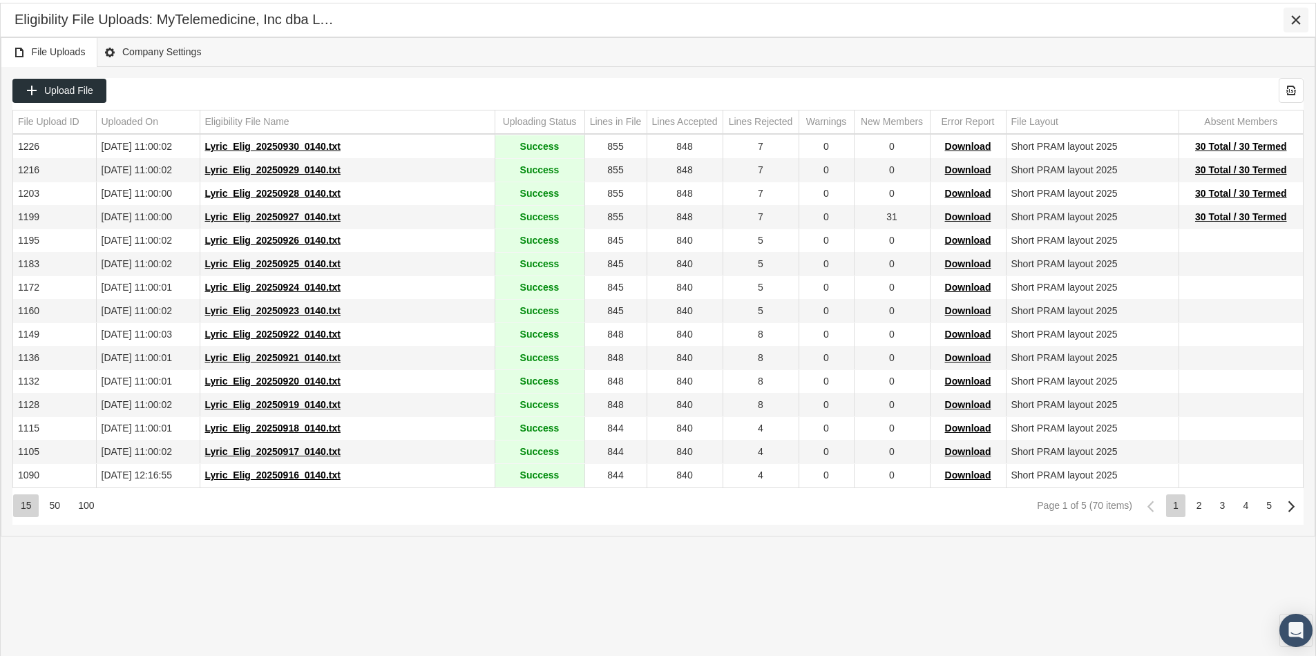
click at [1298, 18] on icon "Close" at bounding box center [1296, 17] width 12 height 12
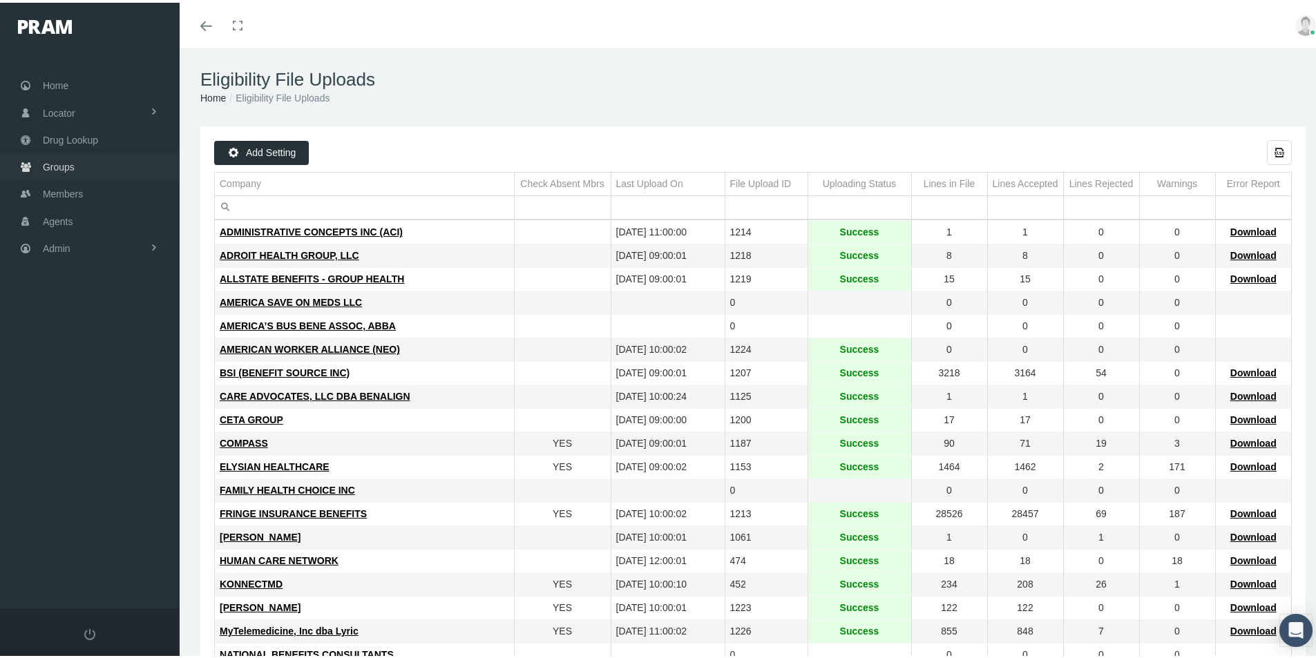
click at [58, 165] on span "Groups" at bounding box center [59, 164] width 32 height 26
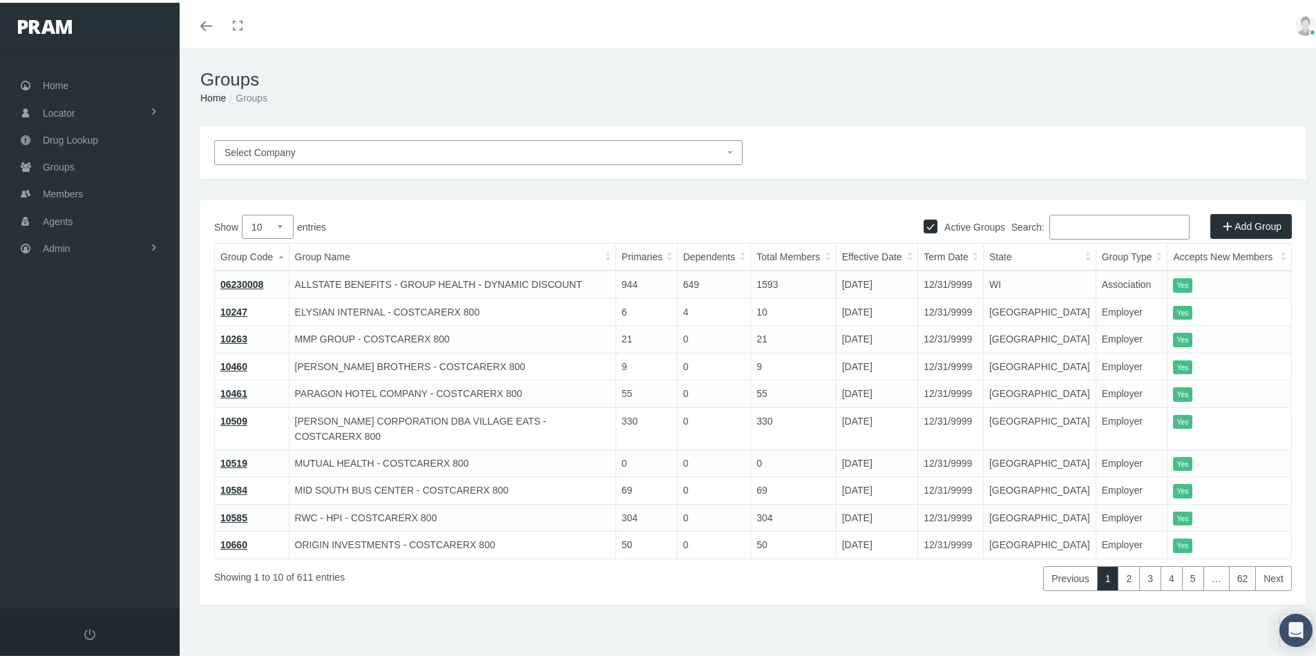
click at [1066, 225] on input "Search:" at bounding box center [1119, 224] width 140 height 25
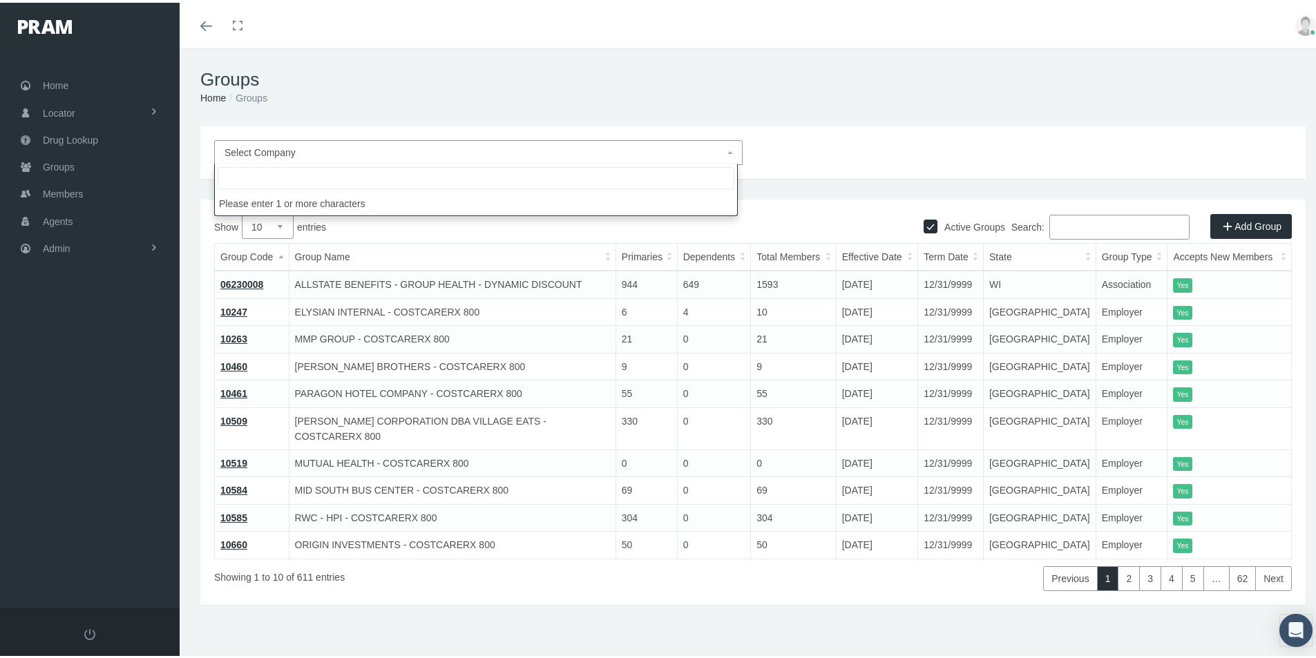
click at [312, 153] on span "Select Company" at bounding box center [474, 149] width 499 height 15
type input "myt"
select select "9146"
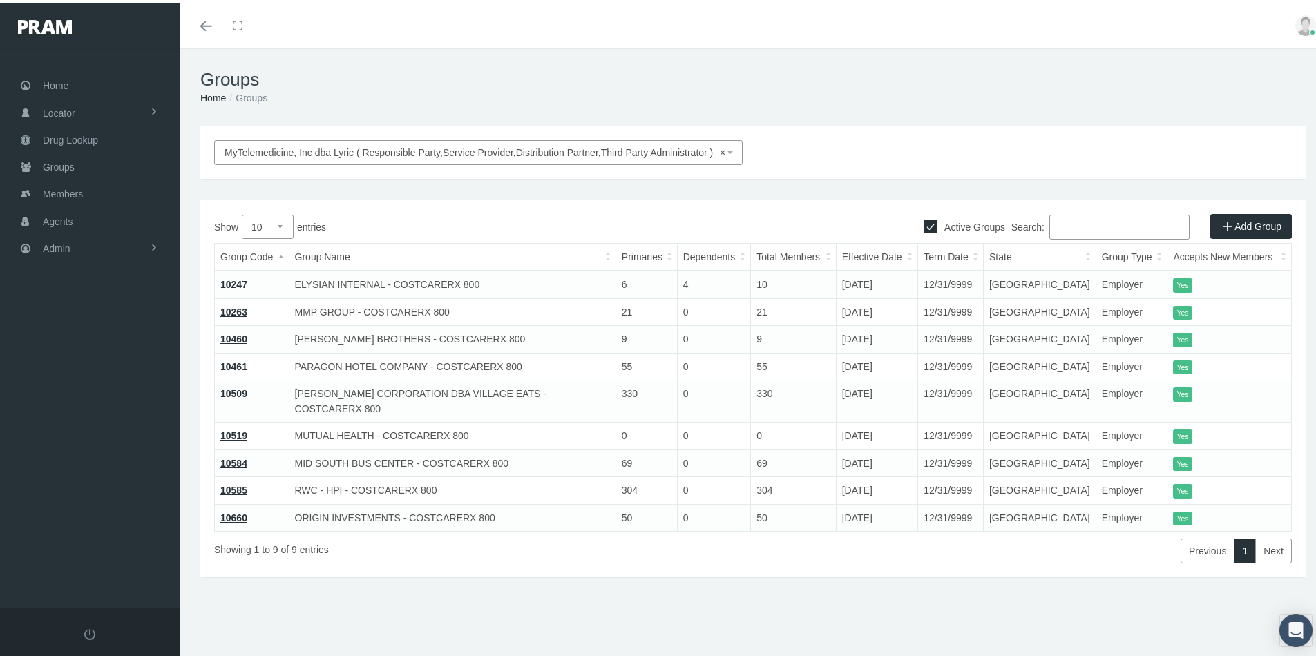
click at [627, 593] on div "MyTelemedicine, Inc dba Lyric ( Responsible Party,Service Provider,Distribution…" at bounding box center [753, 370] width 1147 height 493
click at [910, 84] on h1 "Groups" at bounding box center [752, 76] width 1105 height 21
click at [57, 249] on span "Admin" at bounding box center [57, 246] width 28 height 26
click at [77, 354] on span "Group Billing" at bounding box center [84, 352] width 55 height 23
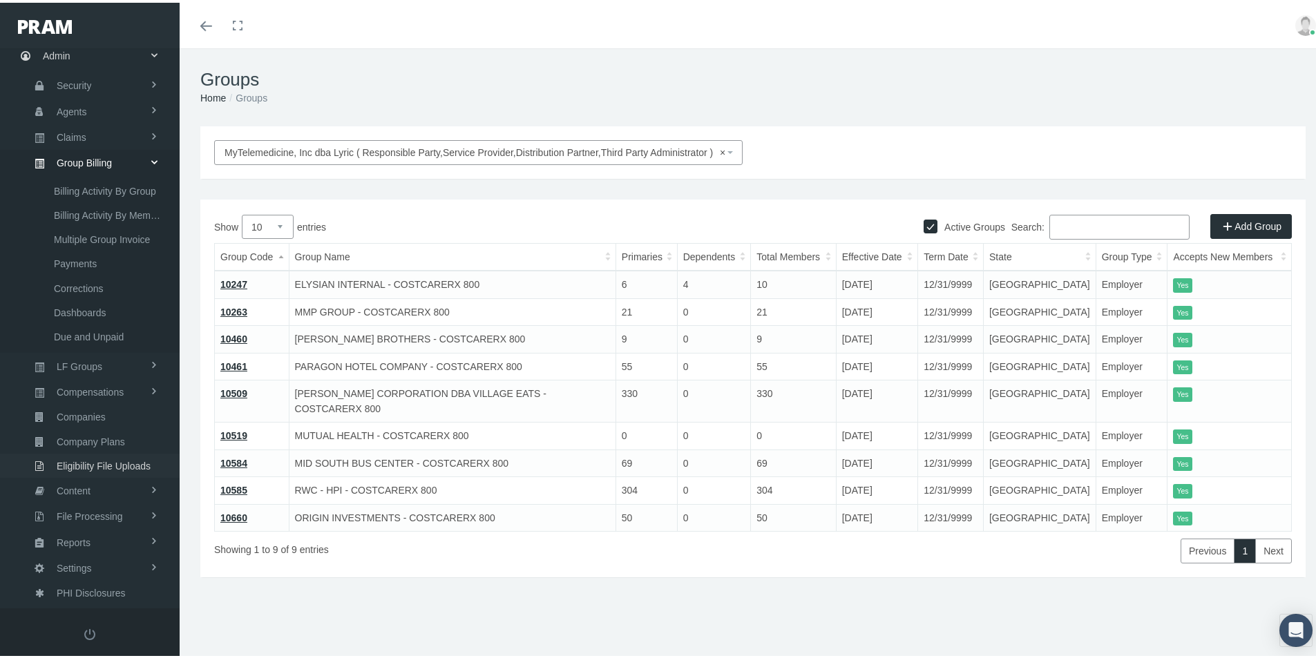
click at [84, 462] on span "Eligibility File Uploads" at bounding box center [104, 463] width 94 height 23
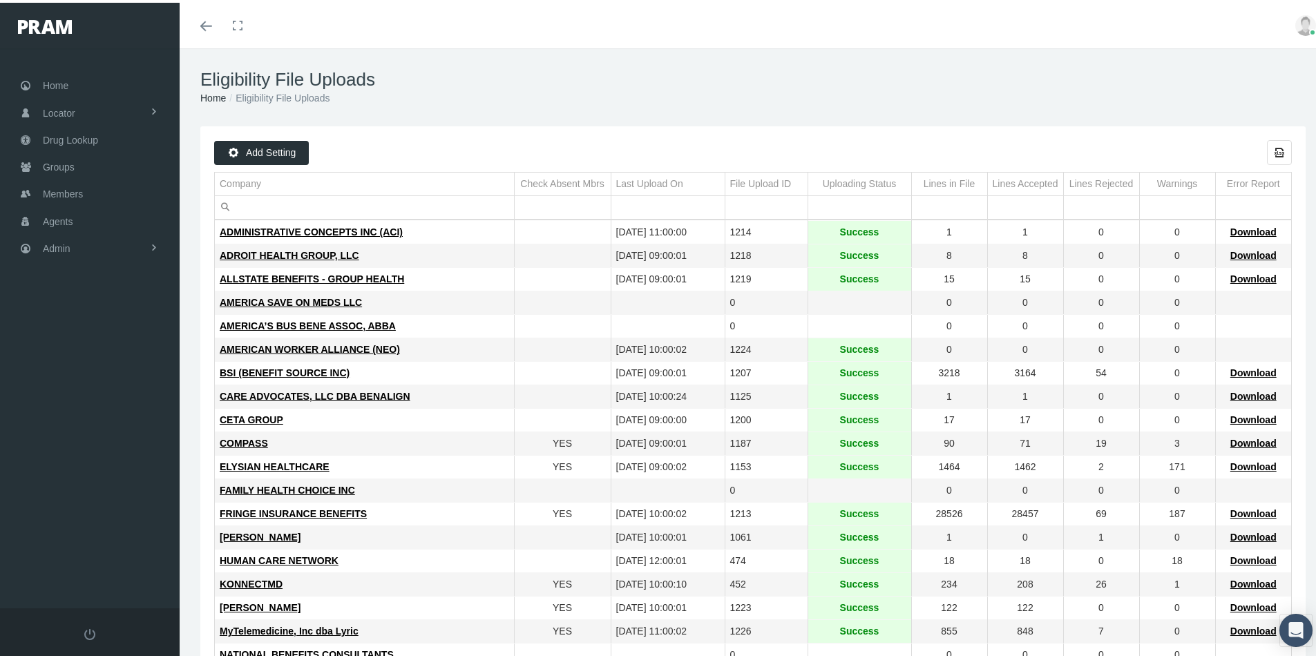
scroll to position [138, 0]
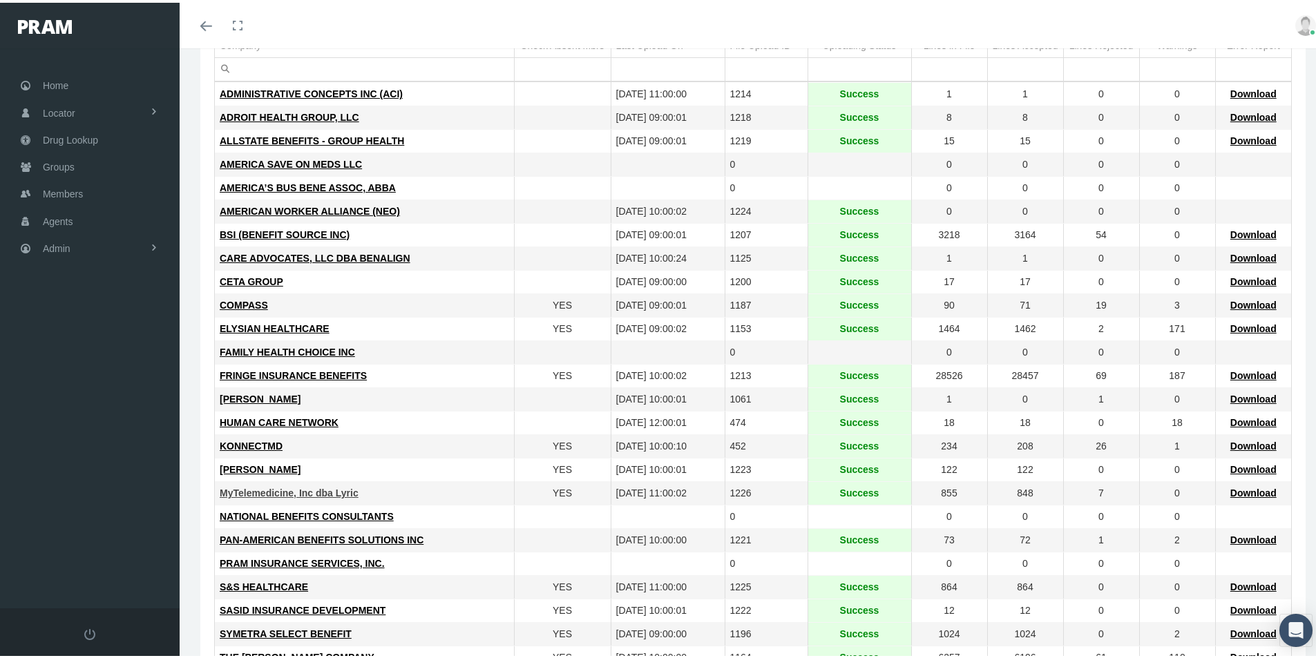
click at [246, 493] on span "MyTelemedicine, Inc dba Lyric" at bounding box center [289, 490] width 139 height 11
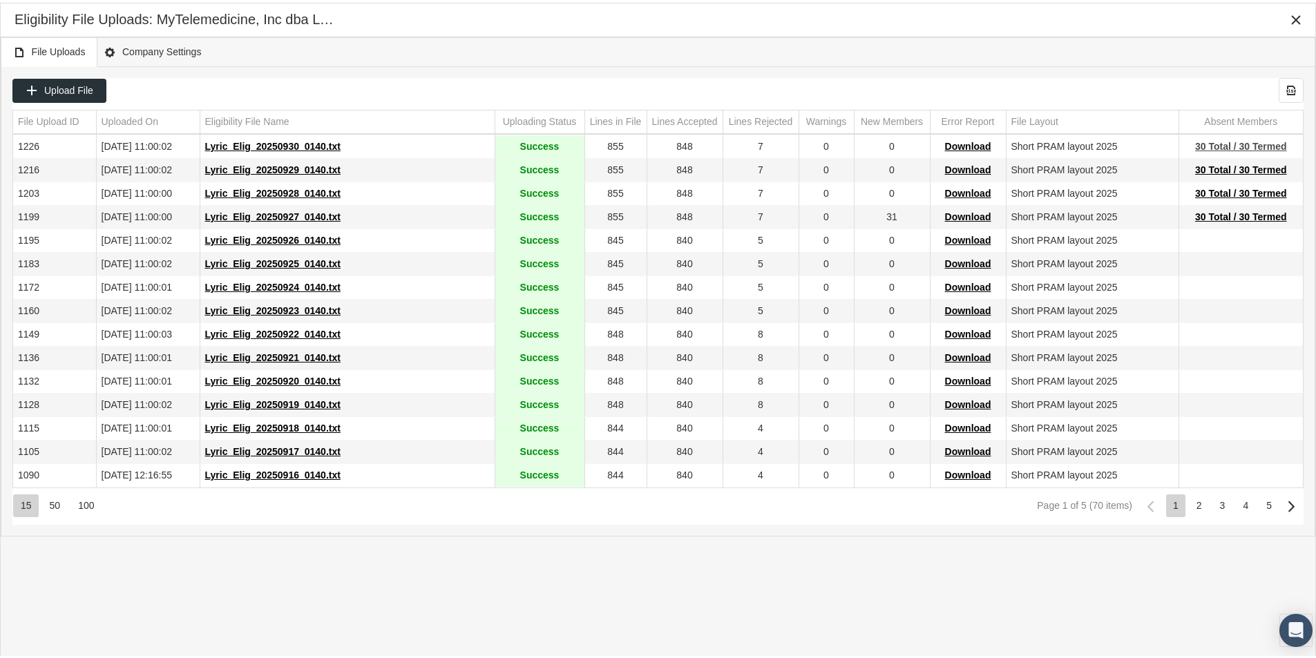
click at [1220, 145] on span "30 Total / 30 Termed" at bounding box center [1241, 143] width 92 height 11
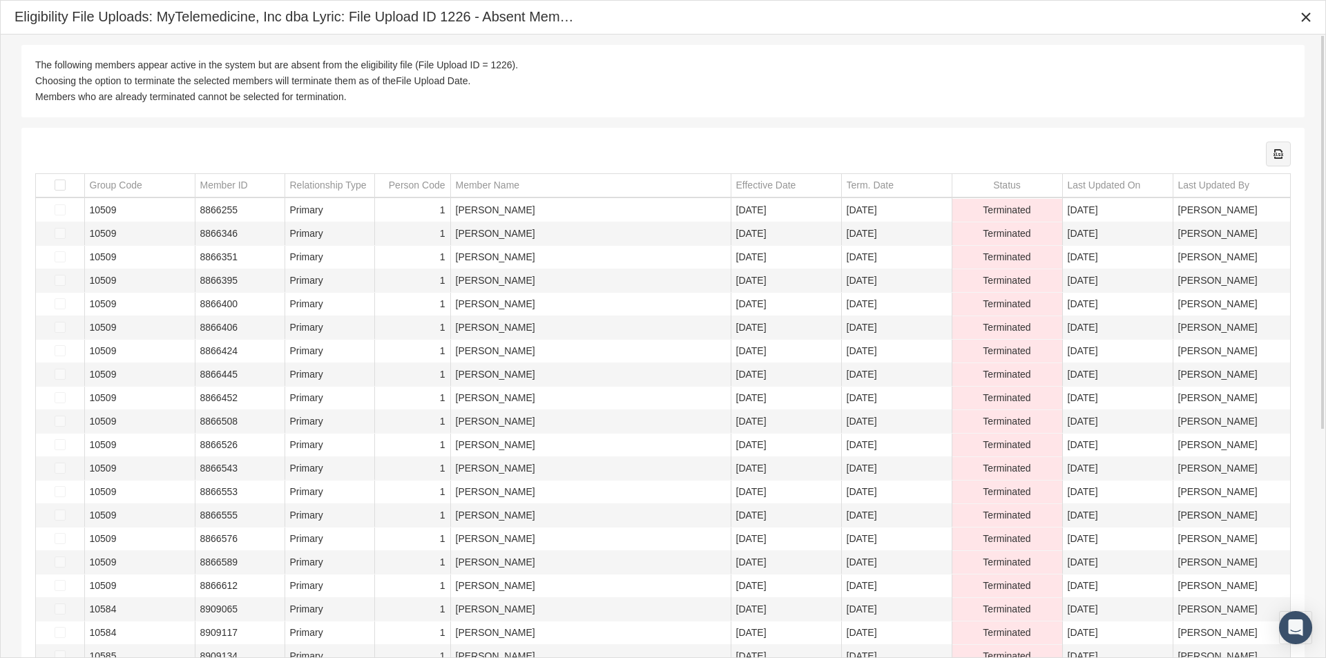
click at [1280, 154] on icon "Export all data to Excel" at bounding box center [1278, 154] width 12 height 12
click at [711, 44] on div "The following members appear active in the system but are absent from the eligi…" at bounding box center [663, 525] width 1325 height 981
click at [1307, 17] on icon "Close" at bounding box center [1306, 17] width 12 height 12
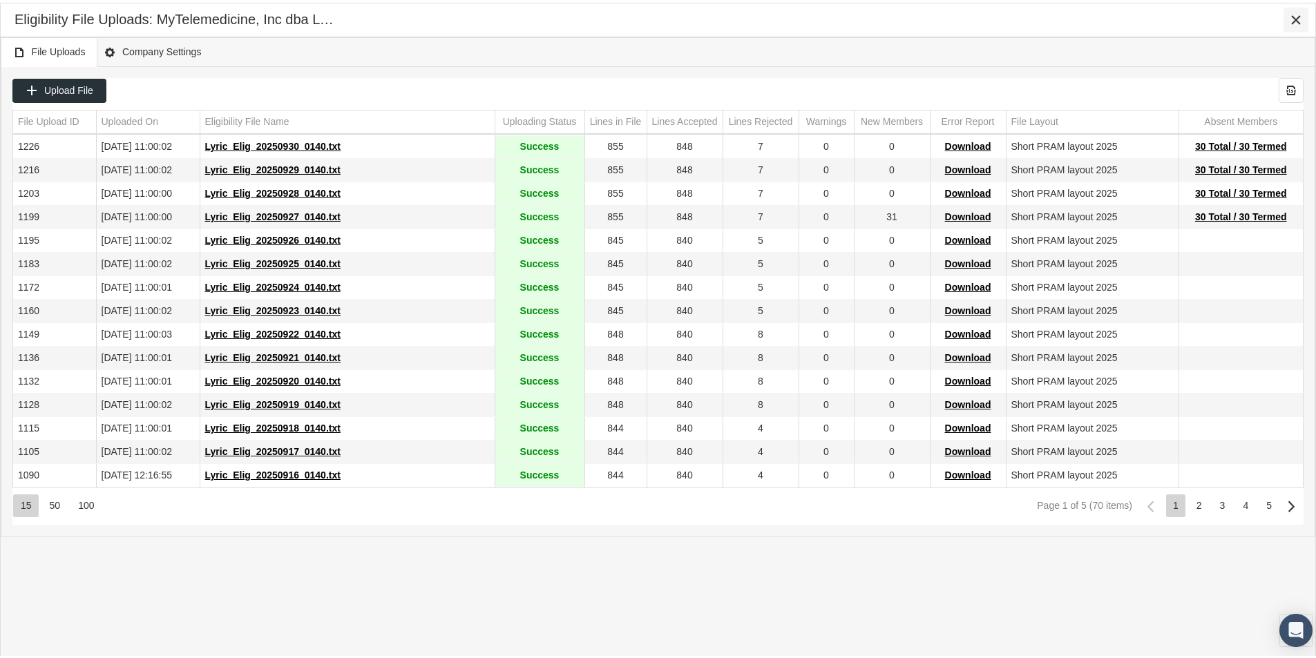
click at [1292, 16] on icon "Close" at bounding box center [1296, 17] width 12 height 12
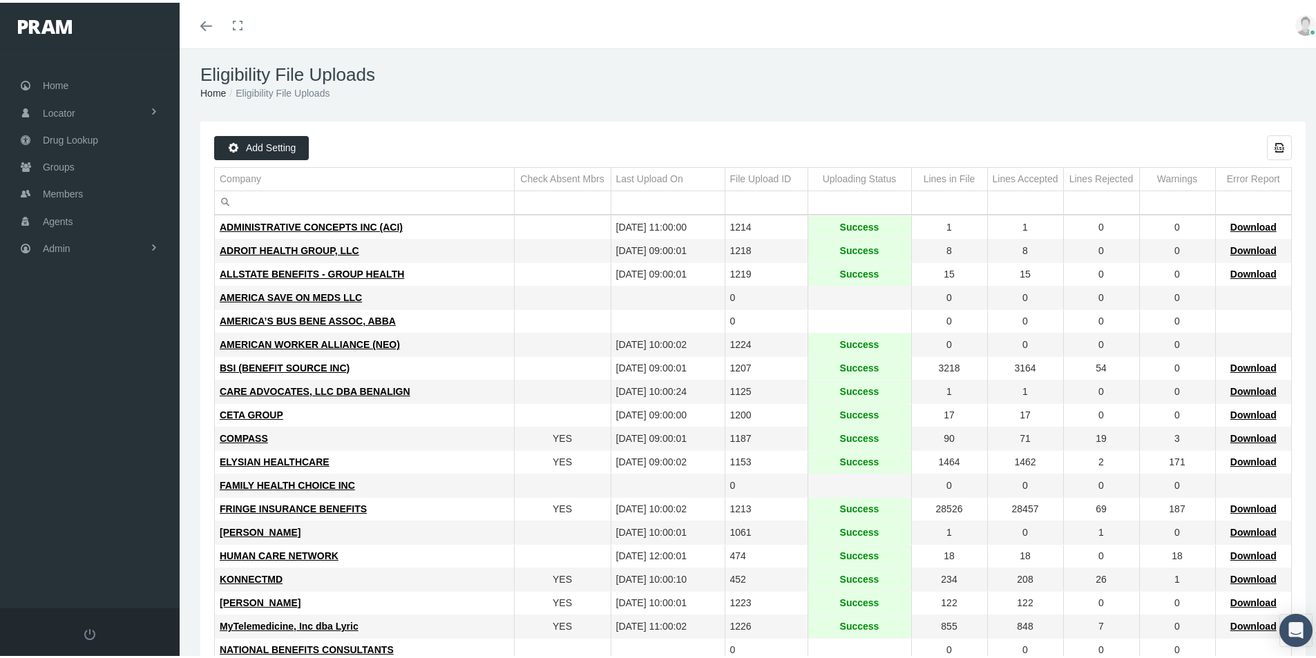
scroll to position [74, 0]
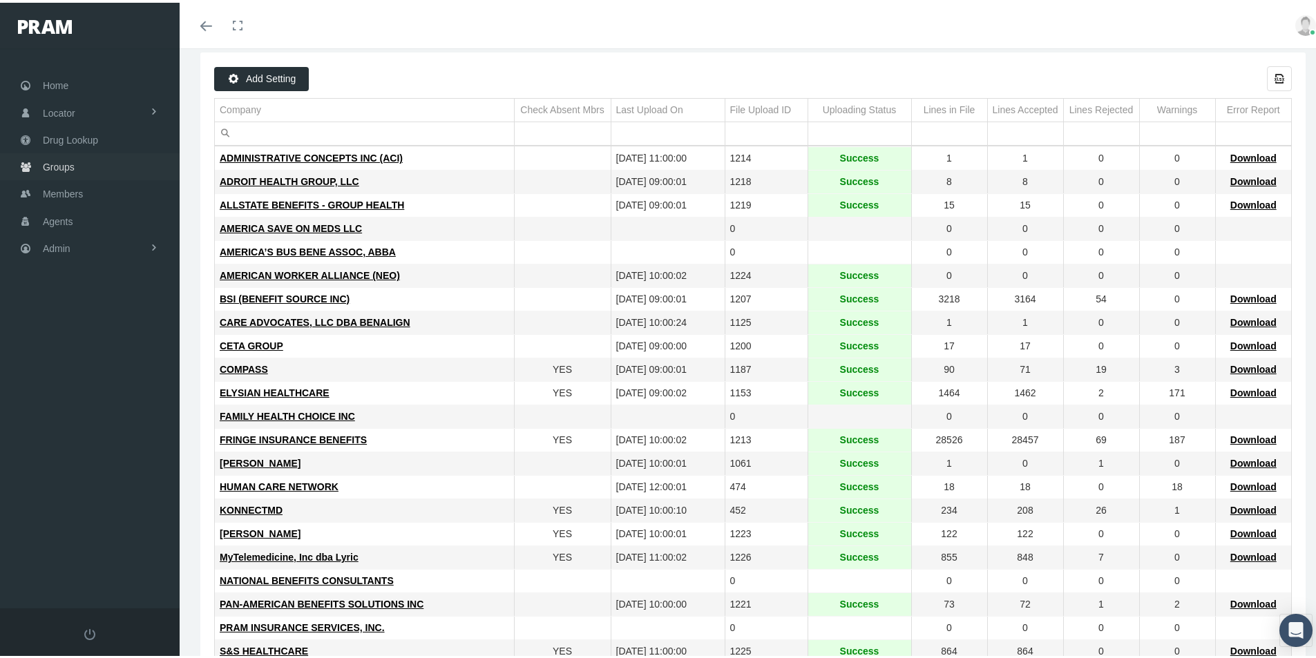
click at [59, 161] on span "Groups" at bounding box center [59, 164] width 32 height 26
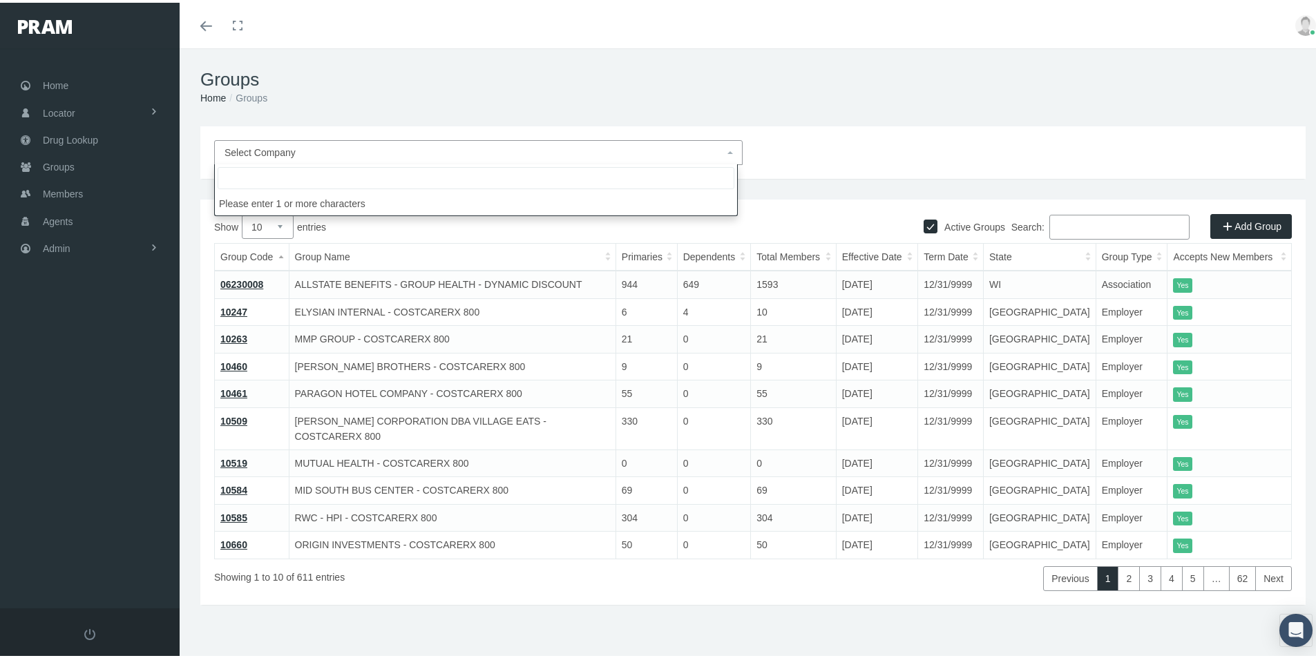
click at [294, 139] on span "Select Company" at bounding box center [478, 149] width 528 height 25
type input "T"
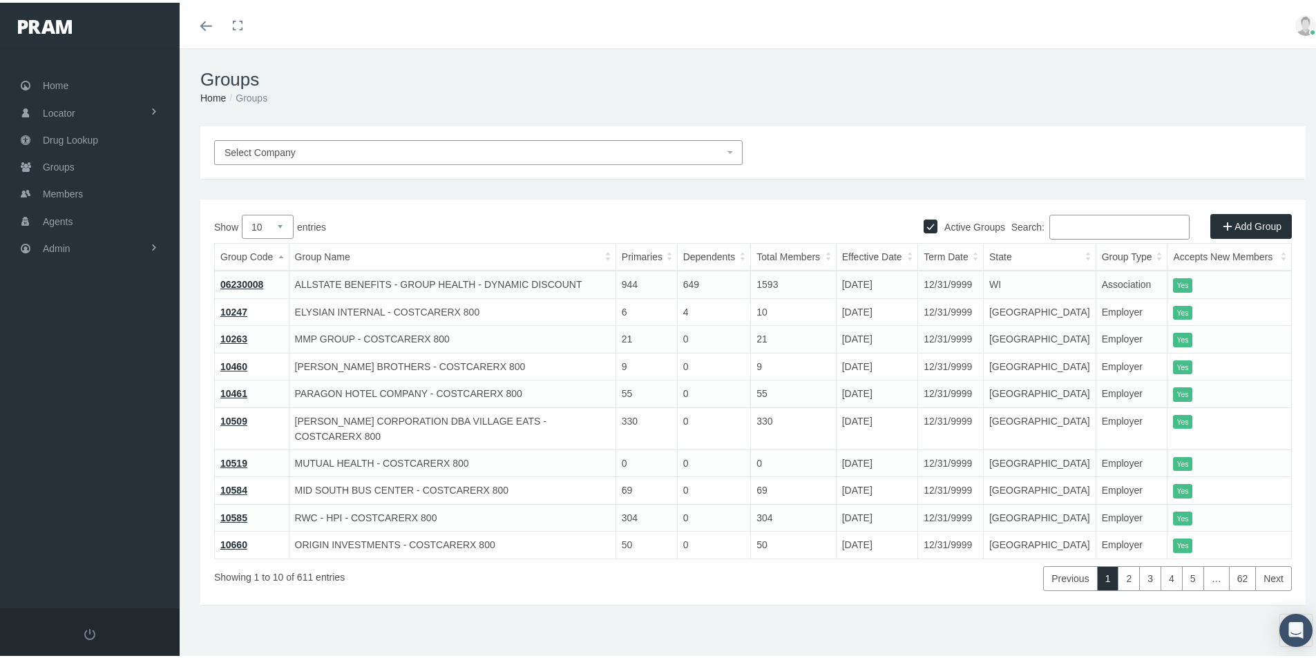
click at [382, 88] on ol "Home Groups" at bounding box center [752, 95] width 1105 height 15
click at [67, 246] on span "Admin" at bounding box center [57, 246] width 28 height 26
click at [80, 476] on span "Eligibility File Uploads" at bounding box center [104, 478] width 94 height 23
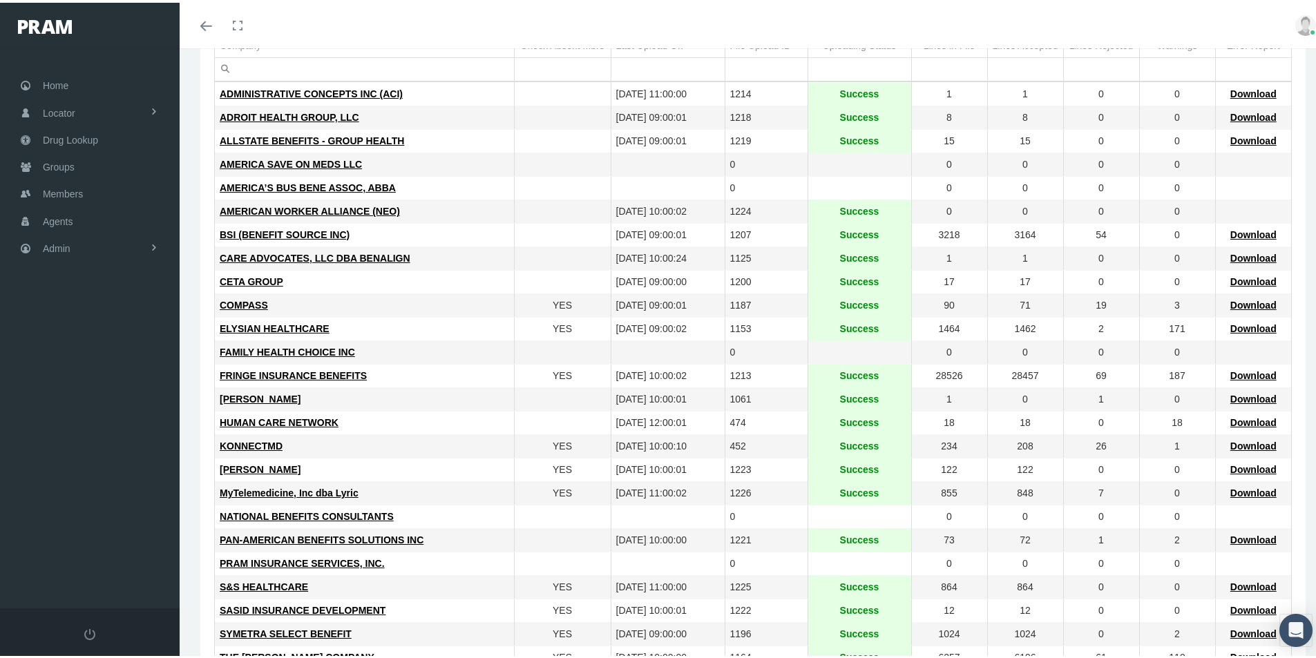
scroll to position [207, 0]
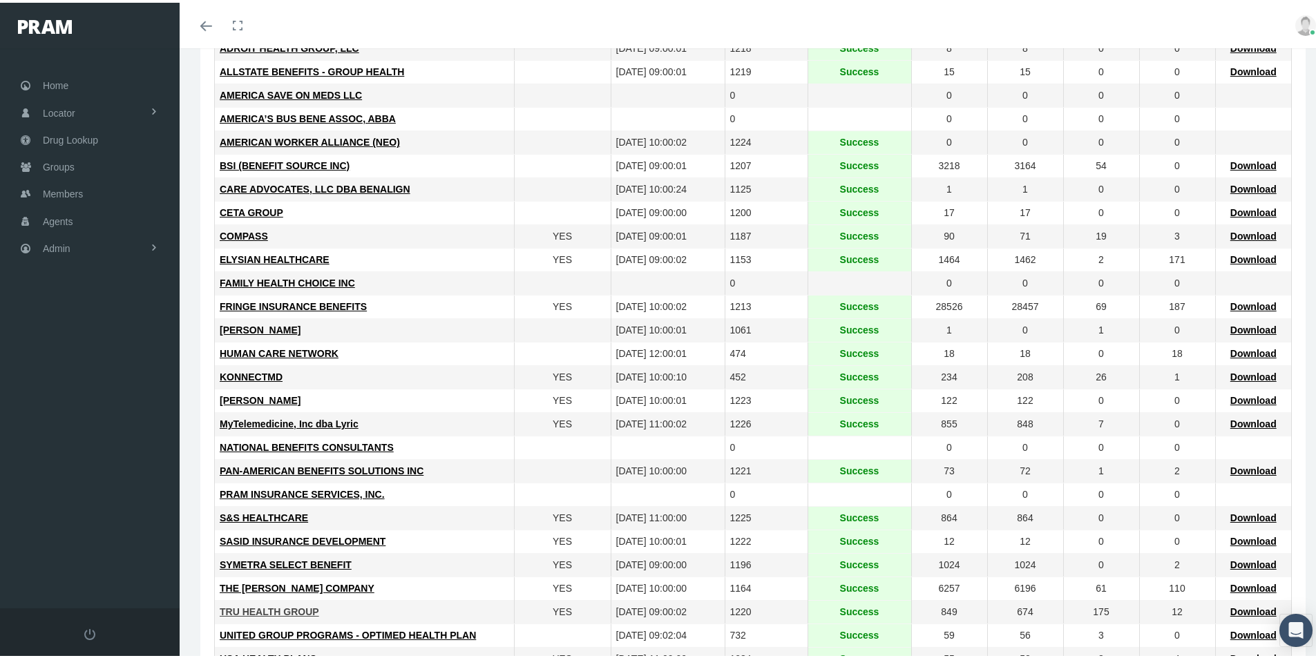
click at [256, 609] on span "TRU HEALTH GROUP" at bounding box center [269, 609] width 99 height 11
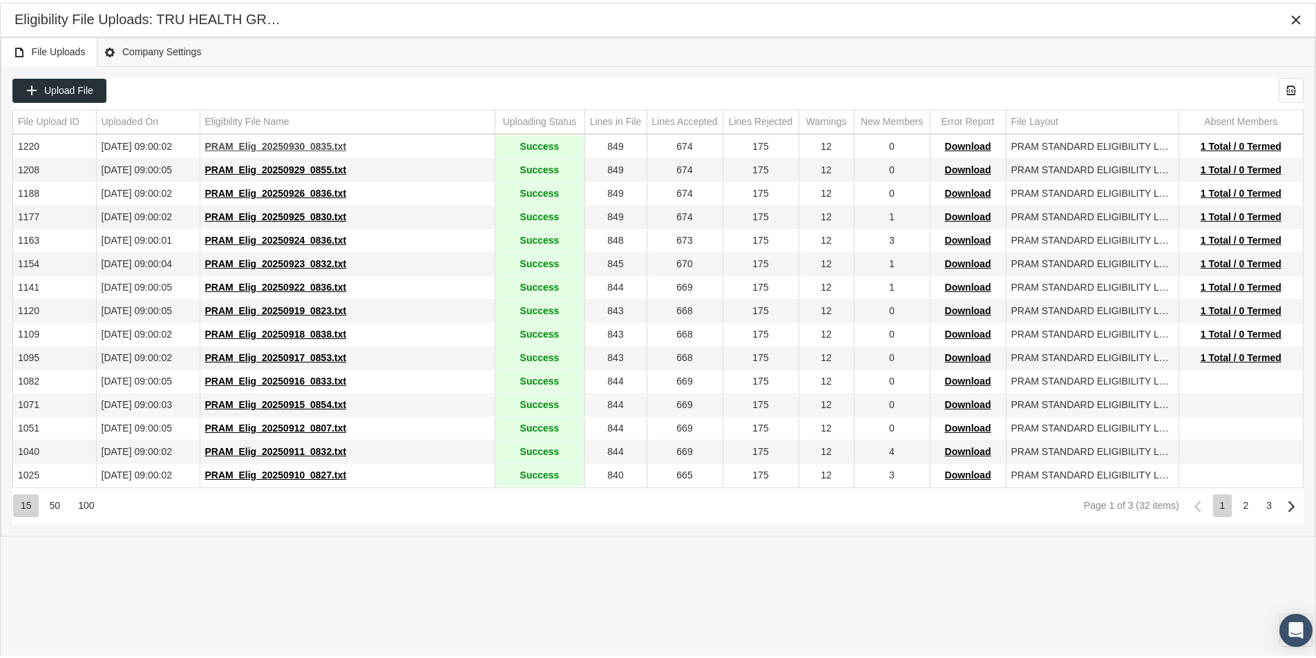
click at [264, 142] on span "PRAM_Elig_20250930_0835.txt" at bounding box center [276, 143] width 142 height 11
click at [884, 17] on div "Eligibility File Uploads: TRU HEALTH GROUP" at bounding box center [658, 17] width 1287 height 25
click at [270, 143] on span "PRAM_Elig_20250930_0835.txt" at bounding box center [276, 143] width 142 height 11
drag, startPoint x: 1294, startPoint y: 19, endPoint x: 1242, endPoint y: 29, distance: 52.8
click at [1294, 19] on icon "Close" at bounding box center [1296, 17] width 12 height 12
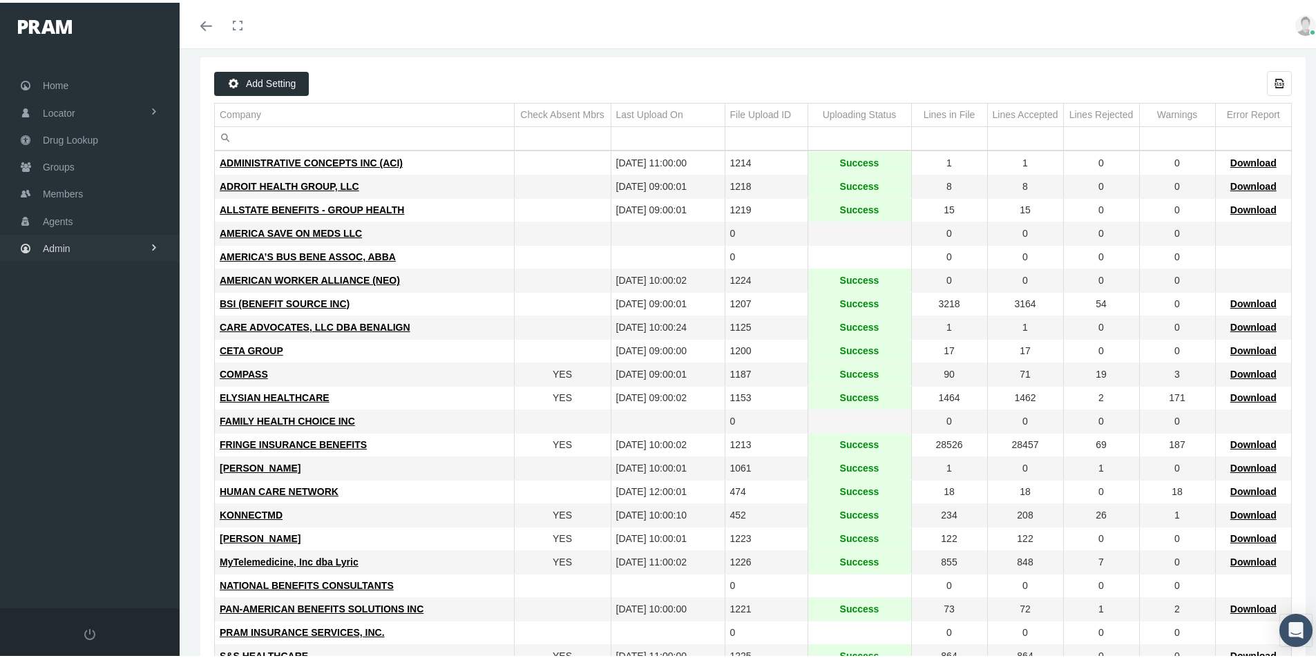
scroll to position [0, 0]
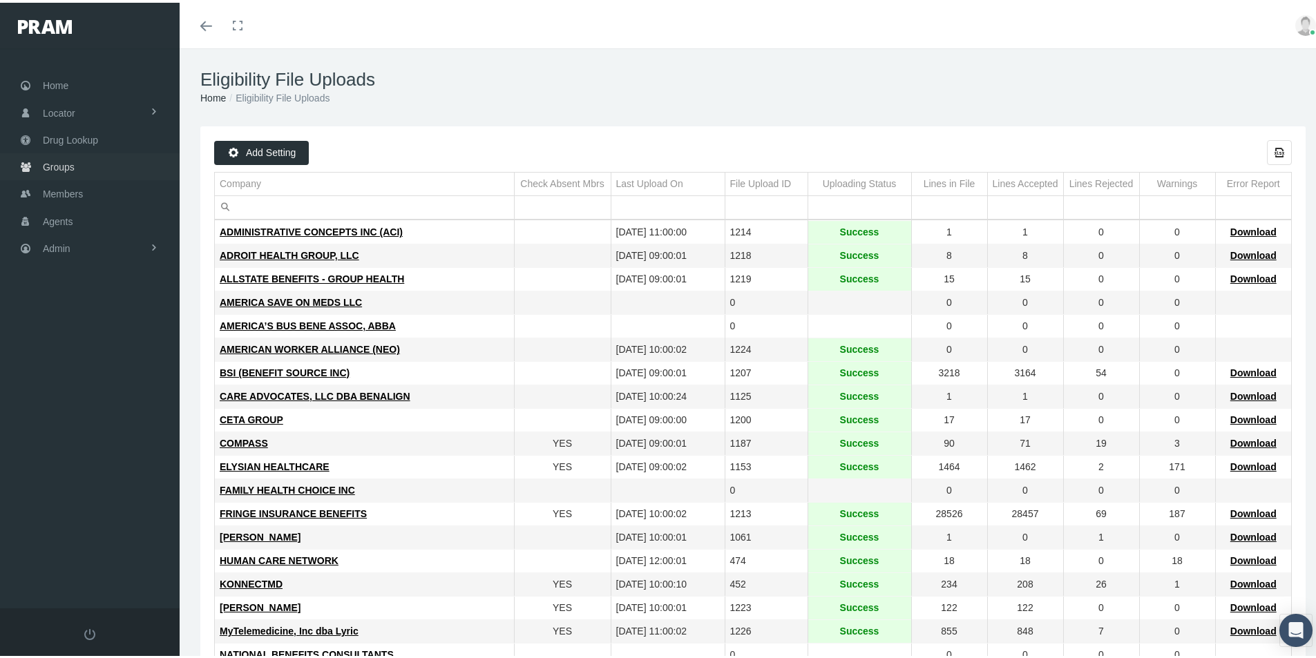
click at [52, 164] on span "Groups" at bounding box center [59, 164] width 32 height 26
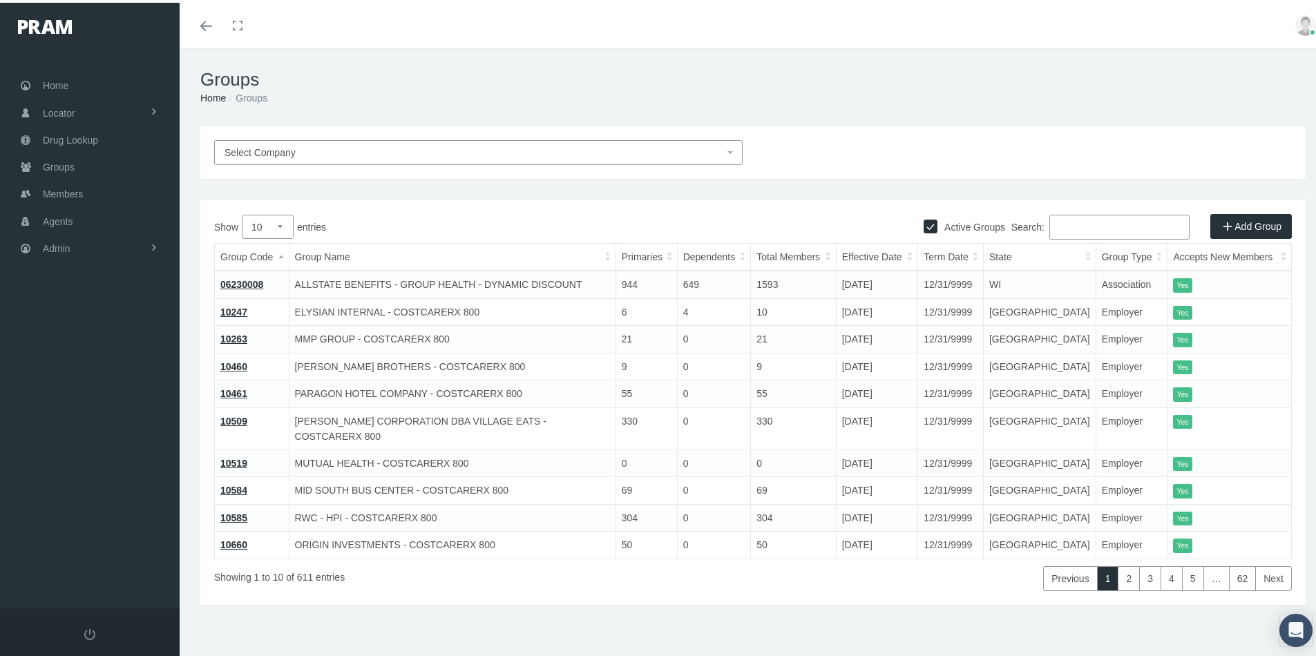
click at [1057, 225] on input "Search:" at bounding box center [1119, 224] width 140 height 25
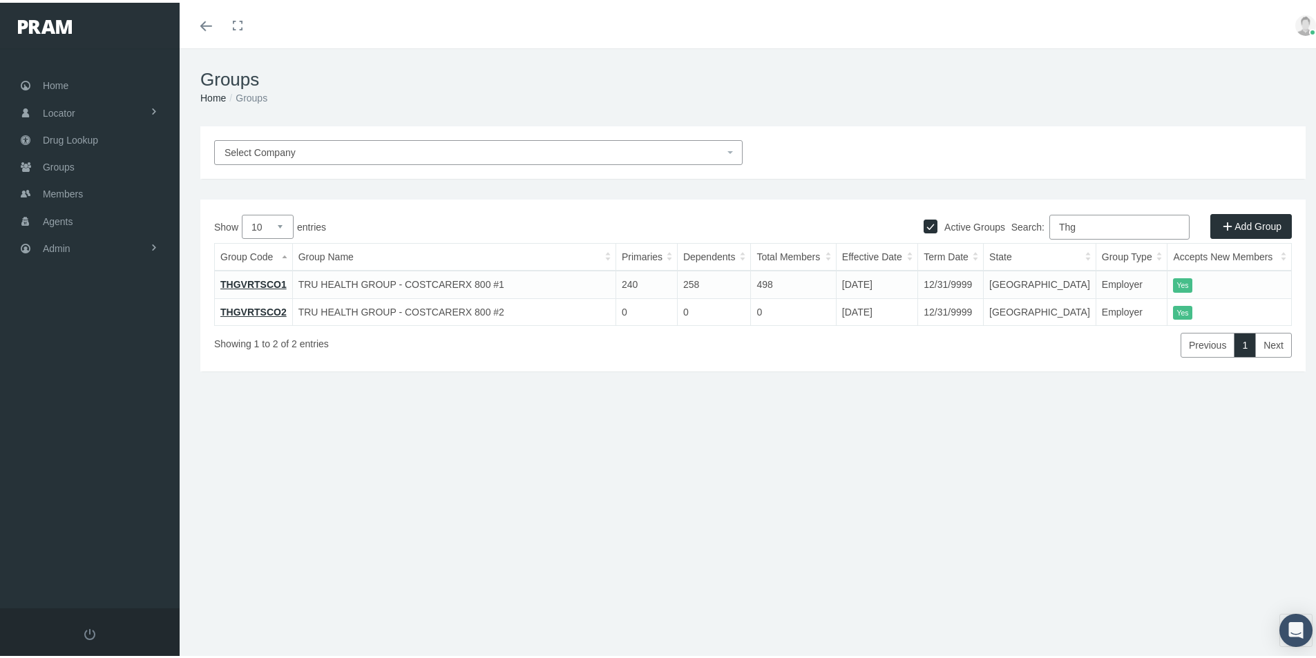
type input "Thg"
click at [251, 280] on link "THGVRTSCO1" at bounding box center [253, 281] width 66 height 11
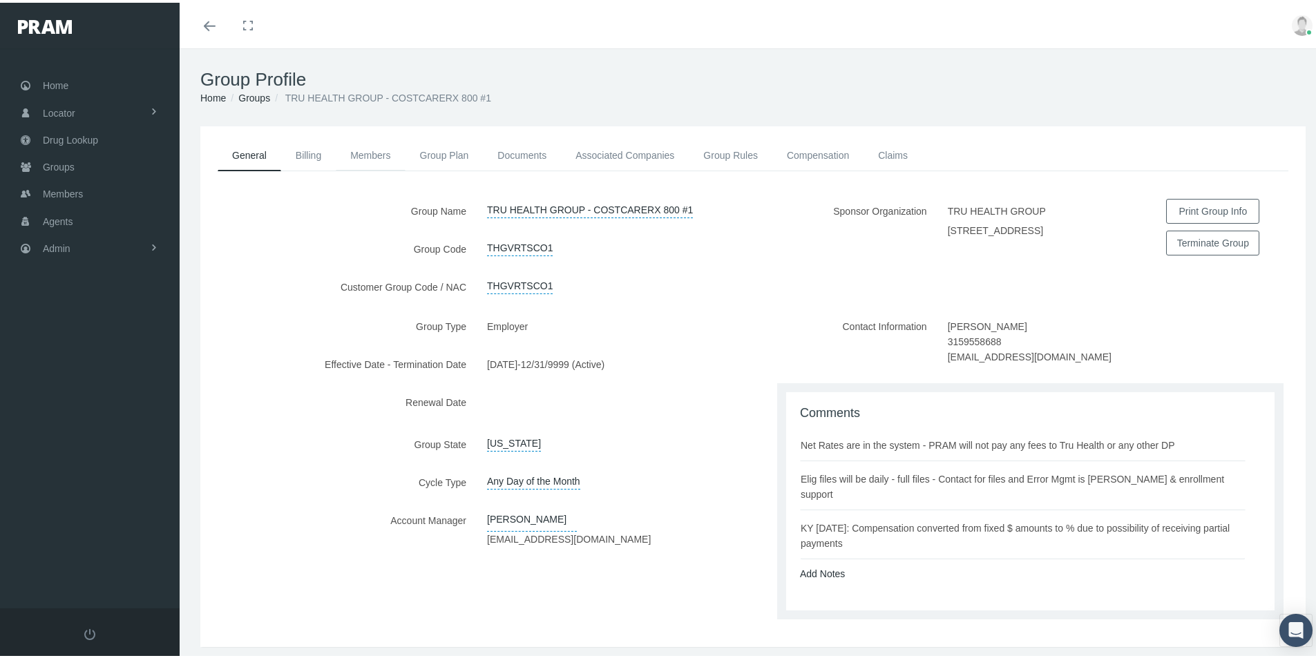
click at [370, 150] on link "Members" at bounding box center [370, 152] width 69 height 30
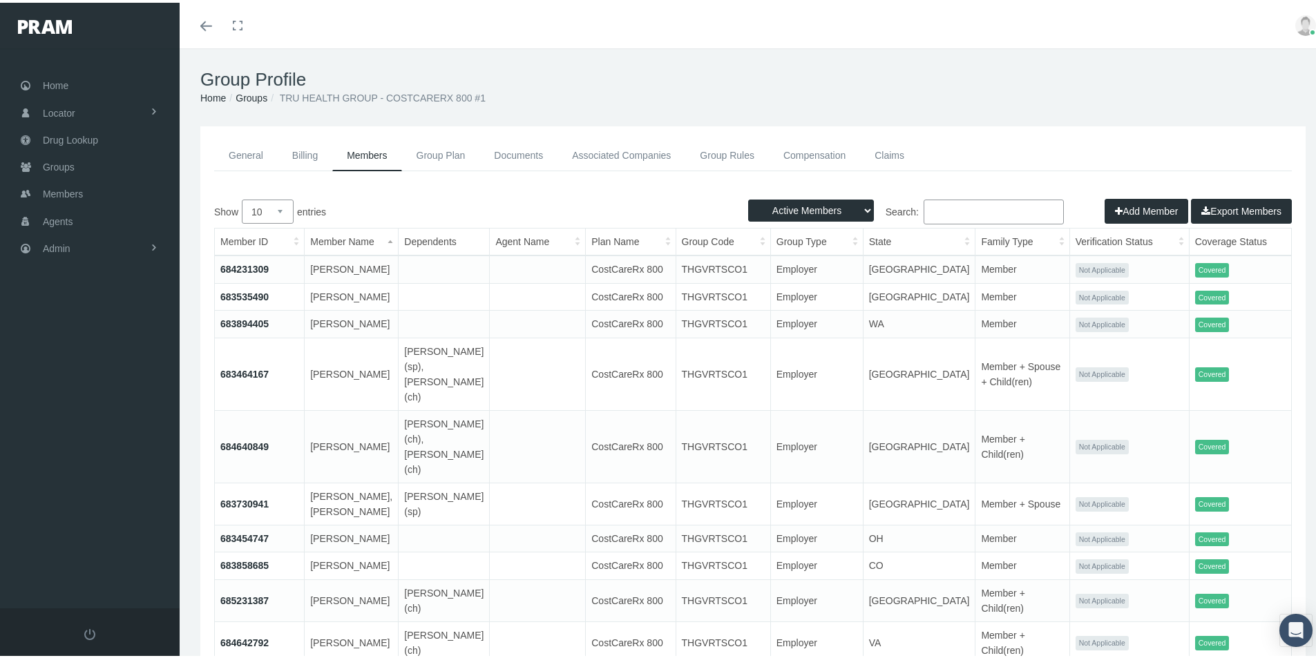
click at [1220, 207] on button "Export Members" at bounding box center [1241, 208] width 101 height 25
click at [245, 93] on link "Groups" at bounding box center [252, 95] width 32 height 11
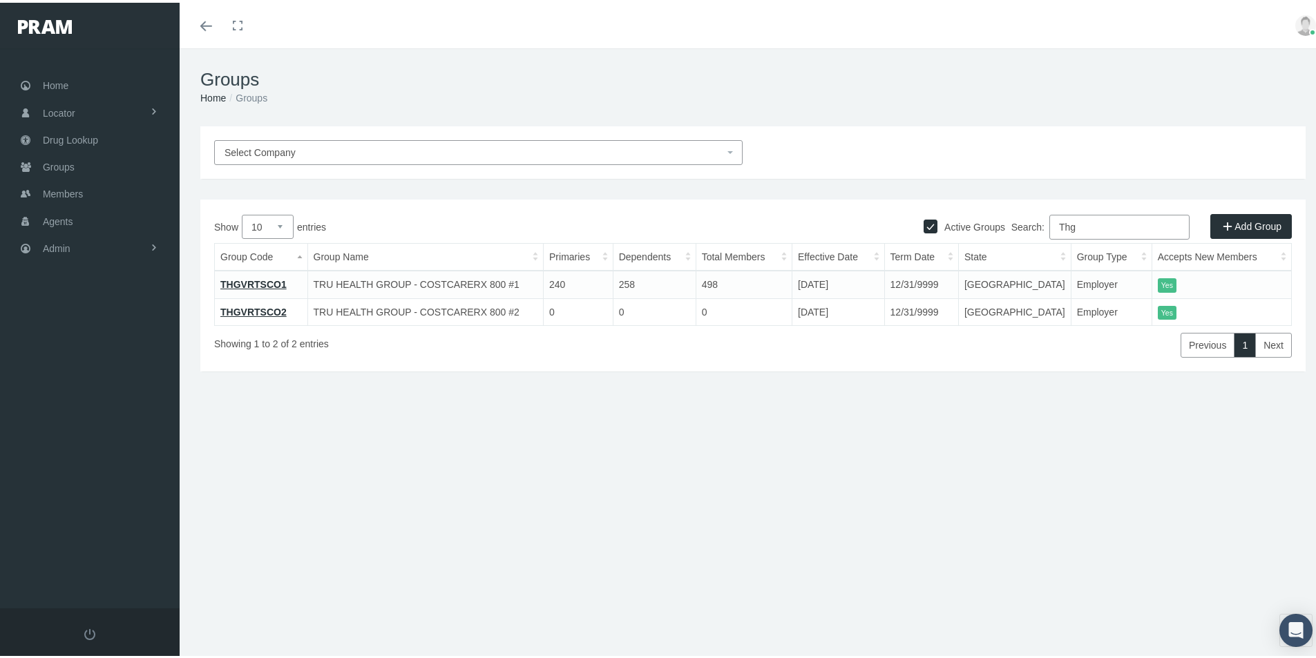
click at [655, 505] on div "Groups Home Groups Select Company Active Groups Add Group Show 10 0" at bounding box center [753, 360] width 1147 height 628
click at [490, 548] on div "Groups Home Groups Select Company Active Groups Add Group Show 10 0" at bounding box center [753, 360] width 1147 height 628
click at [265, 282] on link "THGVRTSCO1" at bounding box center [253, 281] width 66 height 11
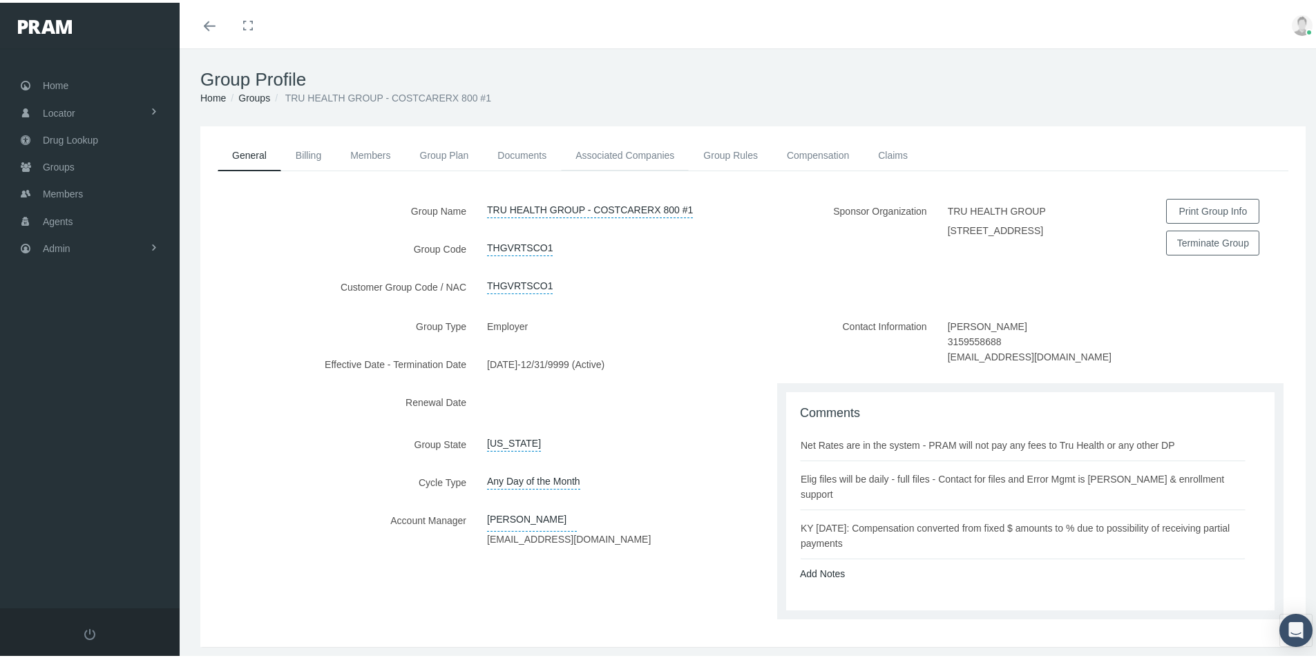
click at [622, 151] on link "Associated Companies" at bounding box center [625, 152] width 128 height 30
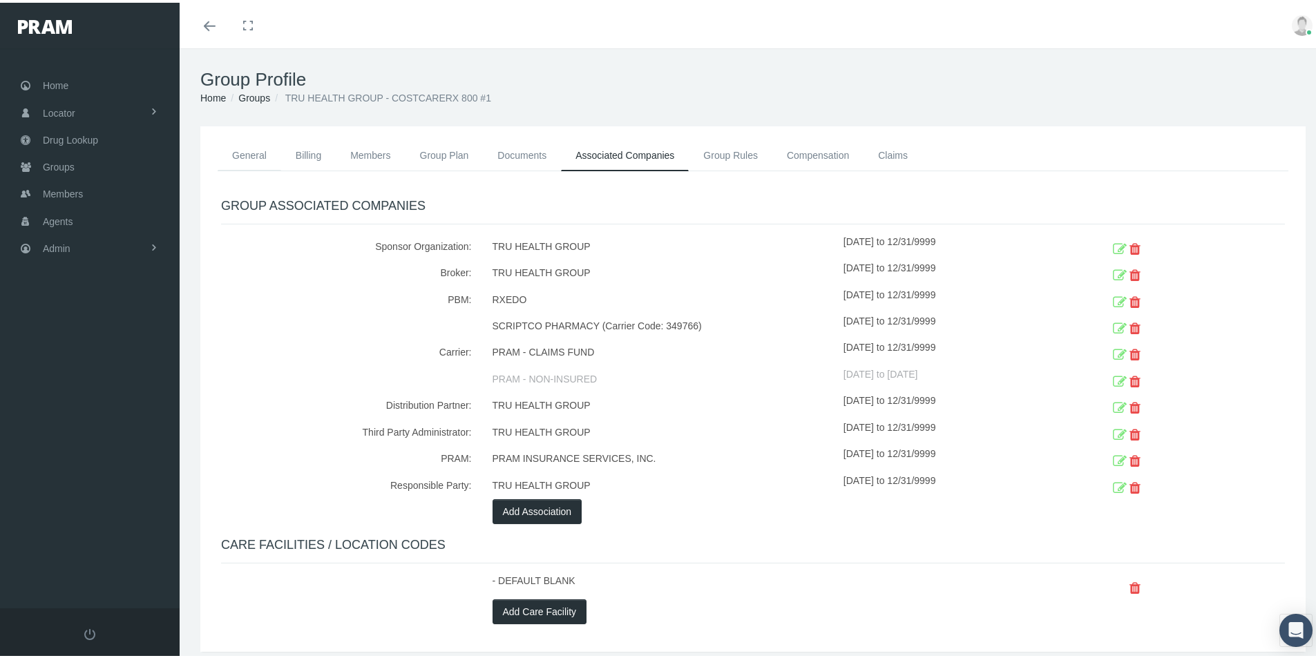
click at [247, 151] on link "General" at bounding box center [250, 152] width 64 height 30
